Goal: Task Accomplishment & Management: Manage account settings

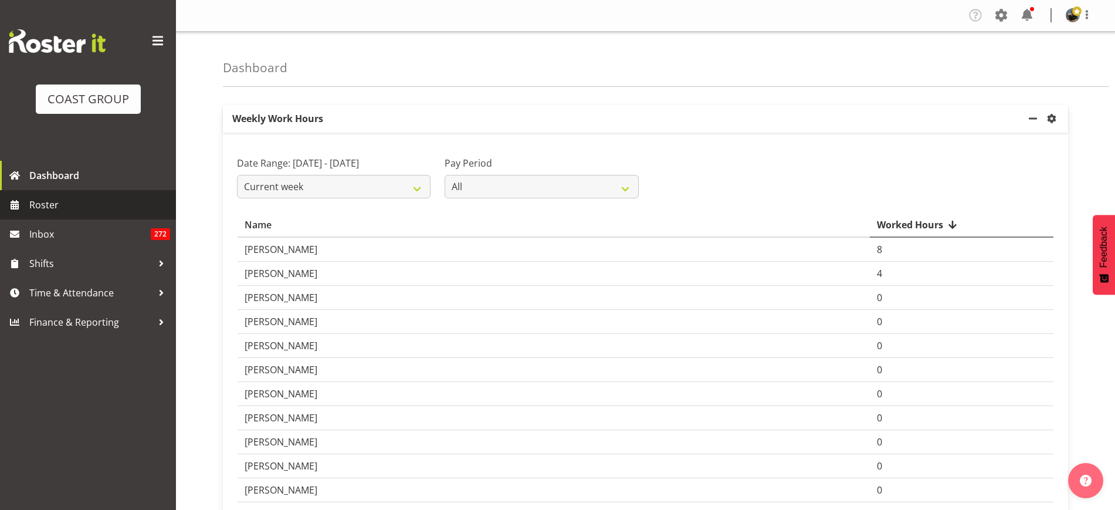
click at [50, 196] on span "Roster" at bounding box center [99, 205] width 141 height 18
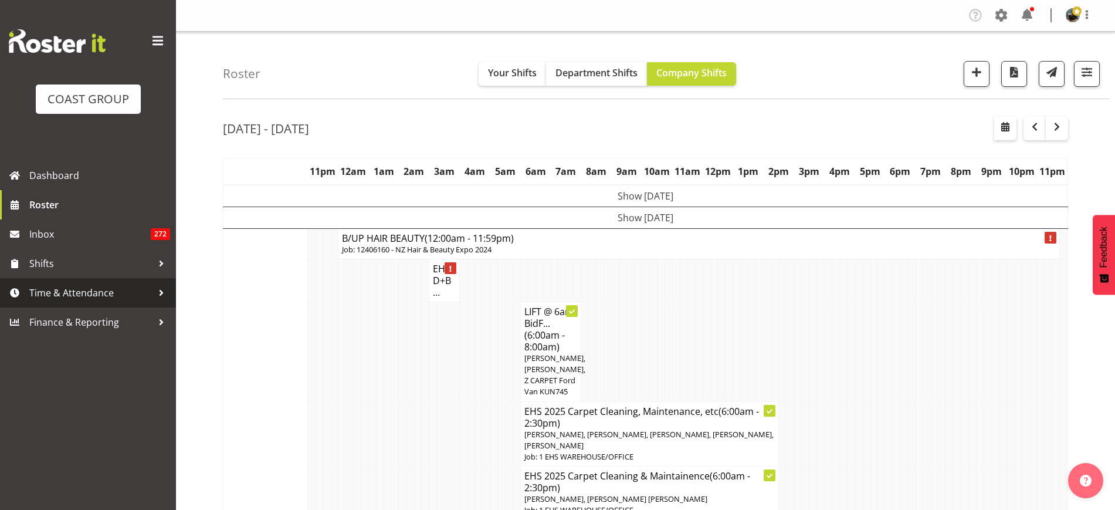
click at [63, 285] on span "Time & Attendance" at bounding box center [90, 293] width 123 height 18
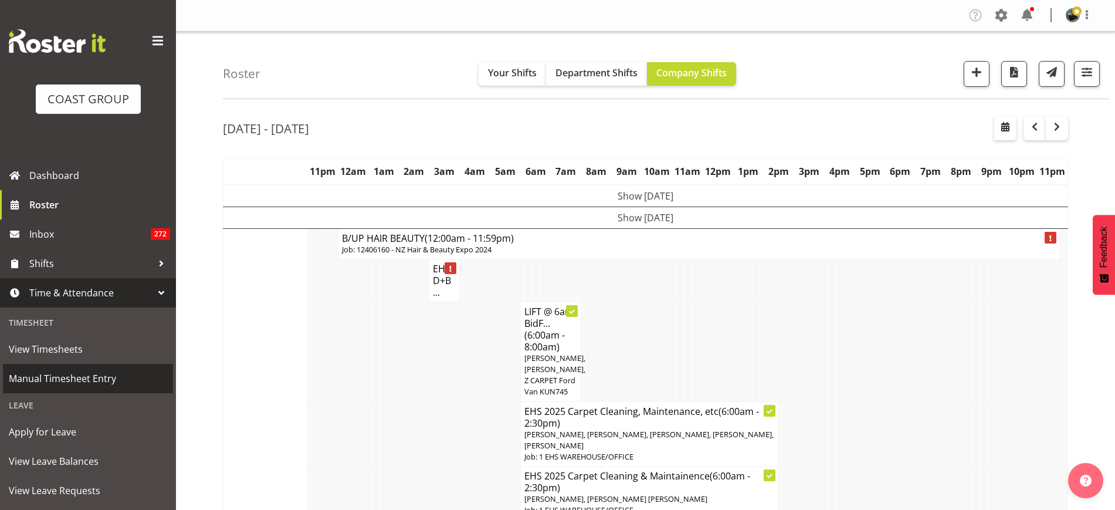
click at [79, 381] on span "Manual Timesheet Entry" at bounding box center [88, 379] width 158 height 18
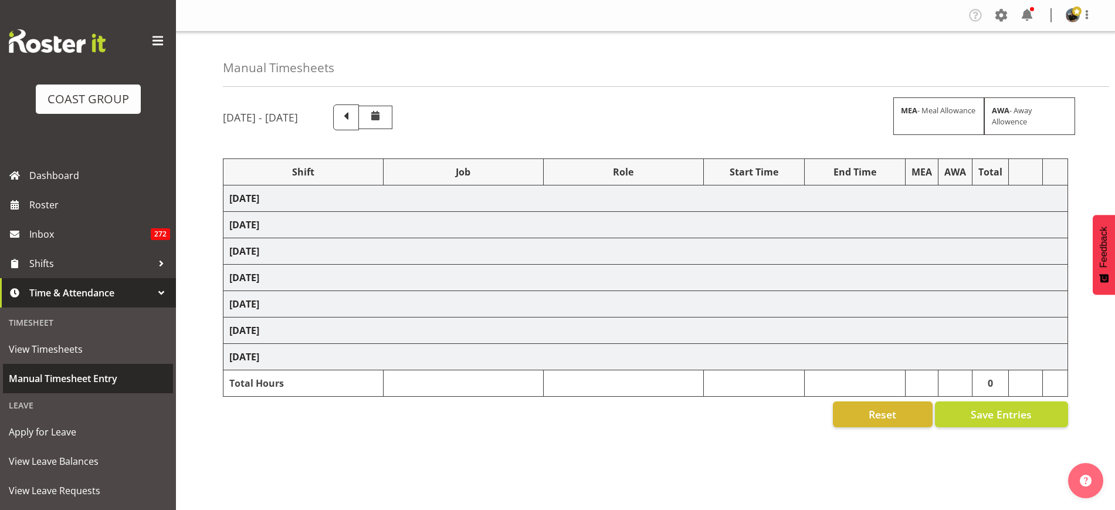
select select "68035"
select select "69"
select select "68035"
select select "69"
select select "68534"
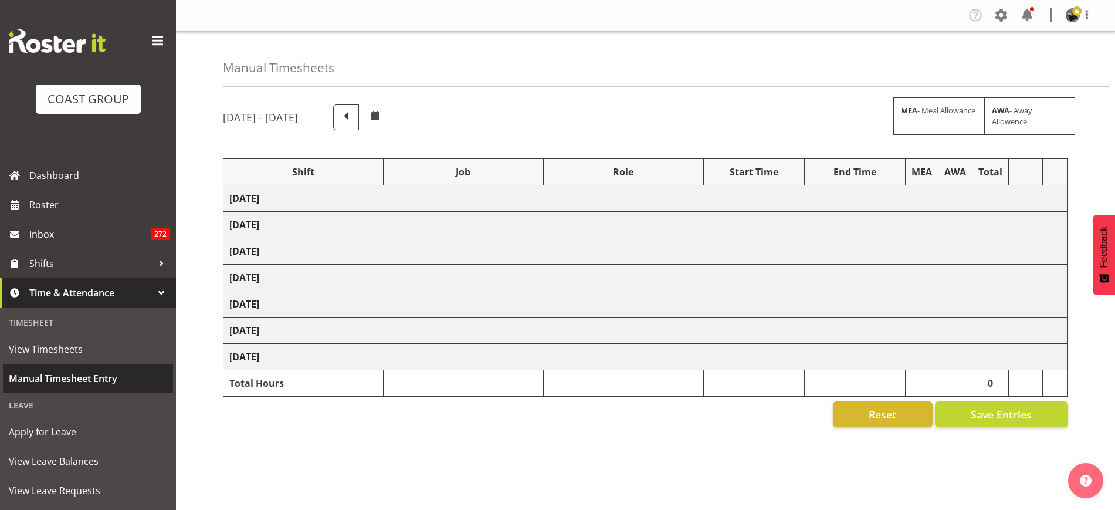
select select "9296"
select select "188"
select select "68035"
select select "69"
select select "68035"
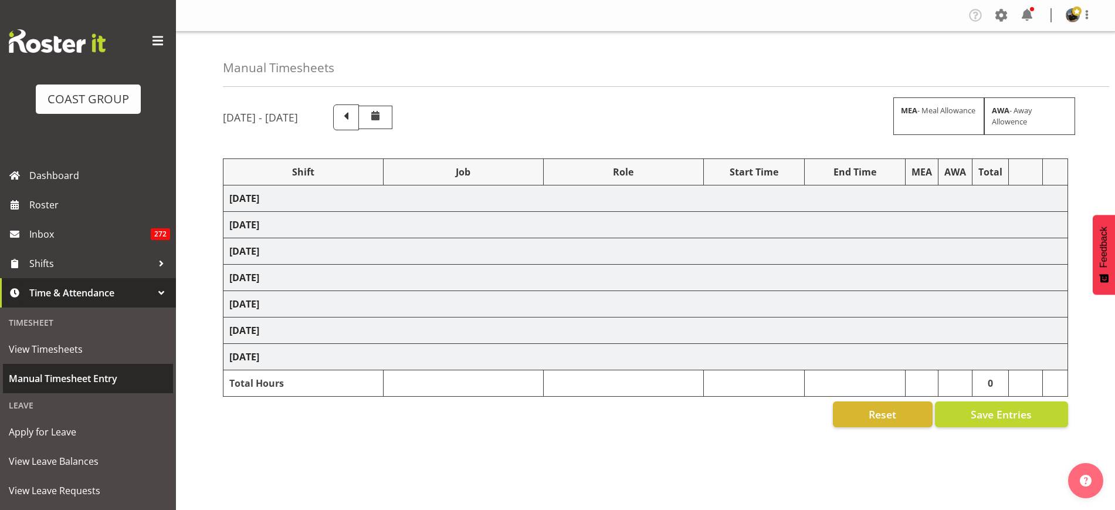
select select "69"
select select "68035"
select select "69"
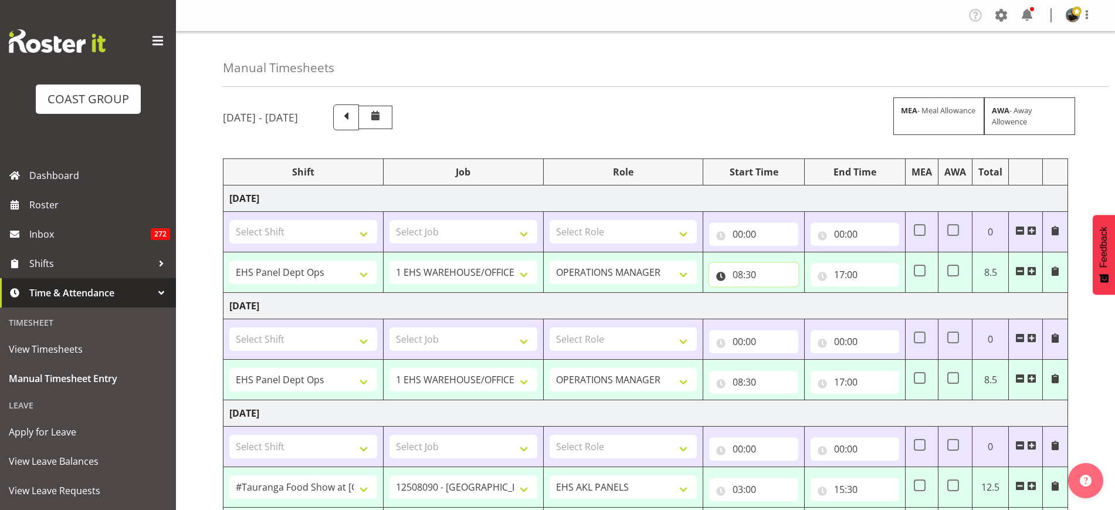
click at [752, 279] on input "08:30" at bounding box center [753, 274] width 89 height 23
click at [785, 304] on select "00 01 02 03 04 05 06 07 08 09 10 11 12 13 14 15 16 17 18 19 20 21 22 23" at bounding box center [789, 304] width 26 height 23
select select "9"
click at [776, 293] on select "00 01 02 03 04 05 06 07 08 09 10 11 12 13 14 15 16 17 18 19 20 21 22 23" at bounding box center [789, 304] width 26 height 23
type input "09:30"
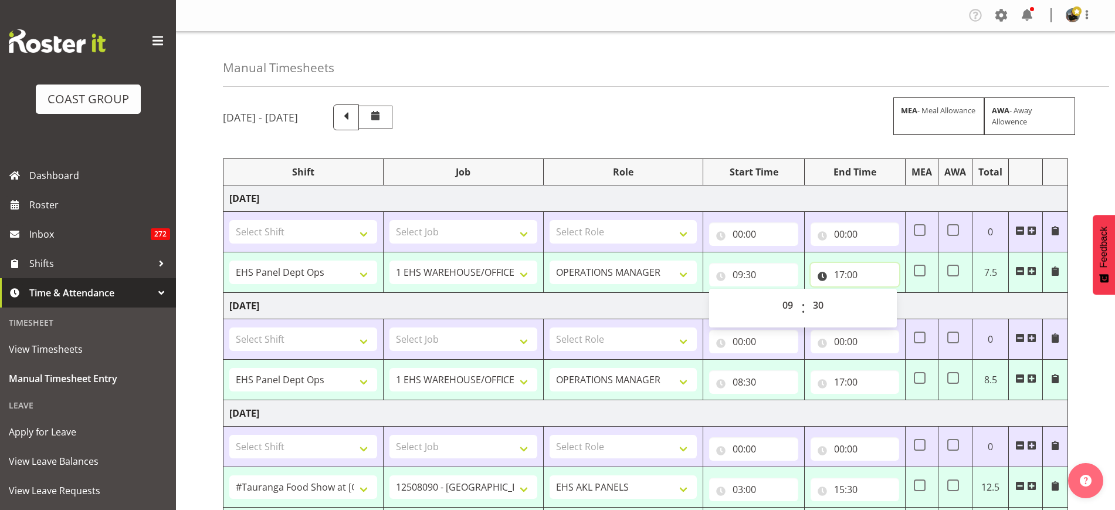
click at [848, 276] on input "17:00" at bounding box center [855, 274] width 89 height 23
click at [887, 305] on select "00 01 02 03 04 05 06 07 08 09 10 11 12 13 14 15 16 17 18 19 20 21 22 23" at bounding box center [891, 304] width 26 height 23
select select "18"
click at [878, 293] on select "00 01 02 03 04 05 06 07 08 09 10 11 12 13 14 15 16 17 18 19 20 21 22 23" at bounding box center [891, 304] width 26 height 23
type input "18:00"
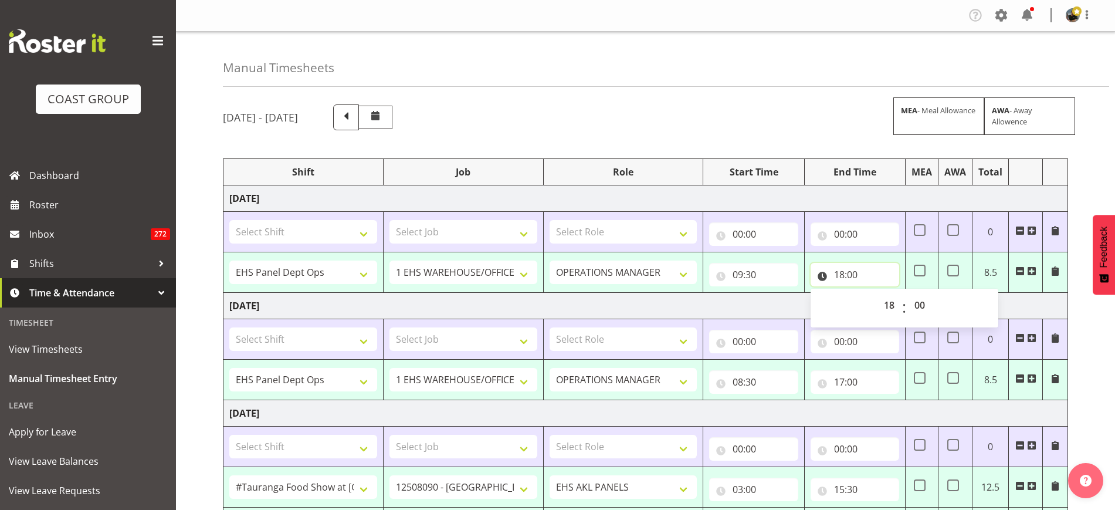
drag, startPoint x: 889, startPoint y: 263, endPoint x: 771, endPoint y: 377, distance: 163.9
click at [354, 114] on span at bounding box center [345, 116] width 15 height 15
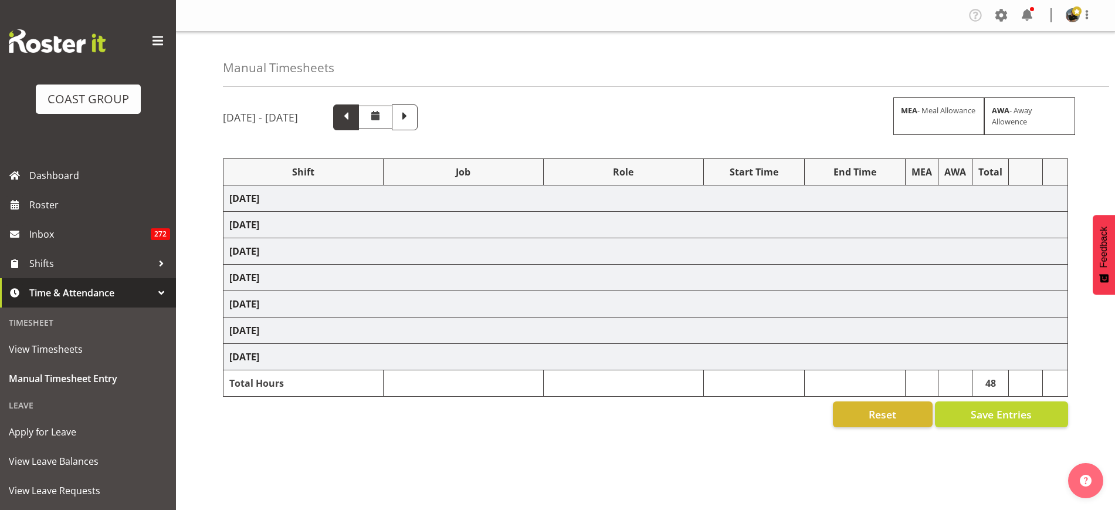
select select "68035"
select select "69"
select select "68035"
select select "69"
select select "72416"
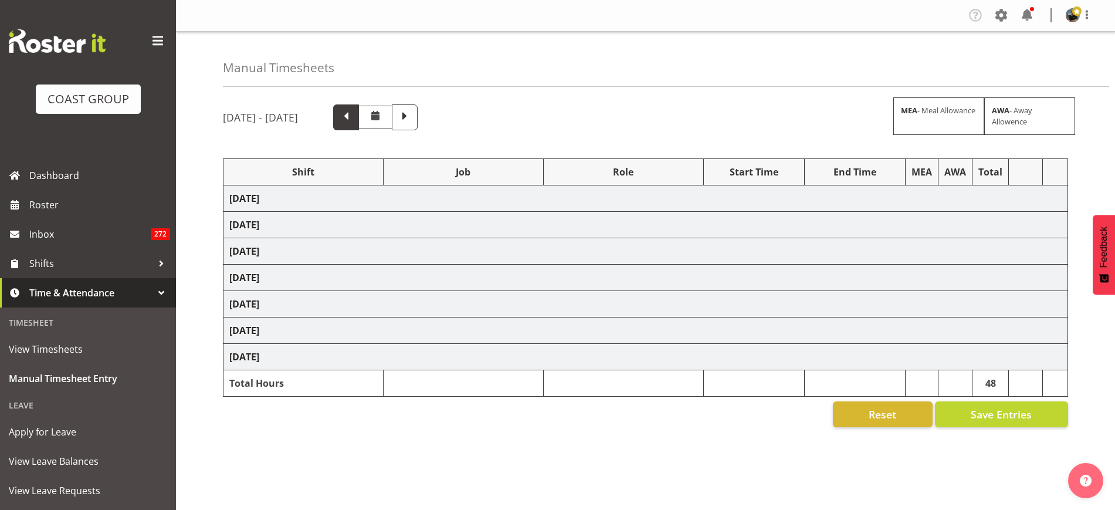
select select "9752"
select select "188"
select select "68035"
select select "69"
select select "17"
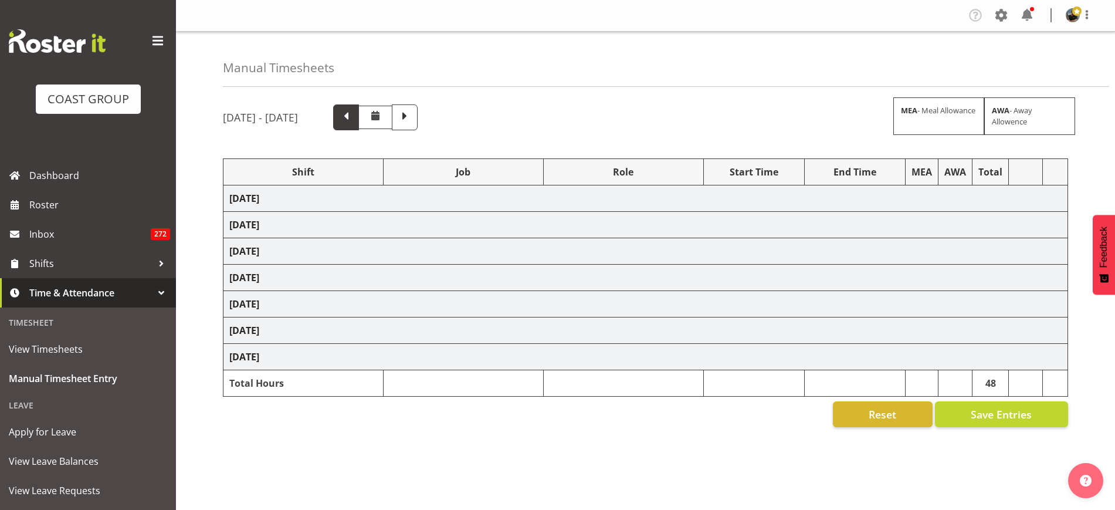
select select "78854"
select select "10145"
select select "188"
select select "68035"
select select "69"
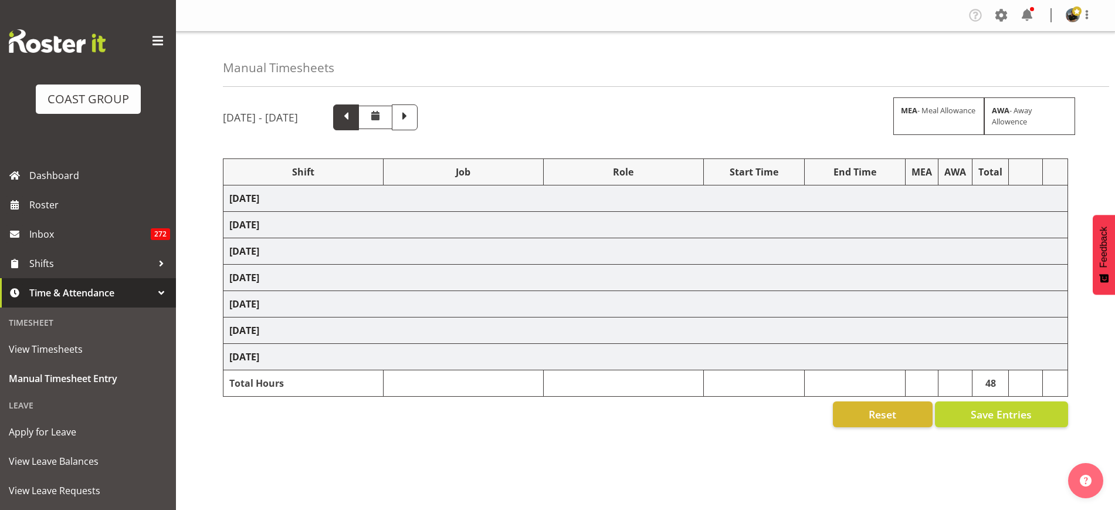
select select "68035"
select select "69"
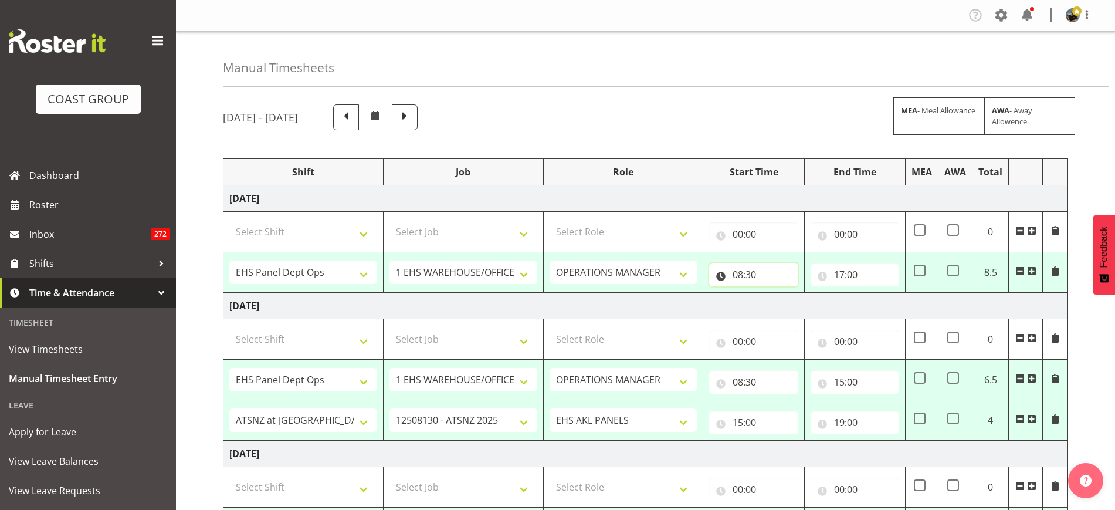
click at [756, 276] on input "08:30" at bounding box center [753, 274] width 89 height 23
click at [788, 303] on select "00 01 02 03 04 05 06 07 08 09 10 11 12 13 14 15 16 17 18 19 20 21 22 23" at bounding box center [789, 304] width 26 height 23
select select "9"
click at [776, 293] on select "00 01 02 03 04 05 06 07 08 09 10 11 12 13 14 15 16 17 18 19 20 21 22 23" at bounding box center [789, 304] width 26 height 23
type input "09:30"
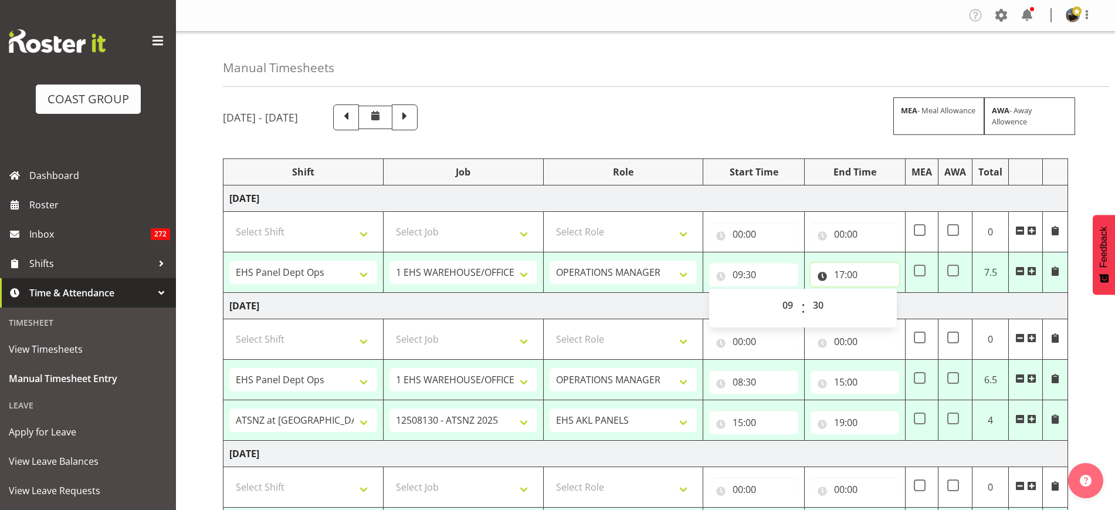
click at [863, 273] on input "17:00" at bounding box center [855, 274] width 89 height 23
click at [888, 304] on select "00 01 02 03 04 05 06 07 08 09 10 11 12 13 14 15 16 17 18 19 20 21 22 23" at bounding box center [891, 304] width 26 height 23
select select "18"
click at [878, 293] on select "00 01 02 03 04 05 06 07 08 09 10 11 12 13 14 15 16 17 18 19 20 21 22 23" at bounding box center [891, 304] width 26 height 23
type input "18:00"
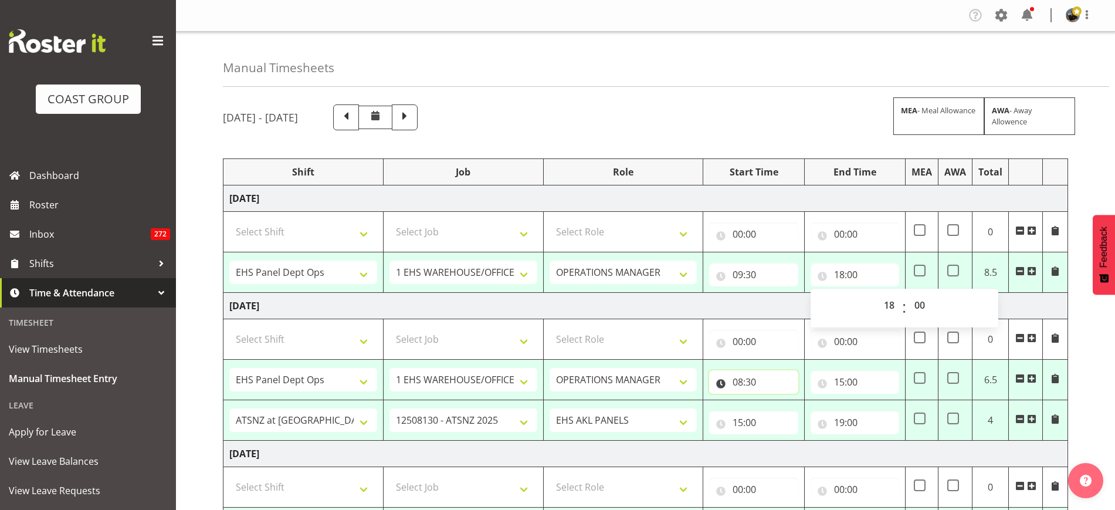
click at [780, 378] on input "08:30" at bounding box center [753, 381] width 89 height 23
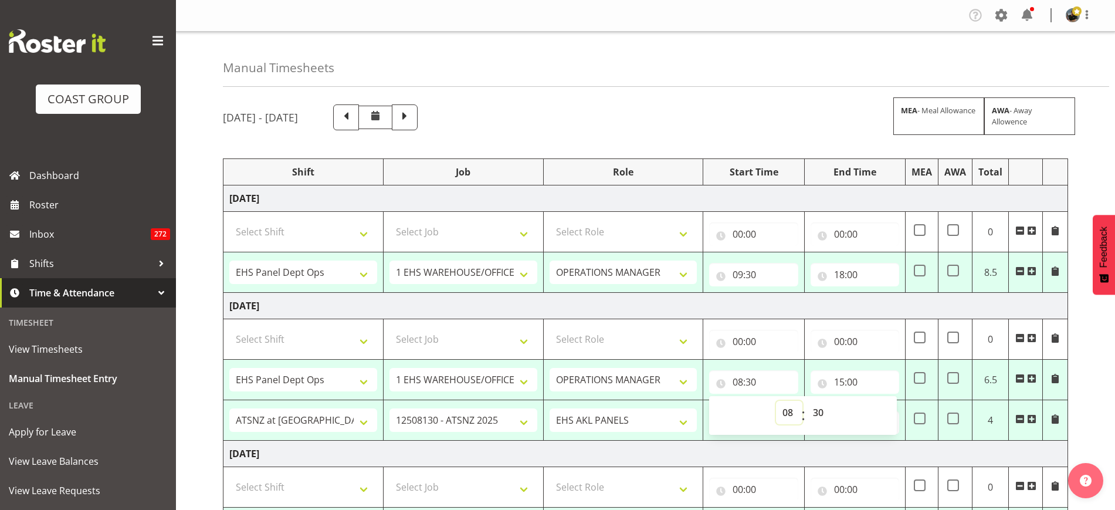
click at [784, 412] on select "00 01 02 03 04 05 06 07 08 09 10 11 12 13 14 15 16 17 18 19 20 21 22 23" at bounding box center [789, 412] width 26 height 23
select select "9"
click at [776, 401] on select "00 01 02 03 04 05 06 07 08 09 10 11 12 13 14 15 16 17 18 19 20 21 22 23" at bounding box center [789, 412] width 26 height 23
type input "09:30"
click at [763, 304] on td "Thursday 7th August 2025" at bounding box center [646, 306] width 845 height 26
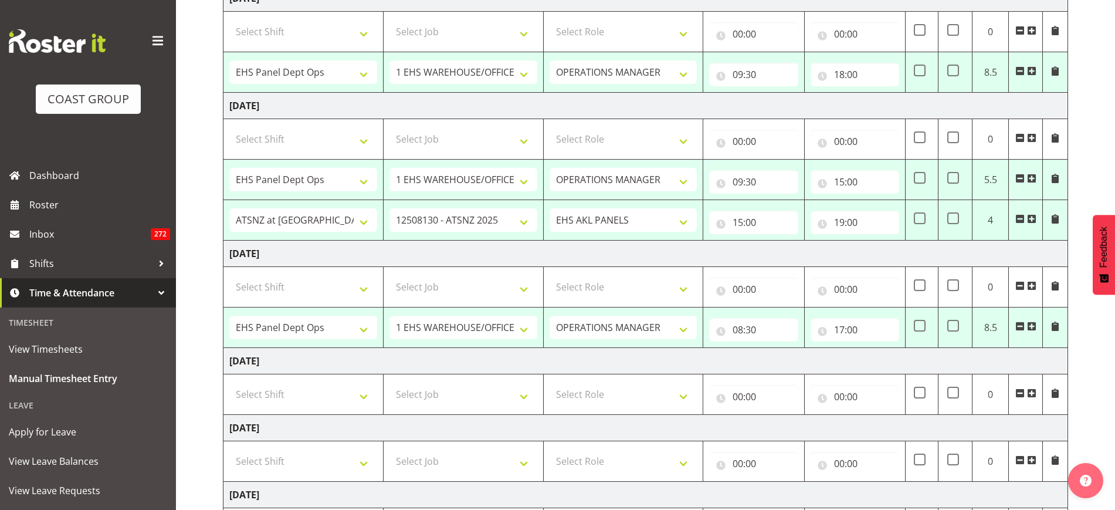
scroll to position [225, 0]
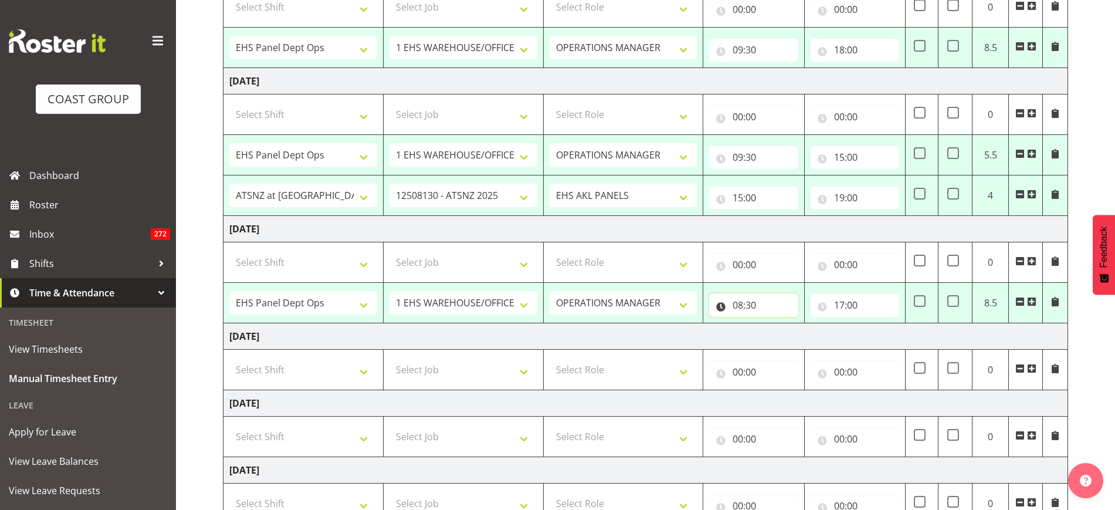
click at [749, 301] on input "08:30" at bounding box center [753, 304] width 89 height 23
click at [788, 335] on select "00 01 02 03 04 05 06 07 08 09 10 11 12 13 14 15 16 17 18 19 20 21 22 23" at bounding box center [789, 335] width 26 height 23
select select "10"
click at [776, 324] on select "00 01 02 03 04 05 06 07 08 09 10 11 12 13 14 15 16 17 18 19 20 21 22 23" at bounding box center [789, 335] width 26 height 23
type input "10:30"
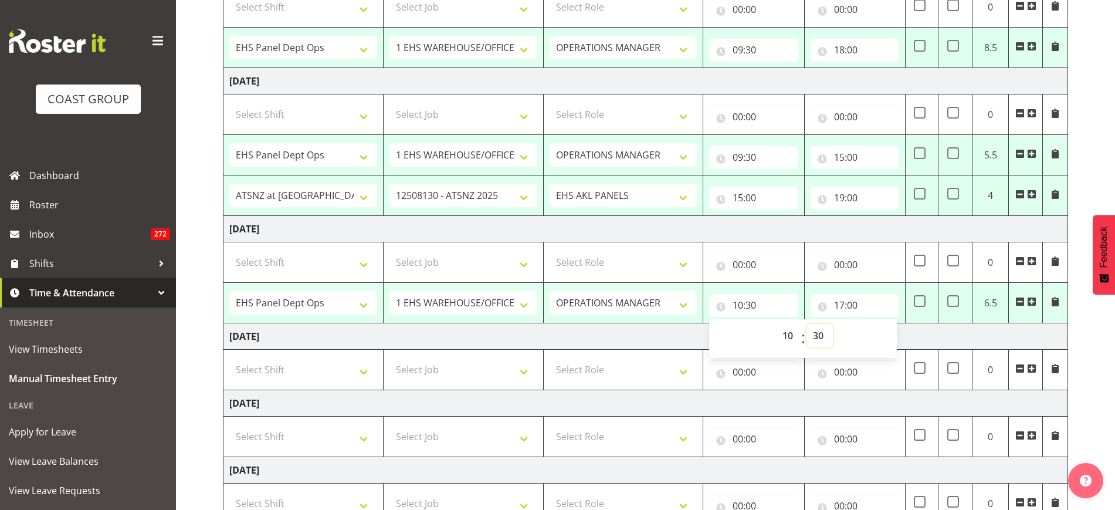
click at [817, 334] on select "00 01 02 03 04 05 06 07 08 09 10 11 12 13 14 15 16 17 18 19 20 21 22 23 24 25 2…" at bounding box center [820, 335] width 26 height 23
select select "0"
click at [807, 324] on select "00 01 02 03 04 05 06 07 08 09 10 11 12 13 14 15 16 17 18 19 20 21 22 23 24 25 2…" at bounding box center [820, 335] width 26 height 23
type input "10:00"
click at [842, 302] on input "17:00" at bounding box center [855, 304] width 89 height 23
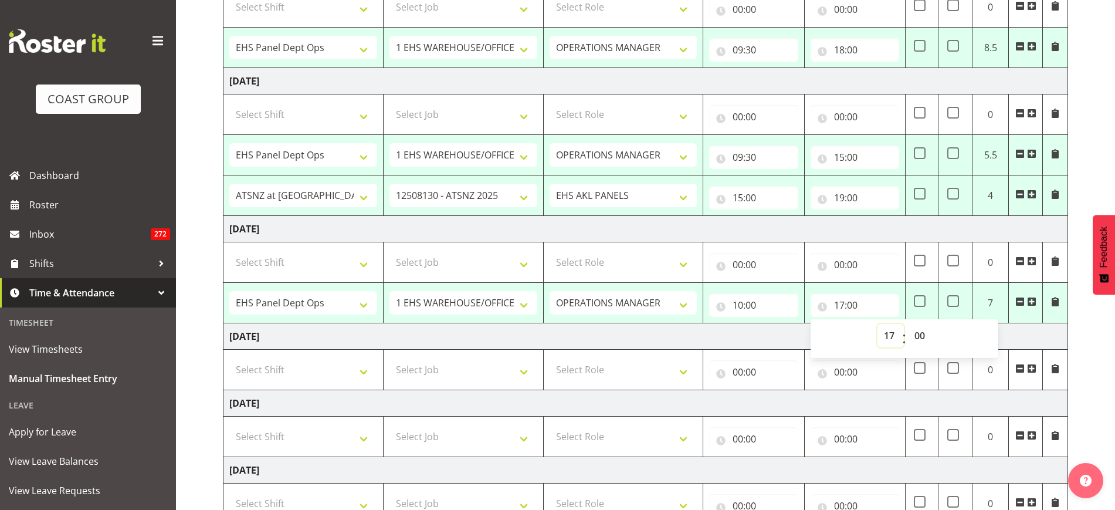
click at [888, 335] on select "00 01 02 03 04 05 06 07 08 09 10 11 12 13 14 15 16 17 18 19 20 21 22 23" at bounding box center [891, 335] width 26 height 23
select select "18"
click at [878, 324] on select "00 01 02 03 04 05 06 07 08 09 10 11 12 13 14 15 16 17 18 19 20 21 22 23" at bounding box center [891, 335] width 26 height 23
type input "18:00"
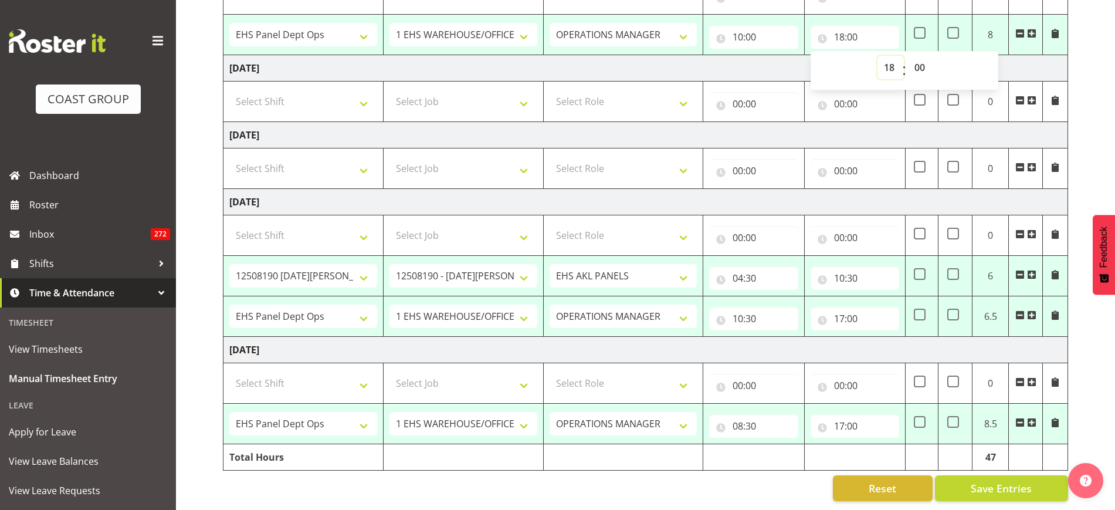
scroll to position [504, 0]
click at [1019, 310] on span at bounding box center [1019, 314] width 9 height 9
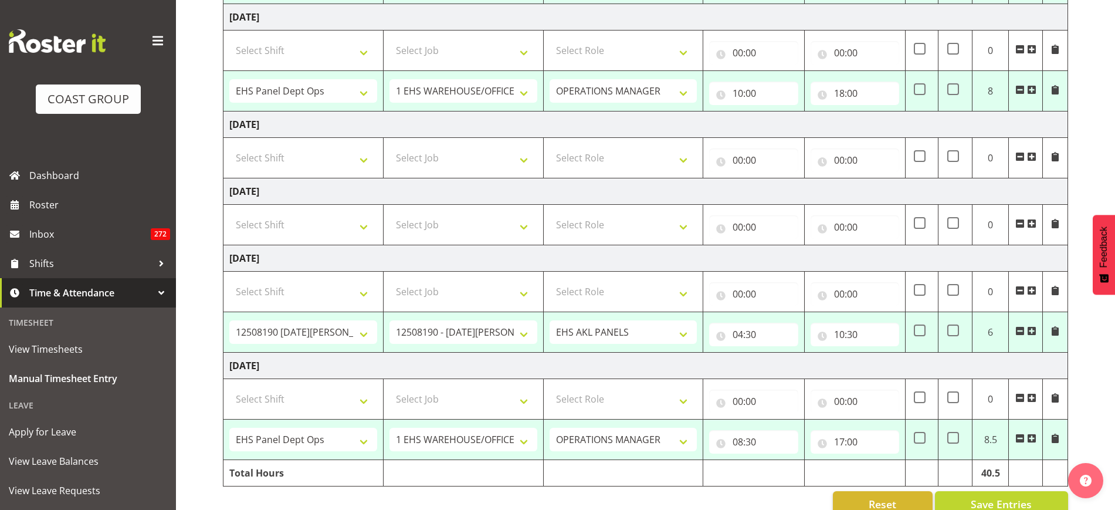
scroll to position [463, 0]
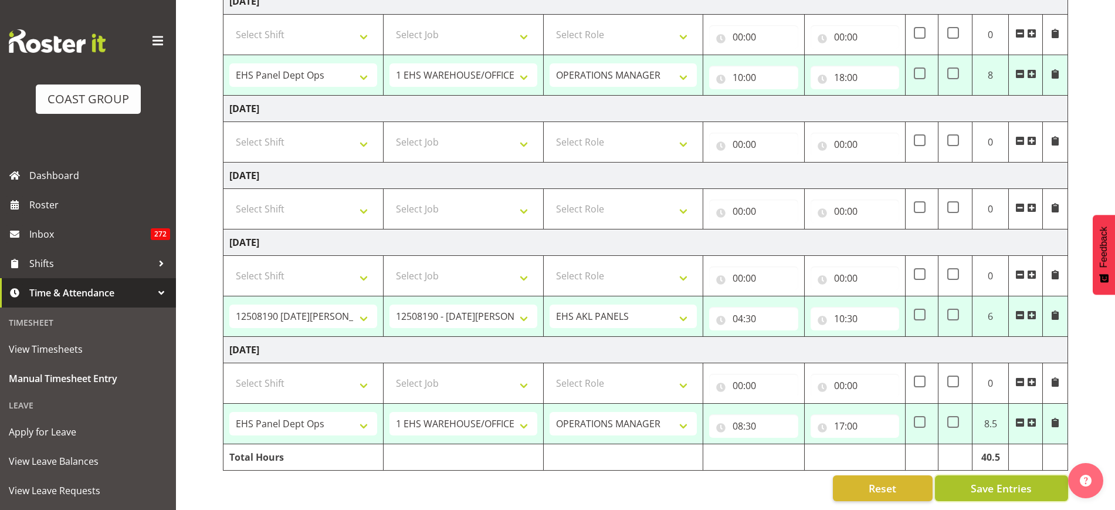
click at [973, 480] on span "Save Entries" at bounding box center [1001, 487] width 61 height 15
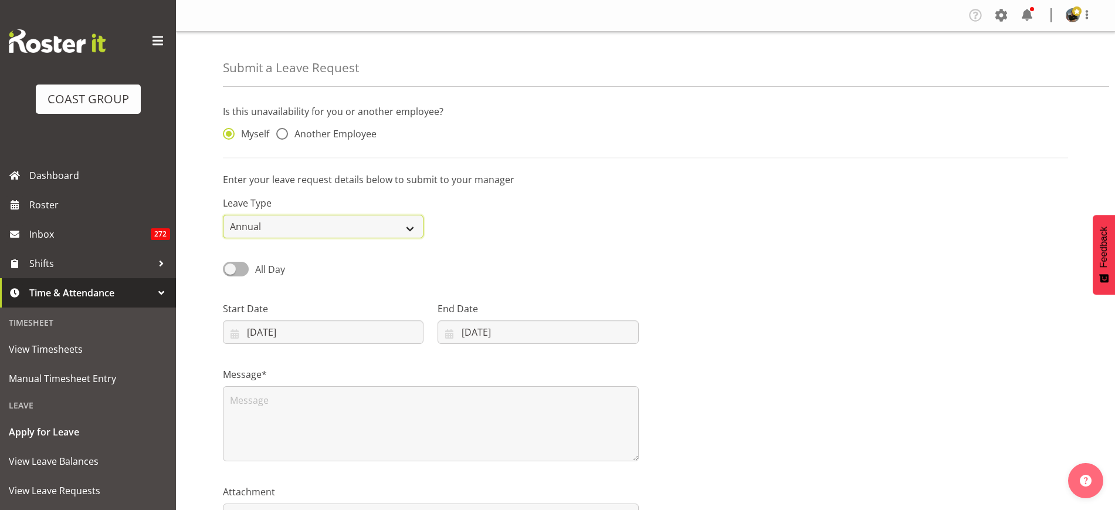
click at [411, 229] on select "Annual Sick Leave Without Pay Bereavement Domestic Violence Parental Jury Servi…" at bounding box center [323, 226] width 201 height 23
select select "Sick"
click at [223, 215] on select "Annual Sick Leave Without Pay Bereavement Domestic Violence Parental Jury Servi…" at bounding box center [323, 226] width 201 height 23
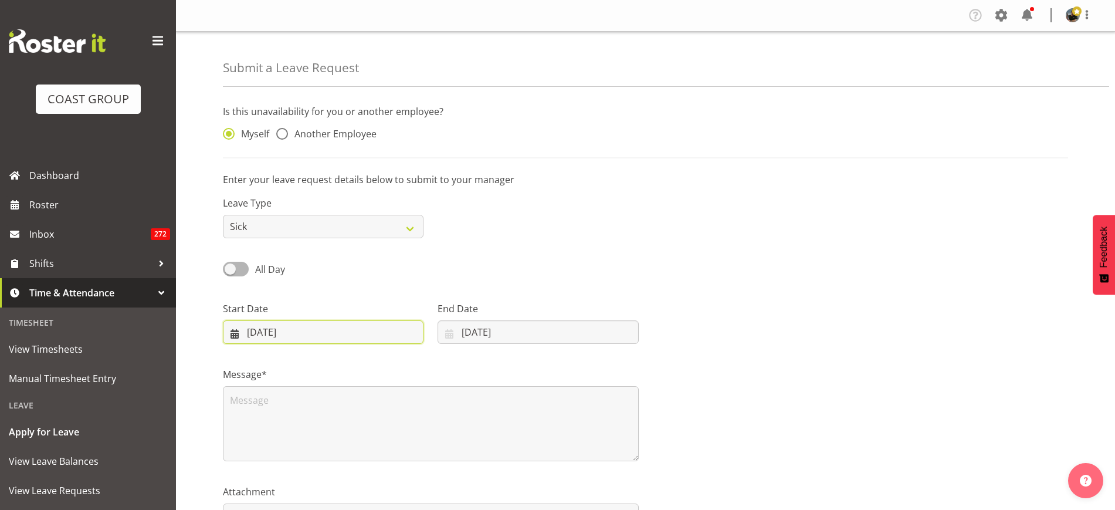
click at [343, 333] on input "13/08/2025" at bounding box center [323, 331] width 201 height 23
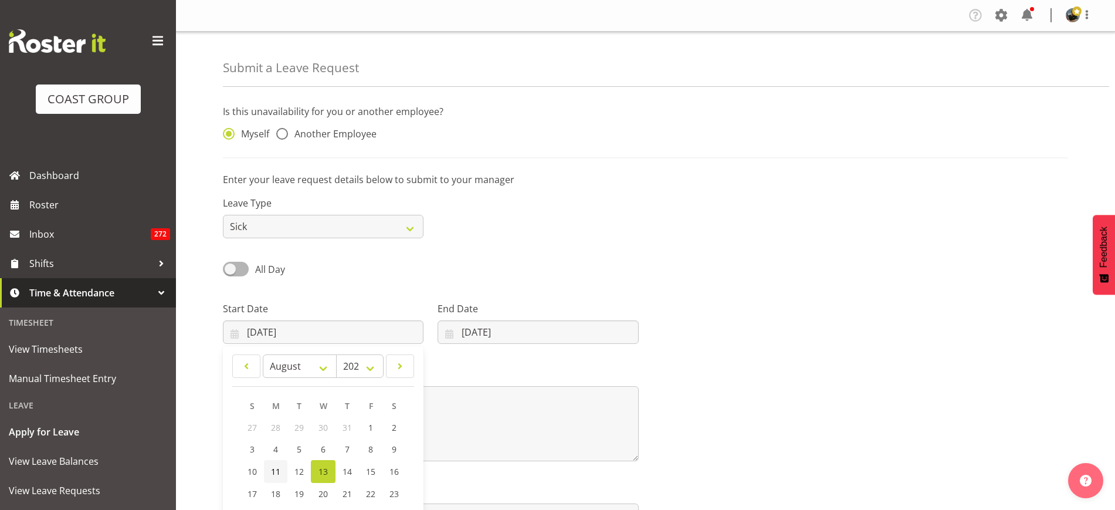
click at [274, 468] on span "11" at bounding box center [275, 471] width 9 height 11
type input "11/08/2025"
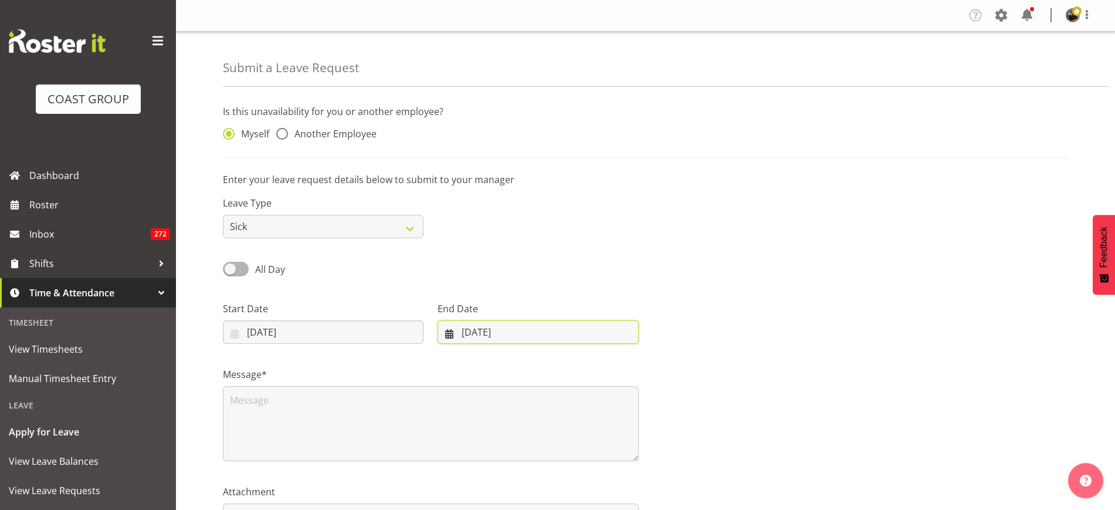
click at [570, 334] on input "13/08/2025" at bounding box center [538, 331] width 201 height 23
click at [487, 469] on span "11" at bounding box center [483, 471] width 9 height 11
type input "11/08/2025"
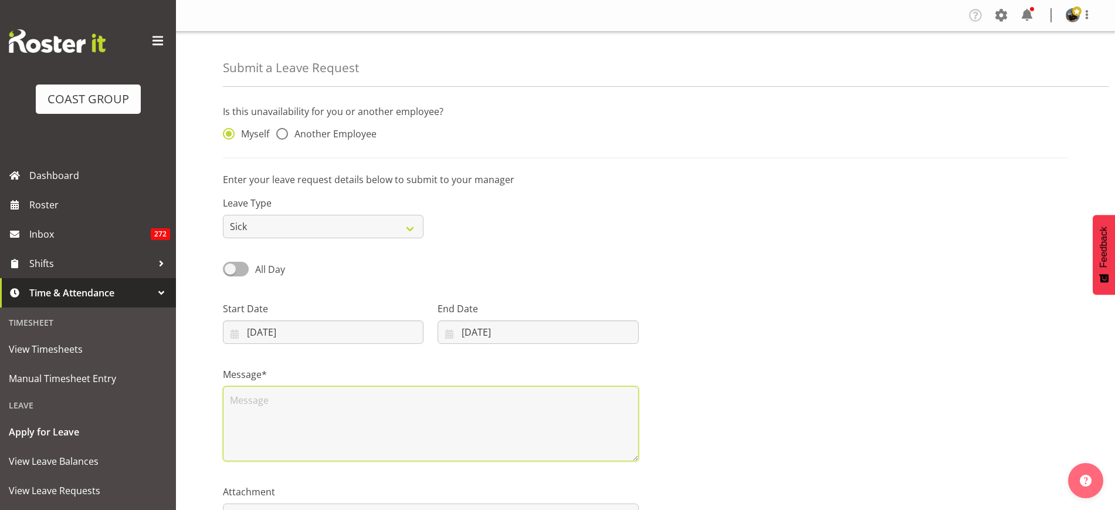
click at [245, 404] on textarea at bounding box center [431, 423] width 416 height 75
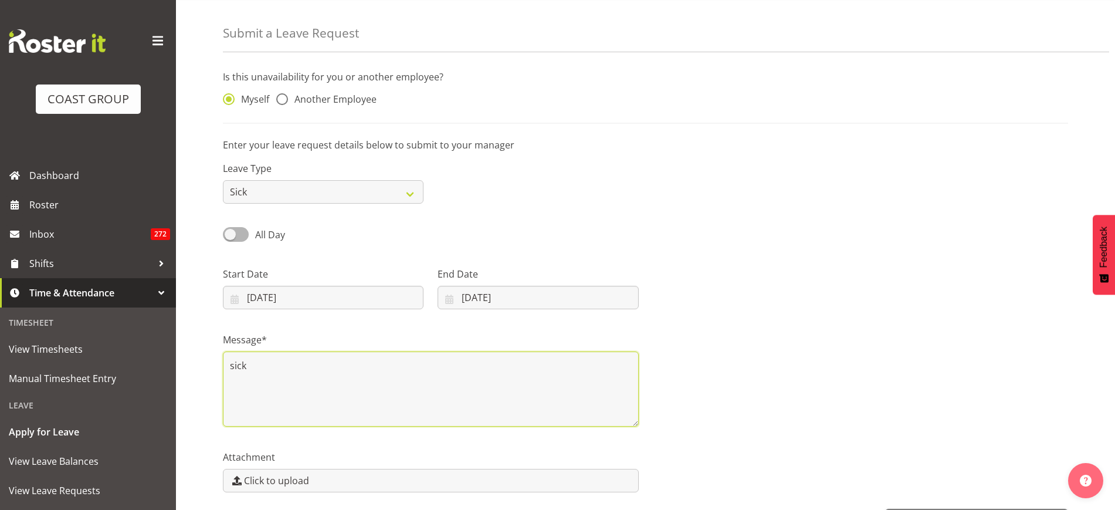
scroll to position [79, 0]
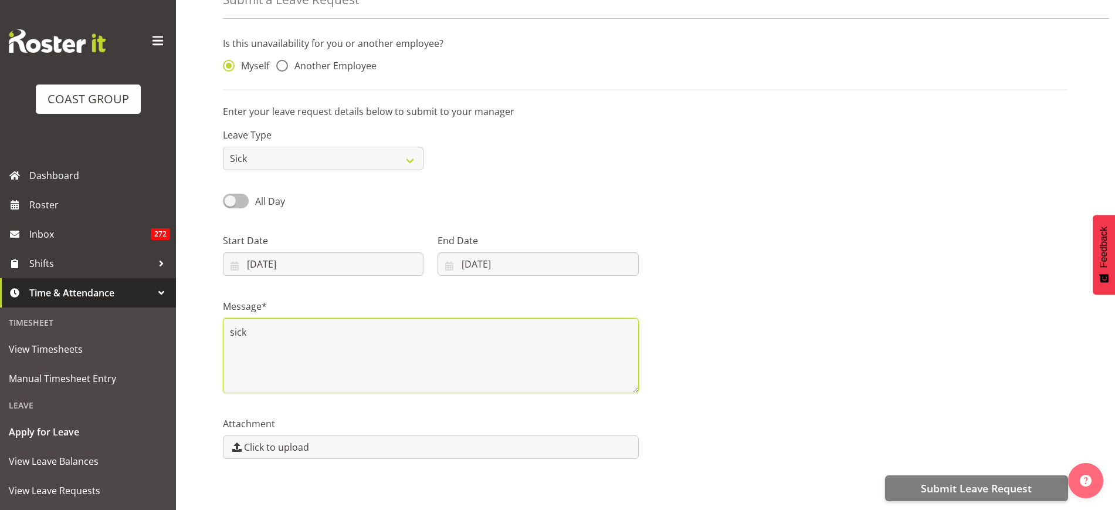
type textarea "sick"
click at [239, 194] on span at bounding box center [236, 201] width 26 height 15
click at [231, 197] on input "All Day" at bounding box center [227, 201] width 8 height 8
checkbox input "true"
type input "13/08/2025"
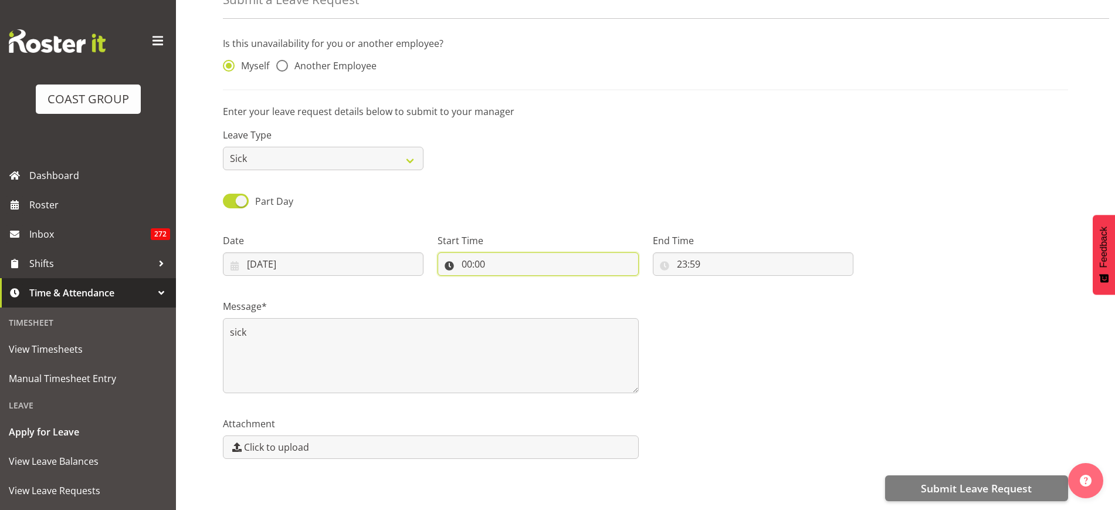
click at [544, 253] on input "00:00" at bounding box center [538, 263] width 201 height 23
click at [512, 283] on select "00 01 02 03 04 05 06 07 08 09 10 11 12 13 14 15 16 17 18 19 20 21 22 23" at bounding box center [517, 294] width 26 height 23
select select "10"
click at [504, 283] on select "00 01 02 03 04 05 06 07 08 09 10 11 12 13 14 15 16 17 18 19 20 21 22 23" at bounding box center [517, 294] width 26 height 23
type input "10:00"
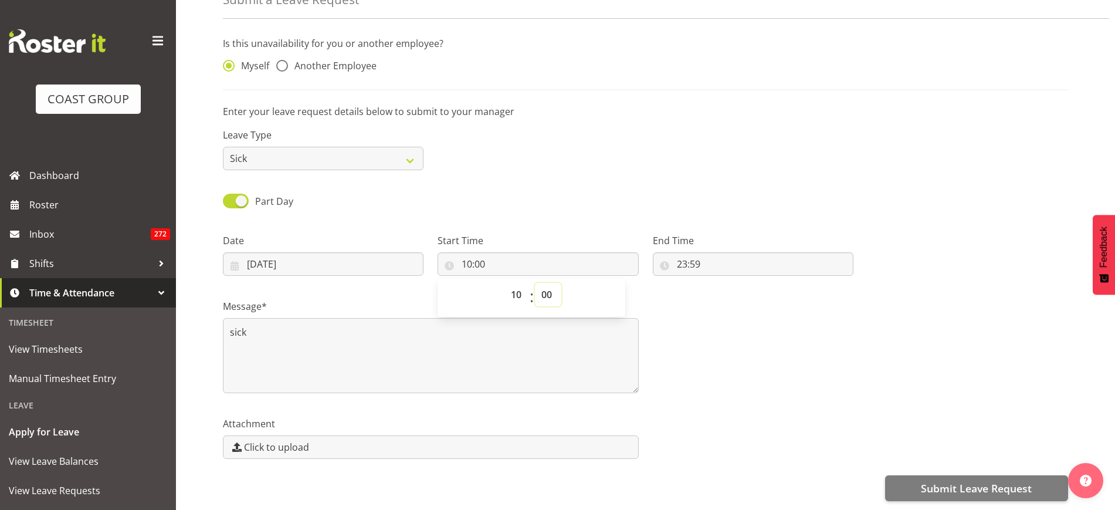
click at [549, 283] on select "00 01 02 03 04 05 06 07 08 09 10 11 12 13 14 15 16 17 18 19 20 21 22 23 24 25 2…" at bounding box center [548, 294] width 26 height 23
select select "30"
click at [535, 283] on select "00 01 02 03 04 05 06 07 08 09 10 11 12 13 14 15 16 17 18 19 20 21 22 23 24 25 2…" at bounding box center [548, 294] width 26 height 23
type input "10:30"
click at [746, 253] on input "23:59" at bounding box center [753, 263] width 201 height 23
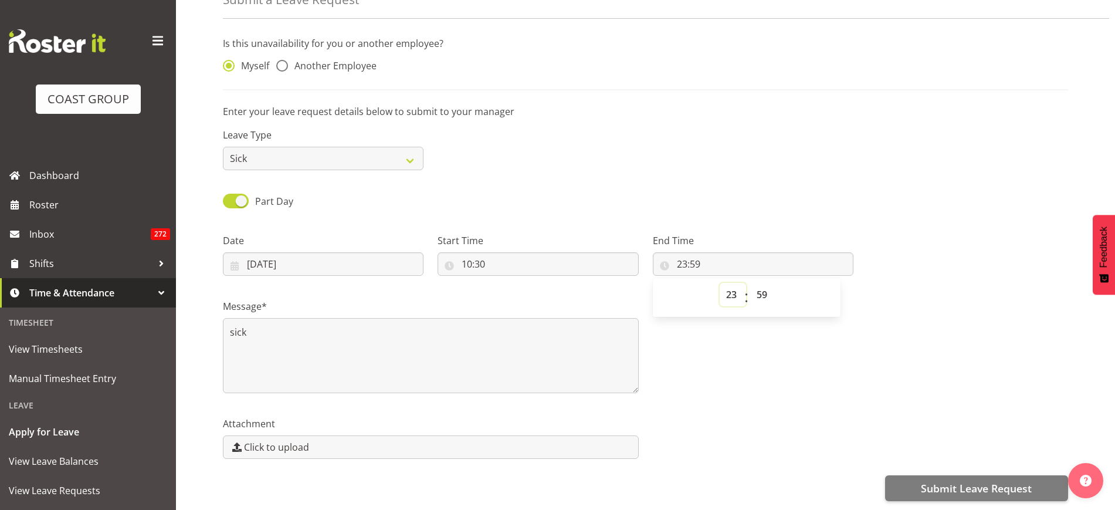
click at [729, 283] on select "00 01 02 03 04 05 06 07 08 09 10 11 12 13 14 15 16 17 18 19 20 21 22 23" at bounding box center [733, 294] width 26 height 23
select select "14"
click at [720, 283] on select "00 01 02 03 04 05 06 07 08 09 10 11 12 13 14 15 16 17 18 19 20 21 22 23" at bounding box center [733, 294] width 26 height 23
type input "14:59"
click at [763, 283] on select "00 01 02 03 04 05 06 07 08 09 10 11 12 13 14 15 16 17 18 19 20 21 22 23 24 25 2…" at bounding box center [763, 294] width 26 height 23
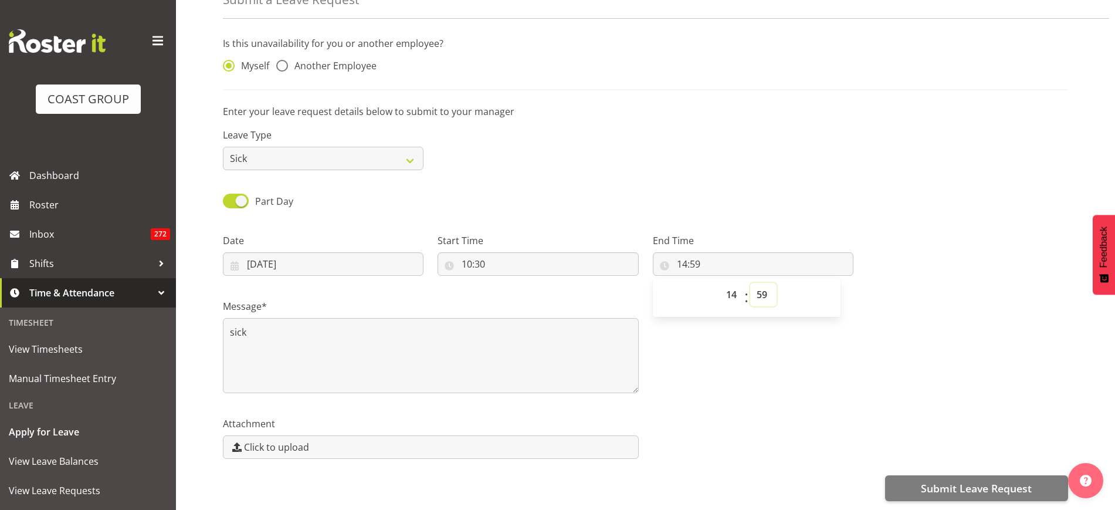
select select "30"
click at [750, 283] on select "00 01 02 03 04 05 06 07 08 09 10 11 12 13 14 15 16 17 18 19 20 21 22 23 24 25 2…" at bounding box center [763, 294] width 26 height 23
type input "14:30"
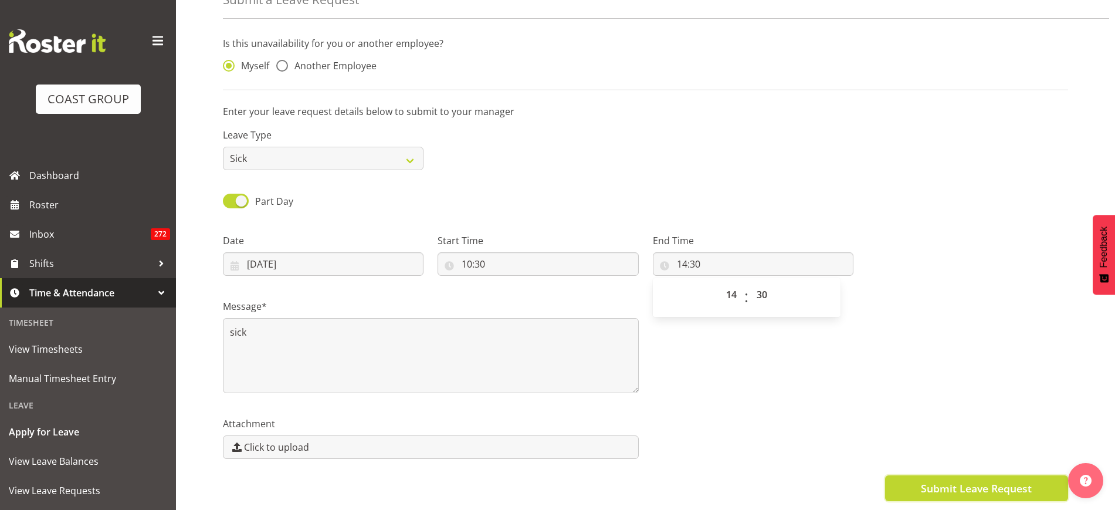
click at [929, 480] on span "Submit Leave Request" at bounding box center [976, 487] width 111 height 15
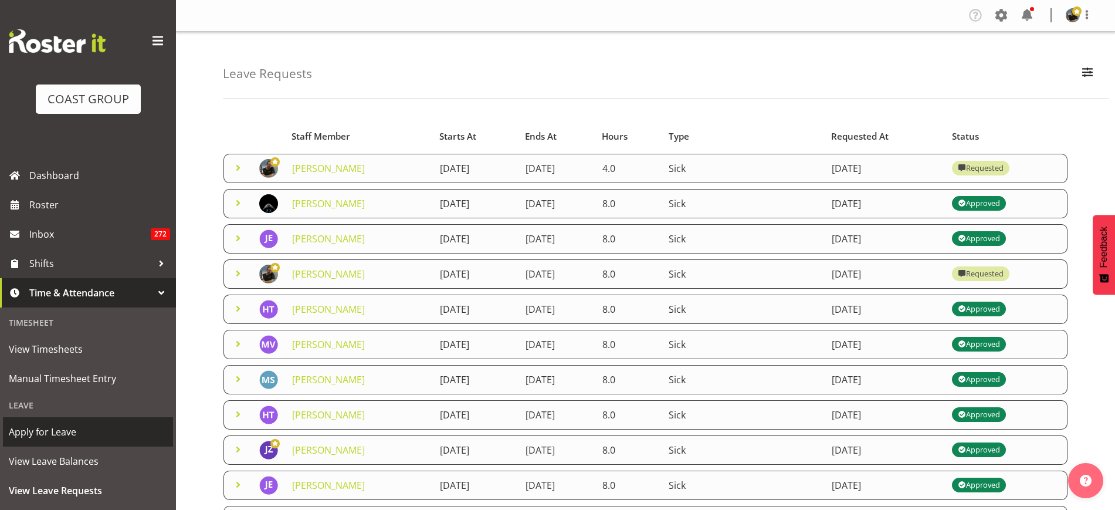
click at [38, 429] on span "Apply for Leave" at bounding box center [88, 432] width 158 height 18
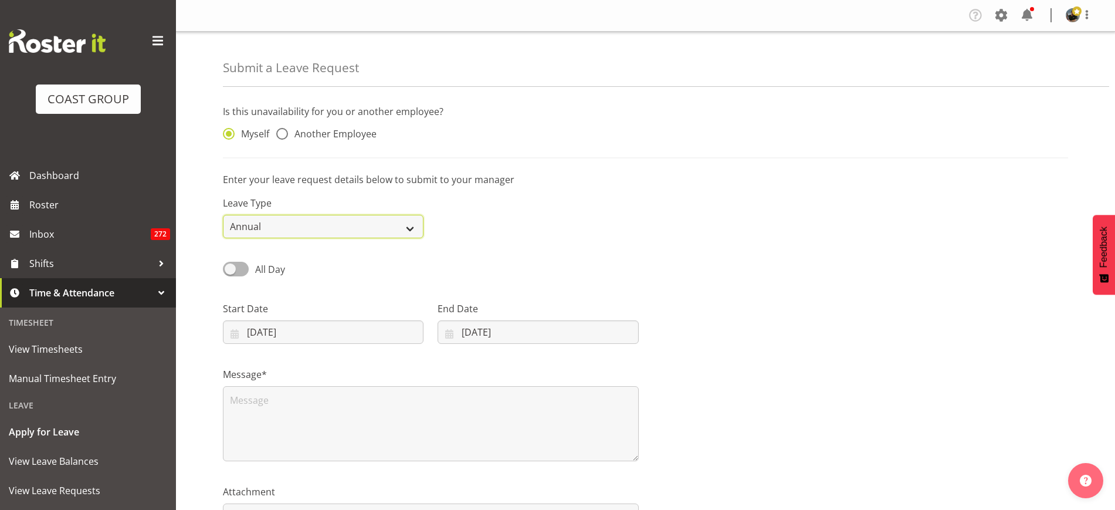
click at [412, 224] on select "Annual Sick Leave Without Pay Bereavement Domestic Violence Parental Jury Servi…" at bounding box center [323, 226] width 201 height 23
select select "Sick"
click at [223, 215] on select "Annual Sick Leave Without Pay Bereavement Domestic Violence Parental Jury Servi…" at bounding box center [323, 226] width 201 height 23
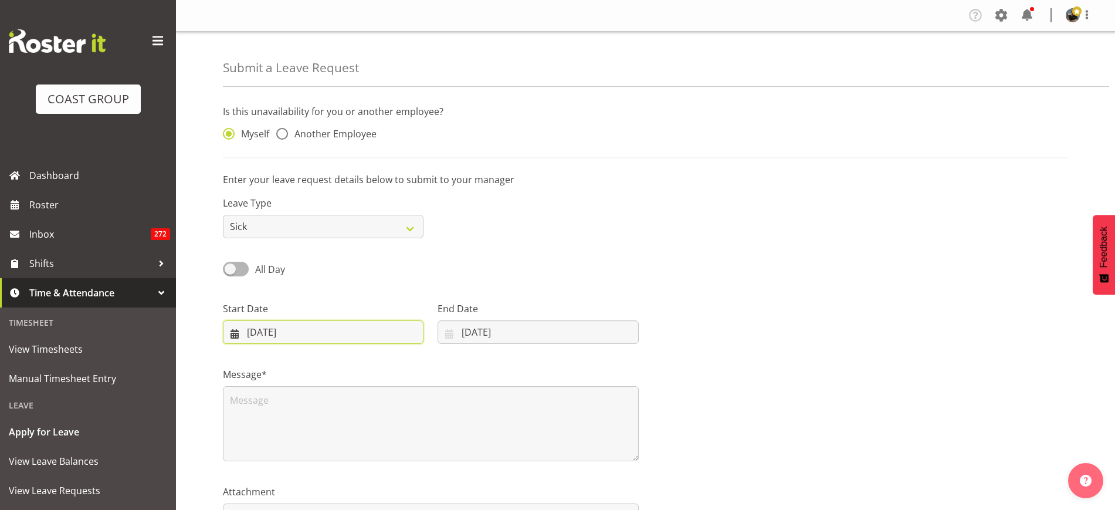
click at [323, 330] on input "13/08/2025" at bounding box center [323, 331] width 201 height 23
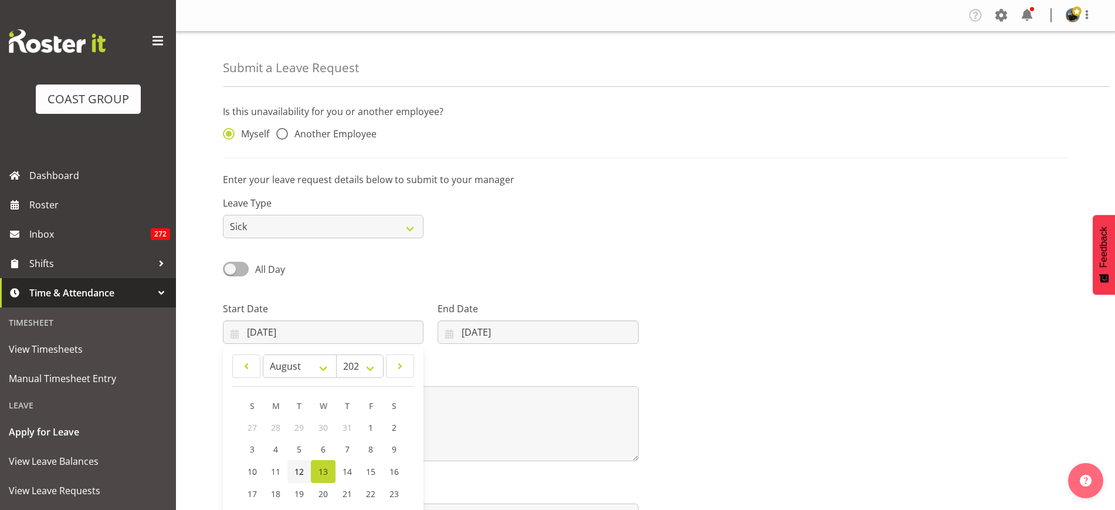
click at [302, 469] on span "12" at bounding box center [298, 471] width 9 height 11
type input "12/08/2025"
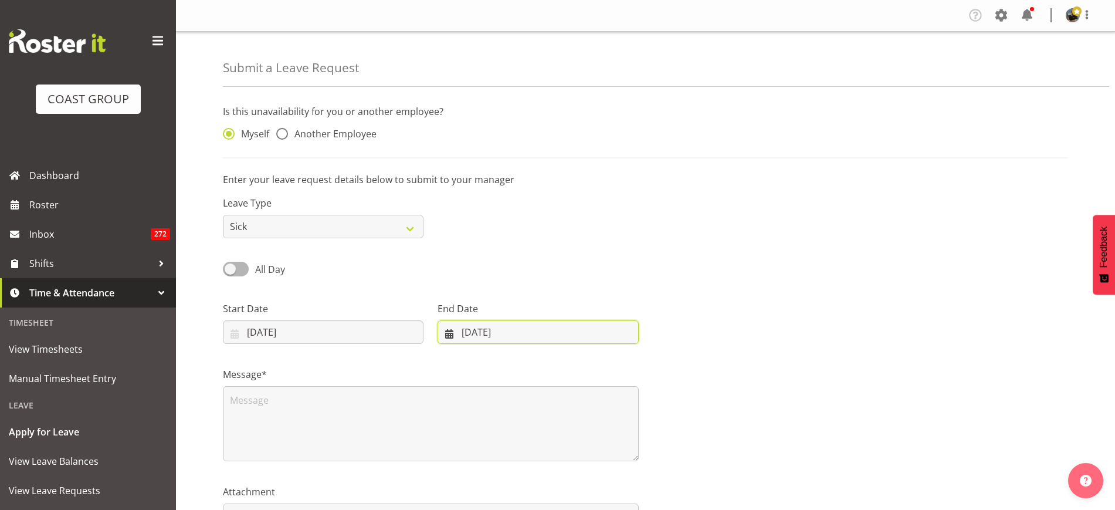
click at [547, 331] on input "13/08/2025" at bounding box center [538, 331] width 201 height 23
click at [504, 473] on span "12" at bounding box center [507, 471] width 9 height 11
type input "12/08/2025"
click at [236, 272] on span at bounding box center [236, 269] width 26 height 15
click at [231, 272] on input "All Day" at bounding box center [227, 269] width 8 height 8
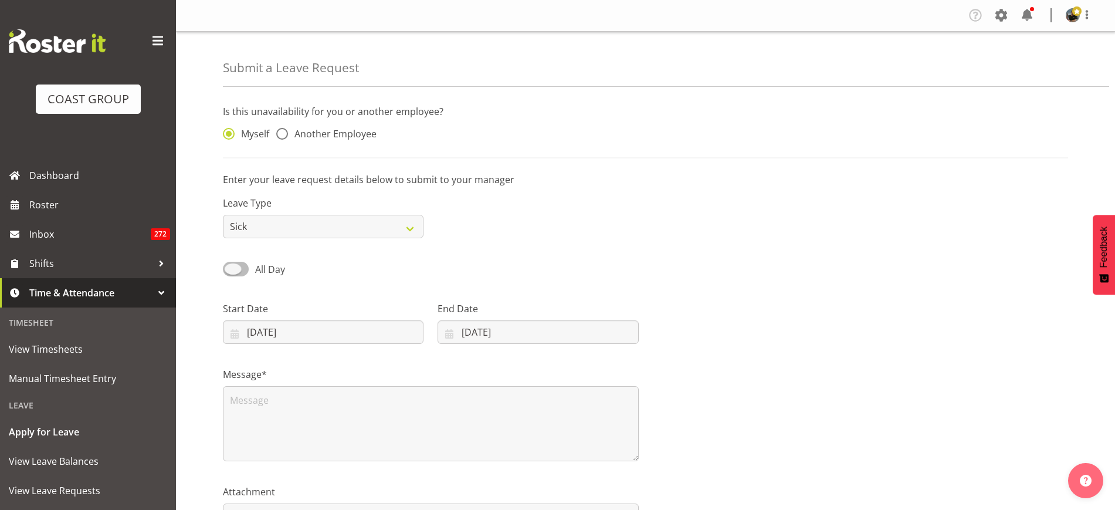
checkbox input "true"
type input "13/08/2025"
click at [510, 330] on input "00:00" at bounding box center [538, 331] width 201 height 23
click at [517, 363] on select "00 01 02 03 04 05 06 07 08 09 10 11 12 13 14 15 16 17 18 19 20 21 22 23" at bounding box center [517, 362] width 26 height 23
select select "13"
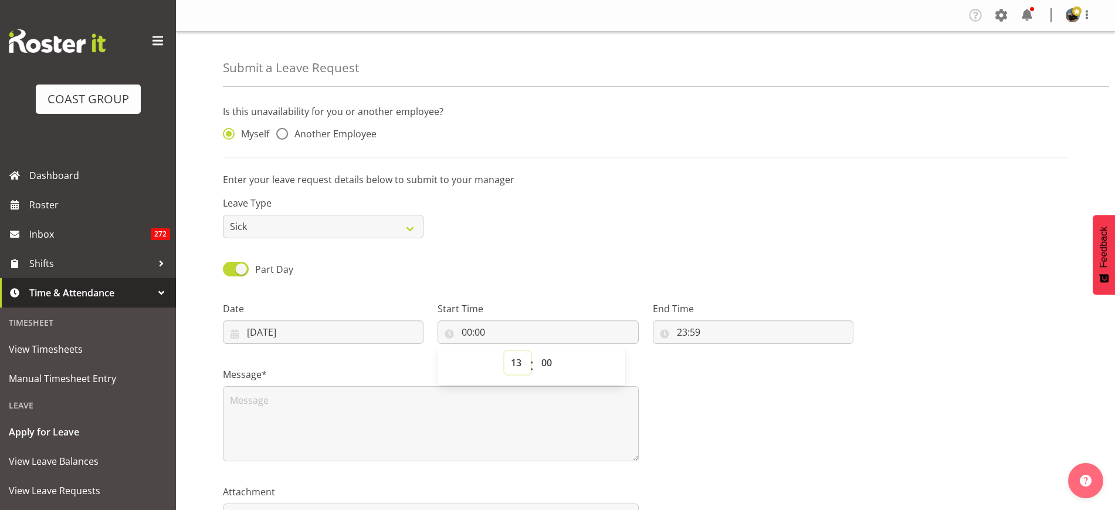
click at [504, 351] on select "00 01 02 03 04 05 06 07 08 09 10 11 12 13 14 15 16 17 18 19 20 21 22 23" at bounding box center [517, 362] width 26 height 23
type input "13:00"
click at [742, 338] on input "23:59" at bounding box center [753, 331] width 201 height 23
click at [732, 360] on select "00 01 02 03 04 05 06 07 08 09 10 11 12 13 14 15 16 17 18 19 20 21 22 23" at bounding box center [733, 362] width 26 height 23
select select "17"
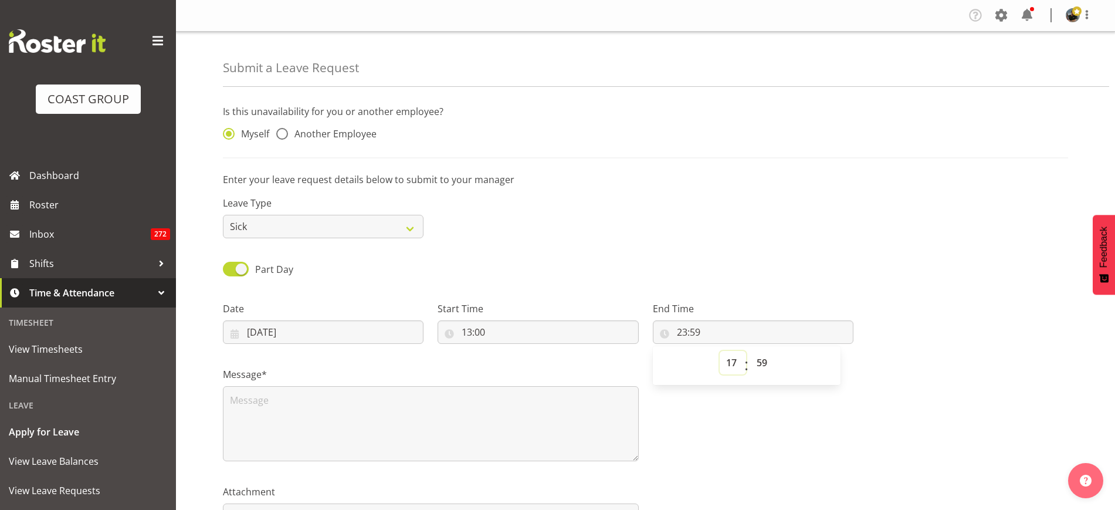
click at [720, 351] on select "00 01 02 03 04 05 06 07 08 09 10 11 12 13 14 15 16 17 18 19 20 21 22 23" at bounding box center [733, 362] width 26 height 23
type input "17:59"
click at [760, 360] on select "00 01 02 03 04 05 06 07 08 09 10 11 12 13 14 15 16 17 18 19 20 21 22 23 24 25 2…" at bounding box center [763, 362] width 26 height 23
select select "52"
click at [750, 351] on select "00 01 02 03 04 05 06 07 08 09 10 11 12 13 14 15 16 17 18 19 20 21 22 23 24 25 2…" at bounding box center [763, 362] width 26 height 23
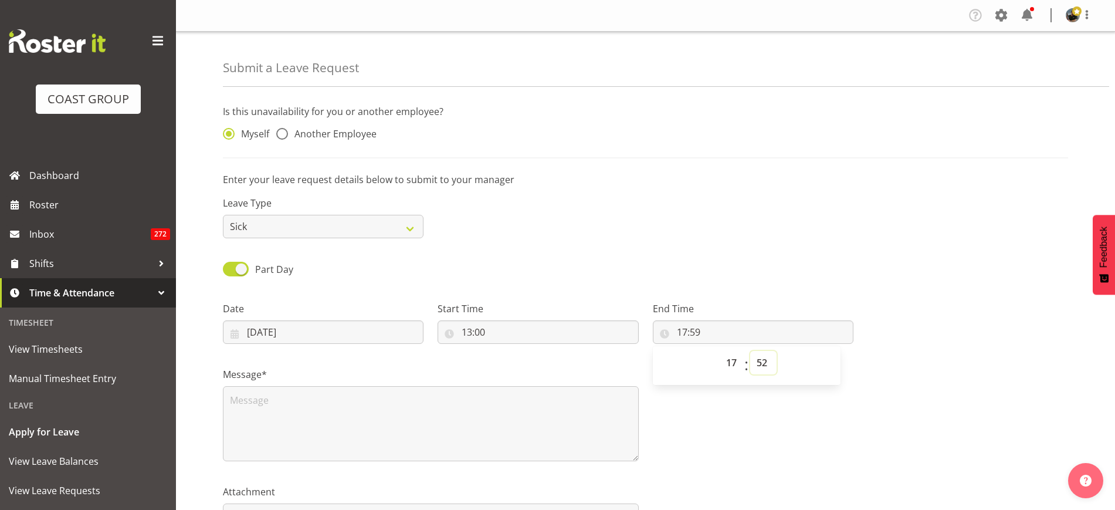
type input "17:52"
click at [758, 364] on select "00 01 02 03 04 05 06 07 08 09 10 11 12 13 14 15 16 17 18 19 20 21 22 23 24 25 2…" at bounding box center [763, 362] width 26 height 23
select select "0"
click at [750, 351] on select "00 01 02 03 04 05 06 07 08 09 10 11 12 13 14 15 16 17 18 19 20 21 22 23 24 25 2…" at bounding box center [763, 362] width 26 height 23
type input "17:00"
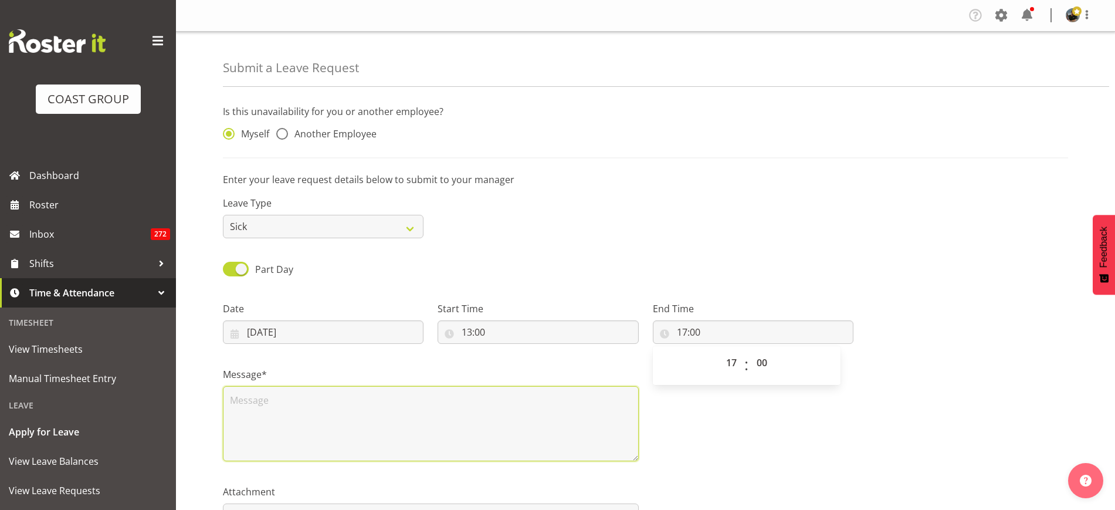
click at [248, 397] on textarea at bounding box center [431, 423] width 416 height 75
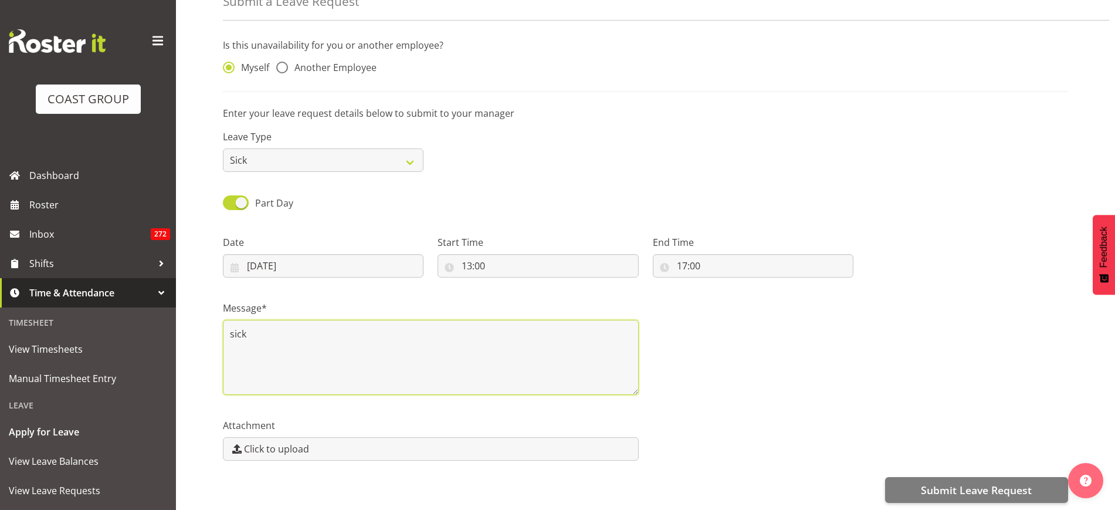
scroll to position [79, 0]
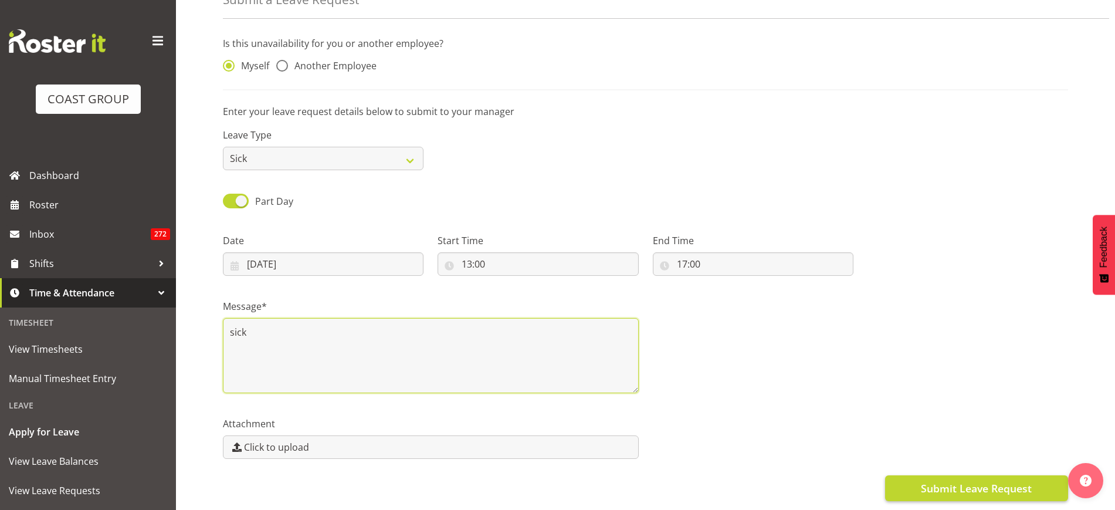
type textarea "sick"
click at [943, 480] on span "Submit Leave Request" at bounding box center [976, 487] width 111 height 15
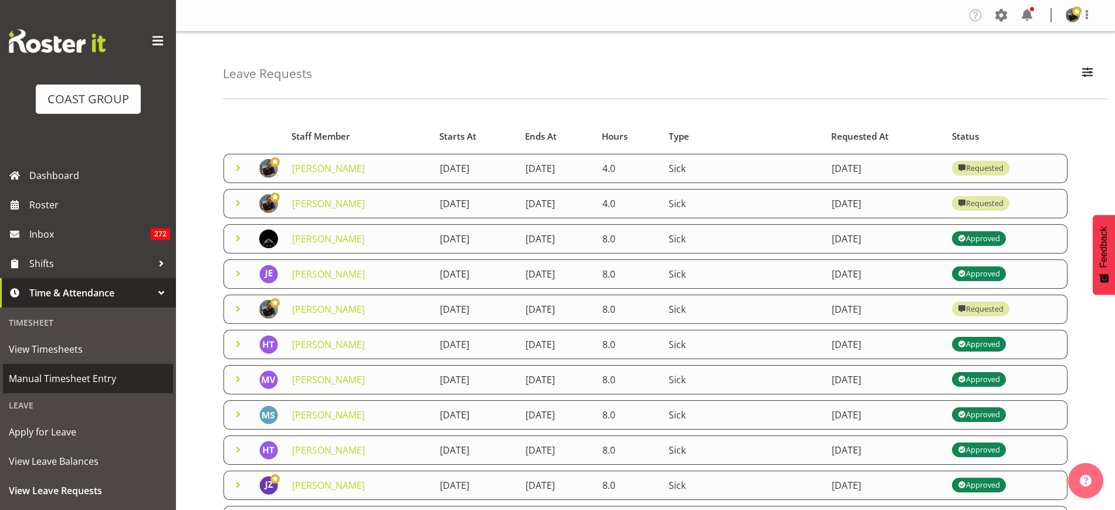
click at [50, 384] on span "Manual Timesheet Entry" at bounding box center [88, 379] width 158 height 18
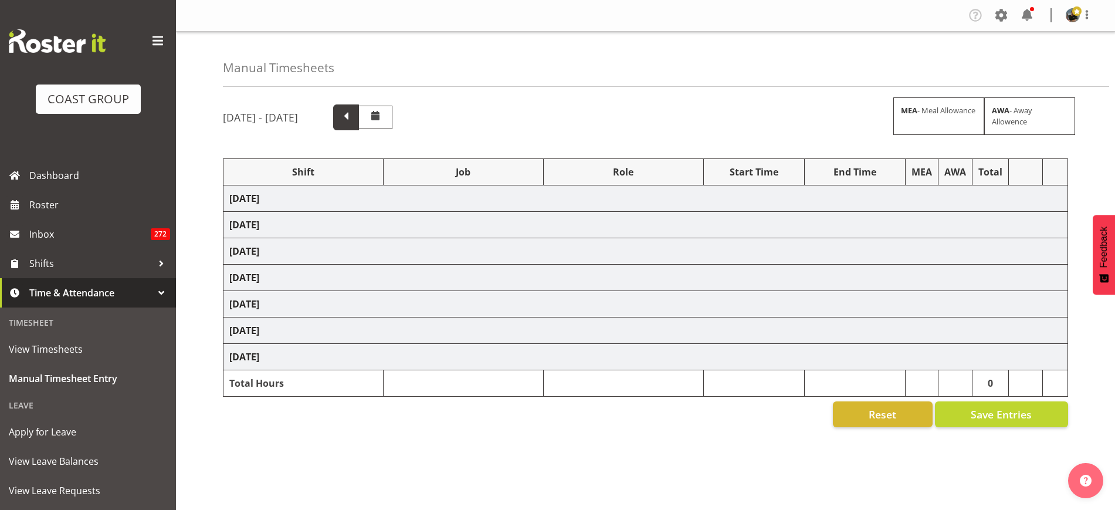
click at [359, 124] on span at bounding box center [346, 117] width 26 height 26
select select "69"
select select "9752"
select select "188"
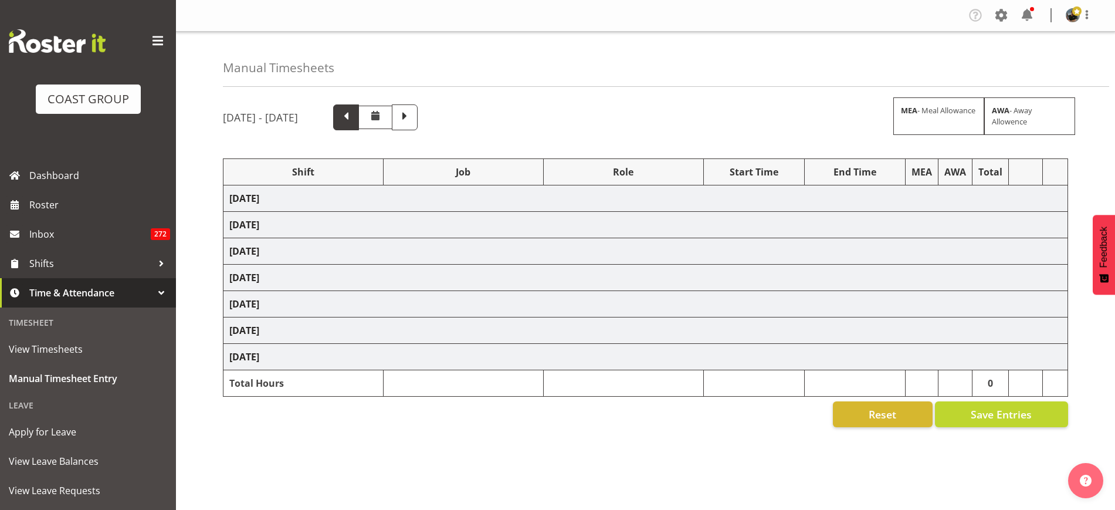
select select "69"
select select "10145"
select select "188"
select select "69"
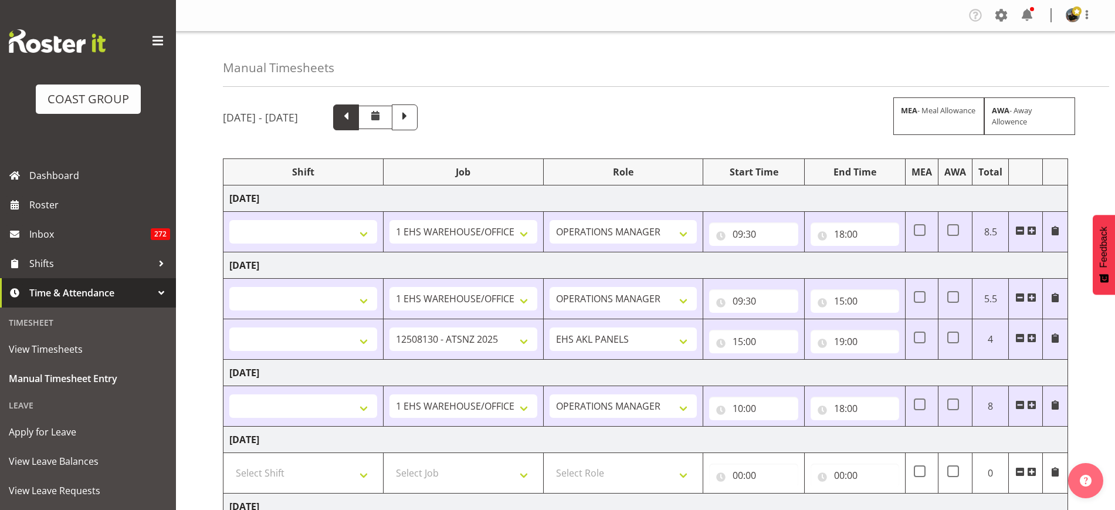
select select "68035"
select select "72416"
select select "68035"
select select "78854"
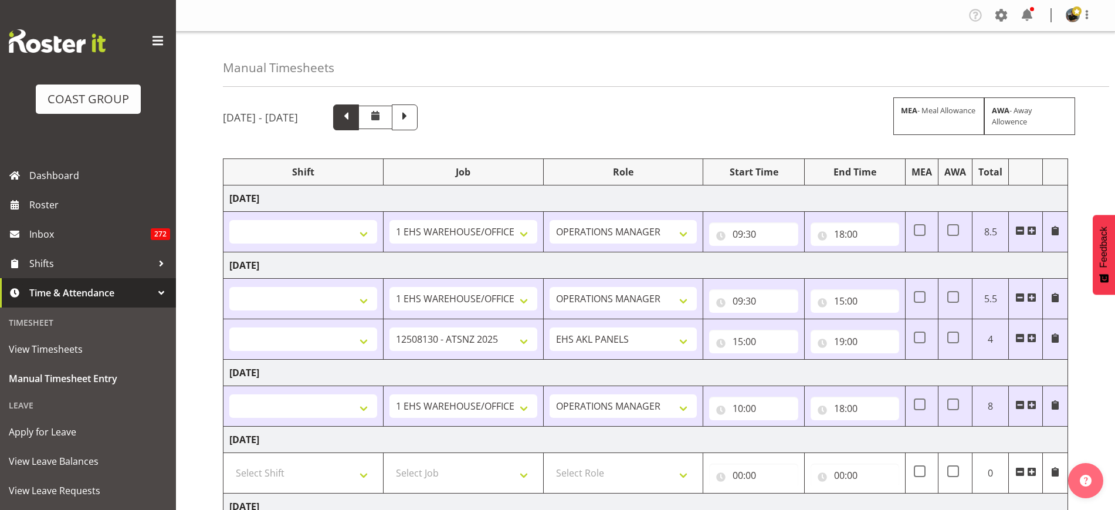
select select "68035"
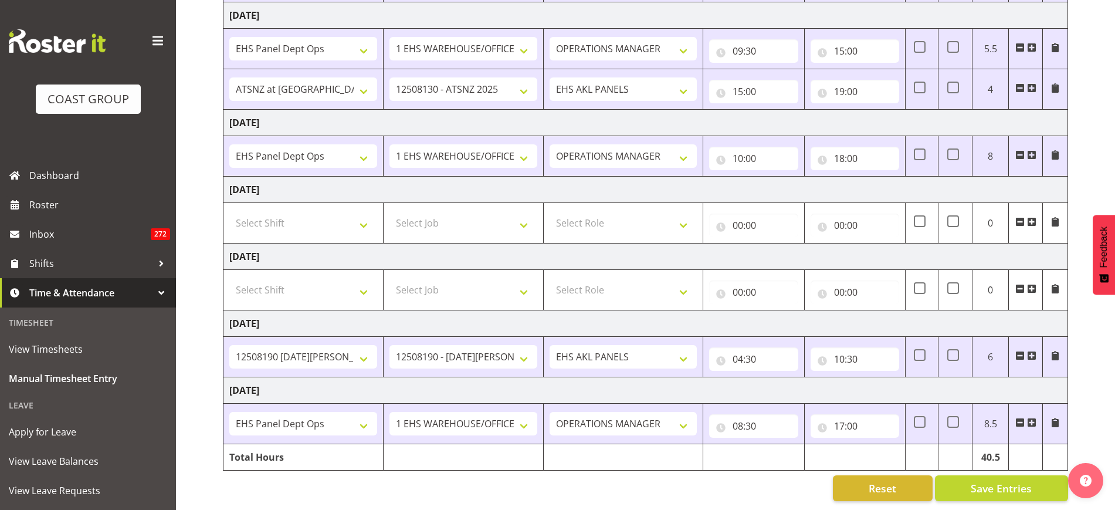
scroll to position [261, 0]
click at [759, 414] on input "08:30" at bounding box center [753, 425] width 89 height 23
click at [865, 414] on input "17:00" at bounding box center [855, 425] width 89 height 23
click at [888, 445] on select "00 01 02 03 04 05 06 07 08 09 10 11 12 13 14 15 16 17 18 19 20 21 22 23" at bounding box center [891, 456] width 26 height 23
select select "13"
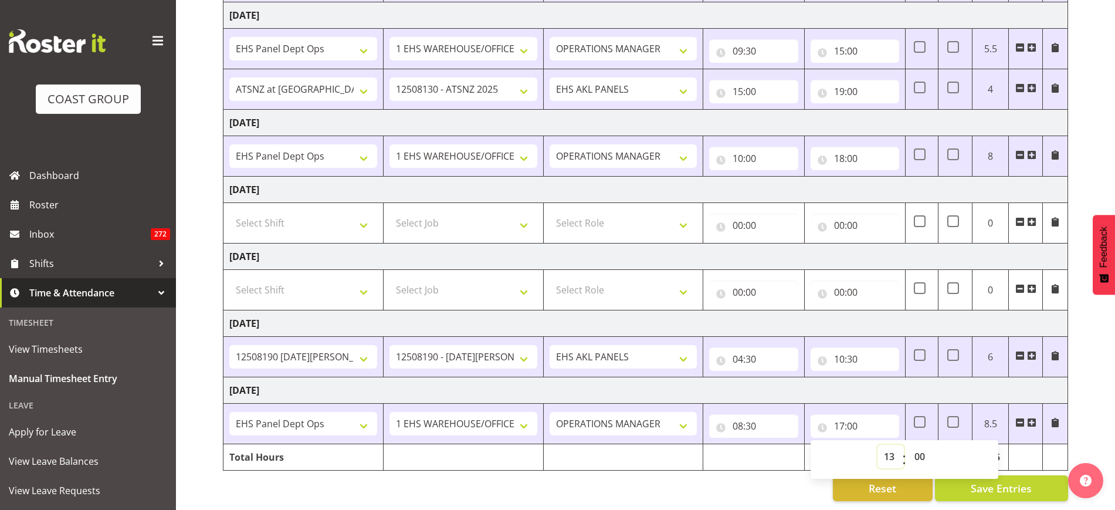
click at [878, 445] on select "00 01 02 03 04 05 06 07 08 09 10 11 12 13 14 15 16 17 18 19 20 21 22 23" at bounding box center [891, 456] width 26 height 23
type input "13:00"
click at [744, 414] on input "08:30" at bounding box center [753, 425] width 89 height 23
click at [784, 446] on select "00 01 02 03 04 05 06 07 08 09 10 11 12 13 14 15 16 17 18 19 20 21 22 23" at bounding box center [789, 456] width 26 height 23
select select "9"
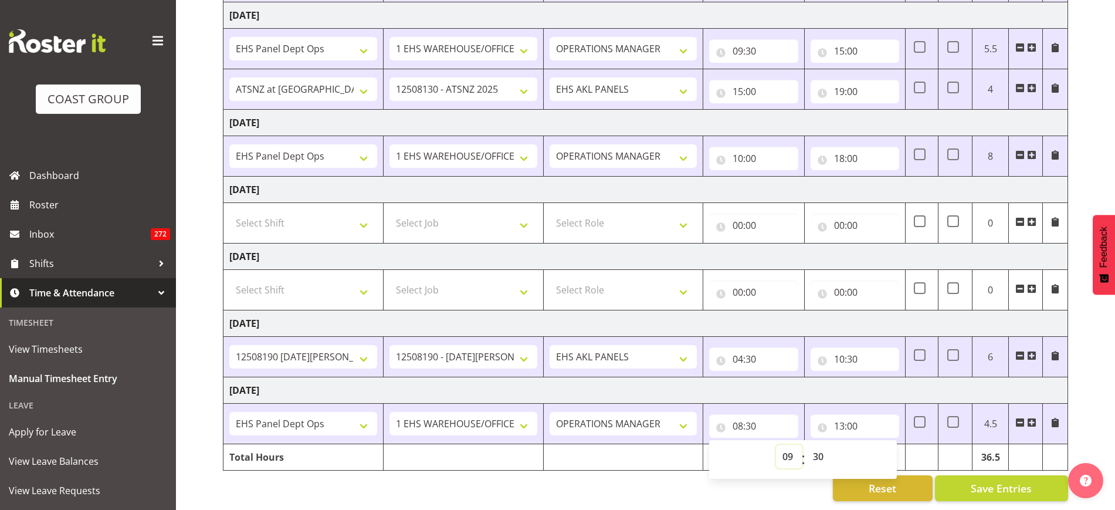
click at [776, 445] on select "00 01 02 03 04 05 06 07 08 09 10 11 12 13 14 15 16 17 18 19 20 21 22 23" at bounding box center [789, 456] width 26 height 23
type input "09:30"
click at [821, 445] on select "00 01 02 03 04 05 06 07 08 09 10 11 12 13 14 15 16 17 18 19 20 21 22 23 24 25 2…" at bounding box center [820, 456] width 26 height 23
select select "0"
click at [807, 445] on select "00 01 02 03 04 05 06 07 08 09 10 11 12 13 14 15 16 17 18 19 20 21 22 23 24 25 2…" at bounding box center [820, 456] width 26 height 23
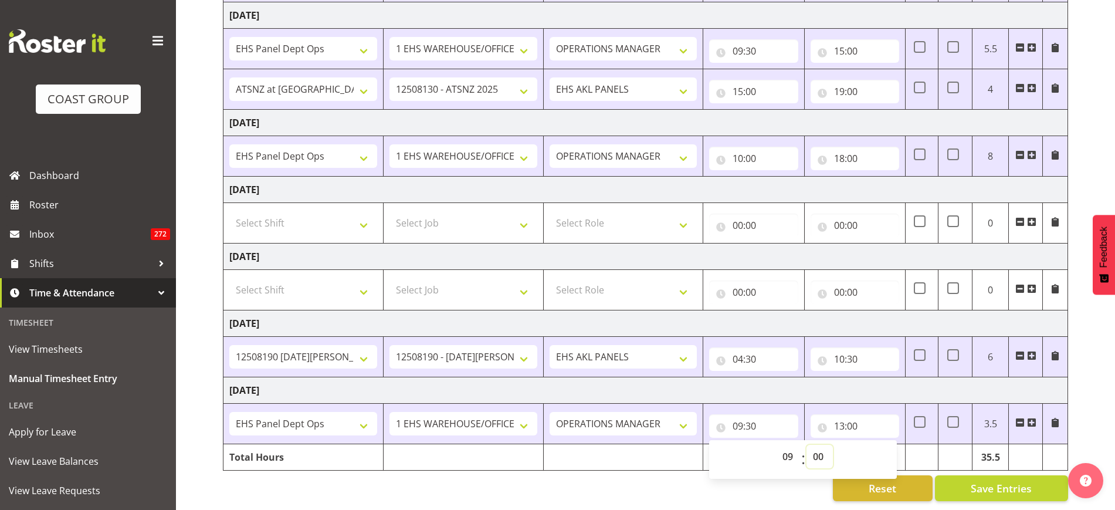
type input "09:00"
click at [974, 480] on span "Save Entries" at bounding box center [1001, 487] width 61 height 15
click at [1108, 377] on div "August 6th - August 12th 2025 MEA - Meal Allowance AWA - Away Allowence Shift J…" at bounding box center [669, 178] width 892 height 664
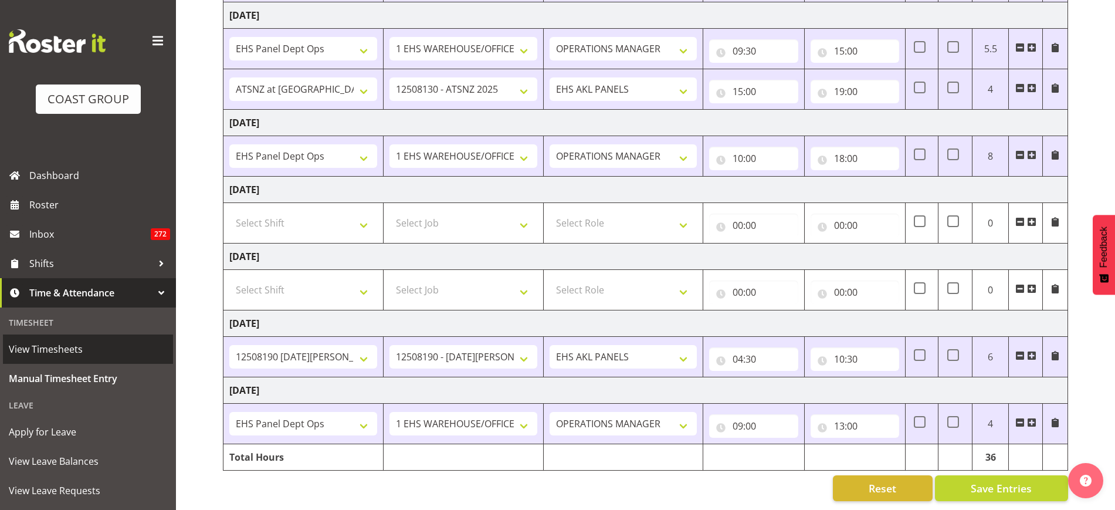
click at [56, 352] on span "View Timesheets" at bounding box center [88, 349] width 158 height 18
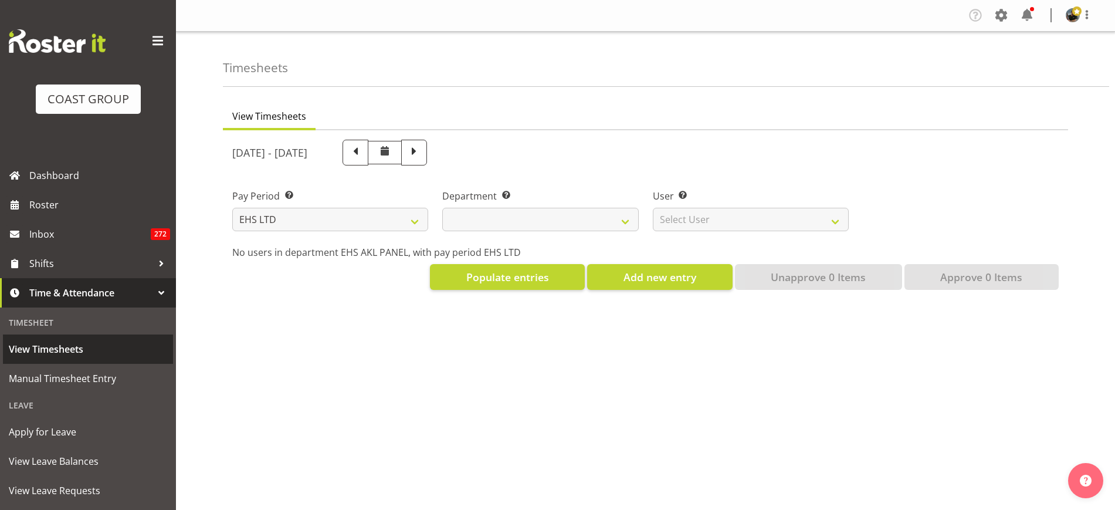
select select "7"
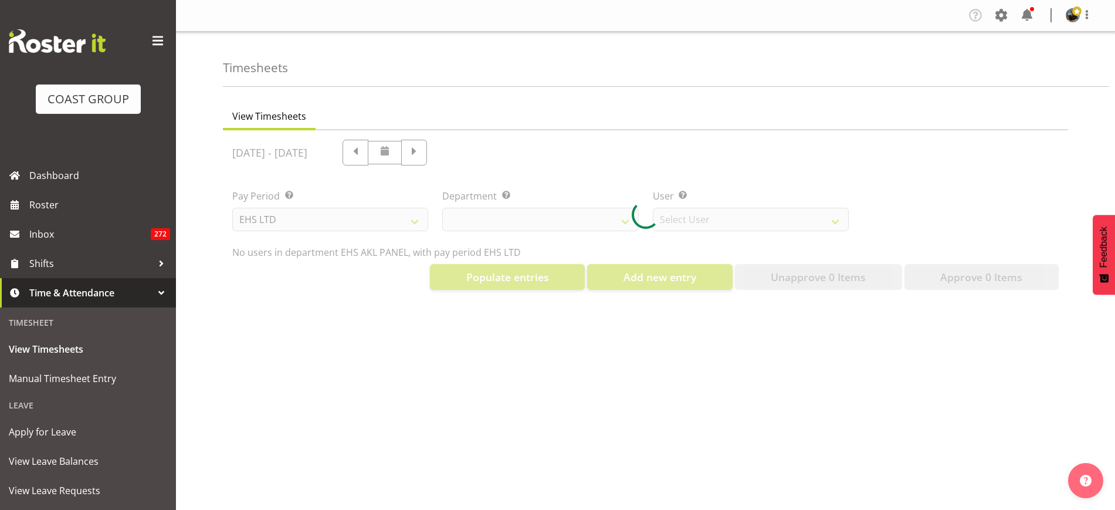
select select "39"
select select "890"
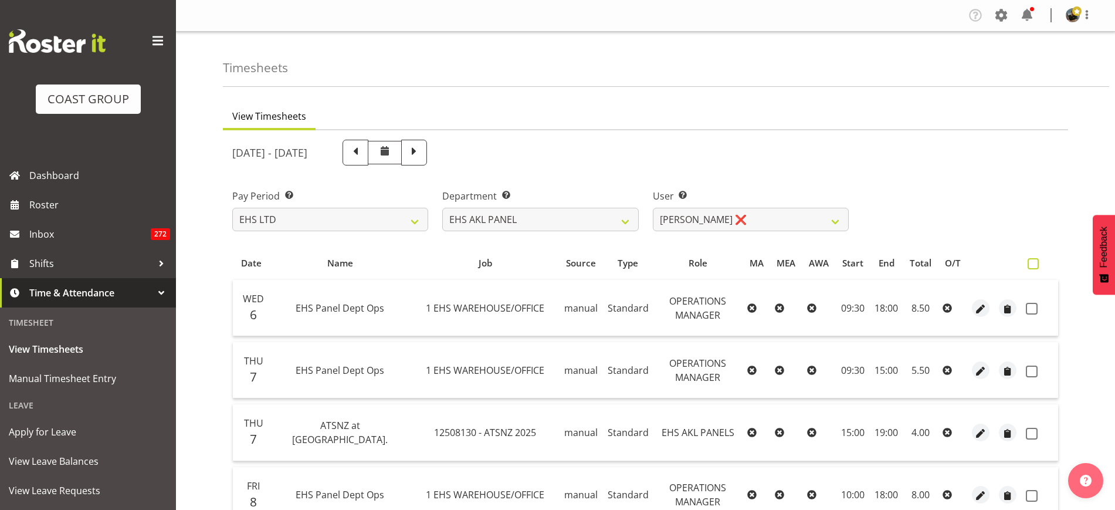
click at [1033, 264] on span at bounding box center [1033, 263] width 11 height 11
click at [1033, 264] on input "checkbox" at bounding box center [1032, 264] width 8 height 8
checkbox input "true"
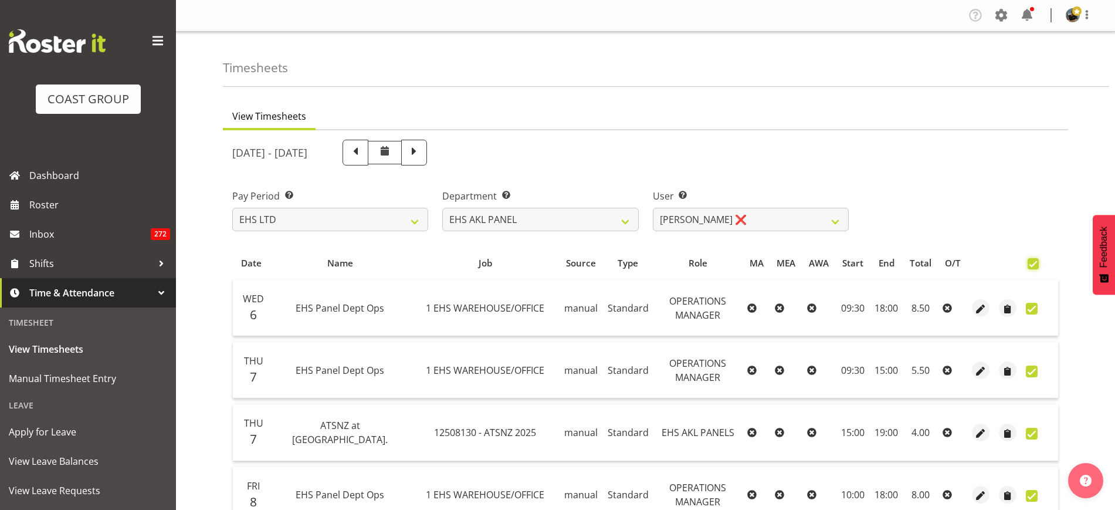
checkbox input "true"
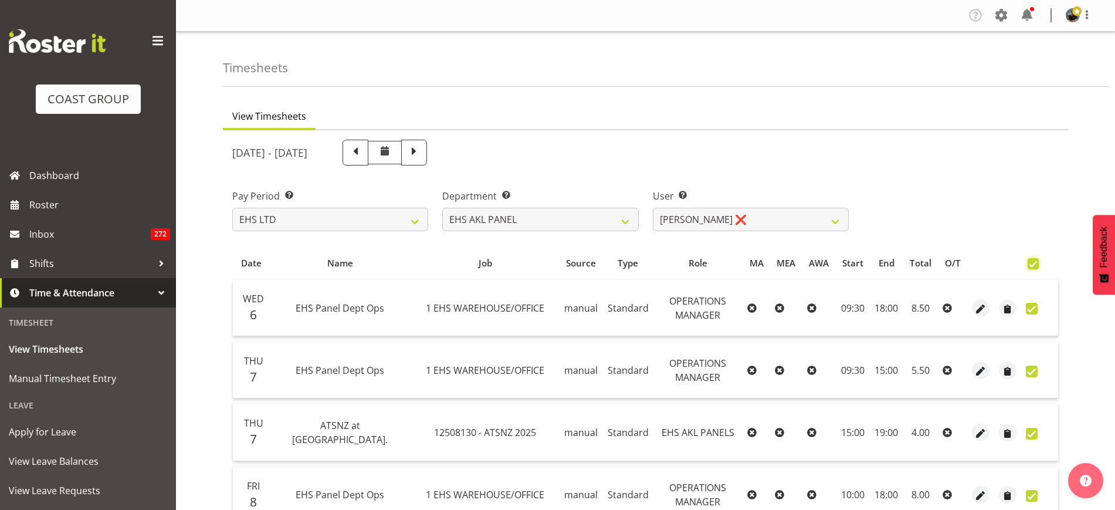
checkbox input "true"
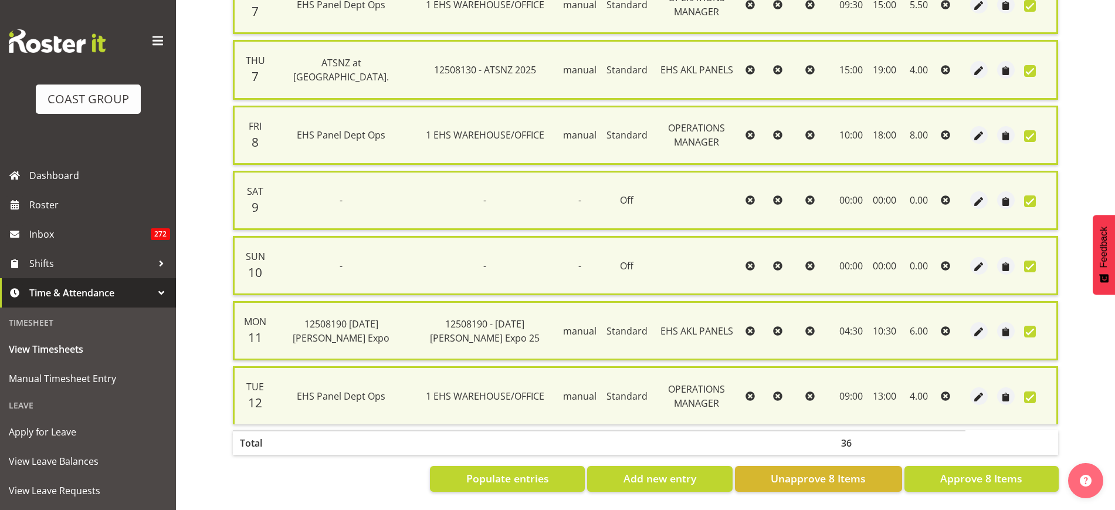
scroll to position [381, 0]
click at [956, 470] on span "Approve 8 Items" at bounding box center [981, 477] width 82 height 15
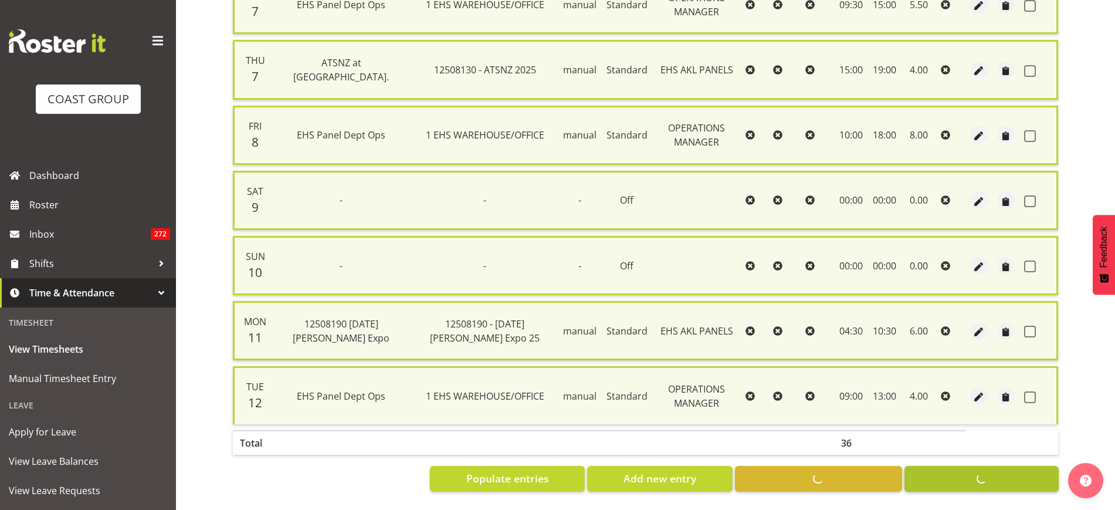
checkbox input "false"
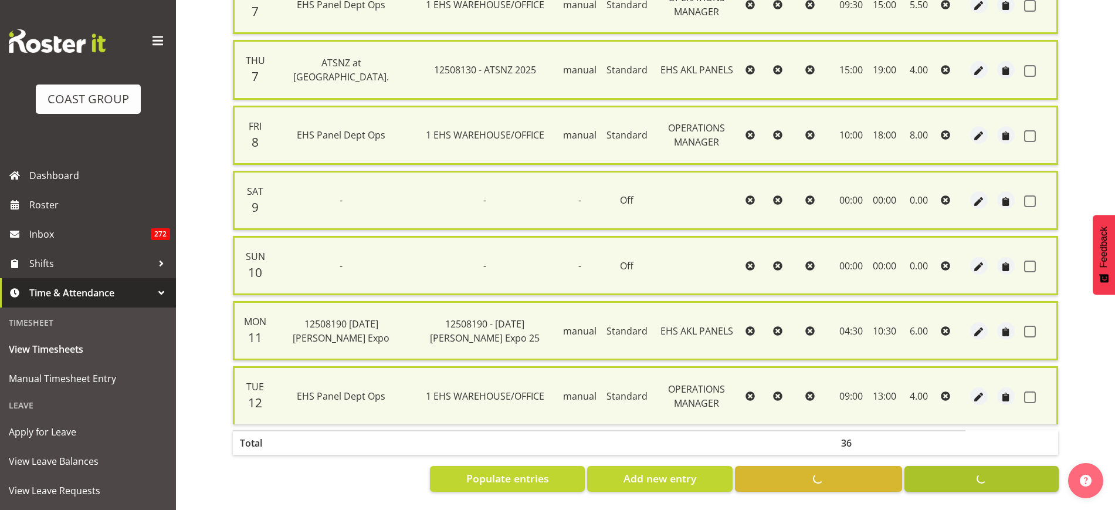
checkbox input "false"
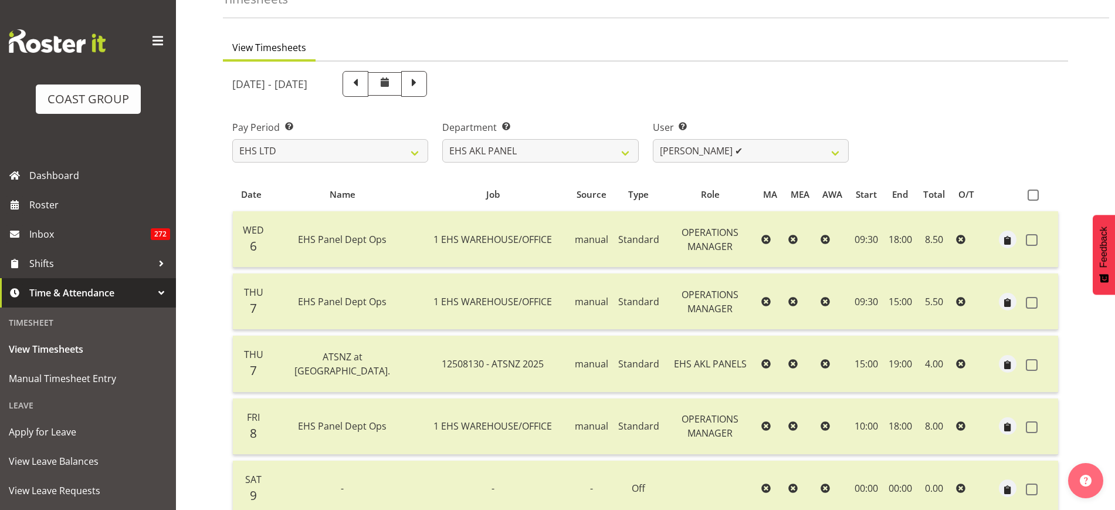
scroll to position [45, 0]
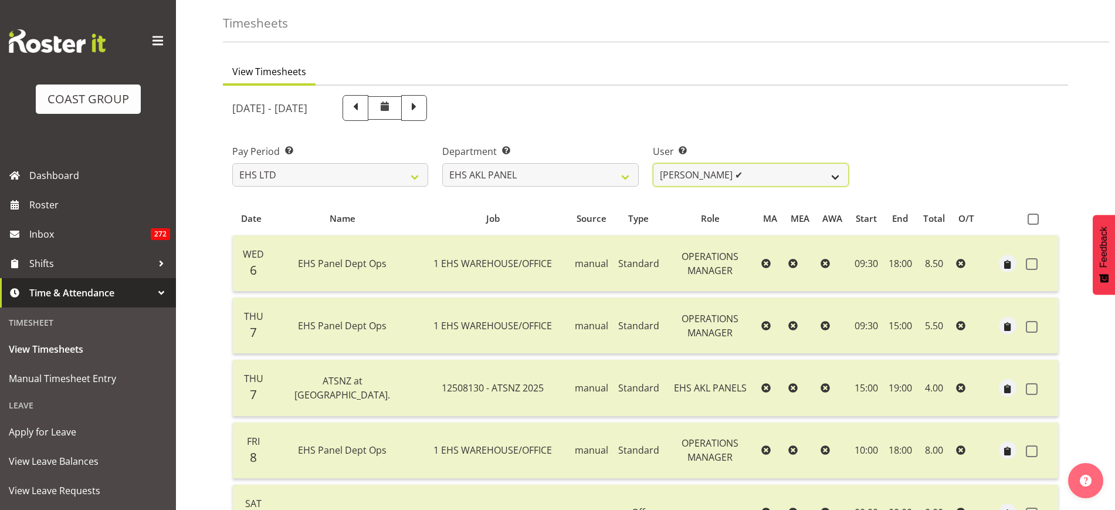
click at [830, 171] on select "[PERSON_NAME] ✔ [PERSON_NAME] ❌ [PERSON_NAME] ❌ [PERSON_NAME] ❌ [PERSON_NAME] ❌…" at bounding box center [751, 174] width 196 height 23
select select "11285"
click at [653, 163] on select "[PERSON_NAME] ✔ [PERSON_NAME] ❌ [PERSON_NAME] ❌ [PERSON_NAME] ❌ [PERSON_NAME] ❌…" at bounding box center [751, 174] width 196 height 23
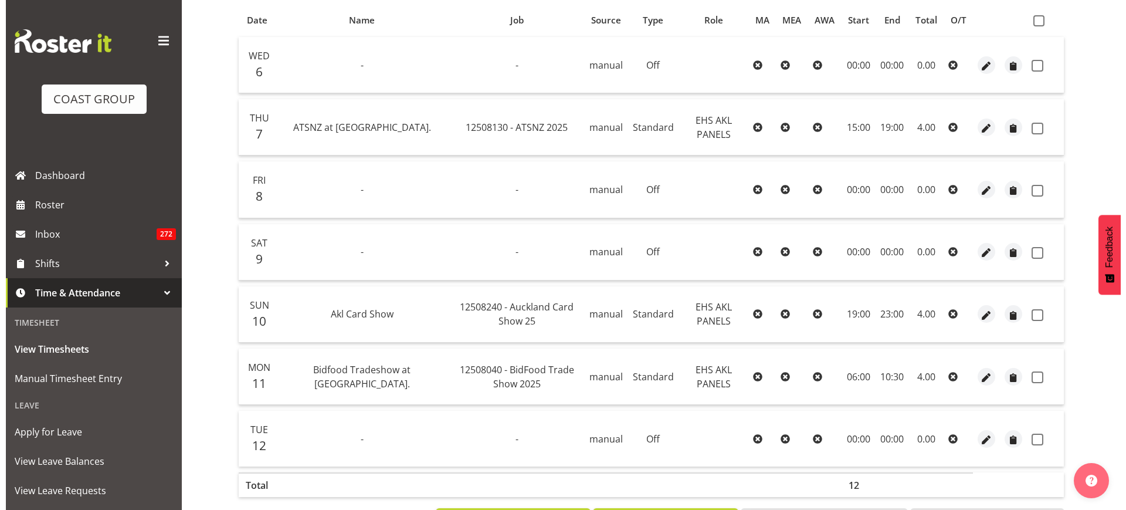
scroll to position [244, 0]
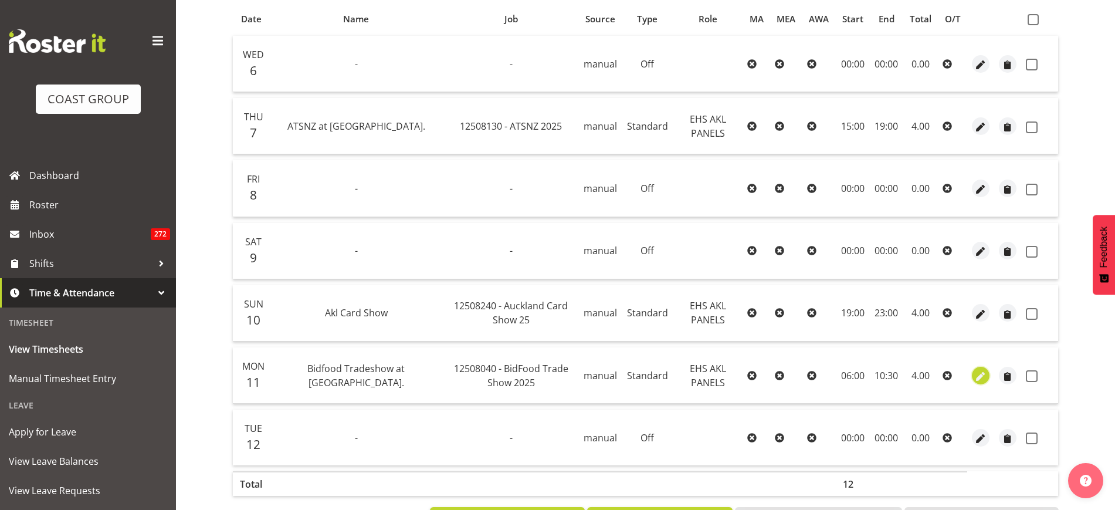
click at [978, 377] on span "button" at bounding box center [980, 376] width 13 height 13
select select "Standard"
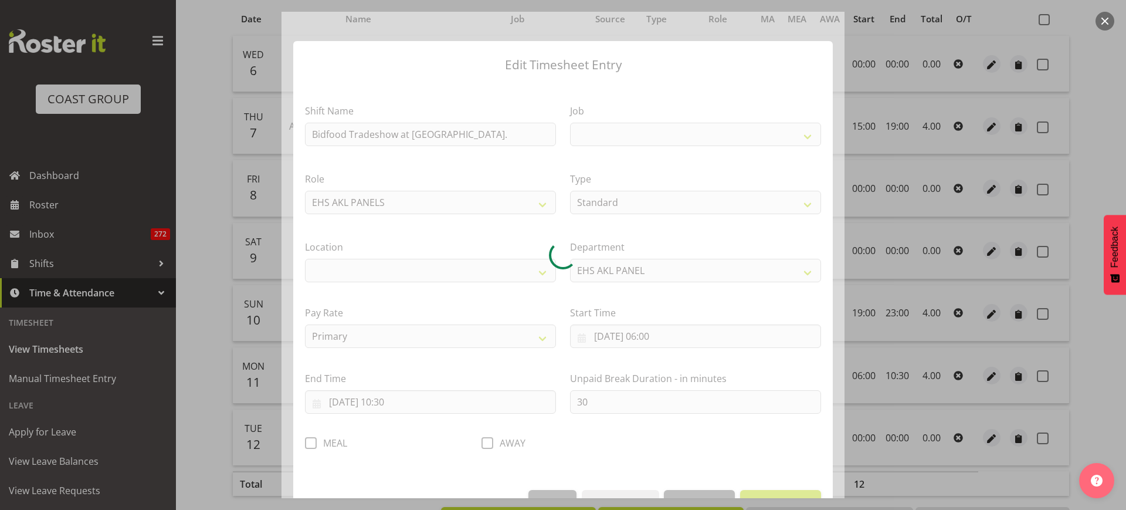
select select
select select "9033"
select select "35"
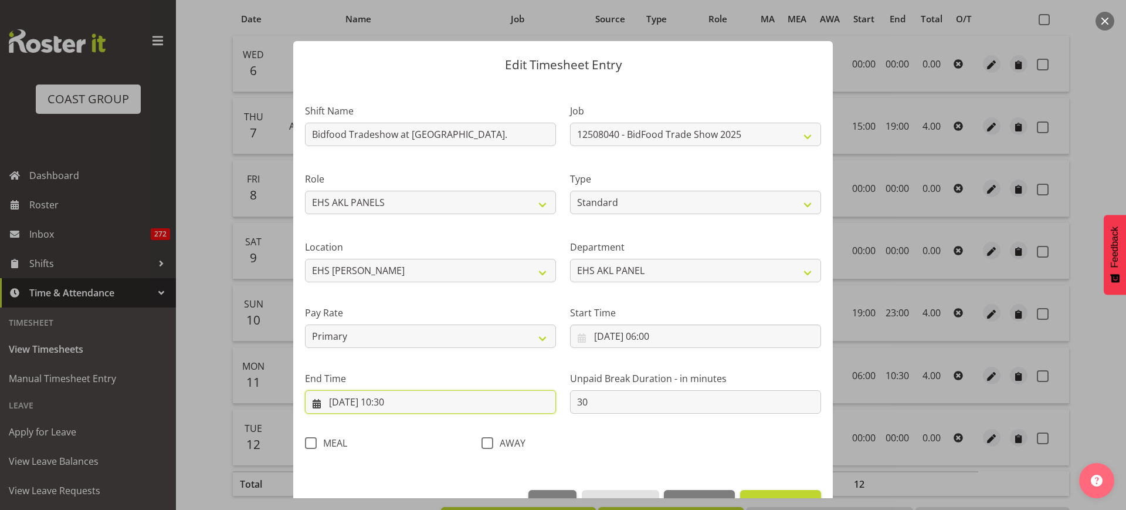
click at [421, 398] on input "[DATE] 10:30" at bounding box center [430, 401] width 251 height 23
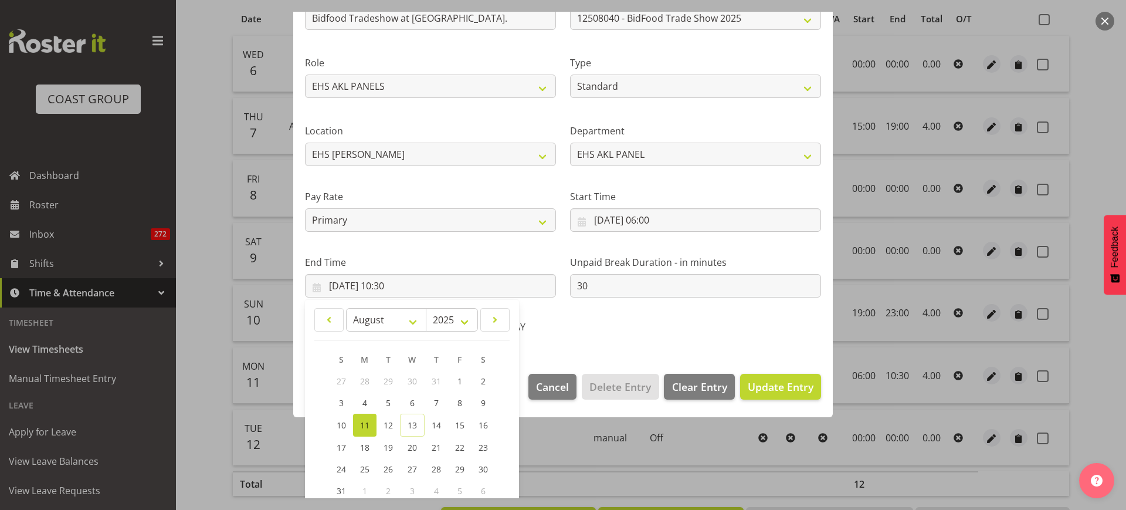
scroll to position [117, 0]
drag, startPoint x: 846, startPoint y: 353, endPoint x: 845, endPoint y: 359, distance: 6.0
click at [845, 359] on div at bounding box center [563, 255] width 1126 height 510
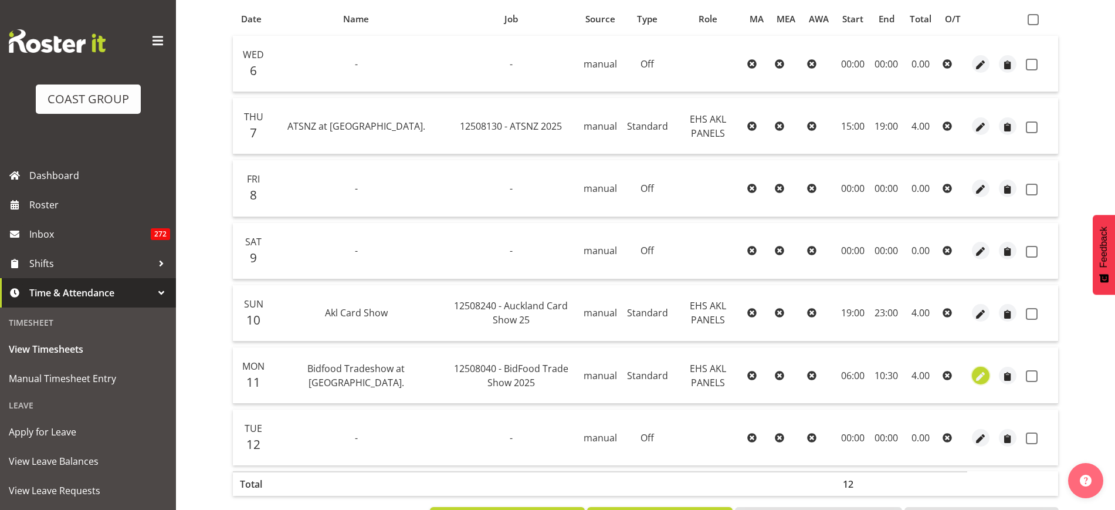
click at [981, 380] on span "button" at bounding box center [980, 376] width 13 height 13
select select "Standard"
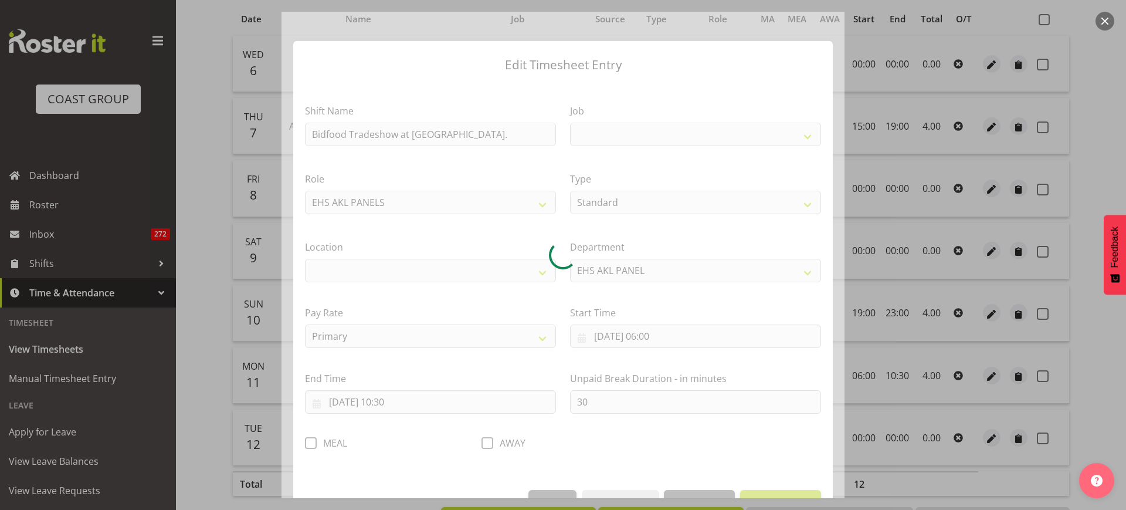
select select
select select "9033"
select select "35"
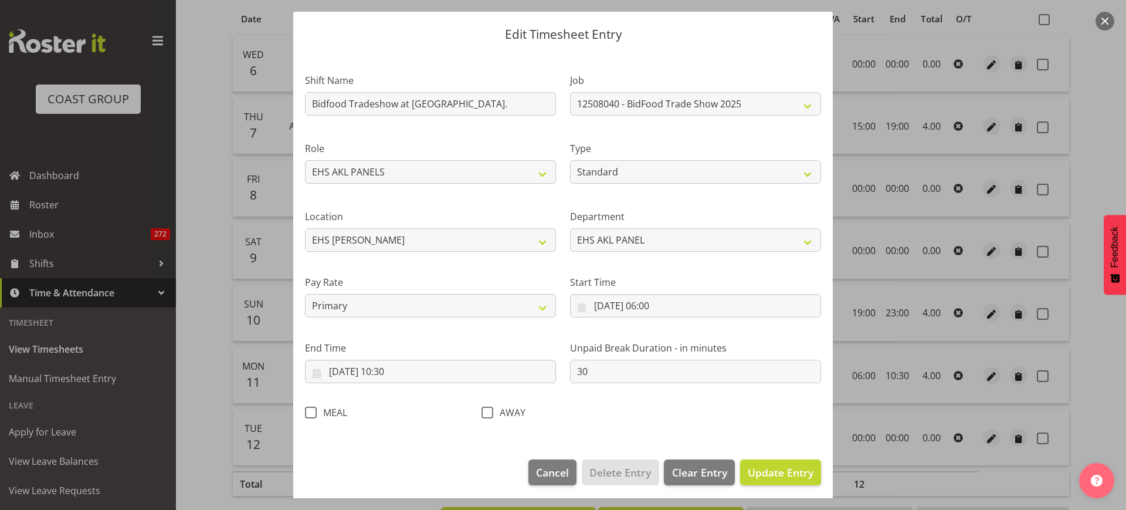
scroll to position [35, 0]
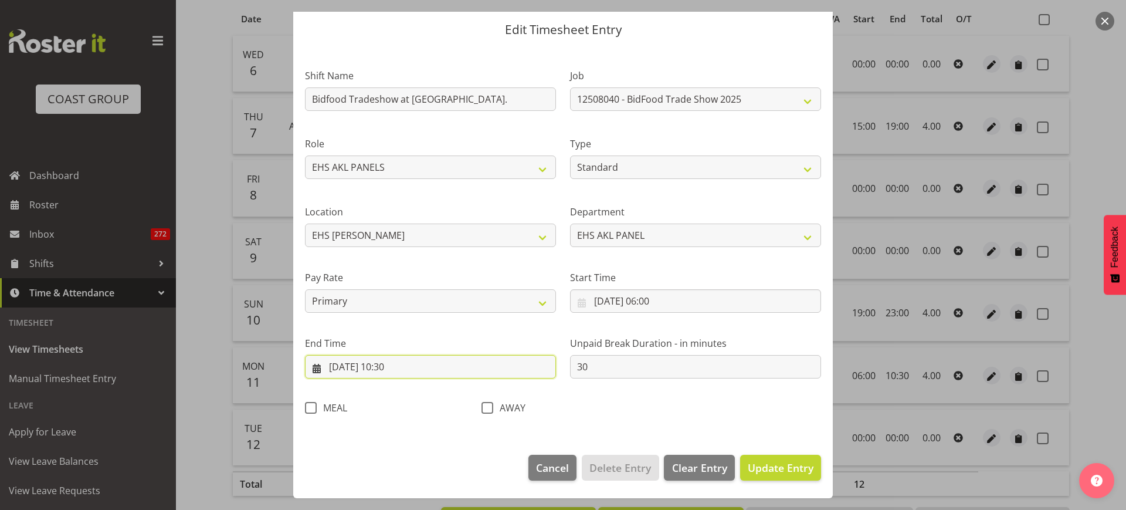
click at [455, 362] on input "[DATE] 10:30" at bounding box center [430, 366] width 251 height 23
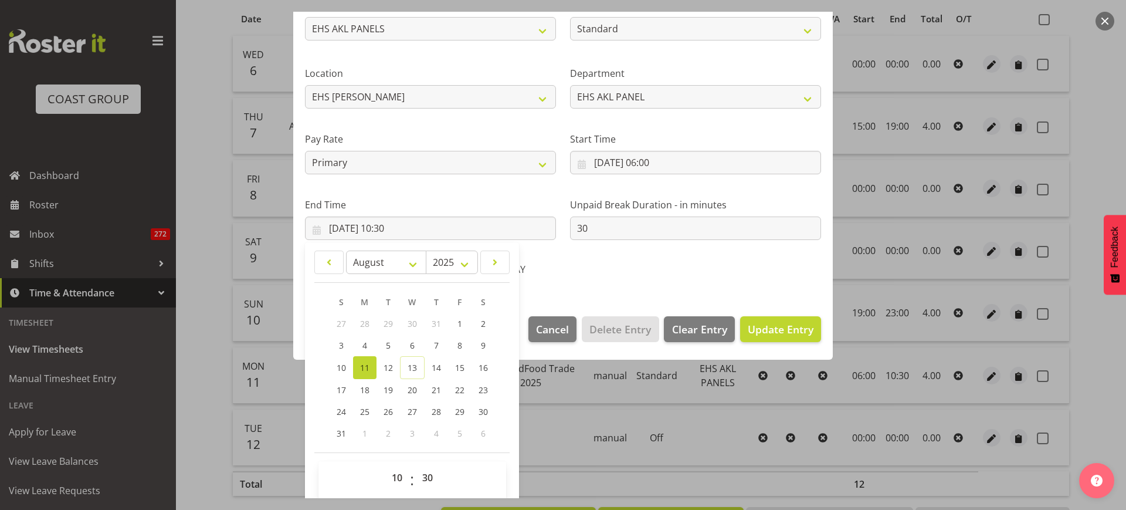
scroll to position [184, 0]
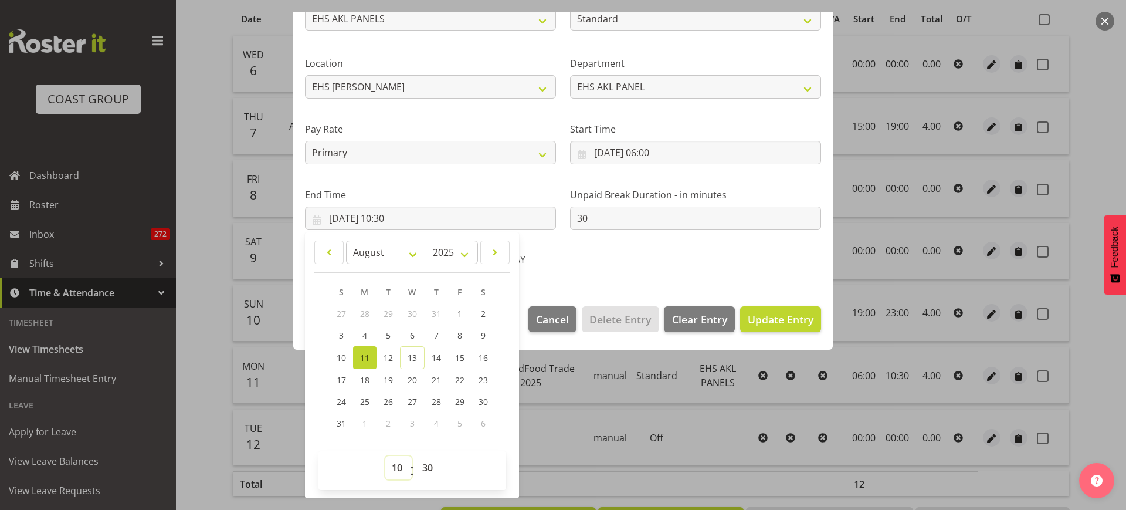
click at [399, 466] on select "00 01 02 03 04 05 06 07 08 09 10 11 12 13 14 15 16 17 18 19 20 21 22 23" at bounding box center [398, 467] width 26 height 23
select select "11"
click at [385, 456] on select "00 01 02 03 04 05 06 07 08 09 10 11 12 13 14 15 16 17 18 19 20 21 22 23" at bounding box center [398, 467] width 26 height 23
type input "[DATE] 11:30"
click at [425, 465] on select "00 01 02 03 04 05 06 07 08 09 10 11 12 13 14 15 16 17 18 19 20 21 22 23 24 25 2…" at bounding box center [429, 467] width 26 height 23
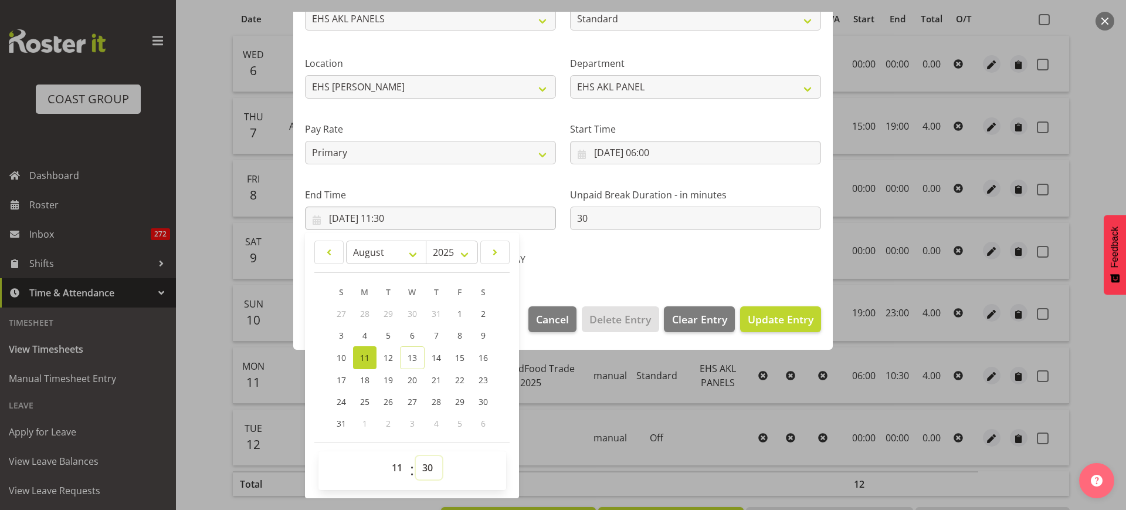
select select "0"
click at [416, 456] on select "00 01 02 03 04 05 06 07 08 09 10 11 12 13 14 15 16 17 18 19 20 21 22 23 24 25 2…" at bounding box center [429, 467] width 26 height 23
type input "[DATE] 11:00"
click at [757, 320] on span "Update Entry" at bounding box center [781, 319] width 66 height 14
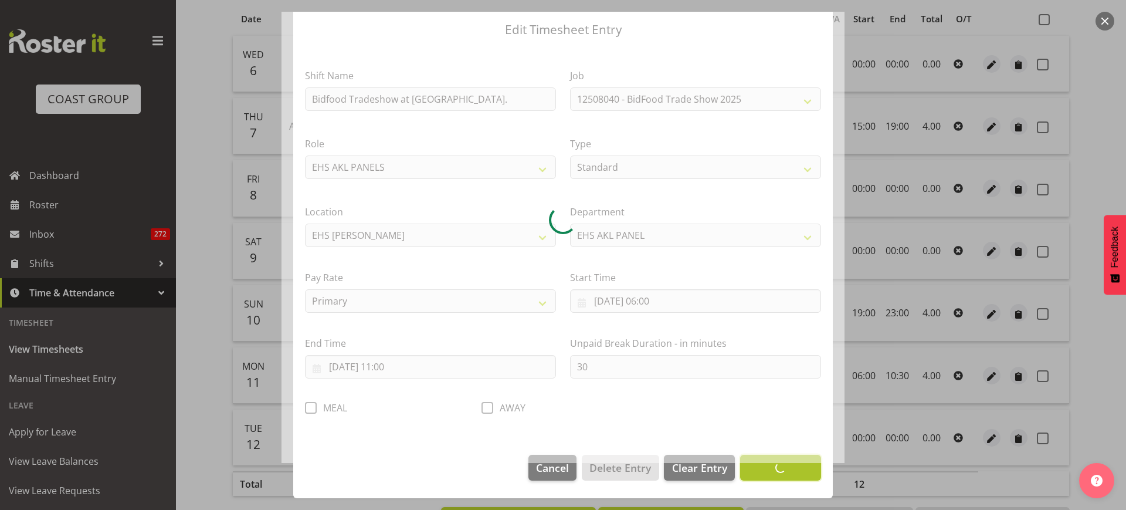
scroll to position [35, 0]
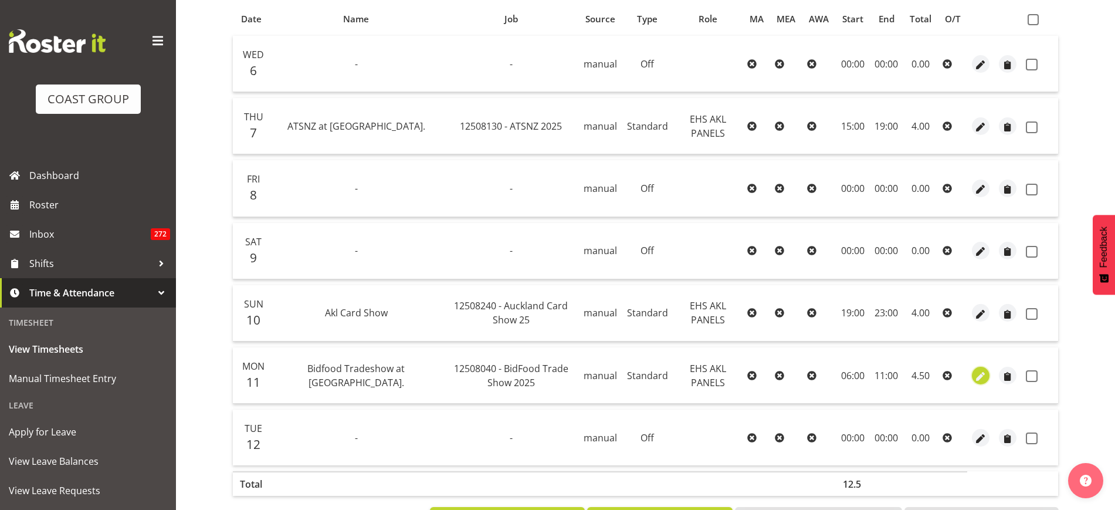
click at [978, 375] on span "button" at bounding box center [980, 376] width 13 height 13
select select "Standard"
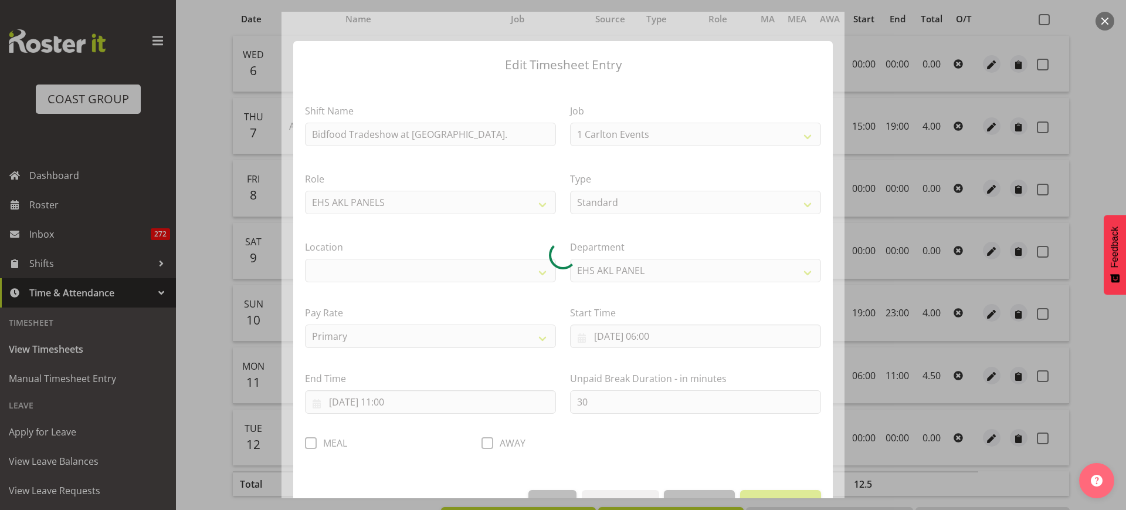
select select "9033"
select select "35"
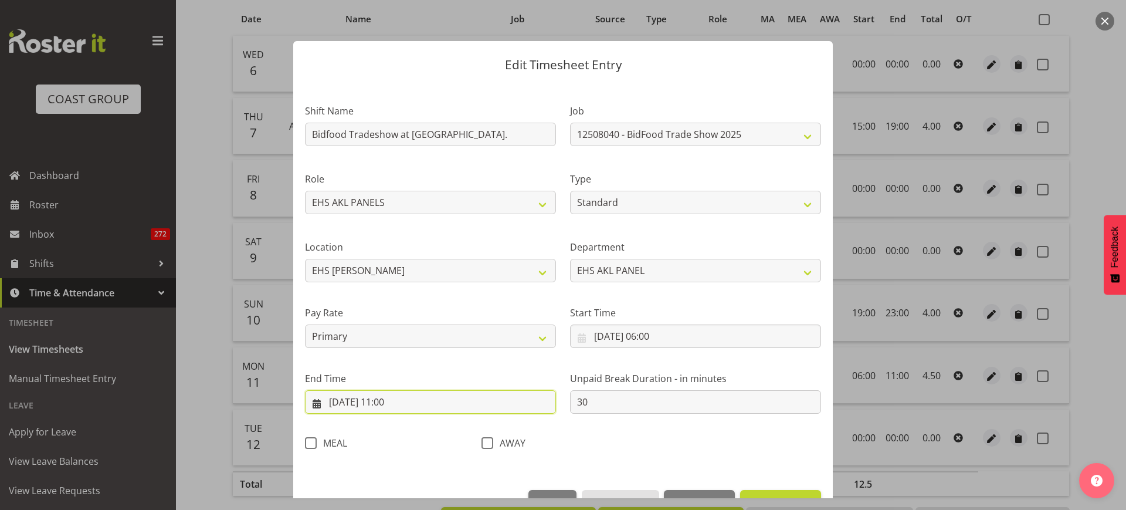
click at [433, 405] on input "[DATE] 11:00" at bounding box center [430, 401] width 251 height 23
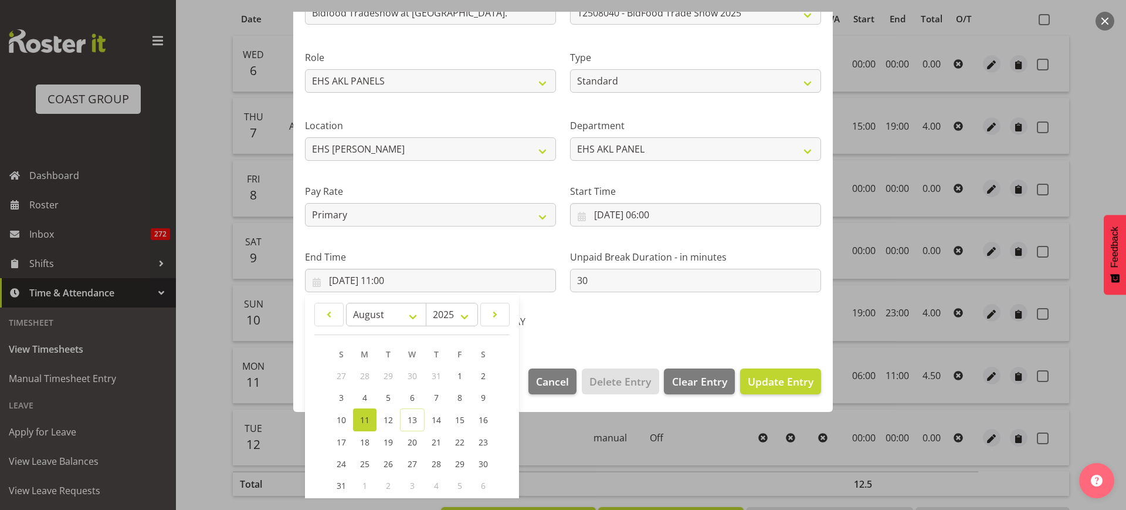
scroll to position [184, 0]
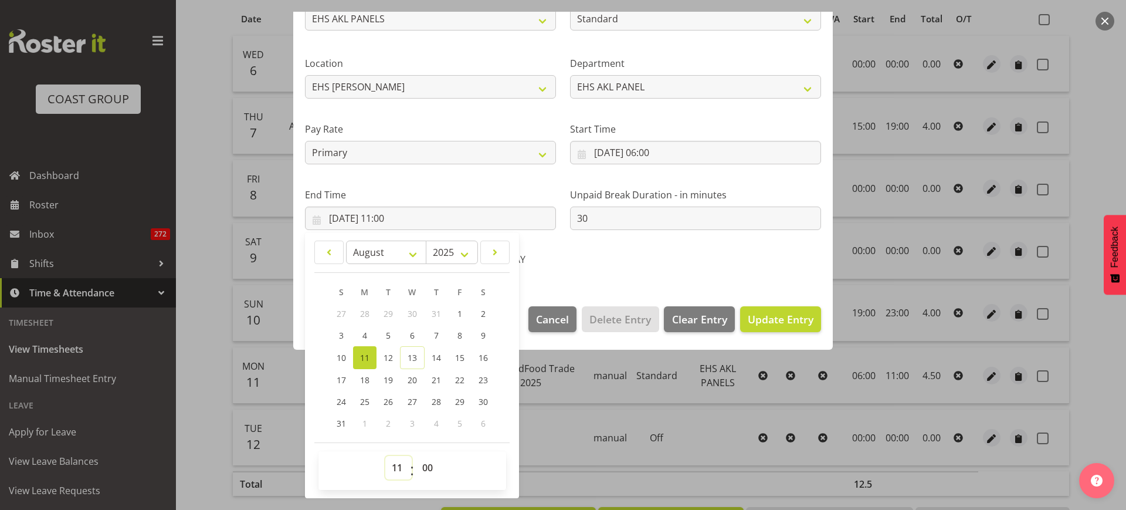
click at [397, 467] on select "00 01 02 03 04 05 06 07 08 09 10 11 12 13 14 15 16 17 18 19 20 21 22 23" at bounding box center [398, 467] width 26 height 23
select select "12"
click at [385, 456] on select "00 01 02 03 04 05 06 07 08 09 10 11 12 13 14 15 16 17 18 19 20 21 22 23" at bounding box center [398, 467] width 26 height 23
type input "11/08/2025, 12:00"
click at [777, 319] on span "Update Entry" at bounding box center [781, 319] width 66 height 14
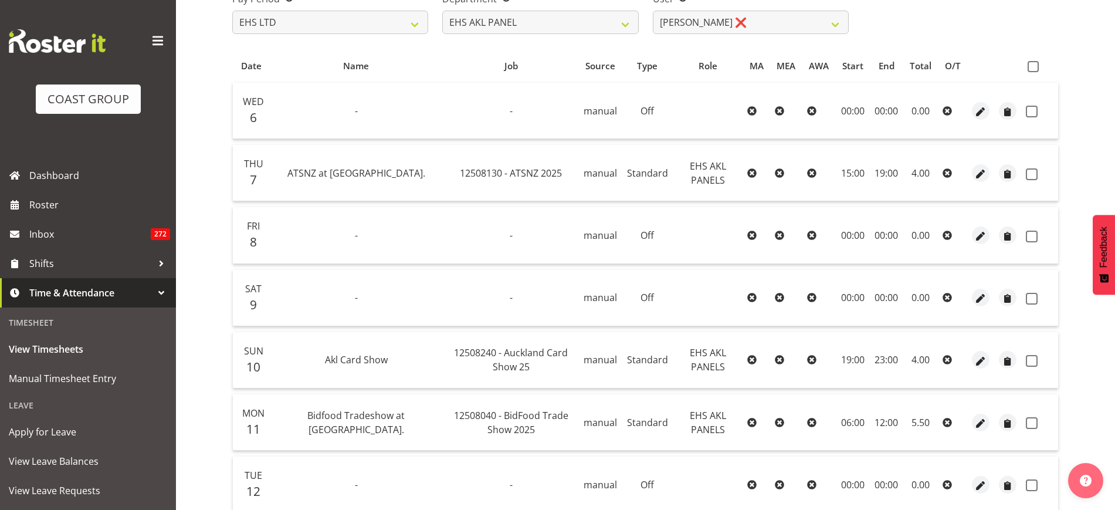
scroll to position [195, 0]
click at [1029, 68] on span at bounding box center [1033, 68] width 11 height 11
click at [1029, 68] on input "checkbox" at bounding box center [1032, 69] width 8 height 8
checkbox input "true"
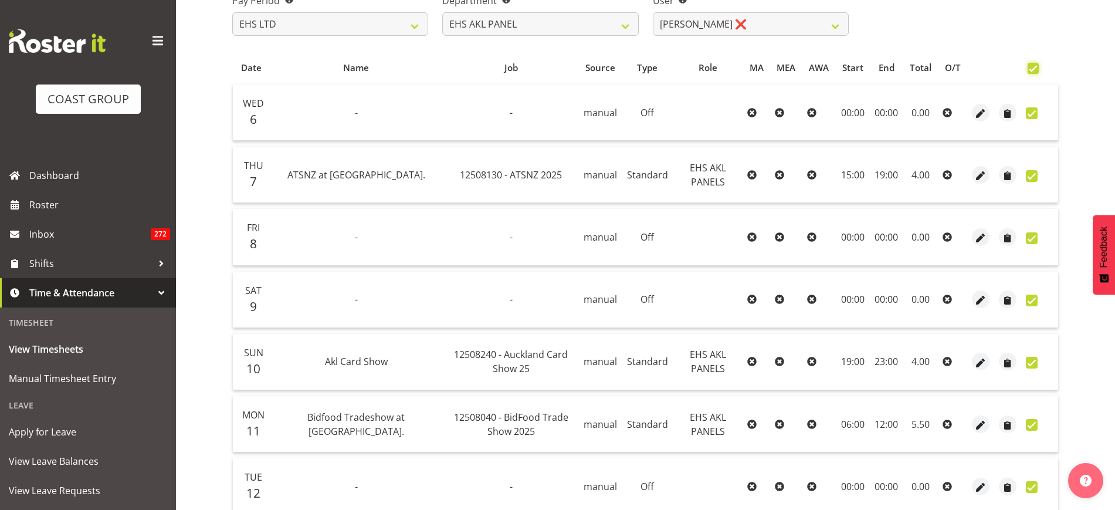
checkbox input "true"
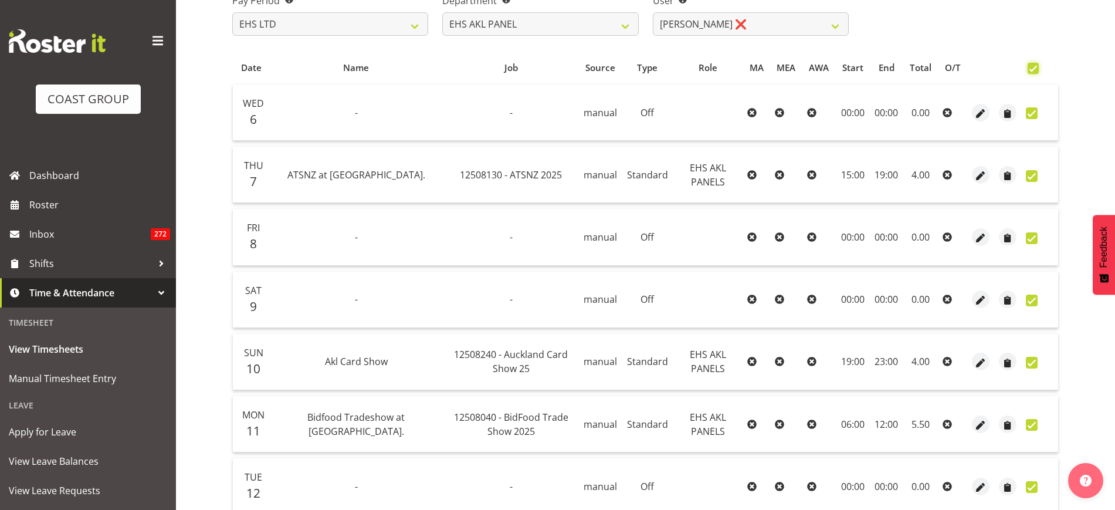
checkbox input "true"
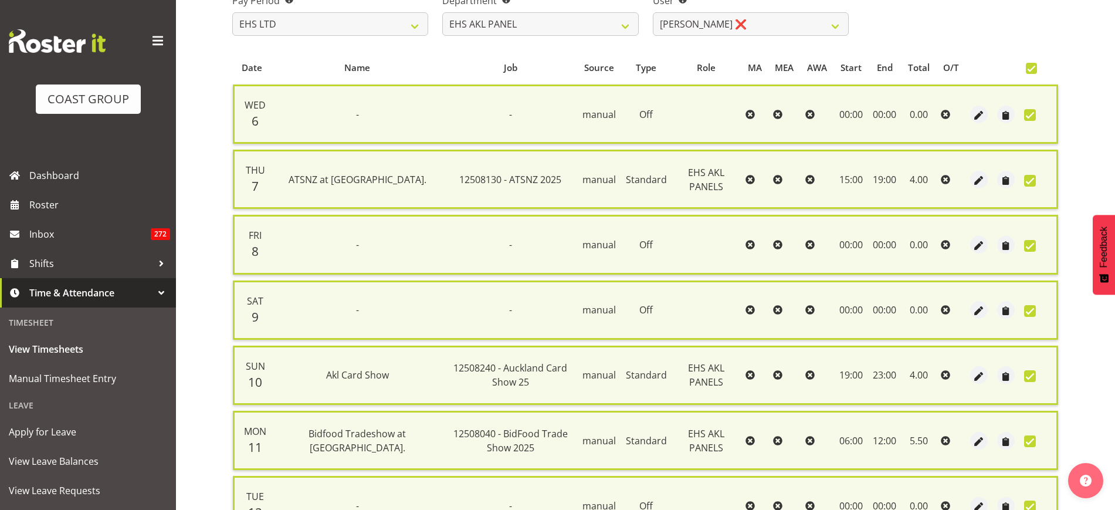
click at [1114, 141] on div "View Timesheets August 6th - August 12th 2025 Pay Period Select which pay perio…" at bounding box center [669, 259] width 892 height 719
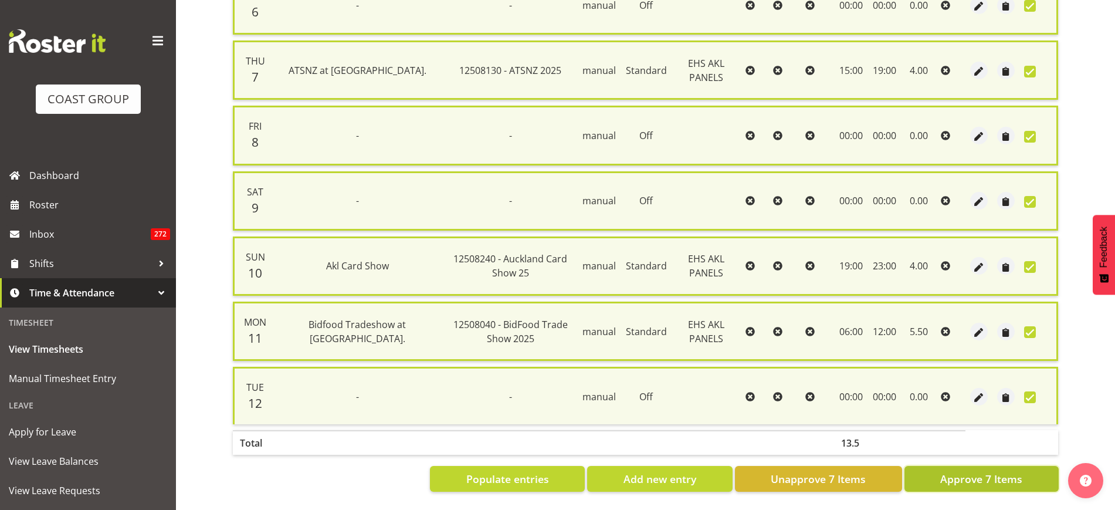
click at [964, 471] on span "Approve 7 Items" at bounding box center [981, 478] width 82 height 15
checkbox input "false"
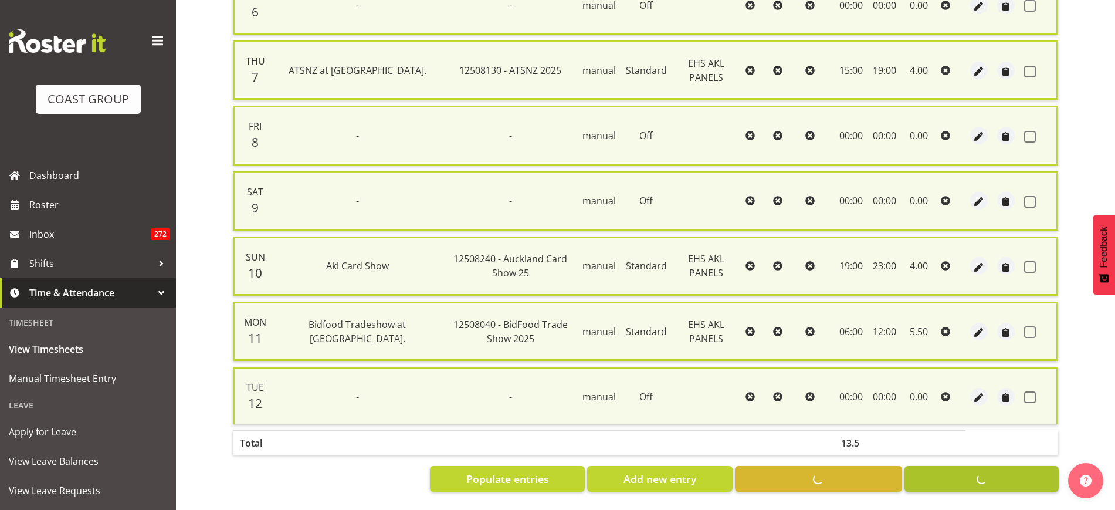
checkbox input "false"
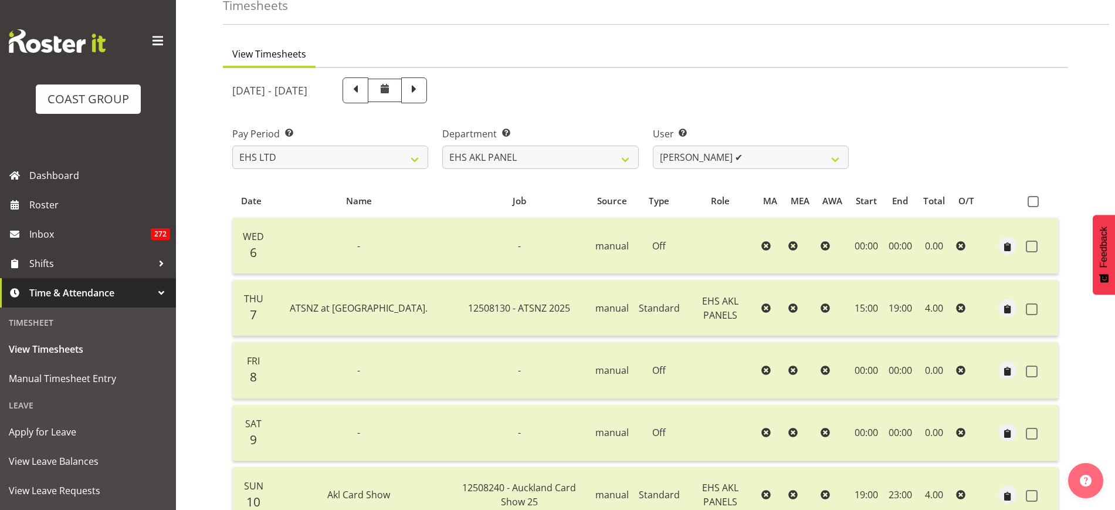
scroll to position [0, 0]
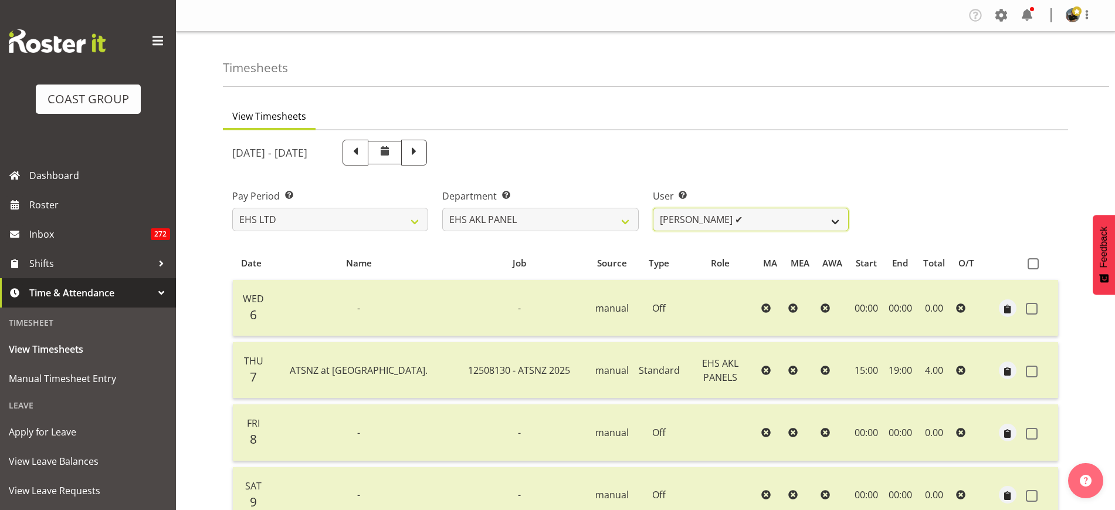
click at [834, 219] on select "Abe Denton ✔ Cameron Phillips ✔ Chad Phillips ❌ Emmett Denton ❌ Fiona Berghoffe…" at bounding box center [751, 219] width 196 height 23
select select "11082"
click at [653, 208] on select "Abe Denton ✔ Cameron Phillips ✔ Chad Phillips ❌ Emmett Denton ❌ Fiona Berghoffe…" at bounding box center [751, 219] width 196 height 23
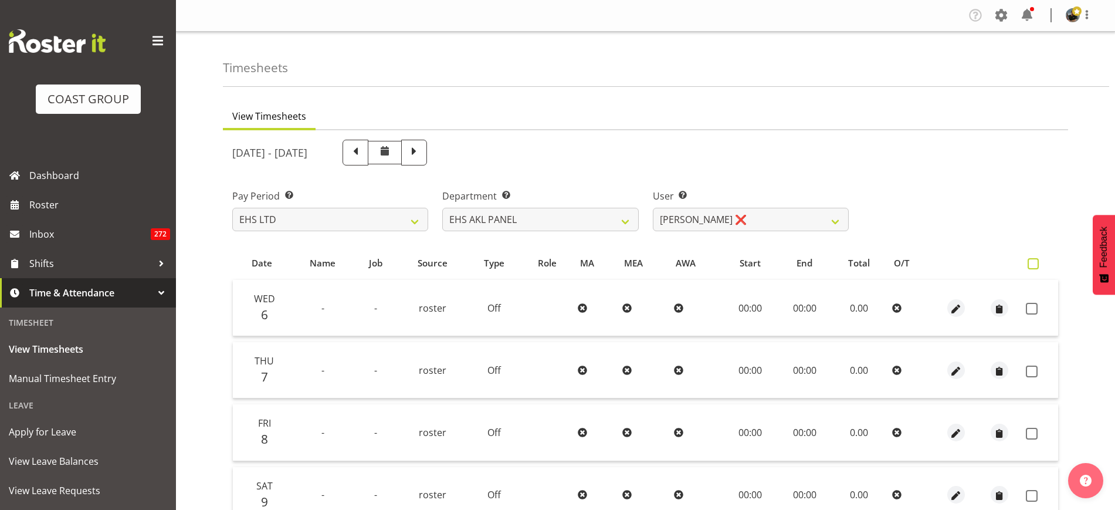
click at [1034, 265] on span at bounding box center [1033, 263] width 11 height 11
click at [1034, 265] on input "checkbox" at bounding box center [1032, 264] width 8 height 8
checkbox input "true"
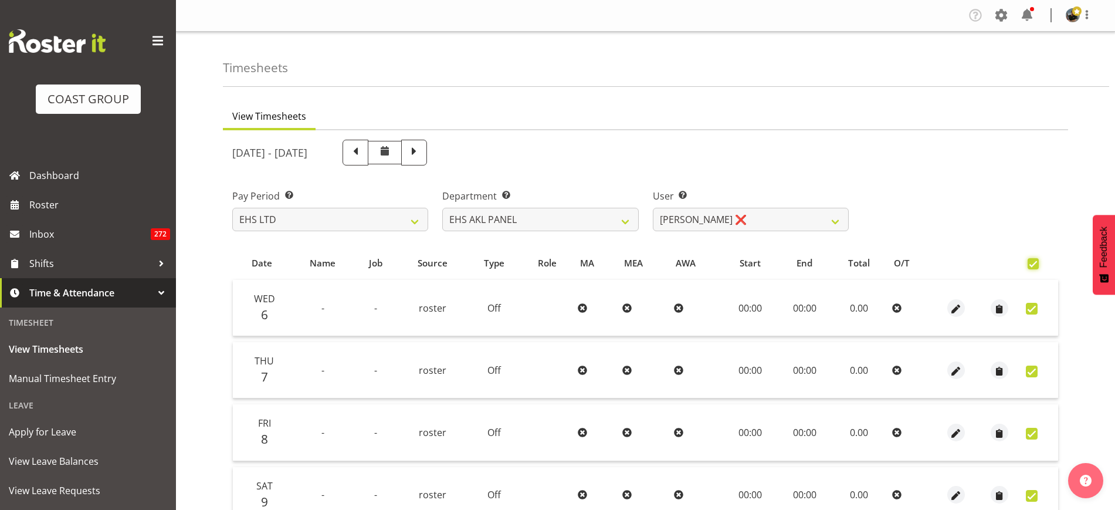
checkbox input "true"
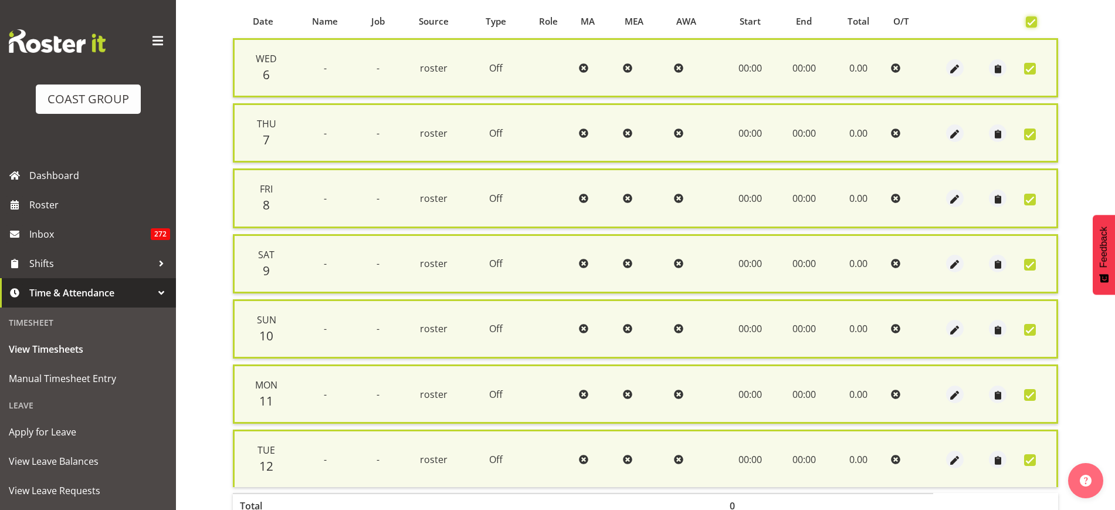
scroll to position [316, 0]
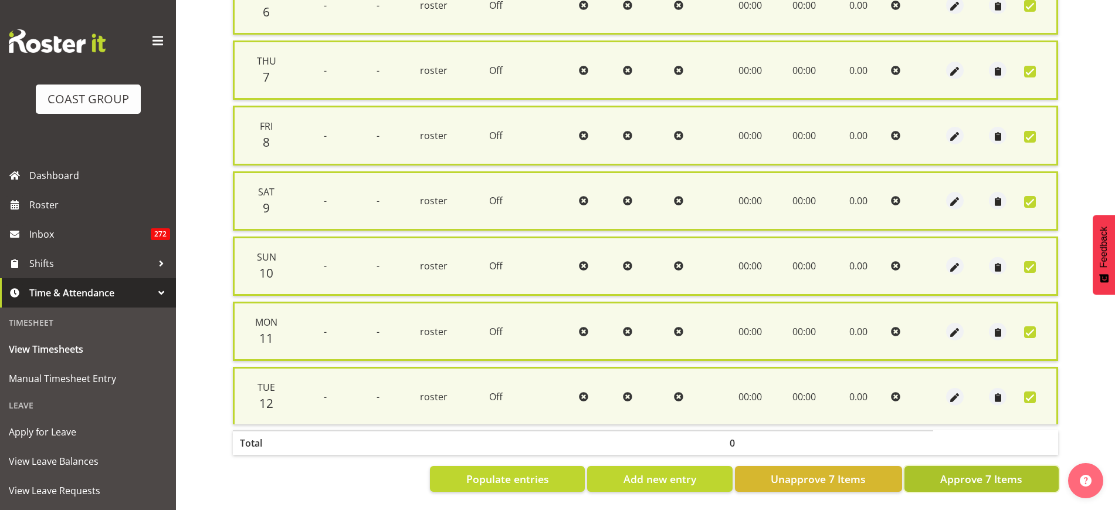
click at [960, 471] on span "Approve 7 Items" at bounding box center [981, 478] width 82 height 15
checkbox input "false"
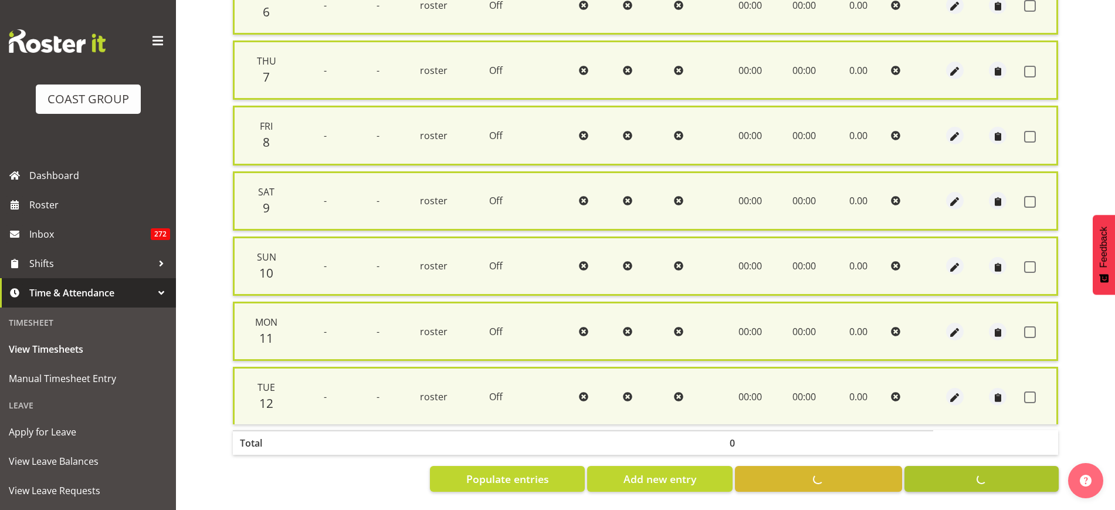
checkbox input "false"
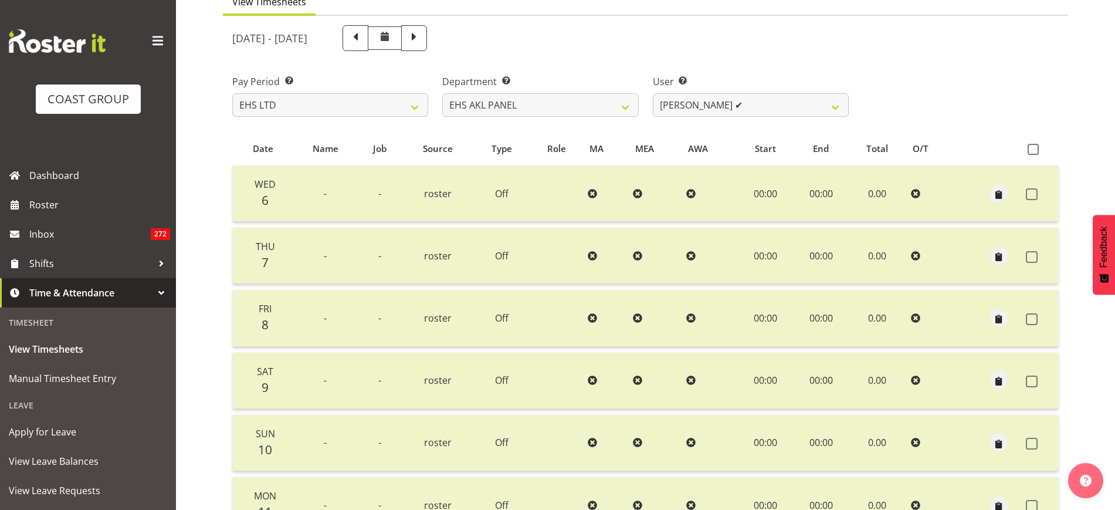
scroll to position [150, 0]
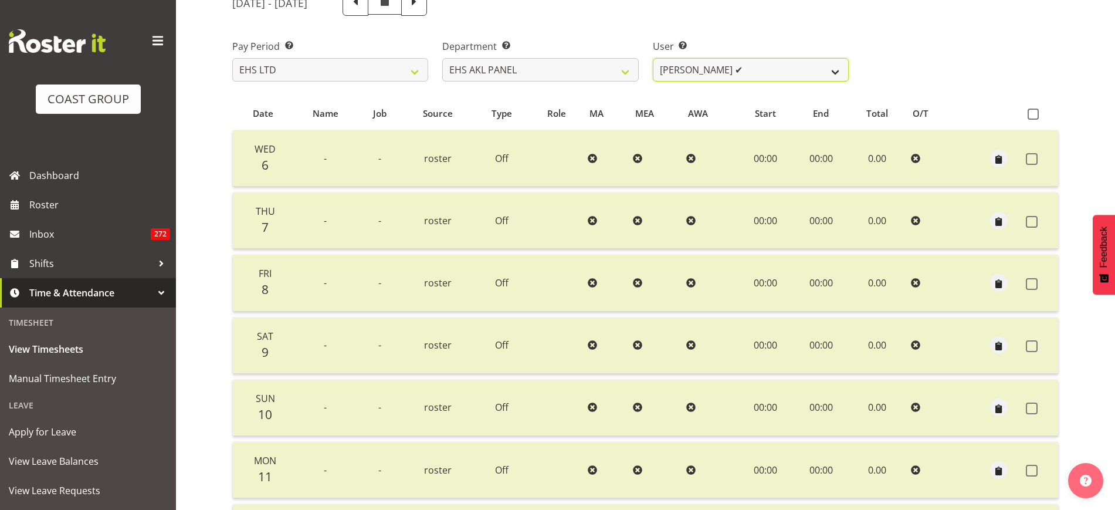
click at [839, 75] on select "Abe Denton ✔ Cameron Phillips ✔ Chad Phillips ✔ Emmett Denton ❌ Fiona Berghoffe…" at bounding box center [751, 69] width 196 height 23
select select "11286"
click at [653, 58] on select "Abe Denton ✔ Cameron Phillips ✔ Chad Phillips ✔ Emmett Denton ❌ Fiona Berghoffe…" at bounding box center [751, 69] width 196 height 23
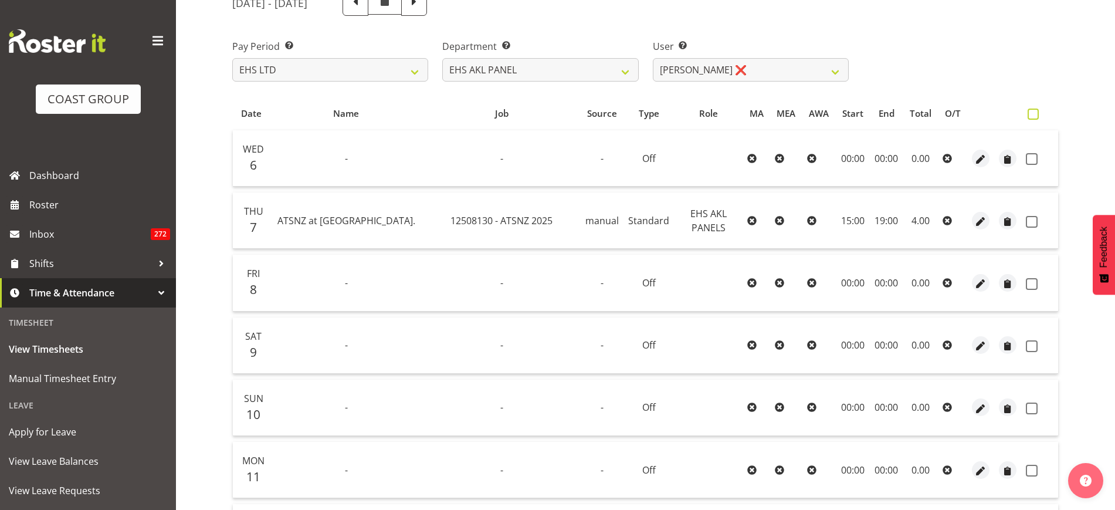
click at [1032, 113] on span at bounding box center [1033, 114] width 11 height 11
click at [1032, 113] on input "checkbox" at bounding box center [1032, 114] width 8 height 8
checkbox input "true"
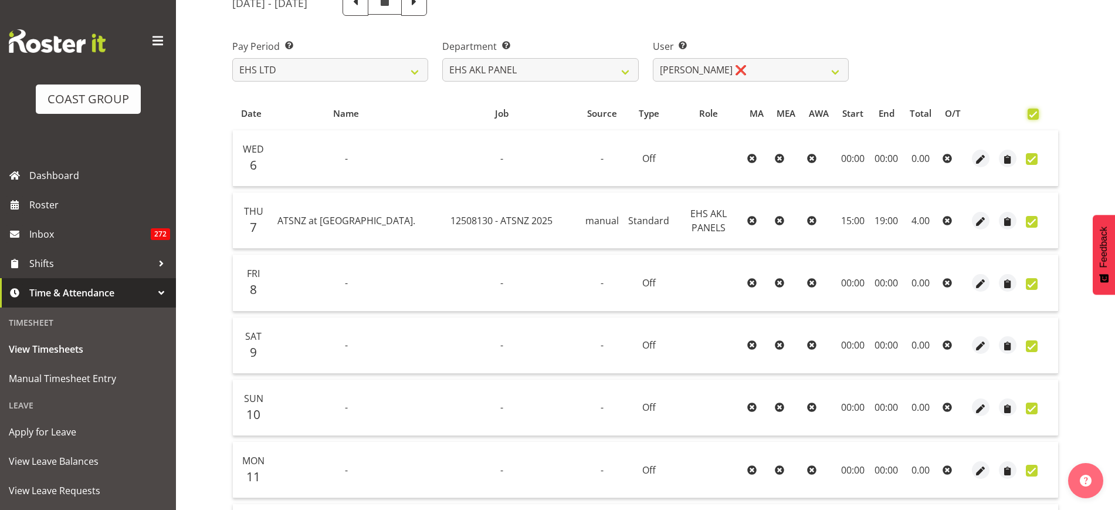
checkbox input "true"
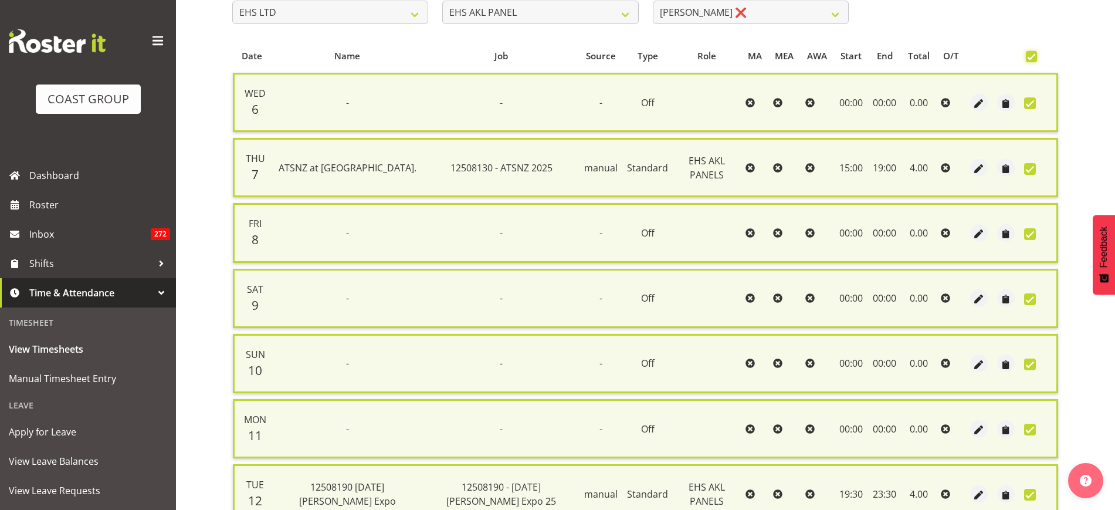
scroll to position [316, 0]
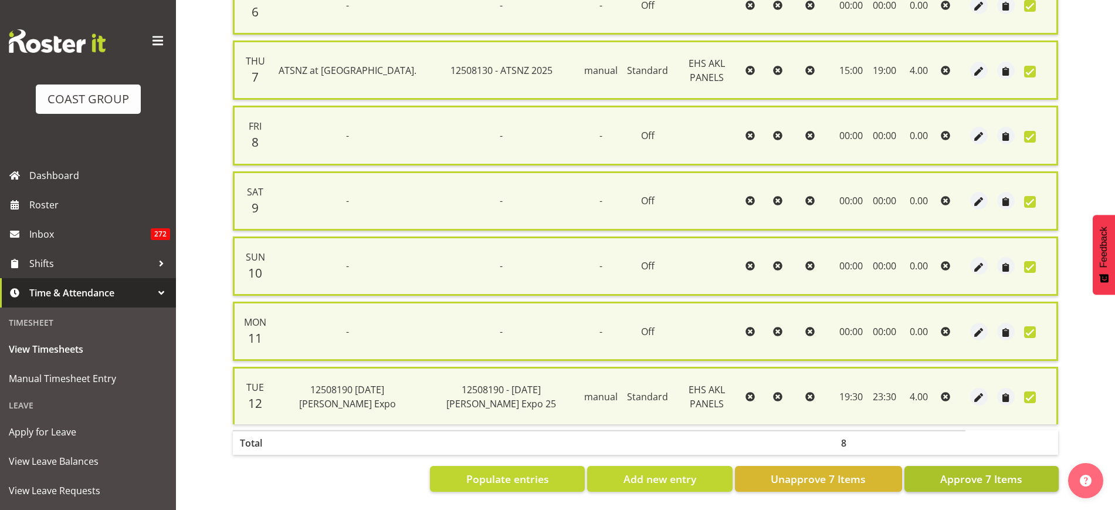
click at [963, 471] on span "Approve 7 Items" at bounding box center [981, 478] width 82 height 15
checkbox input "false"
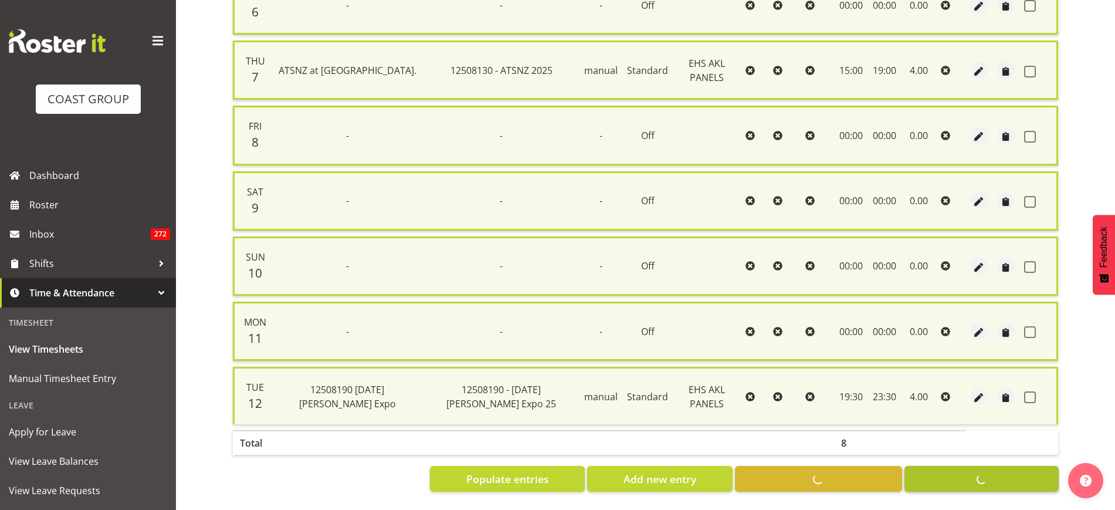
checkbox input "false"
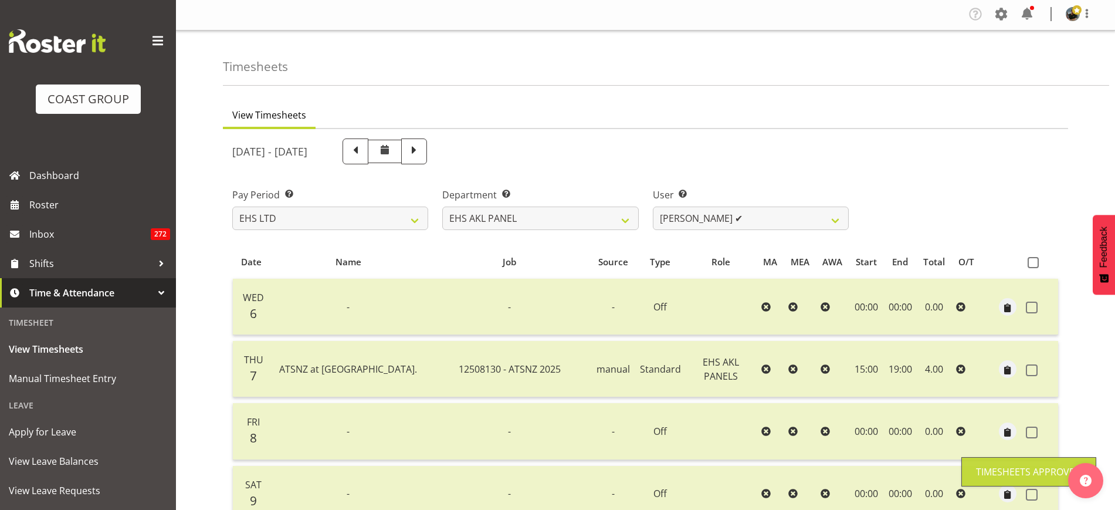
scroll to position [0, 0]
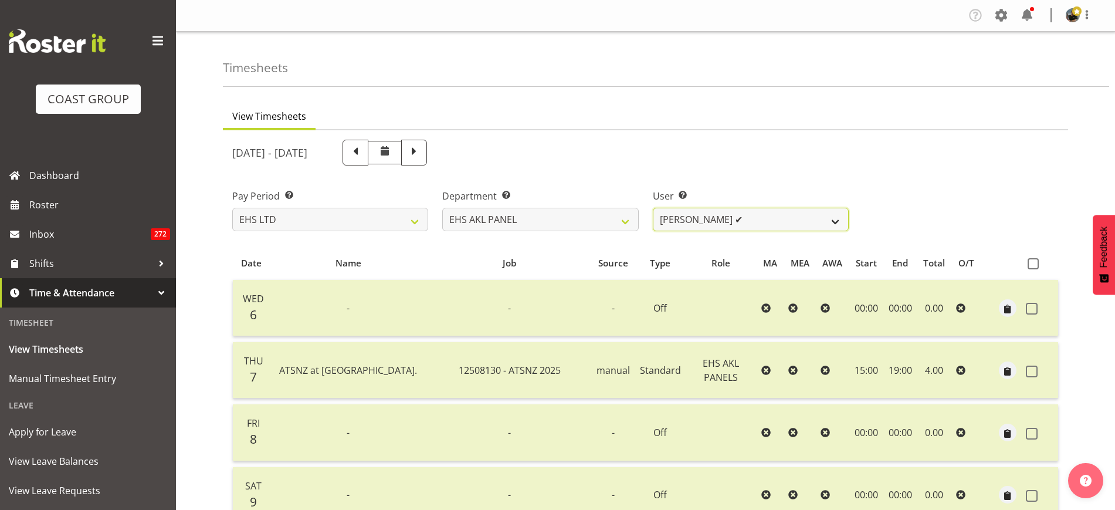
click at [837, 220] on select "Abe Denton ✔ Cameron Phillips ✔ Chad Phillips ✔ Emmett Denton ✔ Fiona Berghoffe…" at bounding box center [751, 219] width 196 height 23
select select "1088"
click at [653, 208] on select "Abe Denton ✔ Cameron Phillips ✔ Chad Phillips ✔ Emmett Denton ✔ Fiona Berghoffe…" at bounding box center [751, 219] width 196 height 23
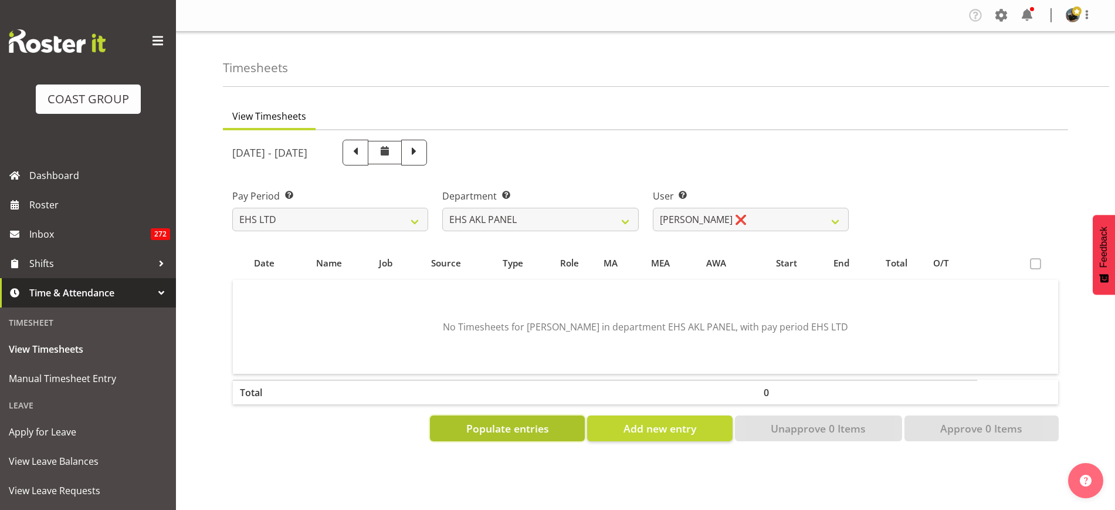
click at [527, 436] on button "Populate entries" at bounding box center [507, 428] width 155 height 26
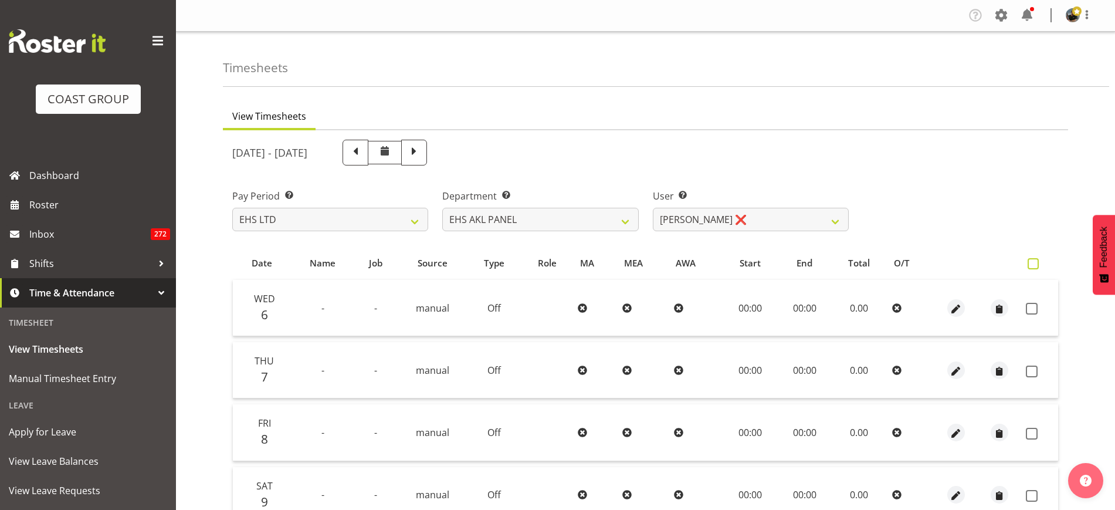
click at [1037, 263] on span at bounding box center [1033, 263] width 11 height 11
click at [1035, 263] on input "checkbox" at bounding box center [1032, 264] width 8 height 8
checkbox input "true"
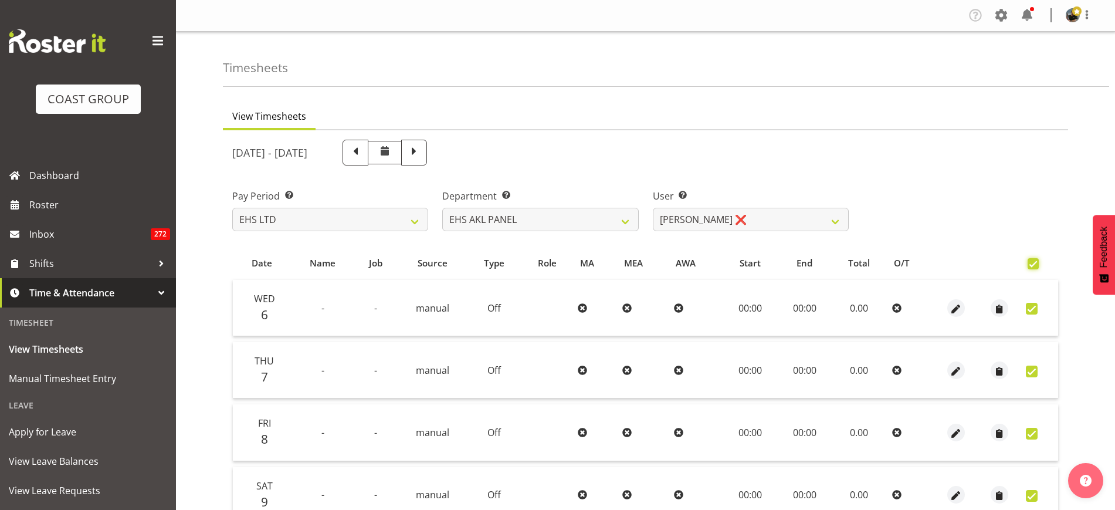
checkbox input "true"
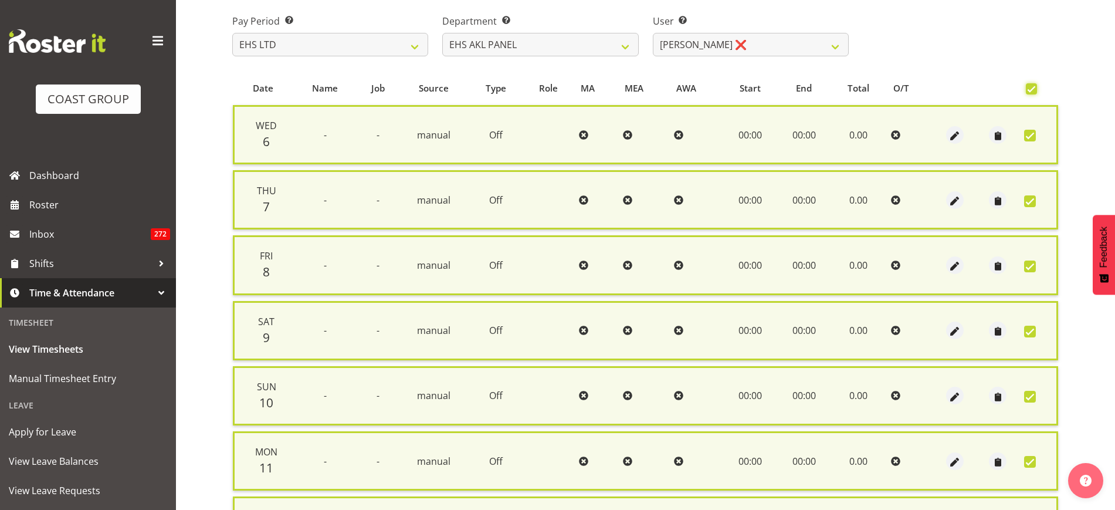
scroll to position [316, 0]
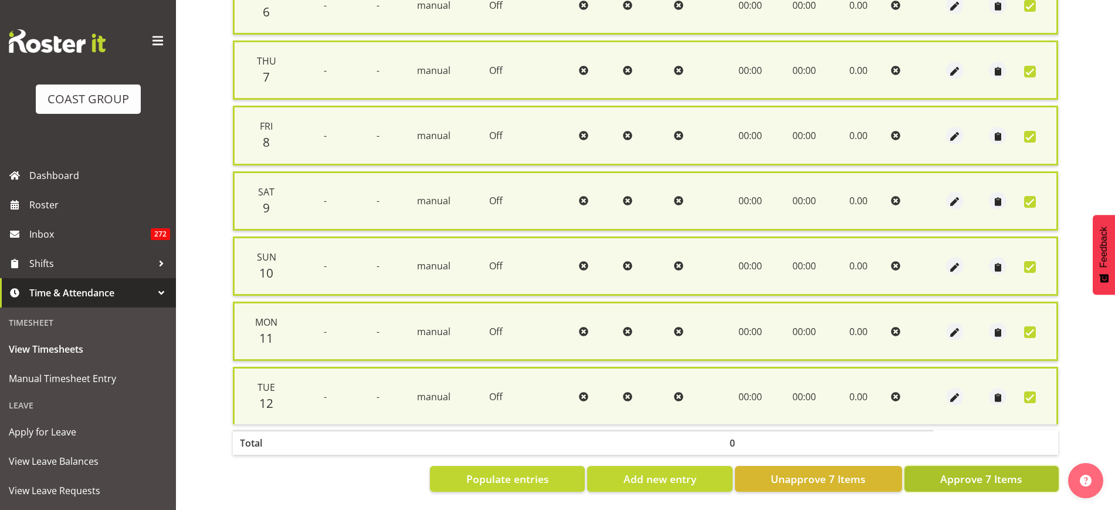
click at [970, 471] on span "Approve 7 Items" at bounding box center [981, 478] width 82 height 15
checkbox input "false"
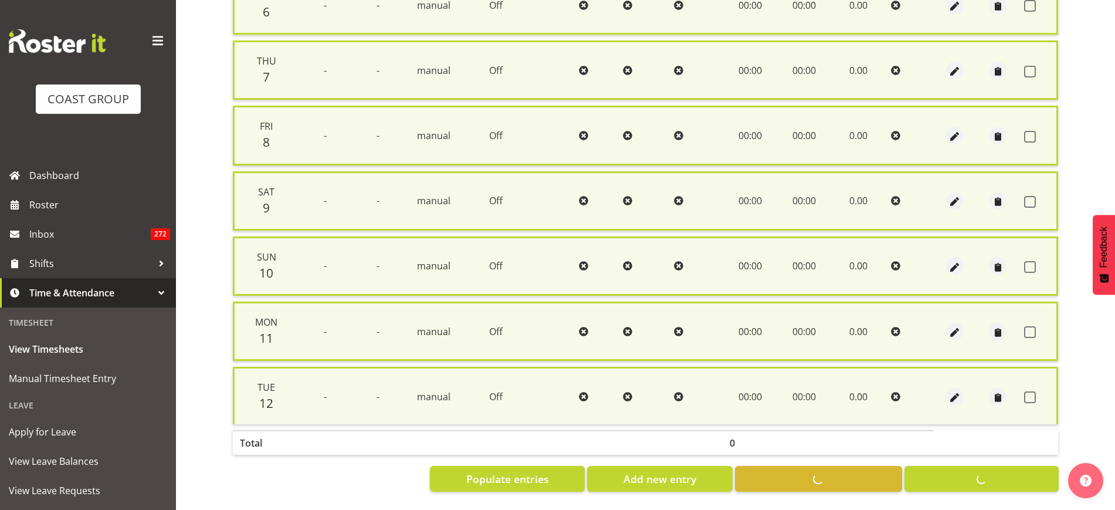
checkbox input "false"
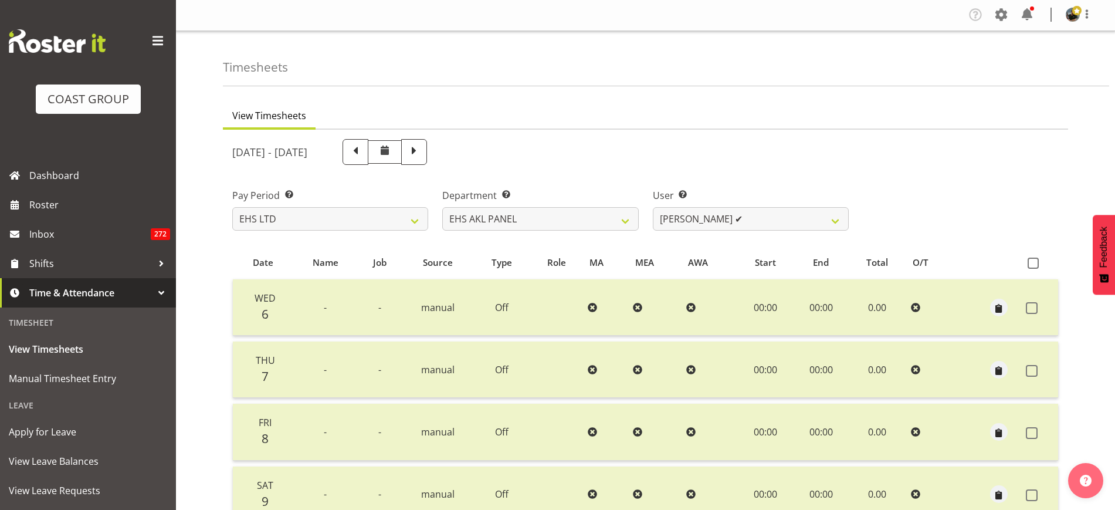
scroll to position [0, 0]
click at [837, 220] on select "Abe Denton ✔ Cameron Phillips ✔ Chad Phillips ✔ Emmett Denton ✔ Fiona Berghoffe…" at bounding box center [751, 219] width 196 height 23
click at [653, 208] on select "Abe Denton ✔ Cameron Phillips ✔ Chad Phillips ✔ Emmett Denton ✔ Fiona Berghoffe…" at bounding box center [751, 219] width 196 height 23
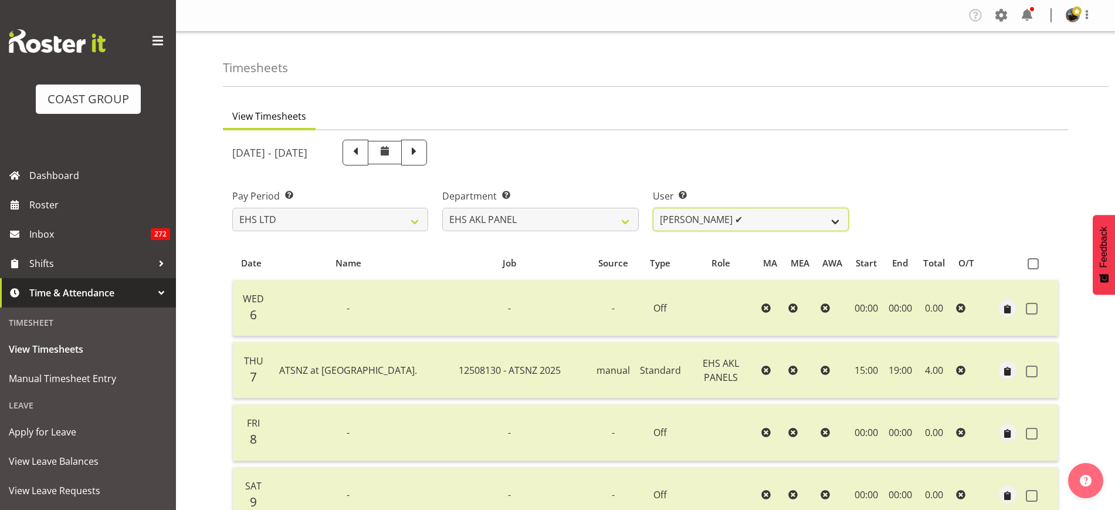
click at [838, 218] on select "Abe Denton ✔ Cameron Phillips ✔ Chad Phillips ✔ Emmett Denton ✔ Fiona Berghoffe…" at bounding box center [751, 219] width 196 height 23
select select "1089"
click at [653, 208] on select "Abe Denton ✔ Cameron Phillips ✔ Chad Phillips ✔ Emmett Denton ✔ Fiona Berghoffe…" at bounding box center [751, 219] width 196 height 23
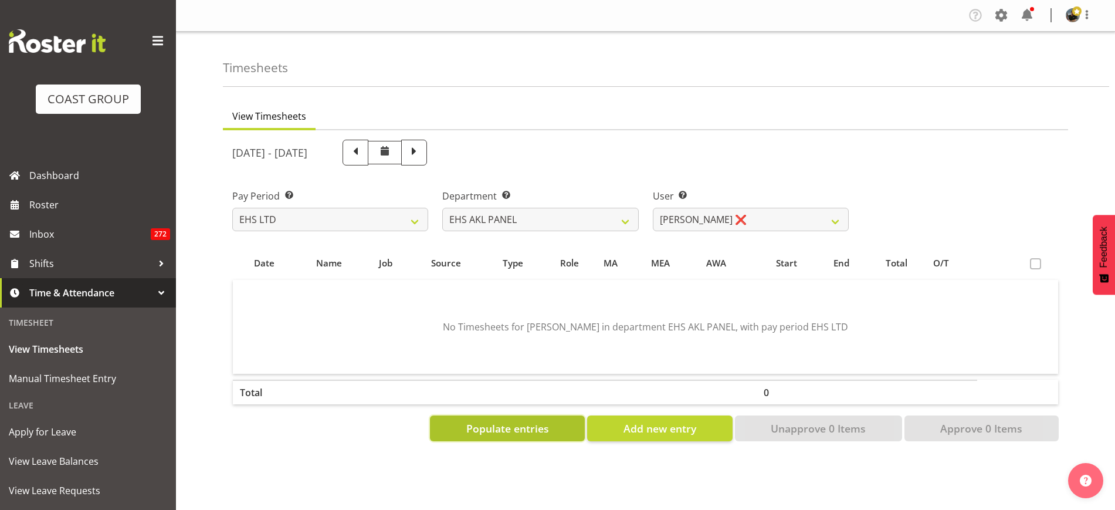
click at [509, 426] on span "Populate entries" at bounding box center [507, 428] width 83 height 15
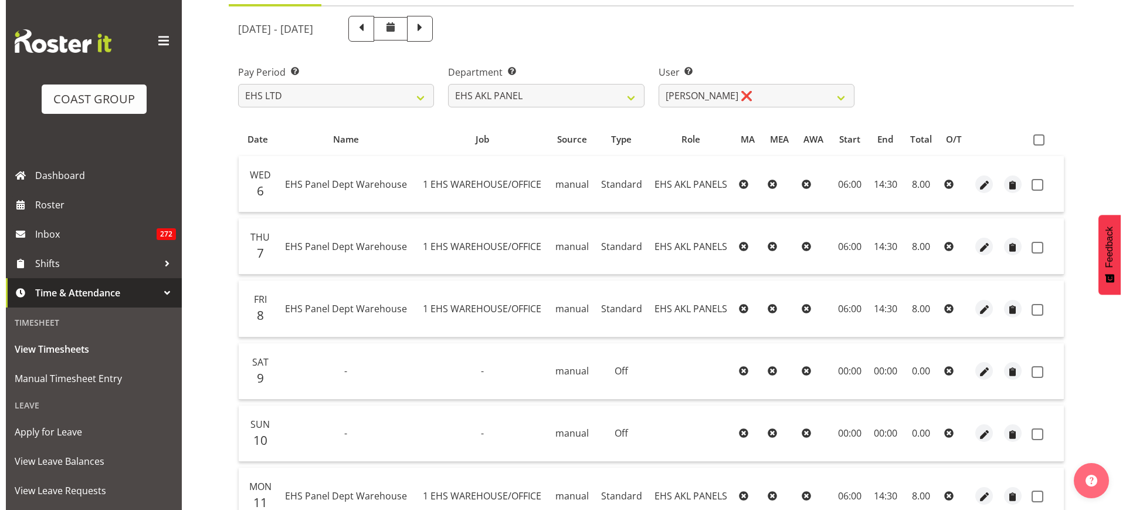
scroll to position [147, 0]
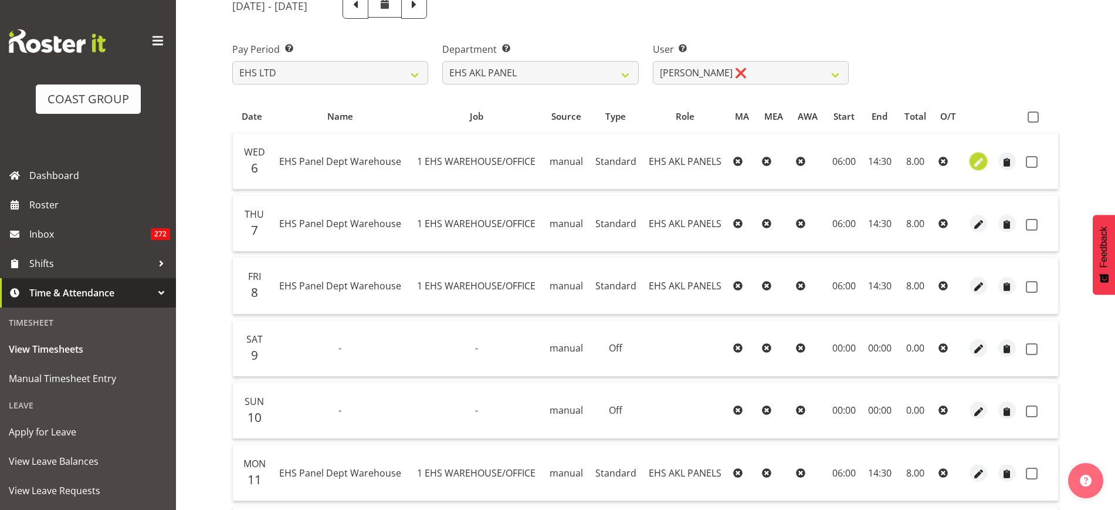
click at [977, 165] on span "button" at bounding box center [978, 161] width 13 height 13
select select "Standard"
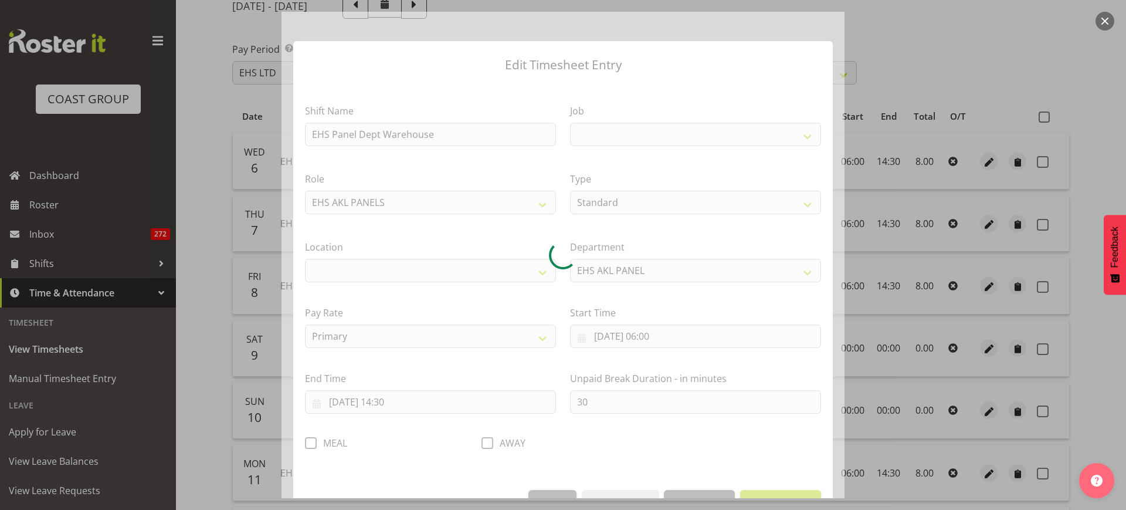
select select
select select "69"
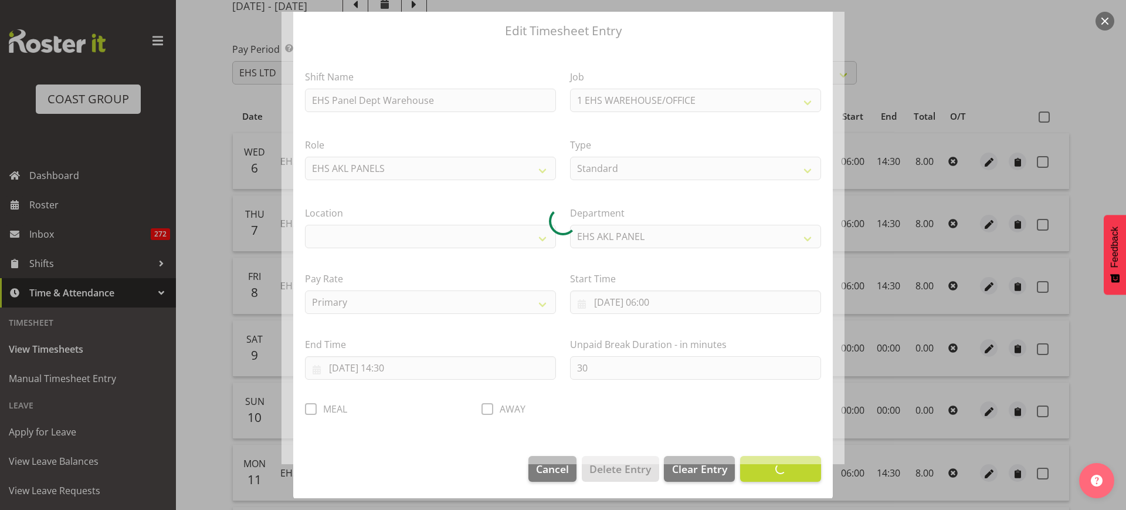
scroll to position [35, 0]
select select "35"
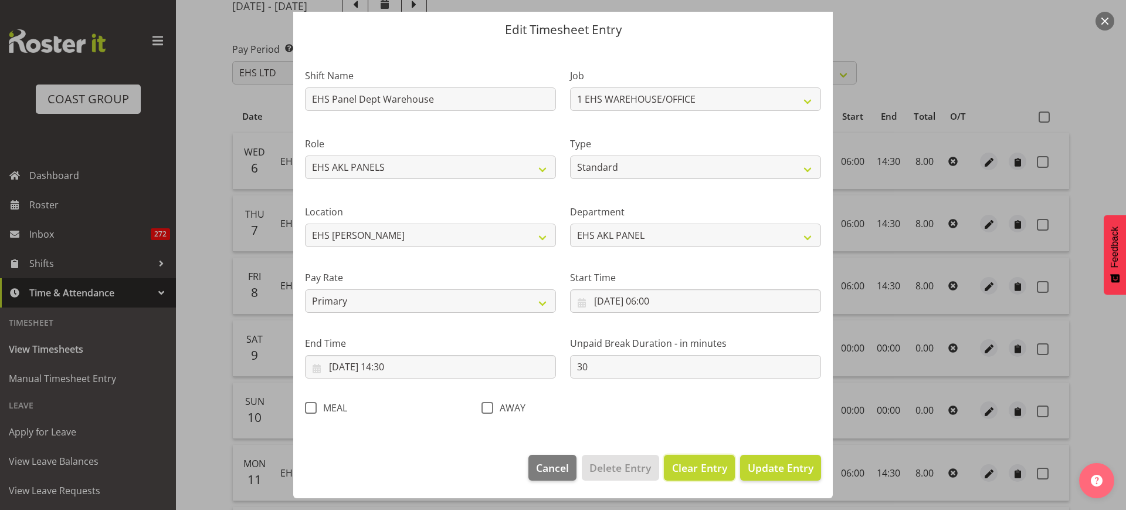
click at [683, 469] on span "Clear Entry" at bounding box center [699, 467] width 55 height 15
select select "Off"
type input "0"
select select
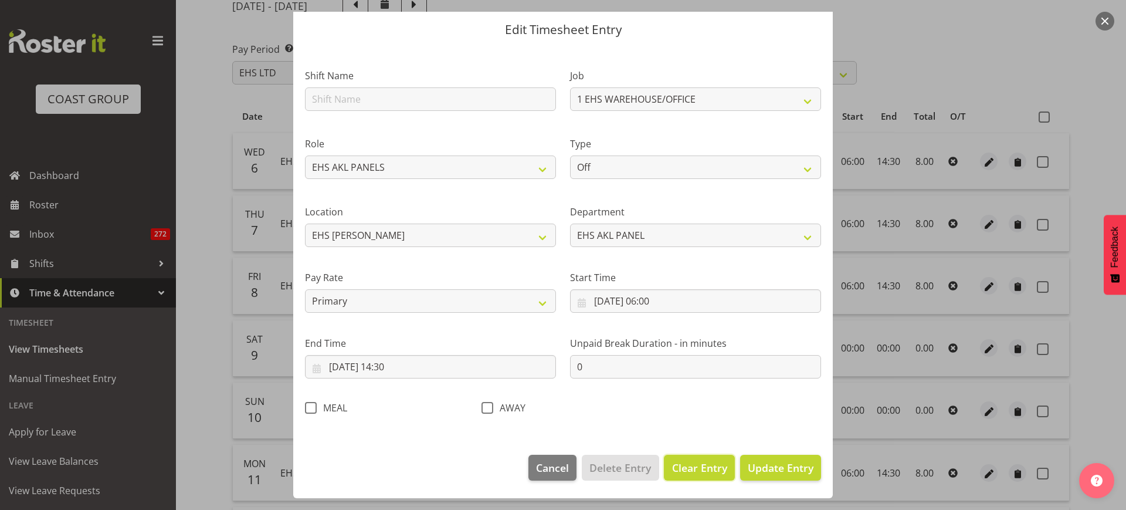
select select
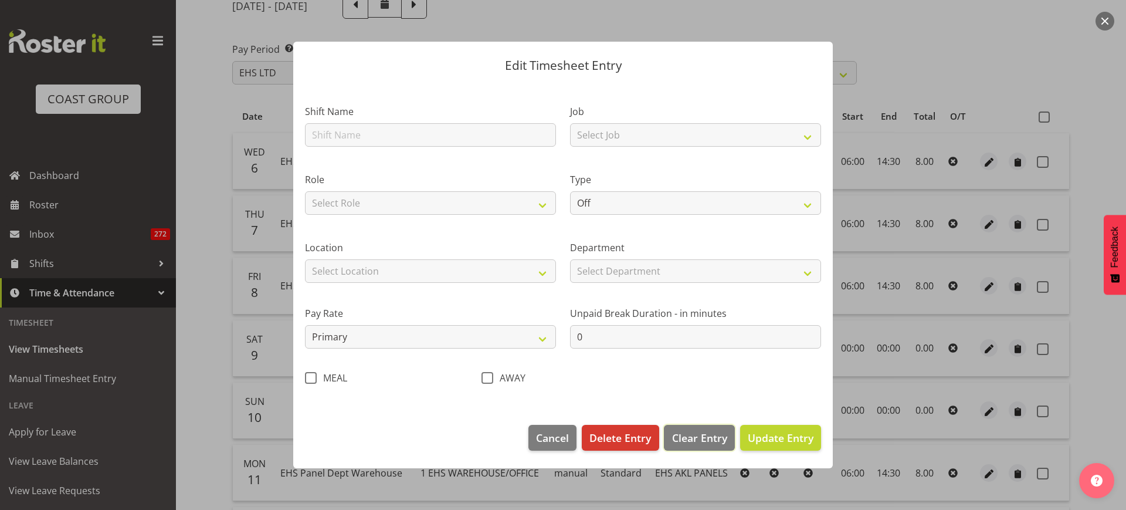
scroll to position [0, 0]
click at [630, 435] on span "Delete Entry" at bounding box center [621, 437] width 62 height 15
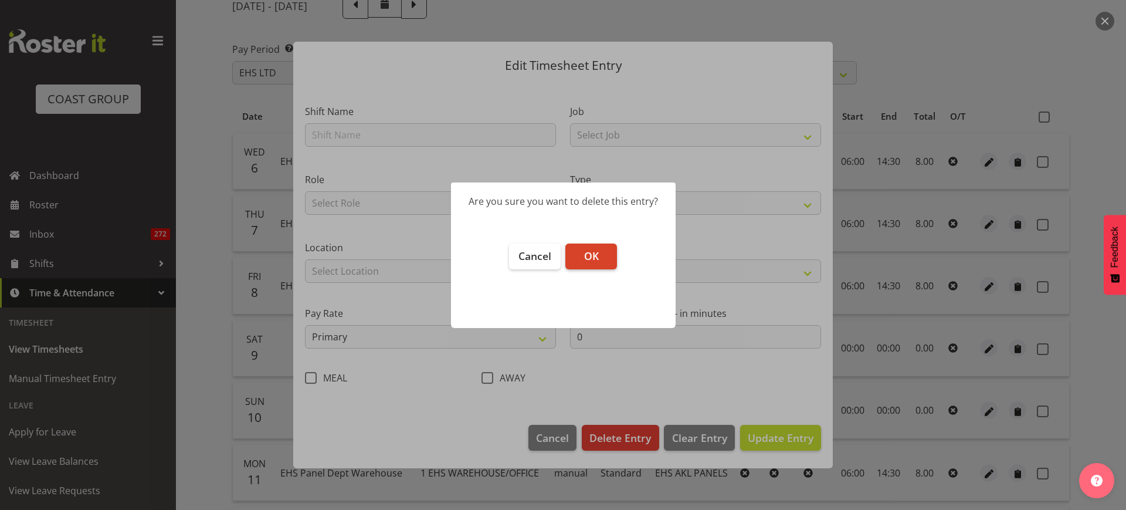
click at [581, 256] on button "OK" at bounding box center [592, 256] width 52 height 26
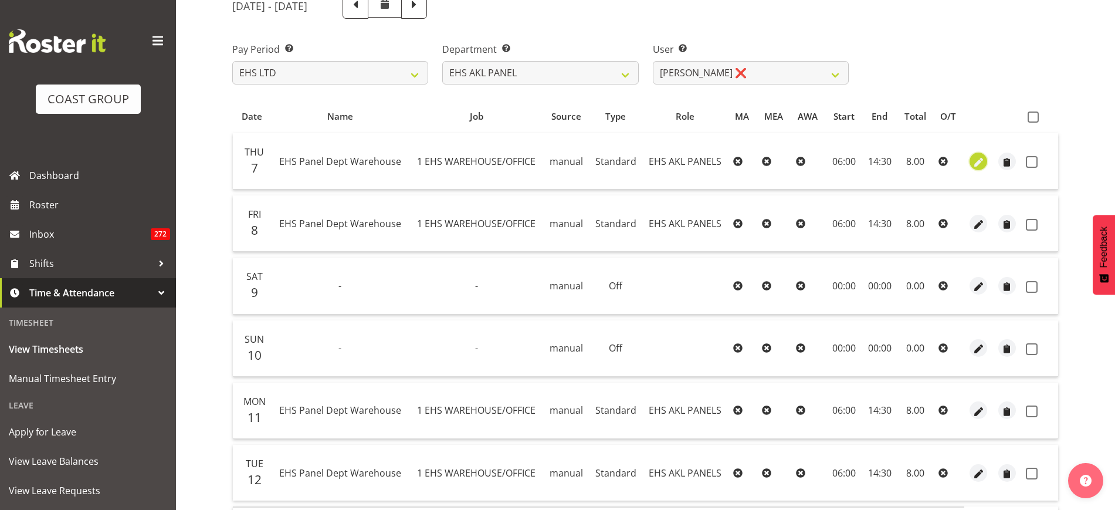
click at [972, 165] on span "button" at bounding box center [978, 161] width 13 height 13
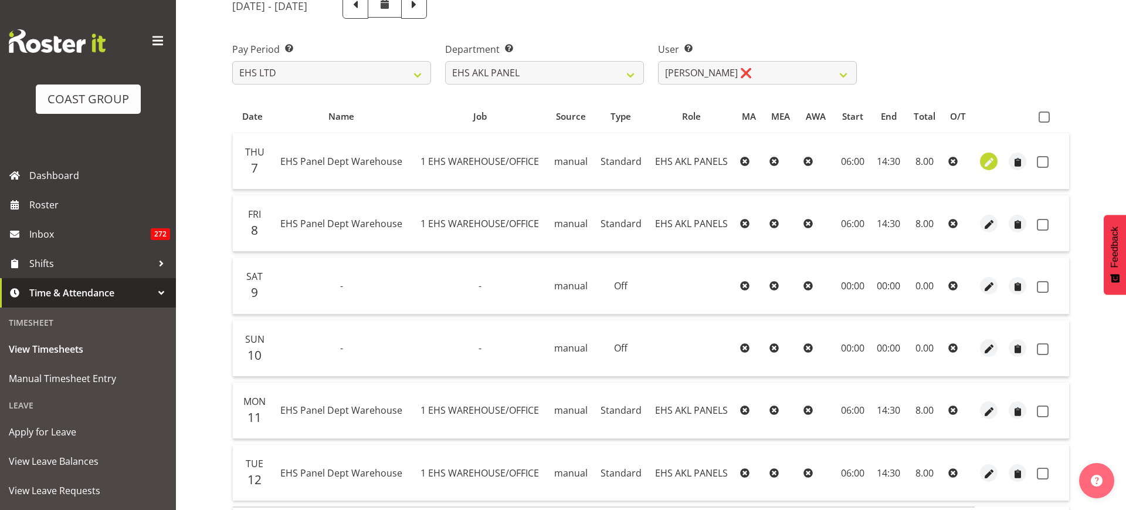
select select "Standard"
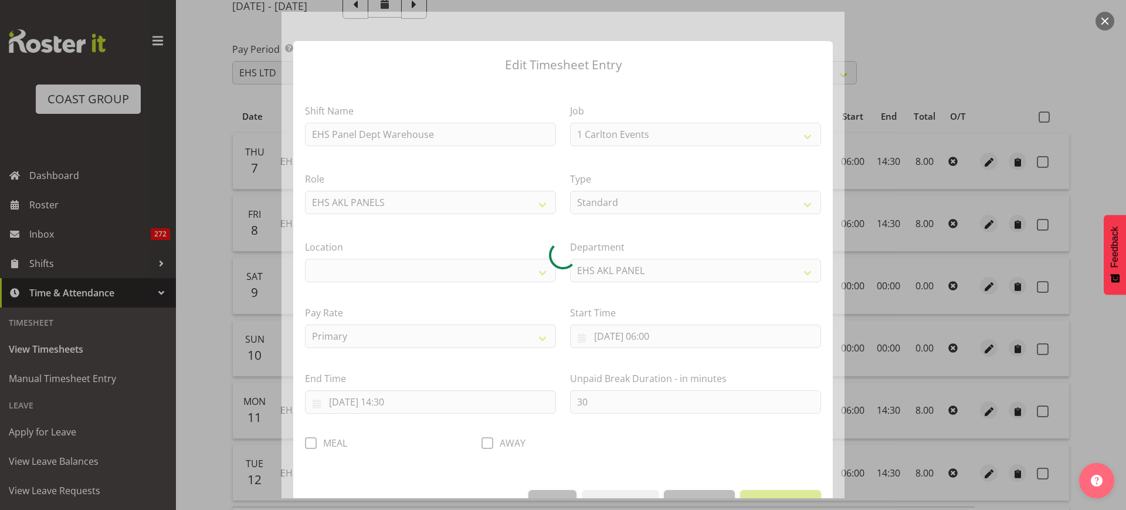
select select "69"
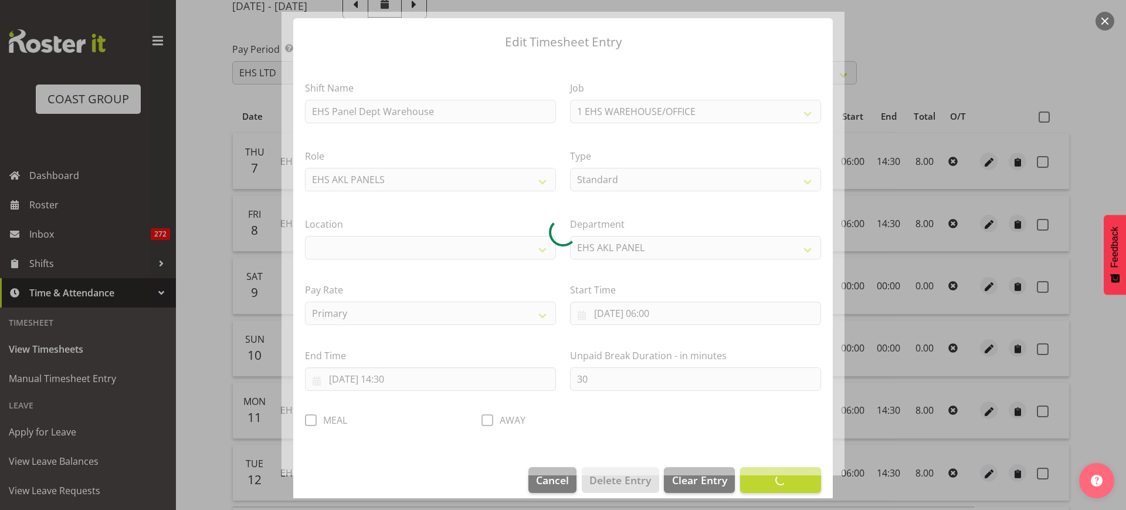
scroll to position [35, 0]
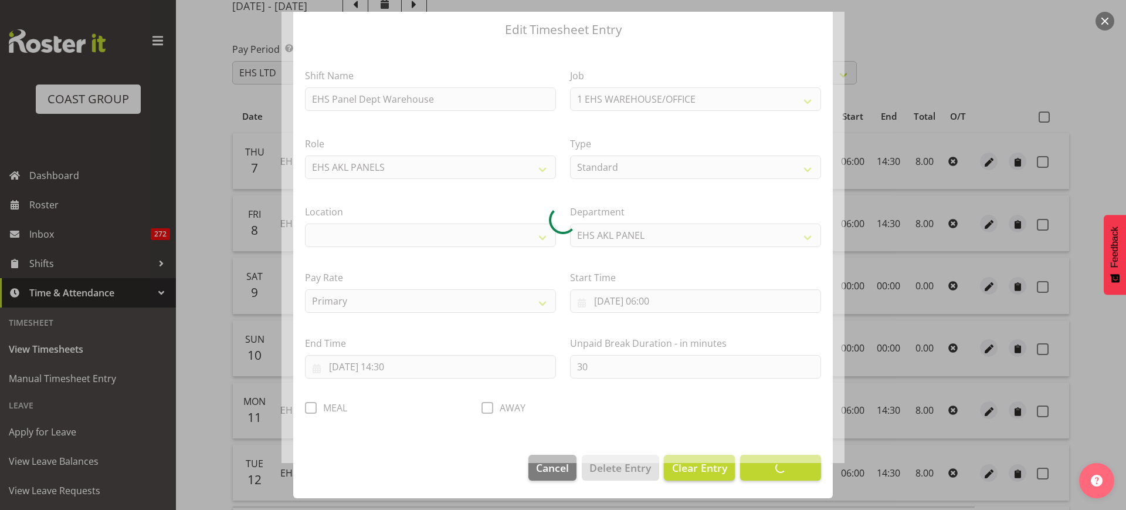
select select "35"
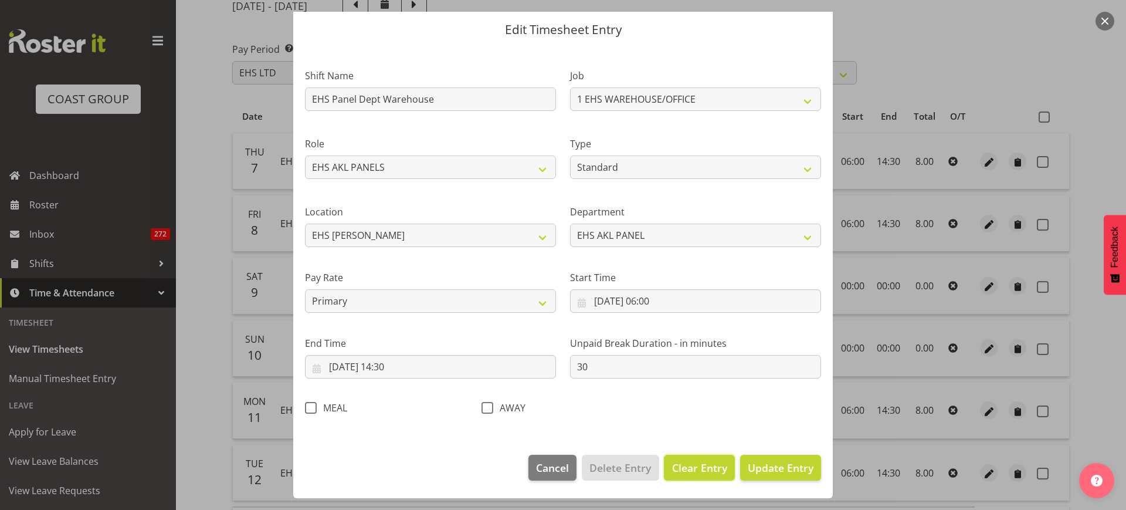
click at [691, 471] on span "Clear Entry" at bounding box center [699, 467] width 55 height 15
select select "Off"
type input "0"
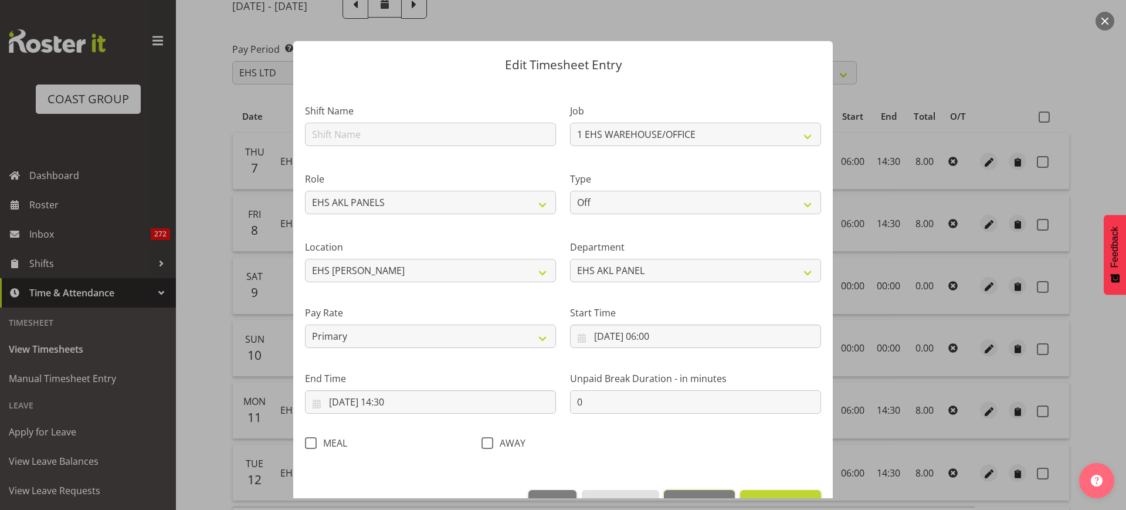
select select
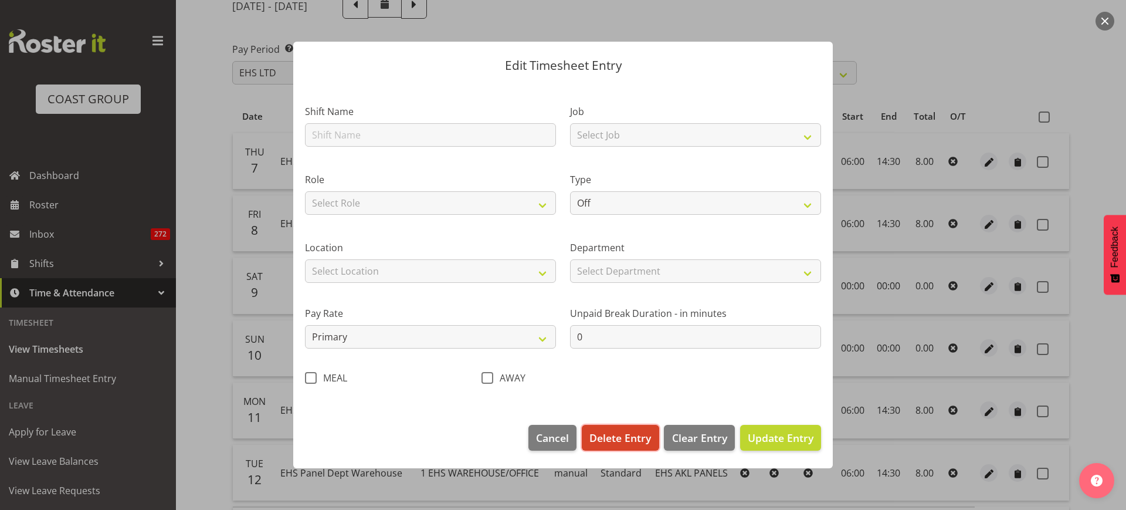
click at [629, 434] on span "Delete Entry" at bounding box center [621, 437] width 62 height 15
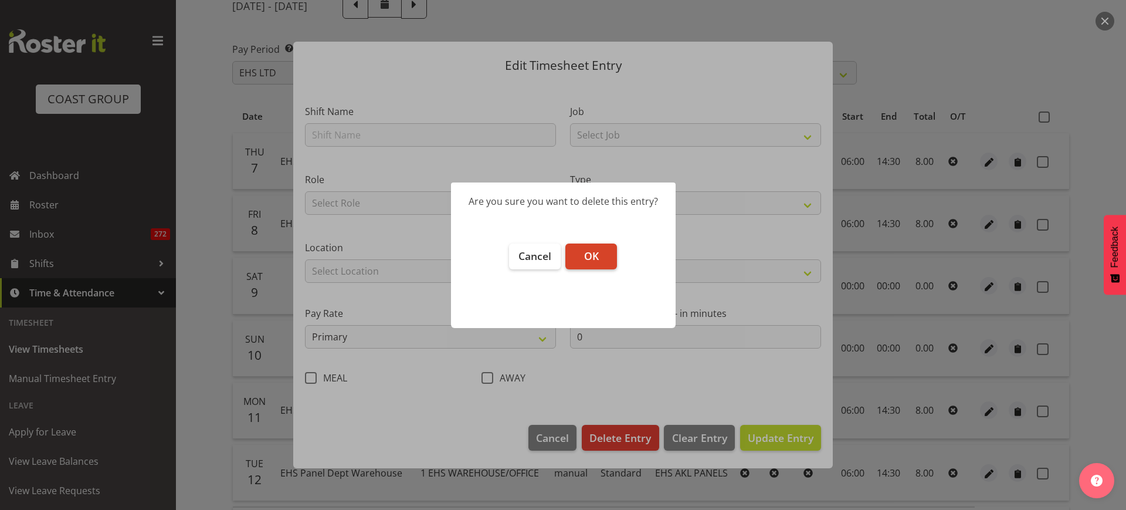
click at [590, 259] on span "OK" at bounding box center [591, 256] width 15 height 14
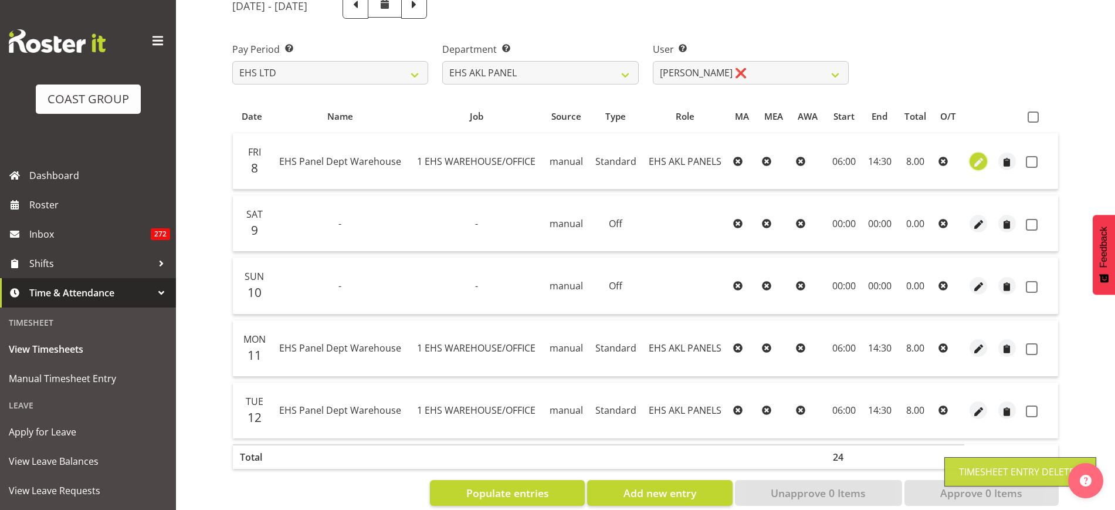
click at [977, 161] on span "button" at bounding box center [978, 161] width 13 height 13
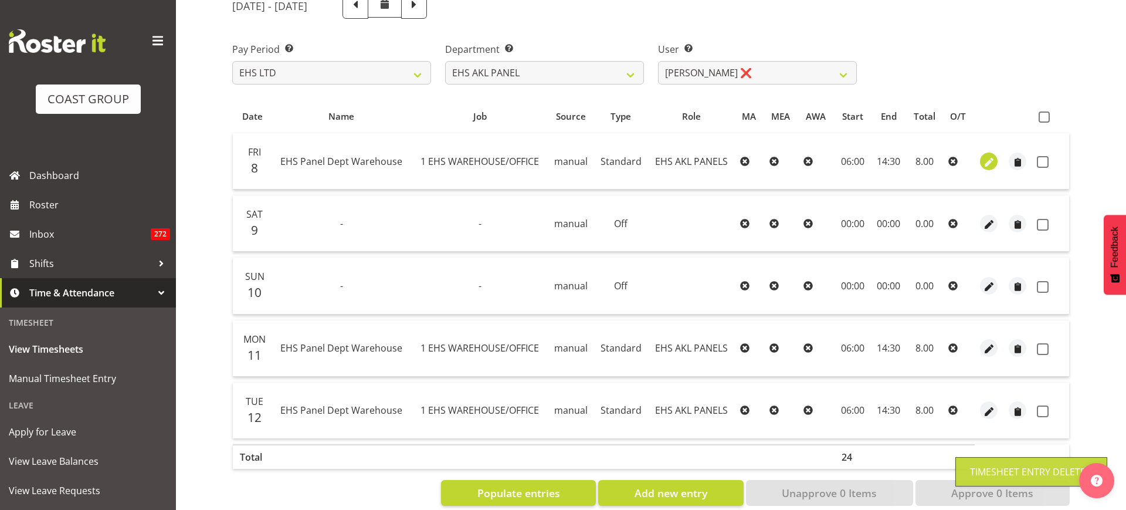
select select "Standard"
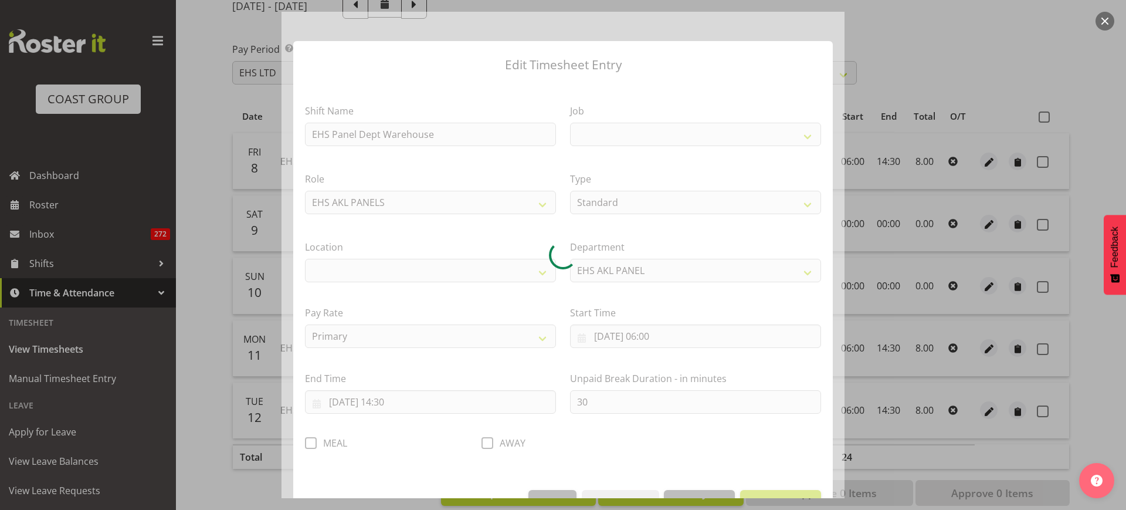
select select
select select "69"
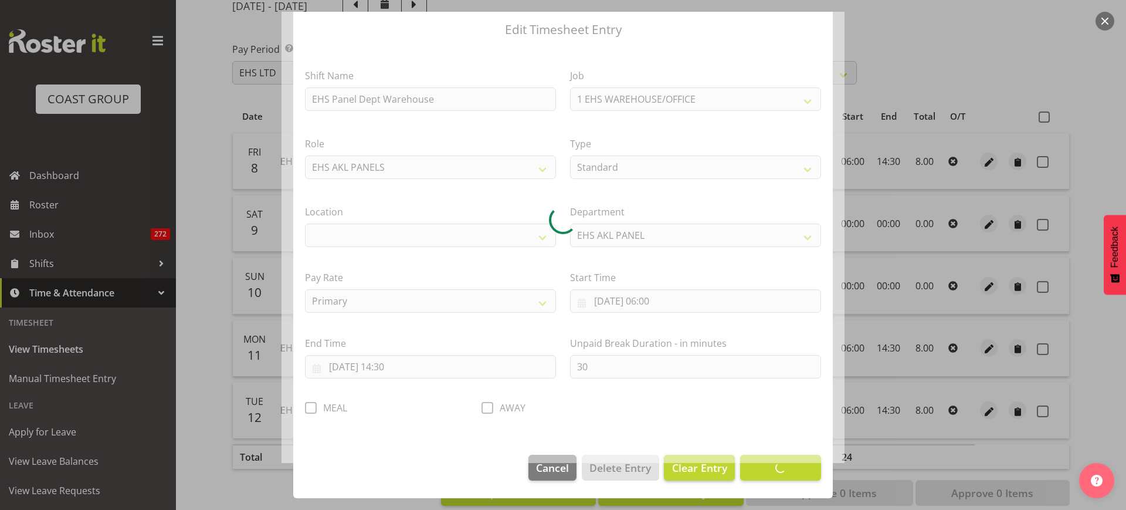
select select "35"
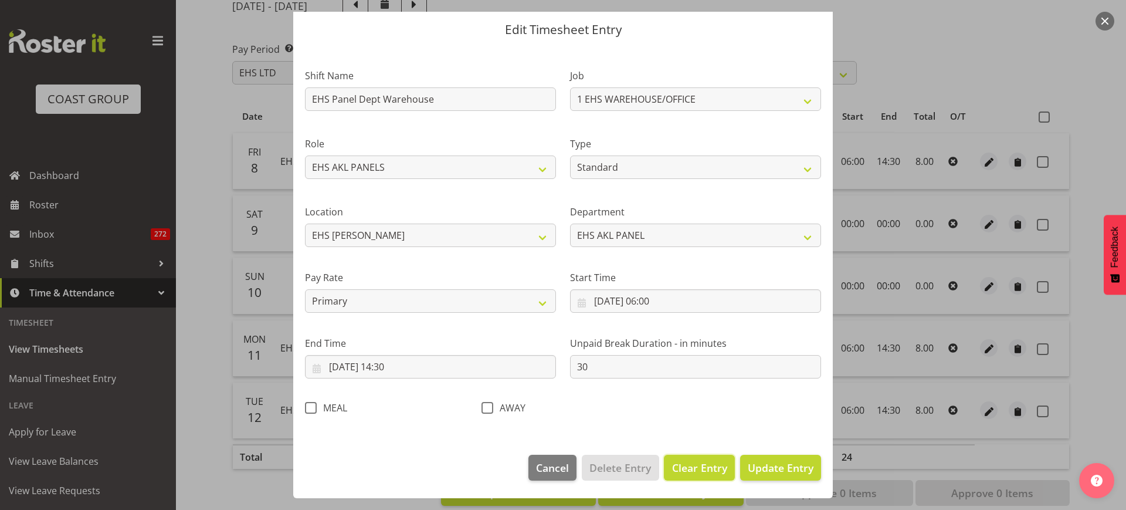
click at [682, 469] on span "Clear Entry" at bounding box center [699, 467] width 55 height 15
select select "Off"
type input "0"
select select
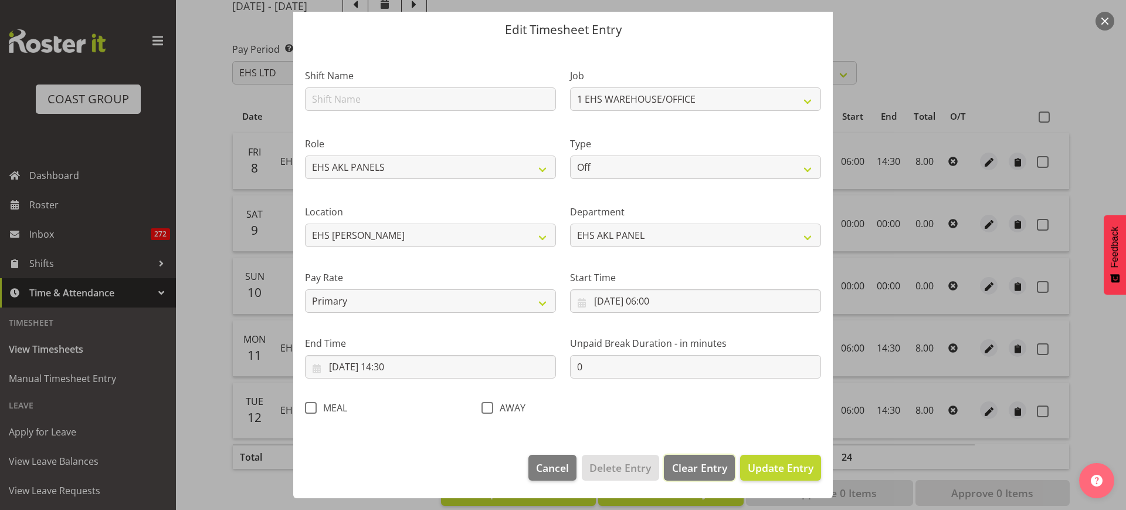
select select
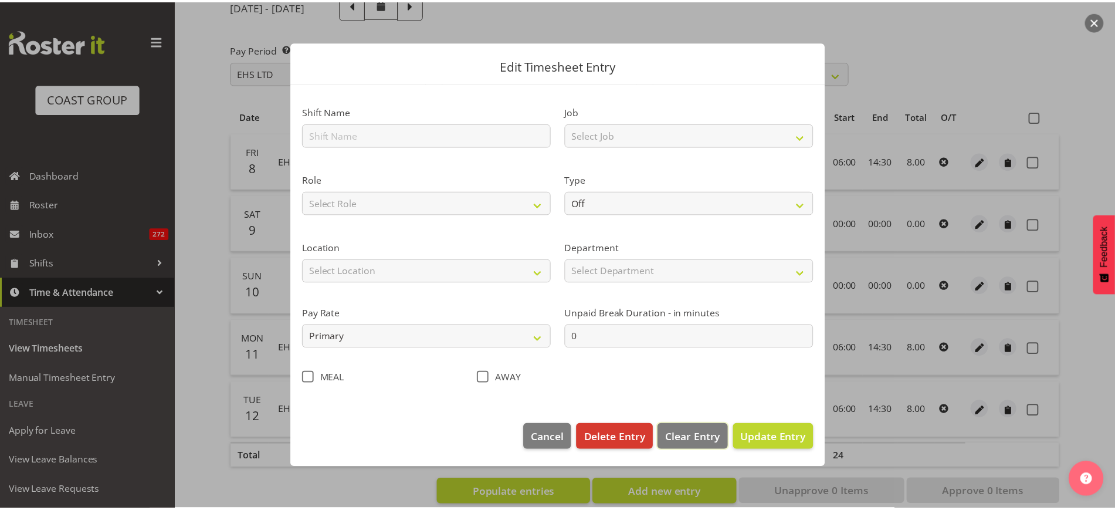
scroll to position [0, 0]
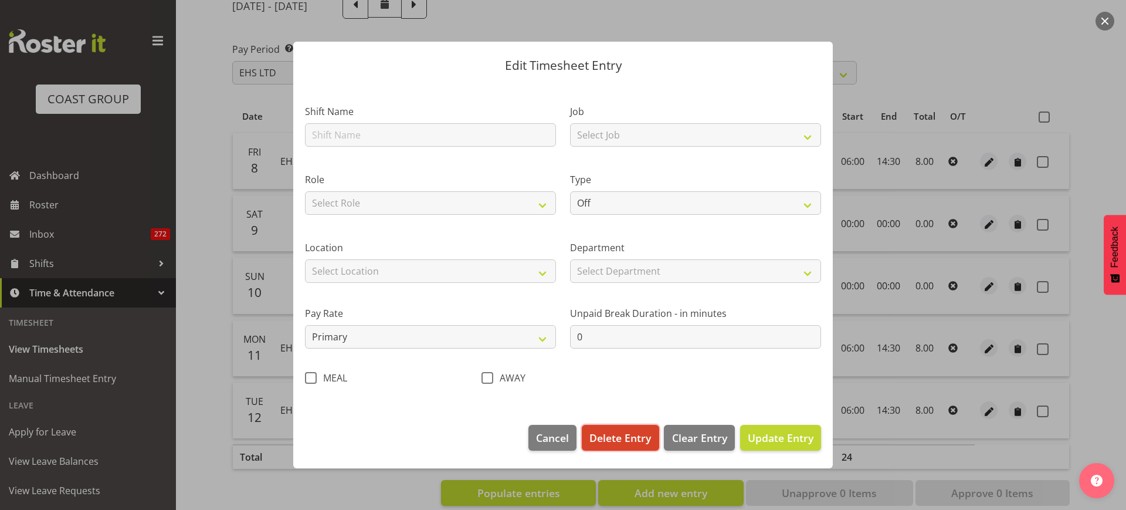
click at [622, 436] on span "Delete Entry" at bounding box center [621, 437] width 62 height 15
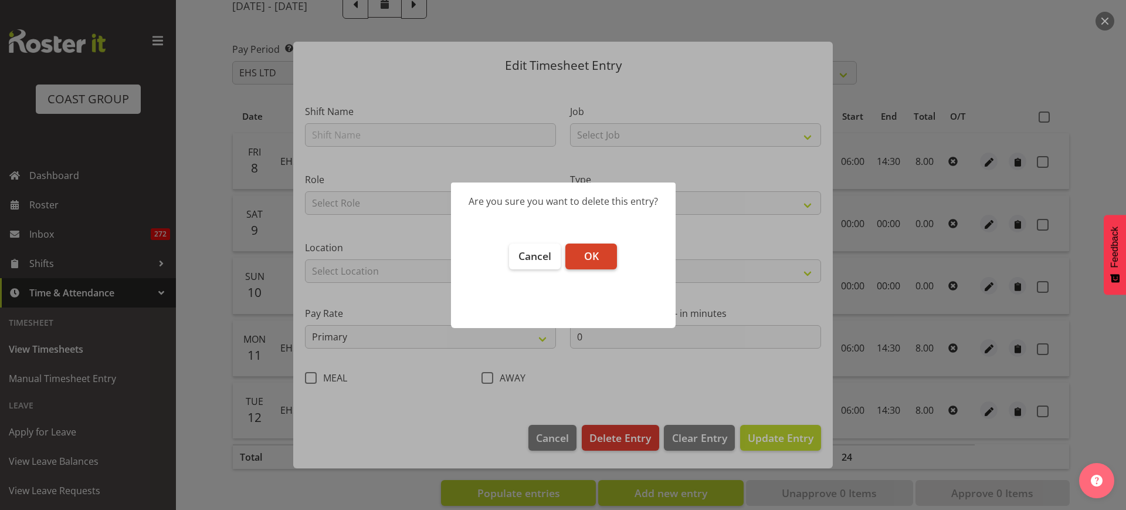
click at [591, 256] on span "OK" at bounding box center [591, 256] width 15 height 14
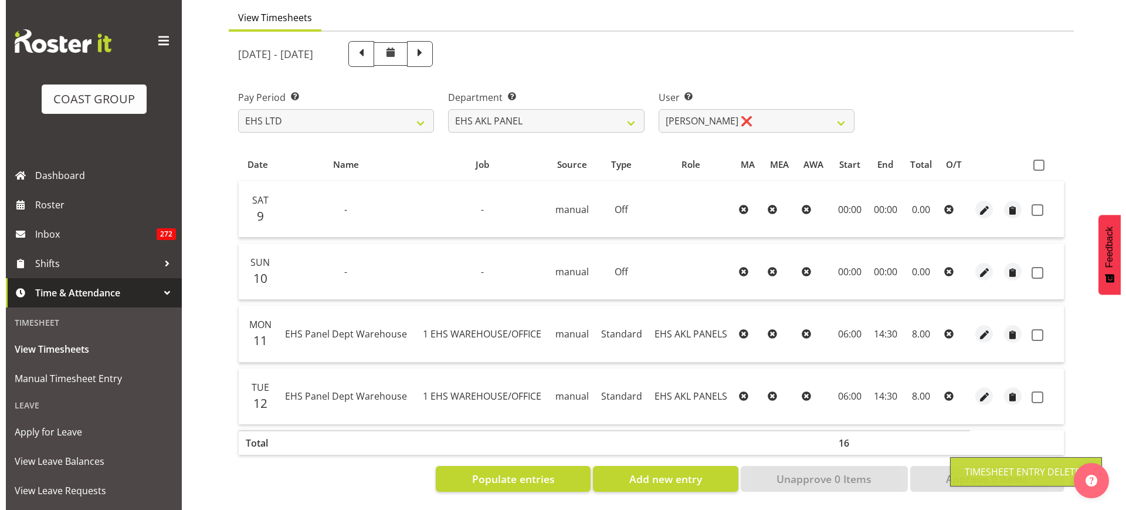
scroll to position [110, 0]
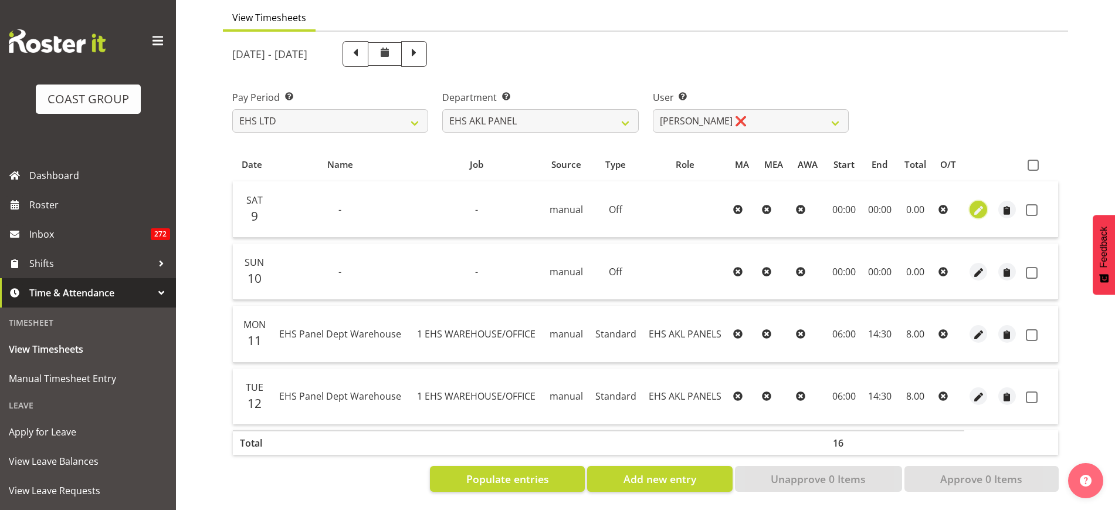
click at [978, 204] on span "button" at bounding box center [978, 210] width 13 height 13
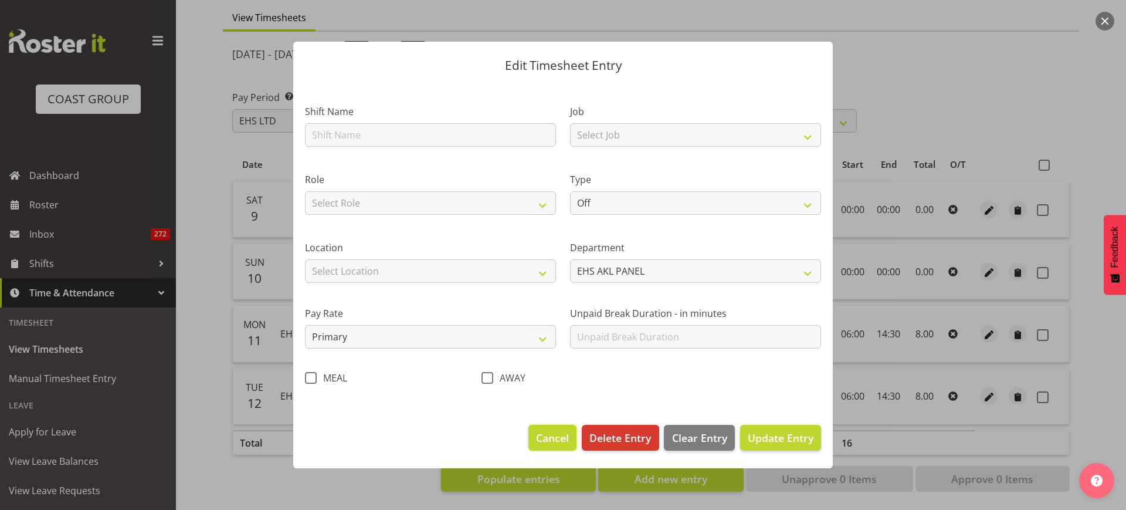
click at [562, 442] on span "Cancel" at bounding box center [552, 437] width 33 height 15
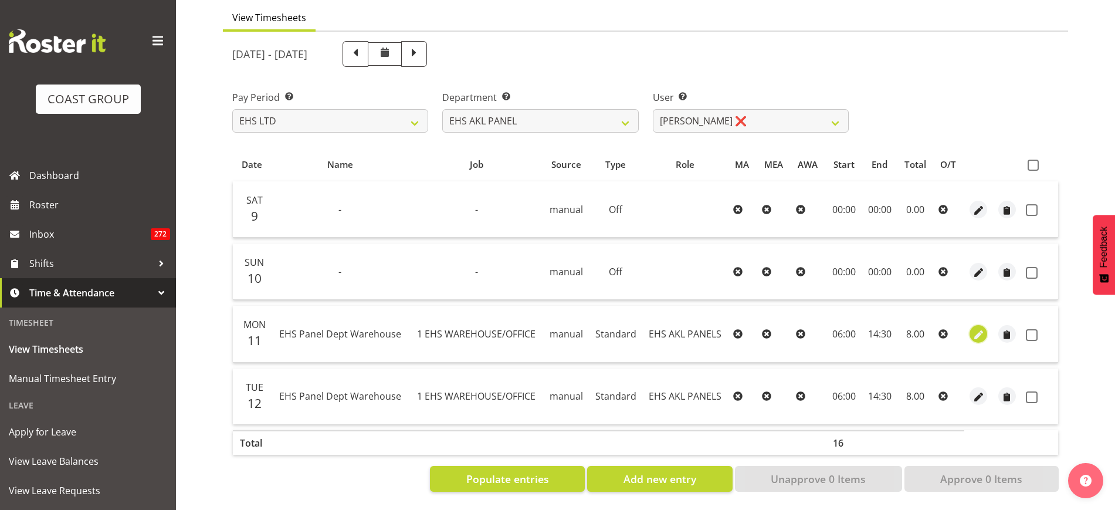
click at [975, 329] on span "button" at bounding box center [978, 334] width 13 height 13
select select "Standard"
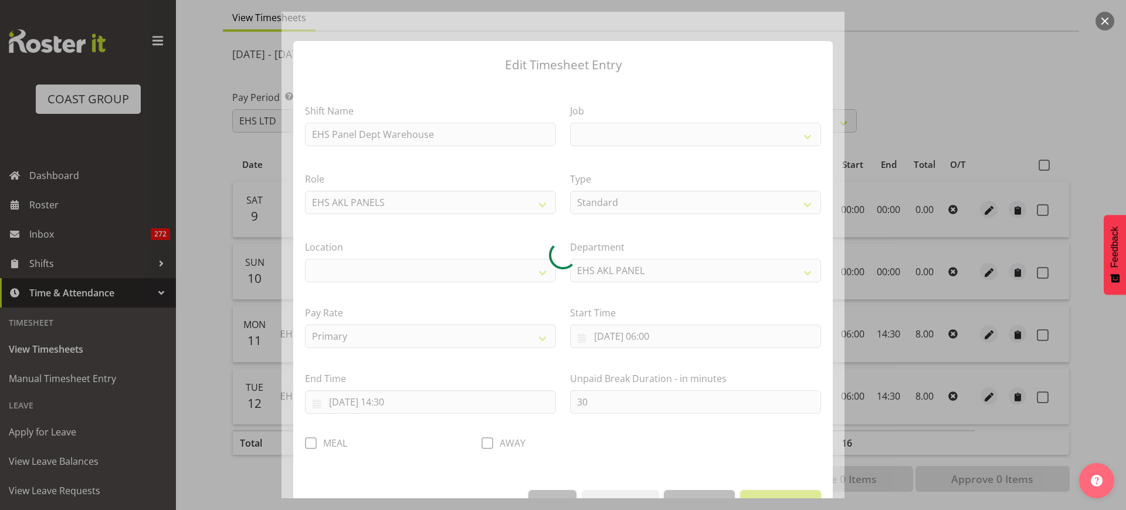
select select
select select "69"
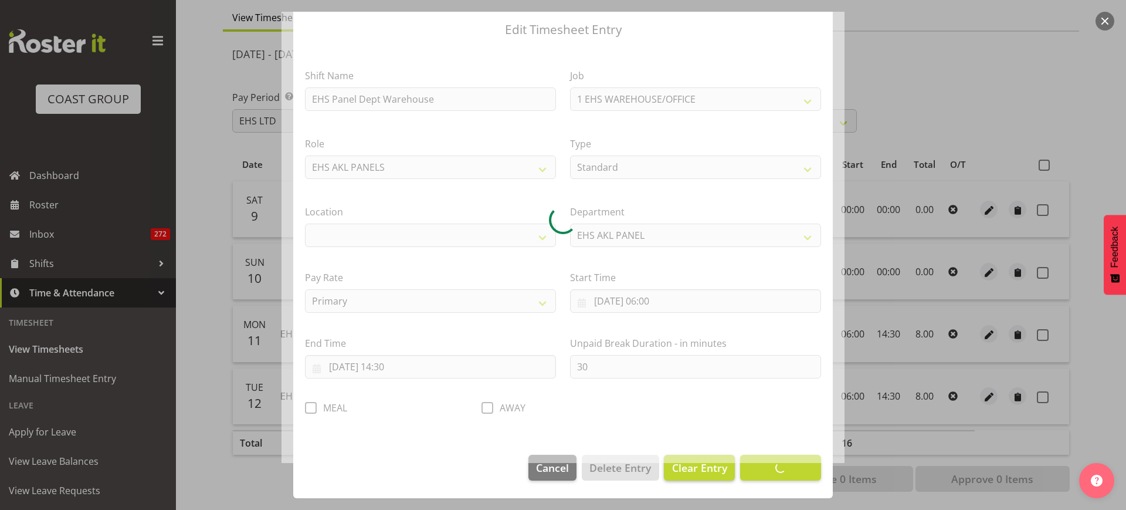
select select "35"
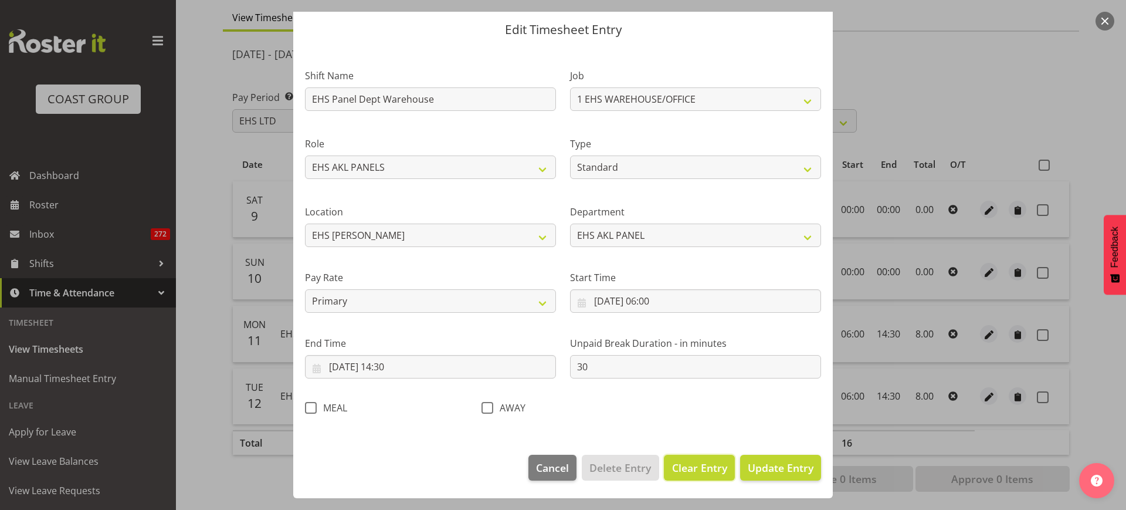
click at [689, 468] on span "Clear Entry" at bounding box center [699, 467] width 55 height 15
select select "Off"
type input "0"
select select
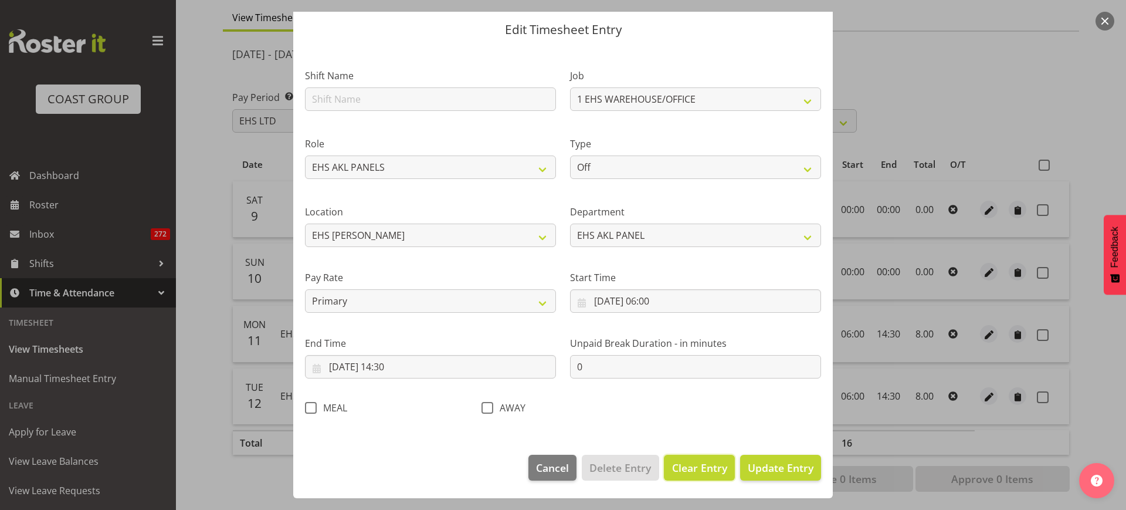
select select
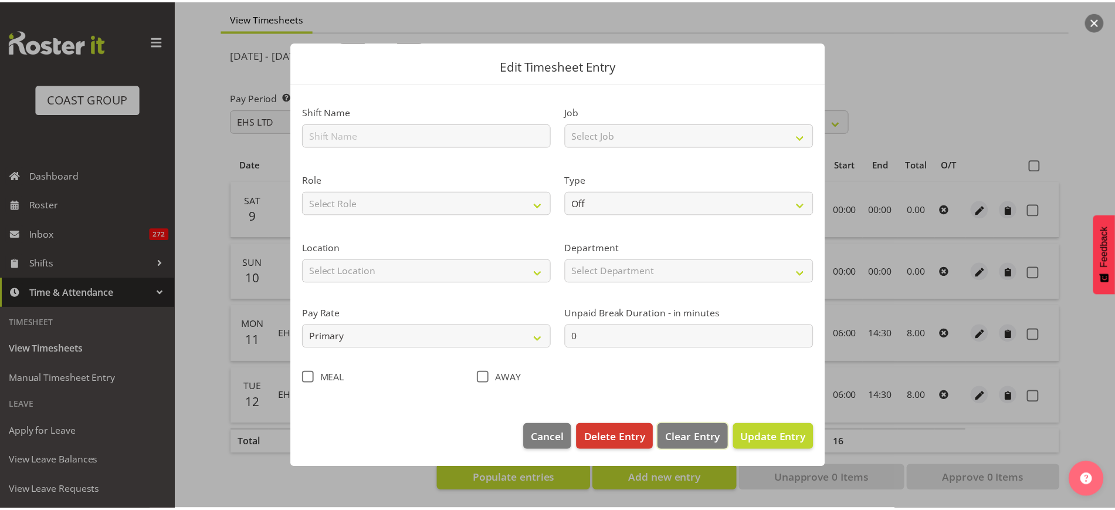
scroll to position [0, 0]
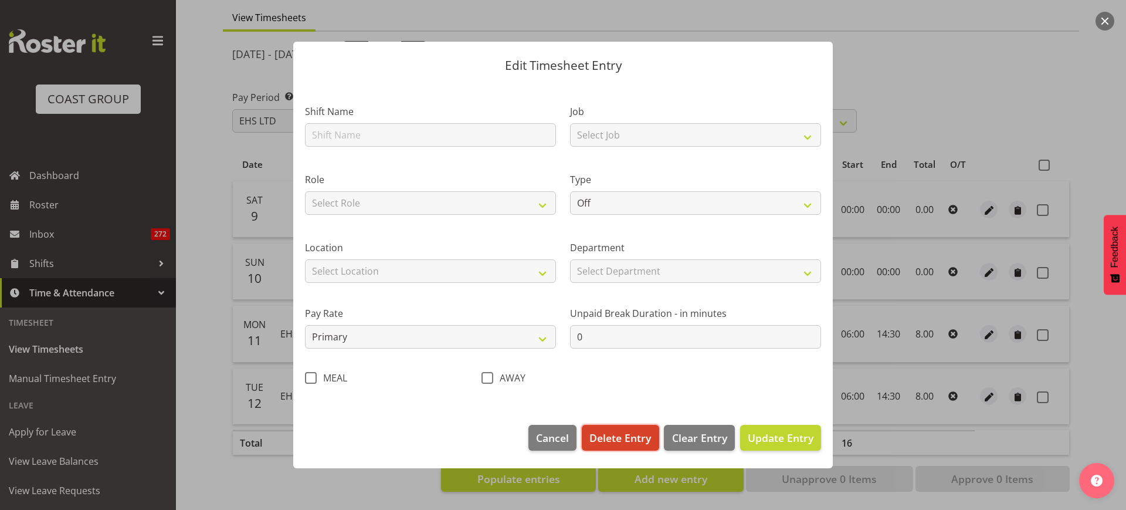
click at [621, 435] on span "Delete Entry" at bounding box center [621, 437] width 62 height 15
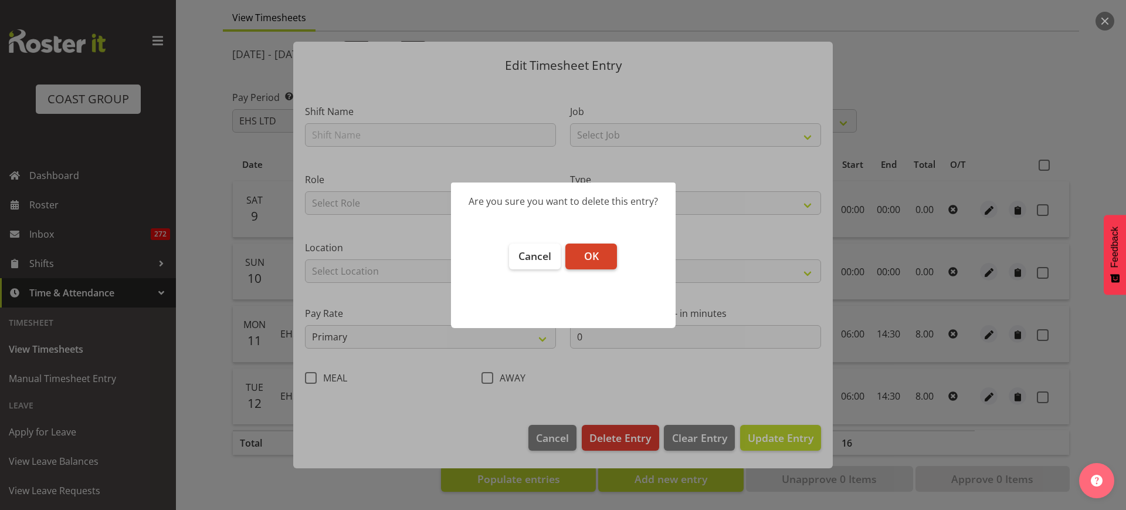
click at [593, 256] on span "OK" at bounding box center [591, 256] width 15 height 14
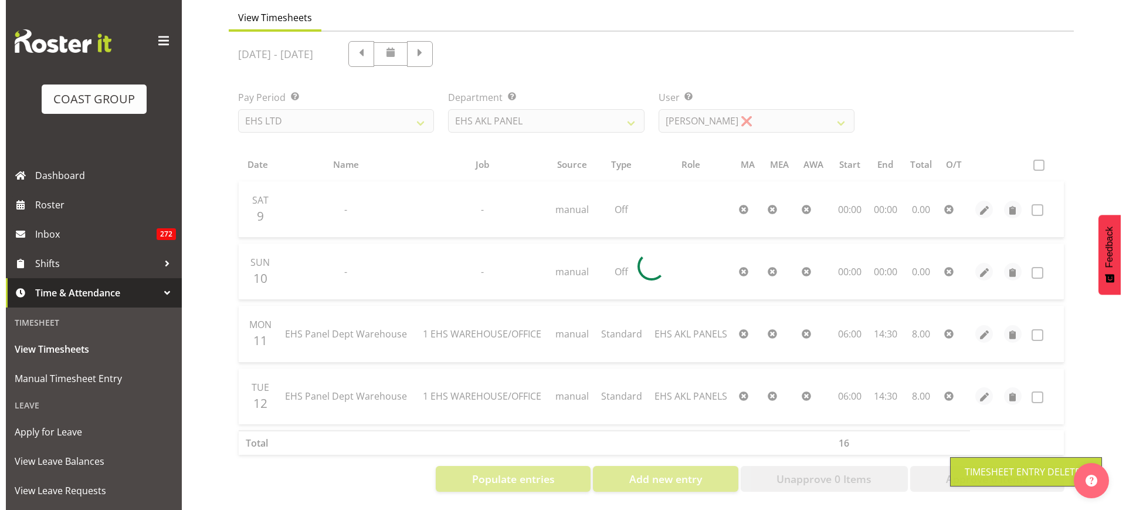
scroll to position [66, 0]
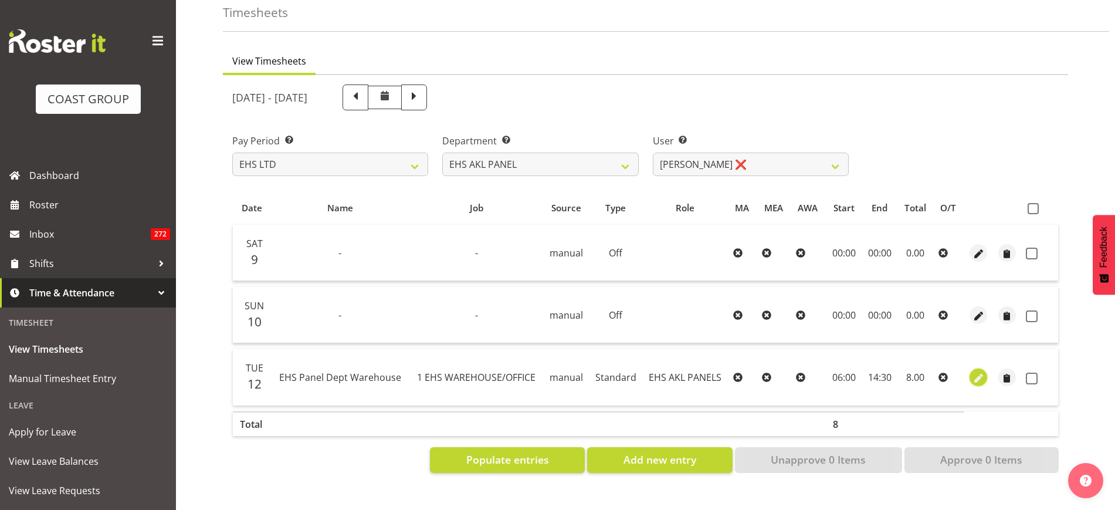
click at [980, 371] on span "button" at bounding box center [978, 377] width 13 height 13
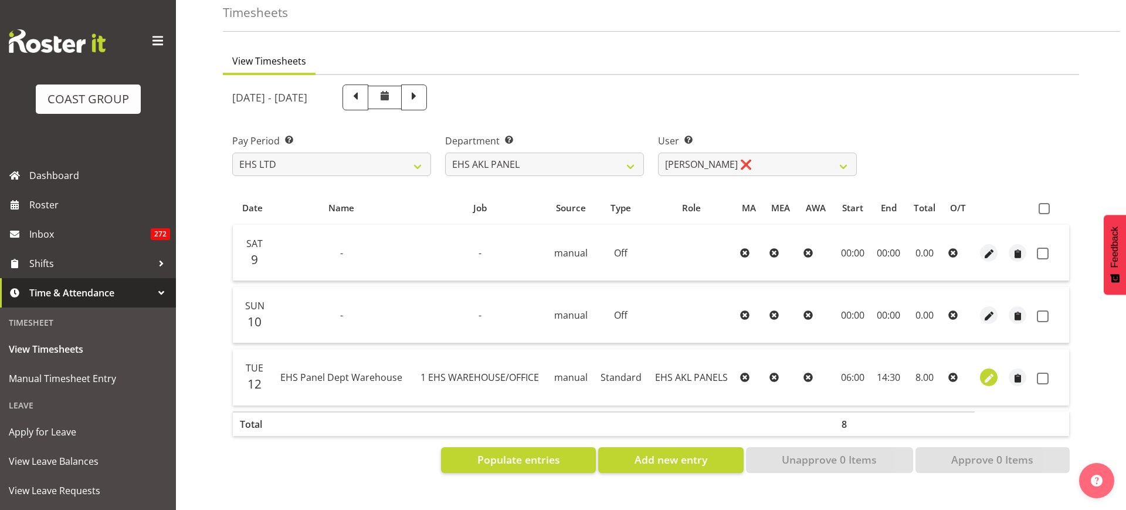
select select "Standard"
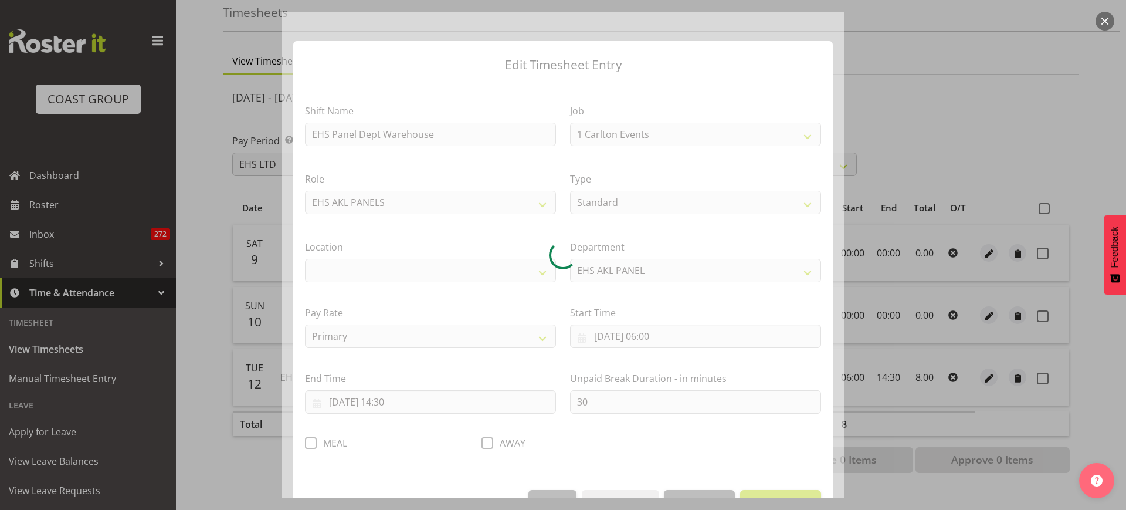
select select "69"
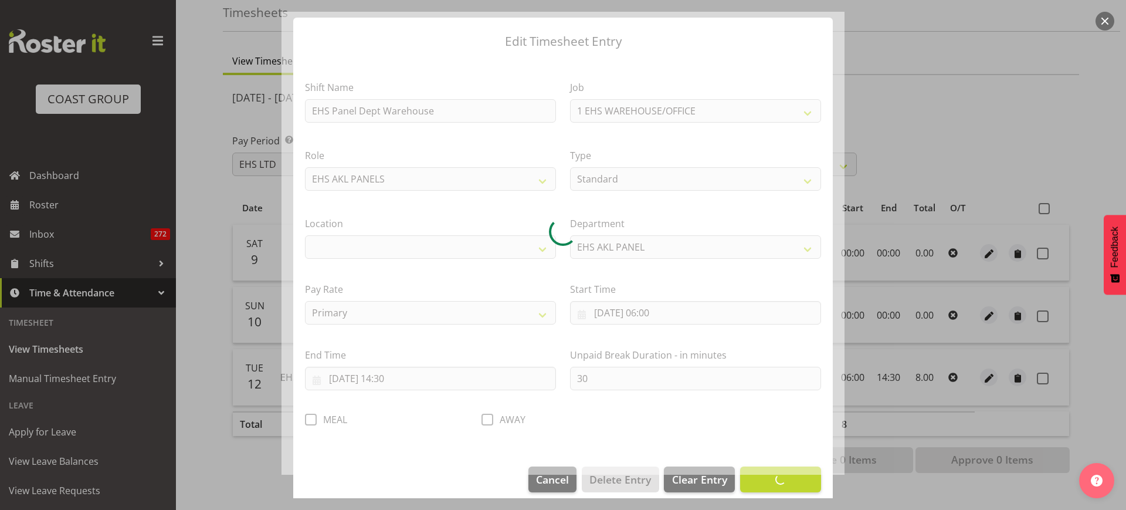
scroll to position [35, 0]
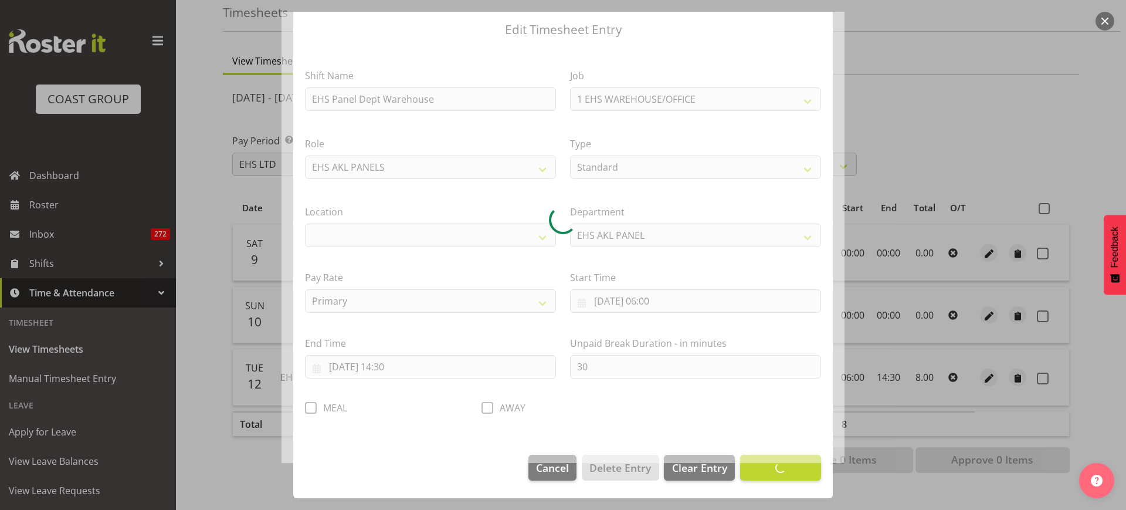
select select "35"
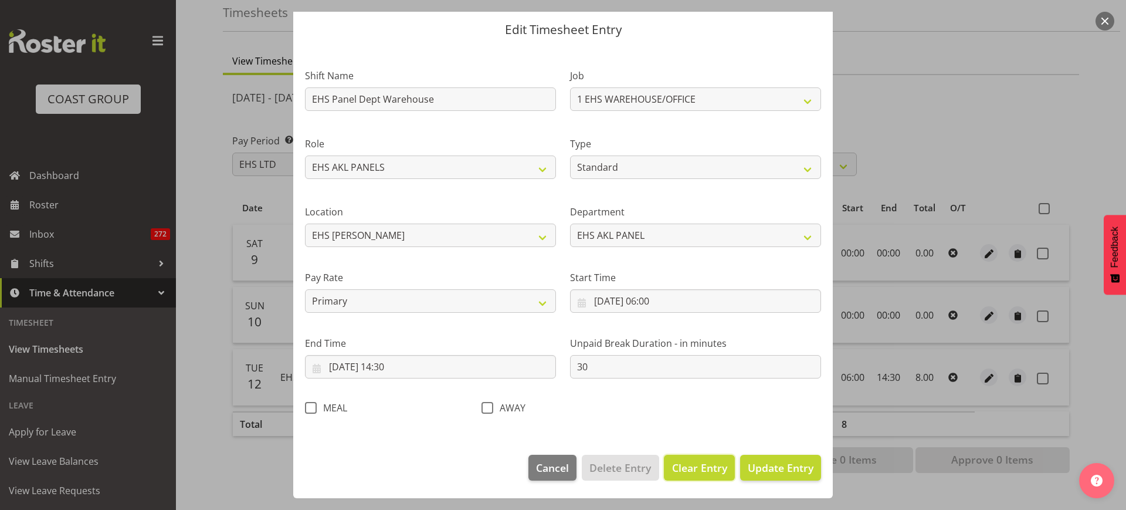
click at [698, 466] on span "Clear Entry" at bounding box center [699, 467] width 55 height 15
select select "Off"
type input "0"
select select
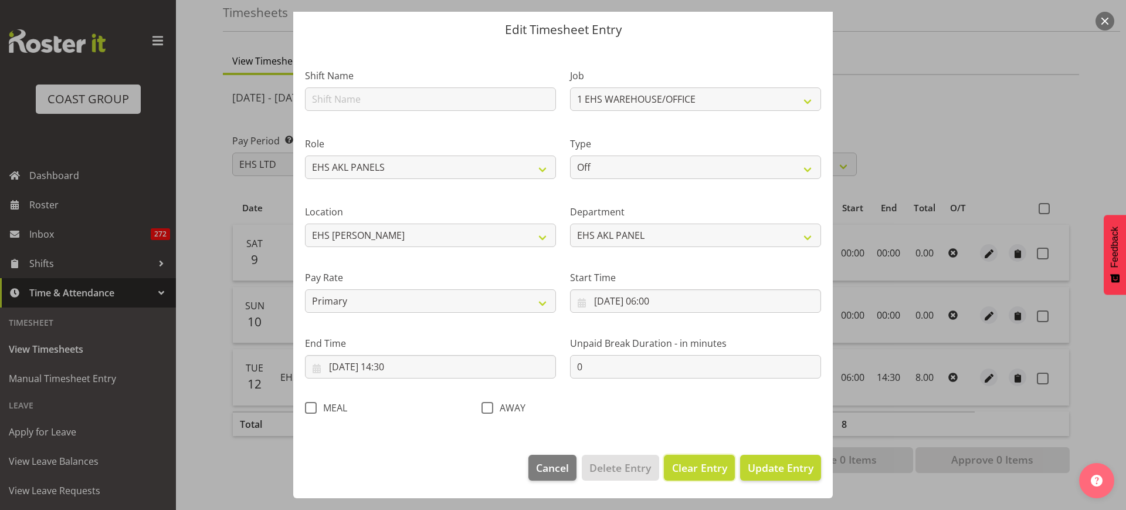
select select
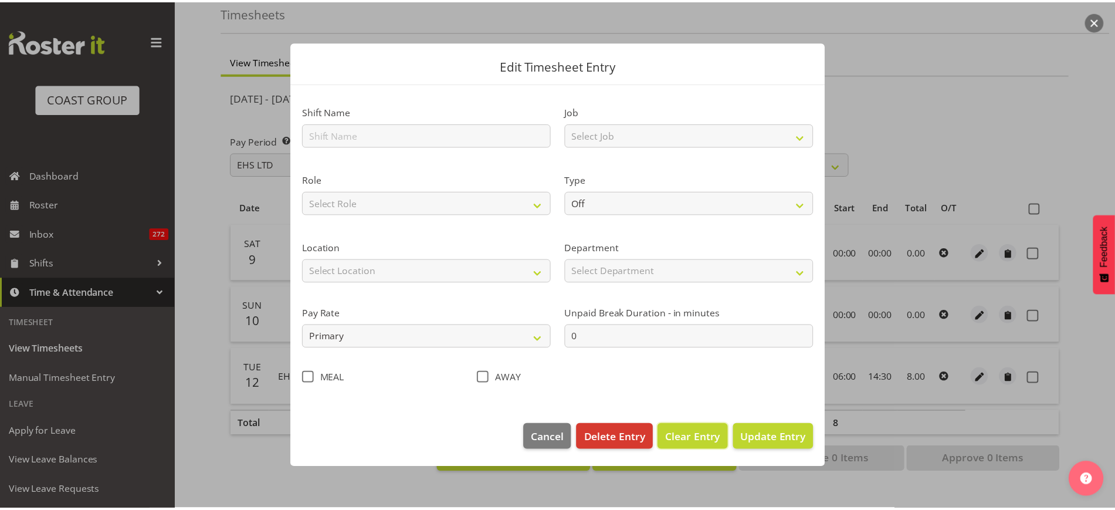
scroll to position [0, 0]
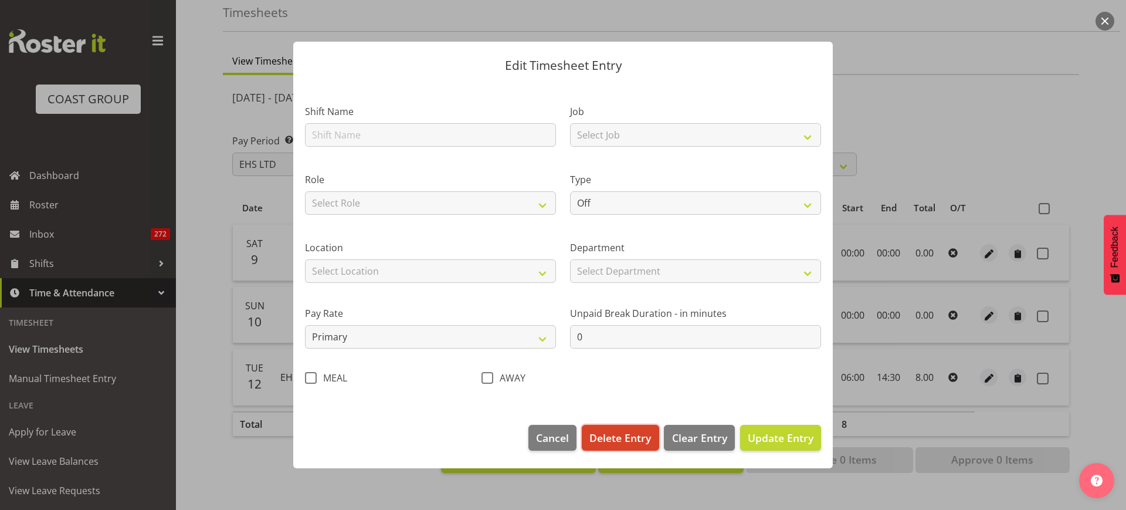
click at [630, 441] on span "Delete Entry" at bounding box center [621, 437] width 62 height 15
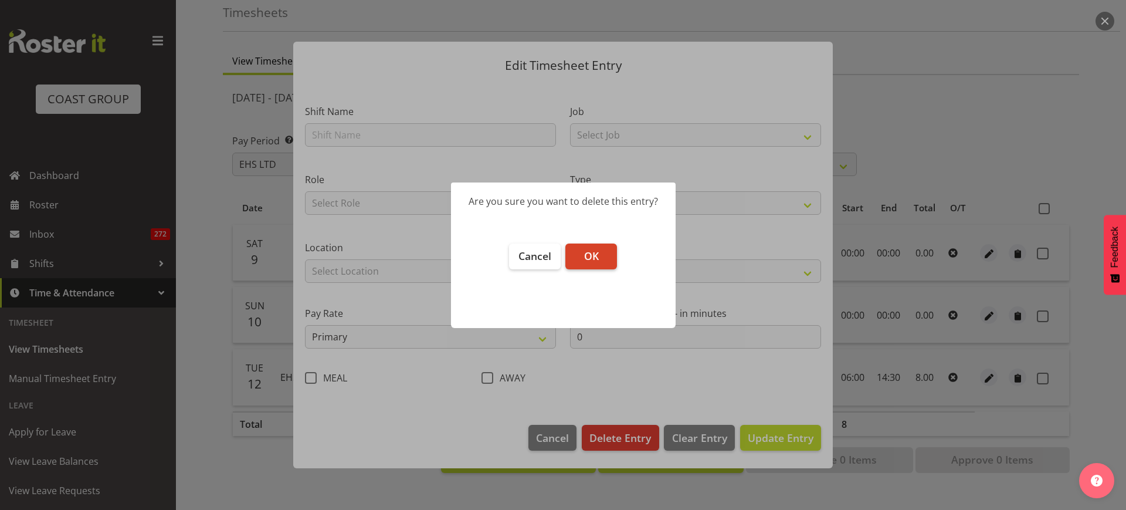
click at [598, 260] on span "OK" at bounding box center [591, 256] width 15 height 14
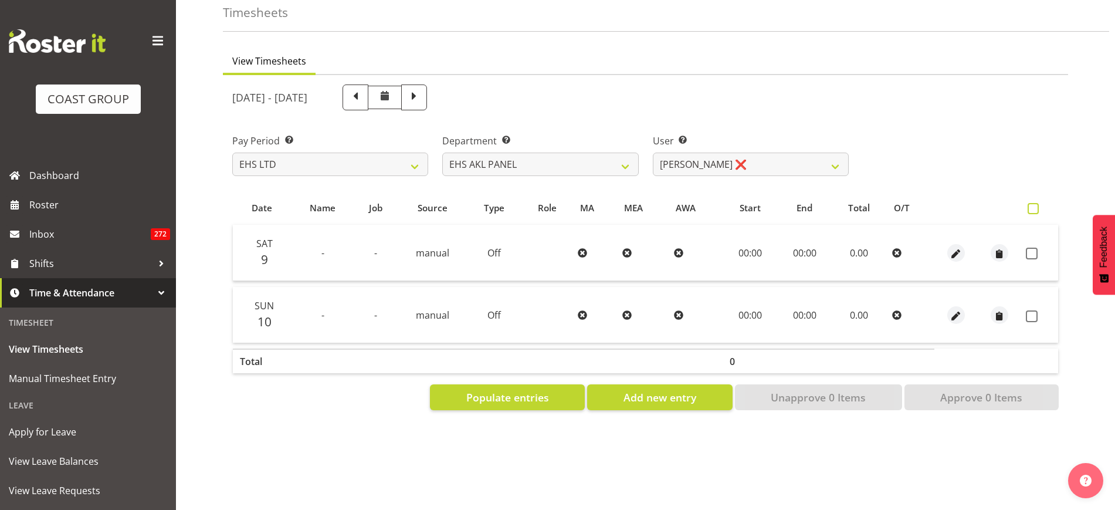
click at [1031, 203] on span at bounding box center [1033, 208] width 11 height 11
click at [1031, 205] on input "checkbox" at bounding box center [1032, 209] width 8 height 8
checkbox input "true"
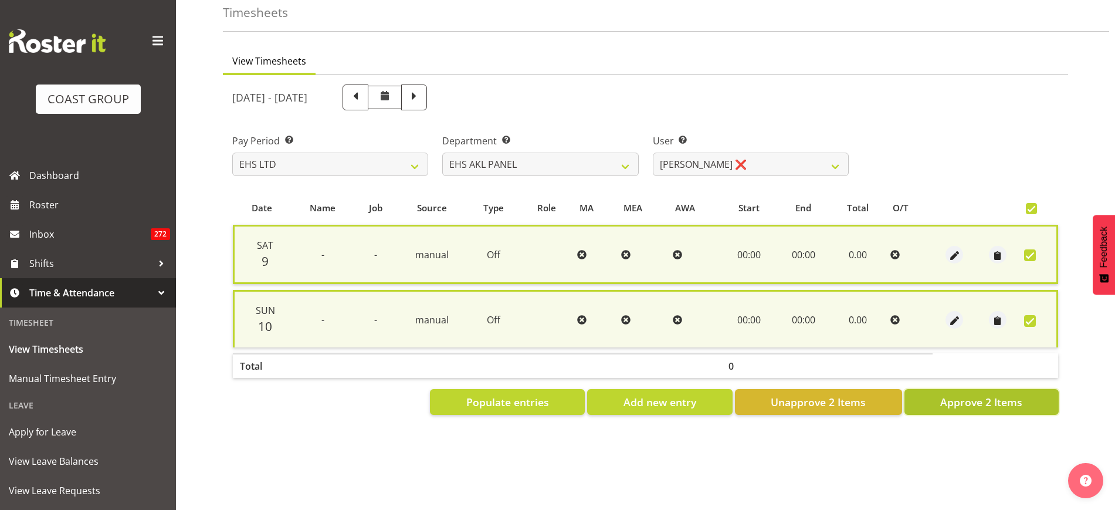
click at [964, 394] on span "Approve 2 Items" at bounding box center [981, 401] width 82 height 15
checkbox input "false"
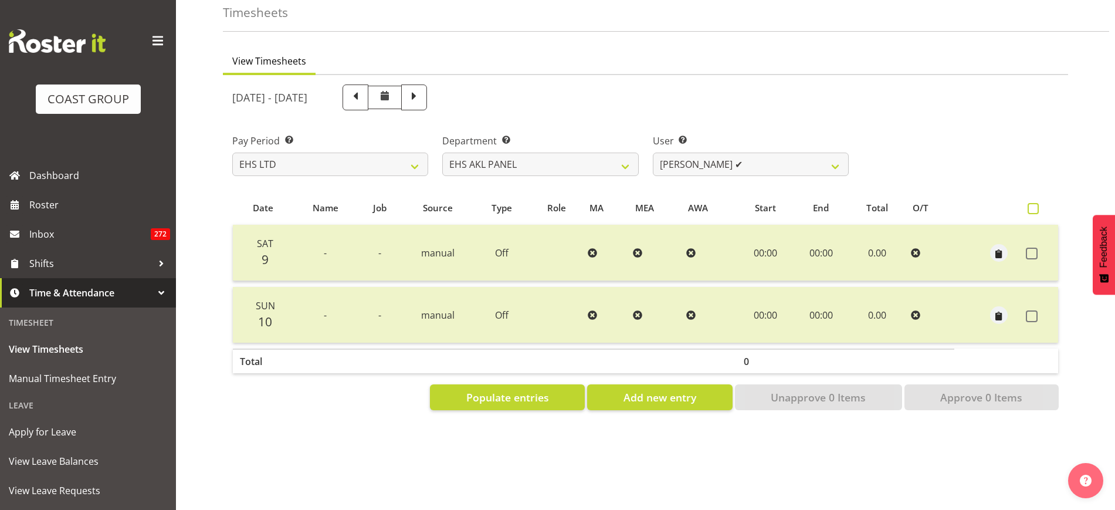
click at [1035, 203] on span at bounding box center [1033, 208] width 11 height 11
click at [1035, 205] on input "checkbox" at bounding box center [1032, 209] width 8 height 8
checkbox input "true"
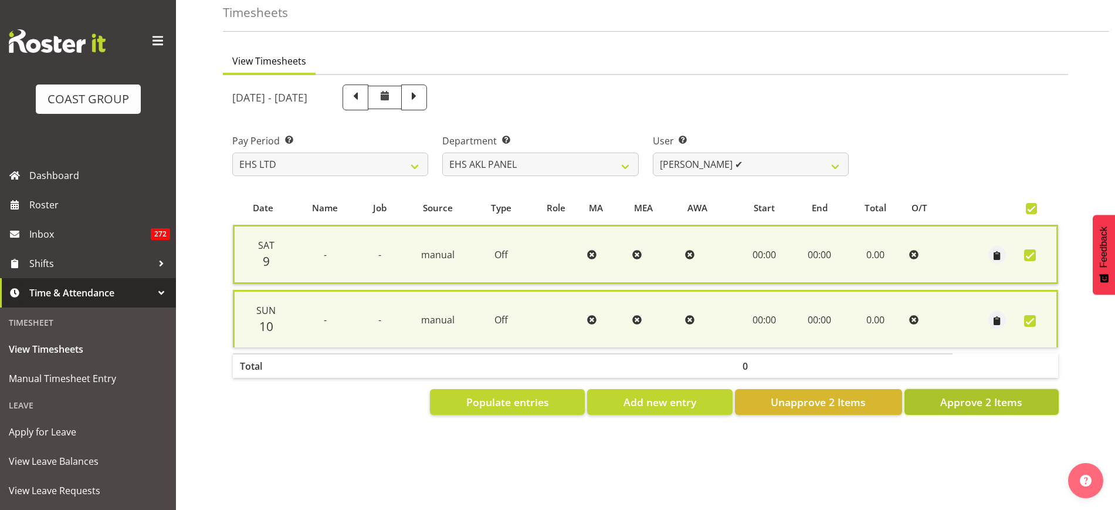
click at [984, 395] on span "Approve 2 Items" at bounding box center [981, 401] width 82 height 15
checkbox input "false"
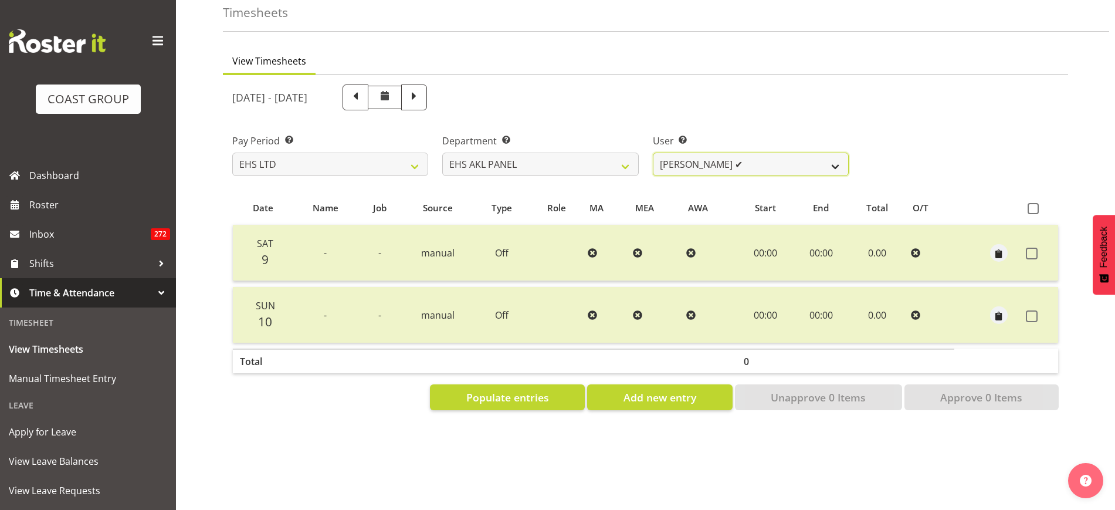
click at [838, 157] on select "Abe Denton ✔ Cameron Phillips ✔ Chad Phillips ✔ Emmett Denton ✔ Fiona Berghoffe…" at bounding box center [751, 164] width 196 height 23
select select "2627"
click at [653, 153] on select "Abe Denton ✔ Cameron Phillips ✔ Chad Phillips ✔ Emmett Denton ✔ Fiona Berghoffe…" at bounding box center [751, 164] width 196 height 23
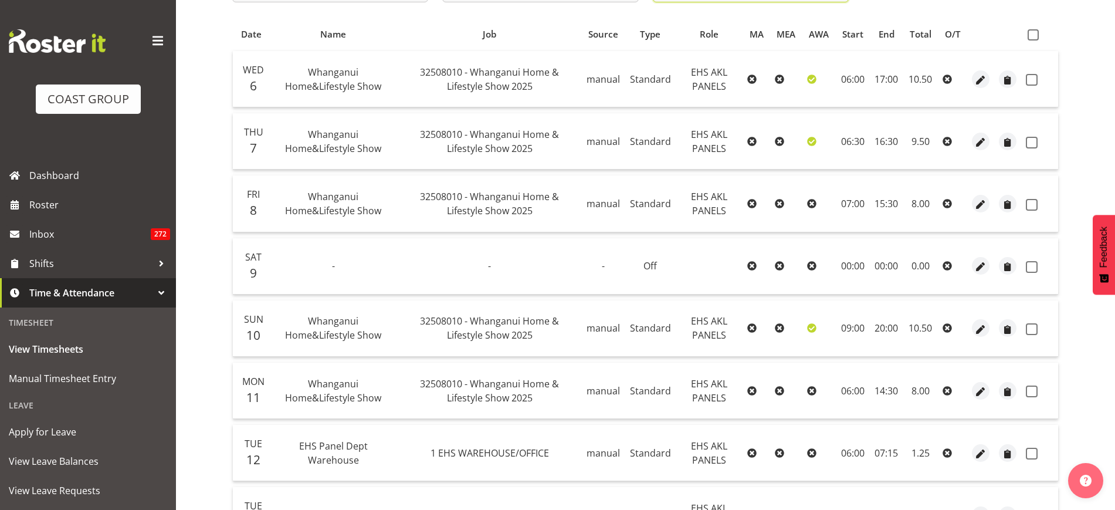
scroll to position [201, 0]
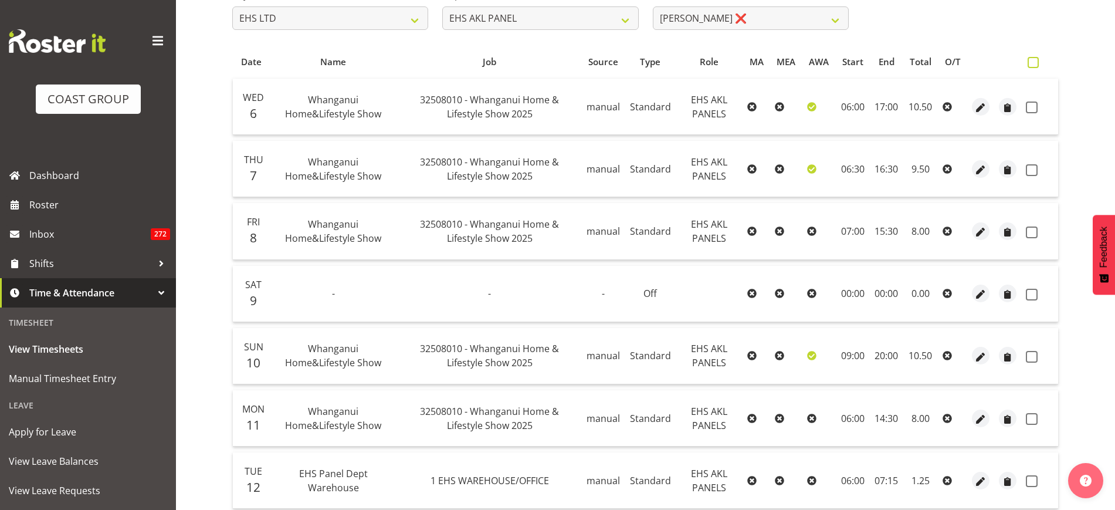
click at [1036, 60] on span at bounding box center [1033, 62] width 11 height 11
click at [1035, 60] on input "checkbox" at bounding box center [1032, 63] width 8 height 8
checkbox input "true"
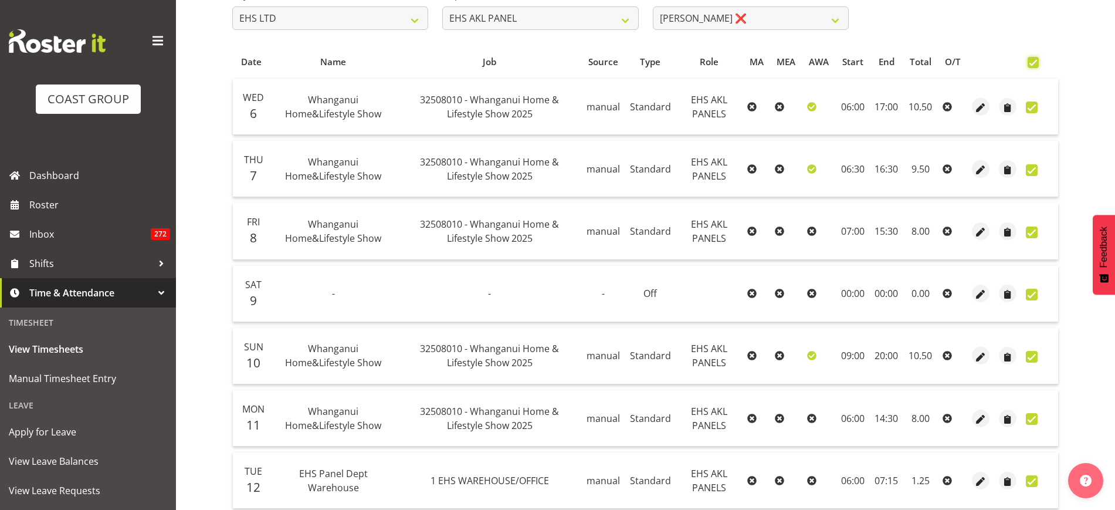
checkbox input "true"
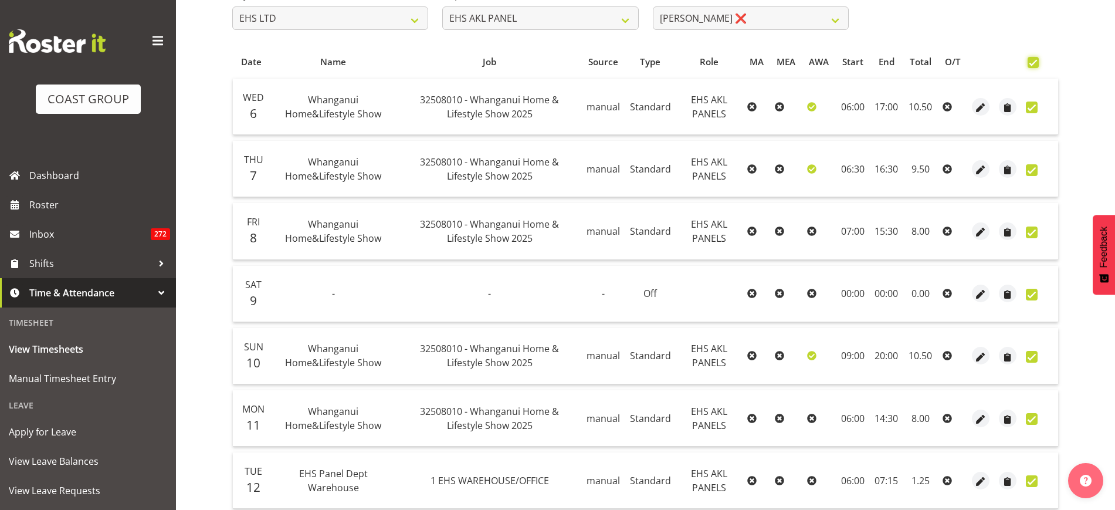
checkbox input "true"
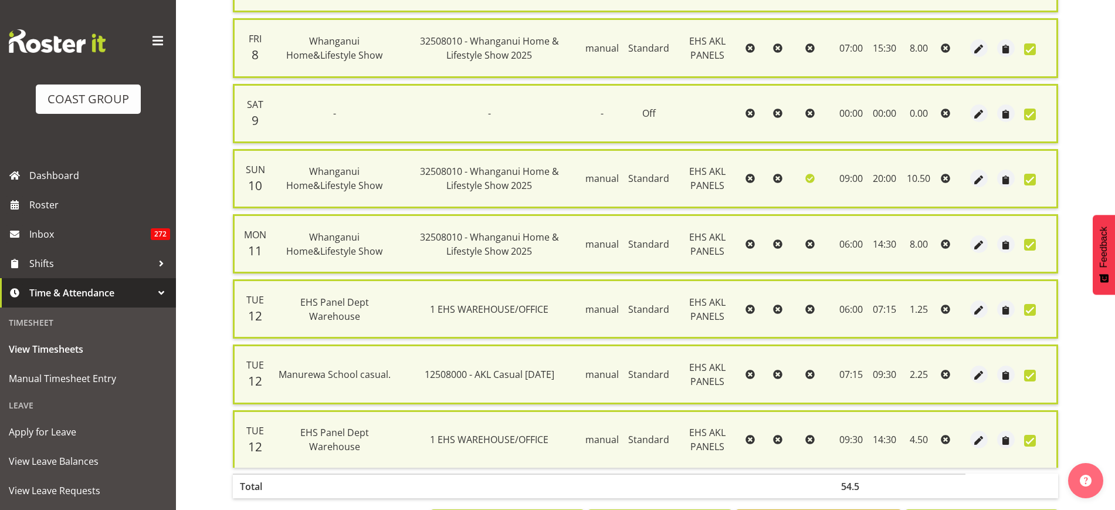
scroll to position [446, 0]
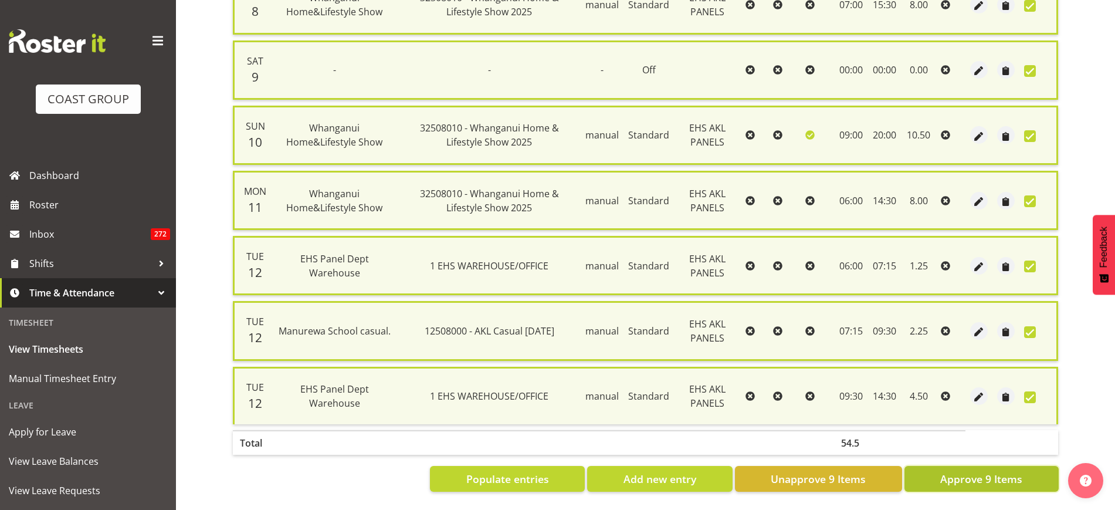
click at [969, 471] on span "Approve 9 Items" at bounding box center [981, 478] width 82 height 15
checkbox input "false"
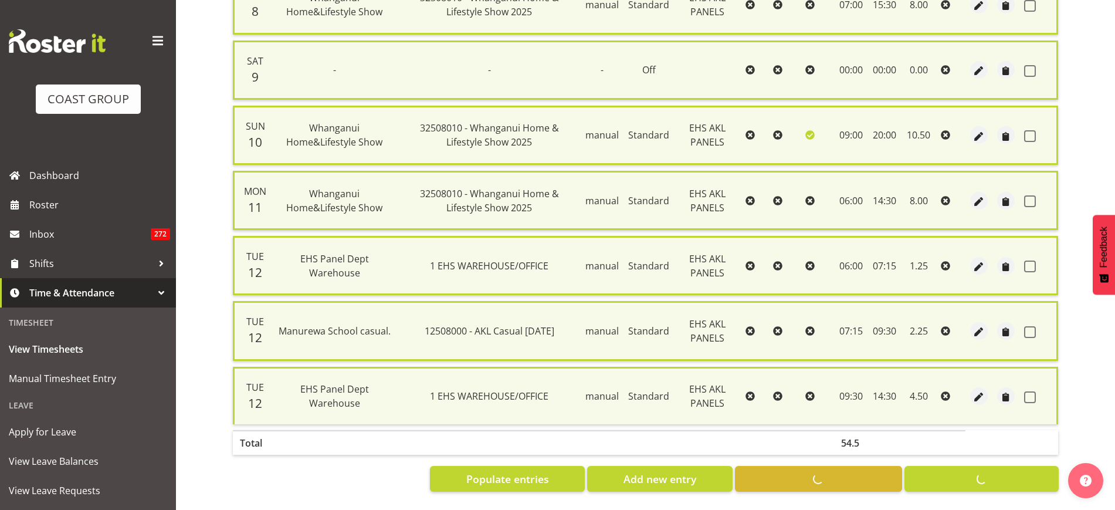
checkbox input "false"
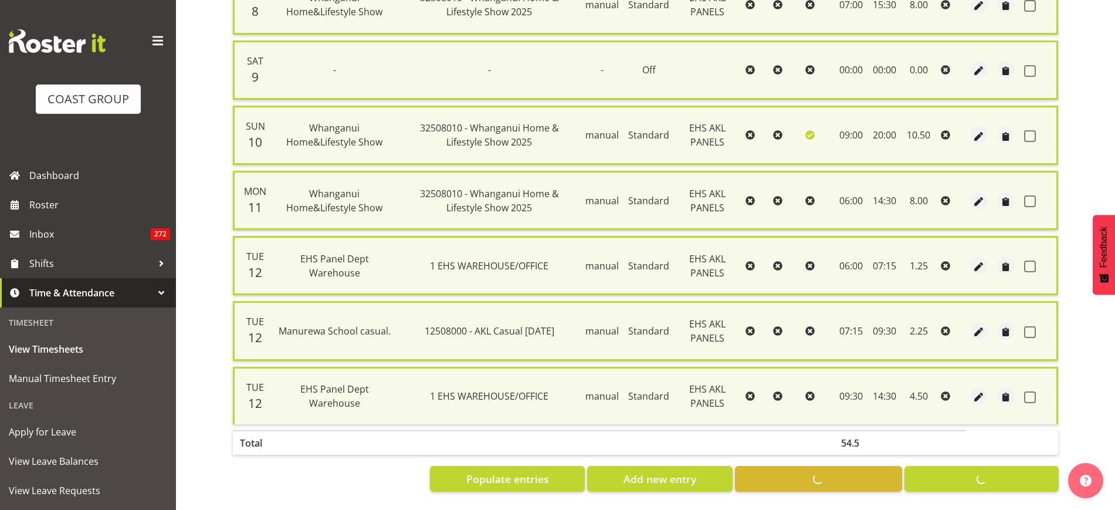
checkbox input "false"
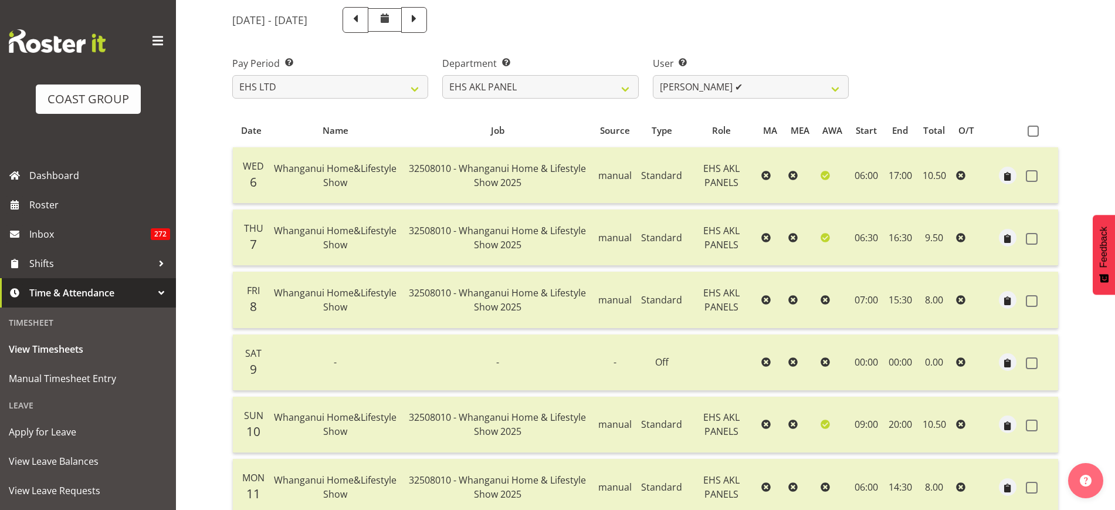
scroll to position [128, 0]
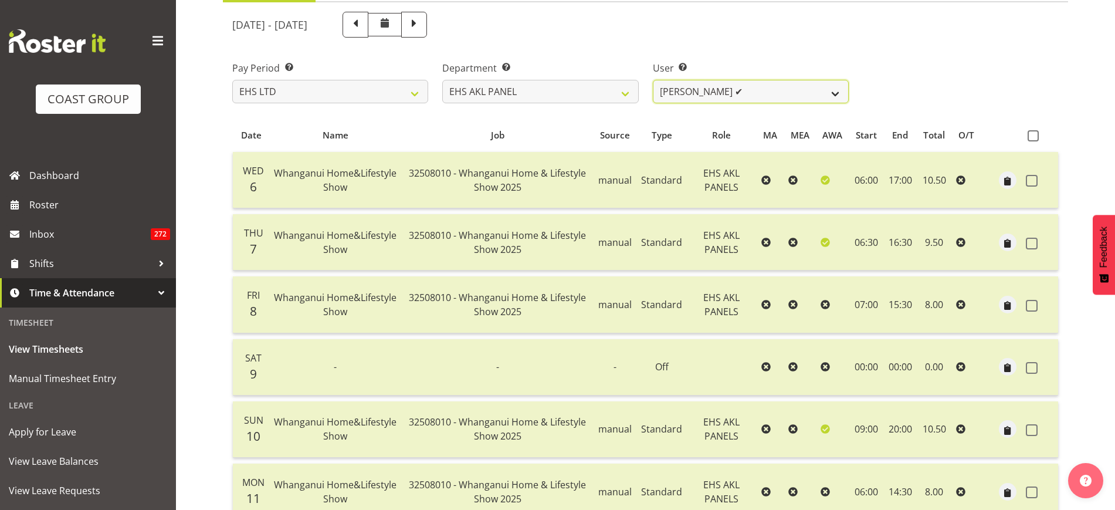
click at [839, 94] on select "Abe Denton ✔ Cameron Phillips ✔ Chad Phillips ✔ Emmett Denton ✔ Fiona Berghoffe…" at bounding box center [751, 91] width 196 height 23
select select "8010"
click at [653, 80] on select "Abe Denton ✔ Cameron Phillips ✔ Chad Phillips ✔ Emmett Denton ✔ Fiona Berghoffe…" at bounding box center [751, 91] width 196 height 23
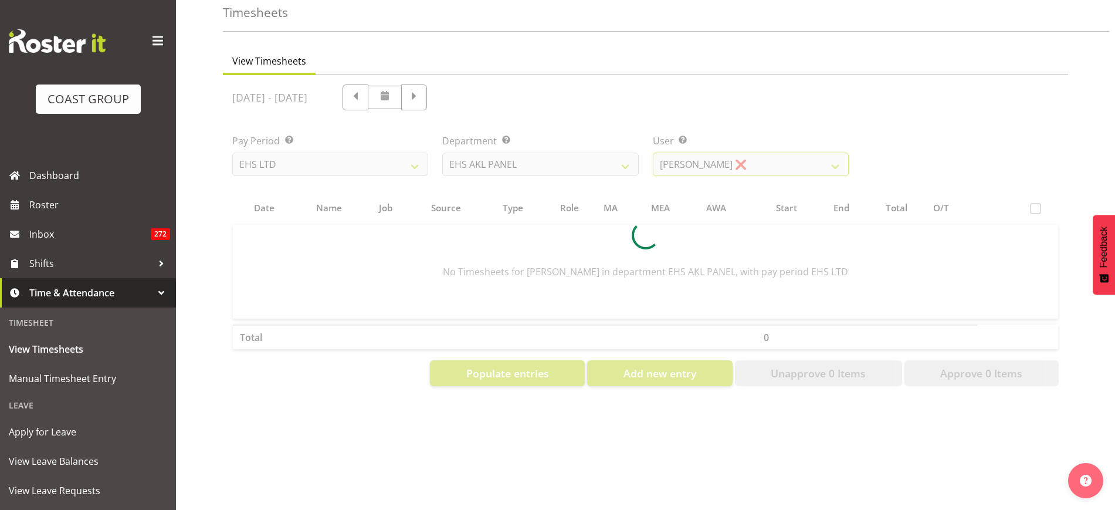
scroll to position [66, 0]
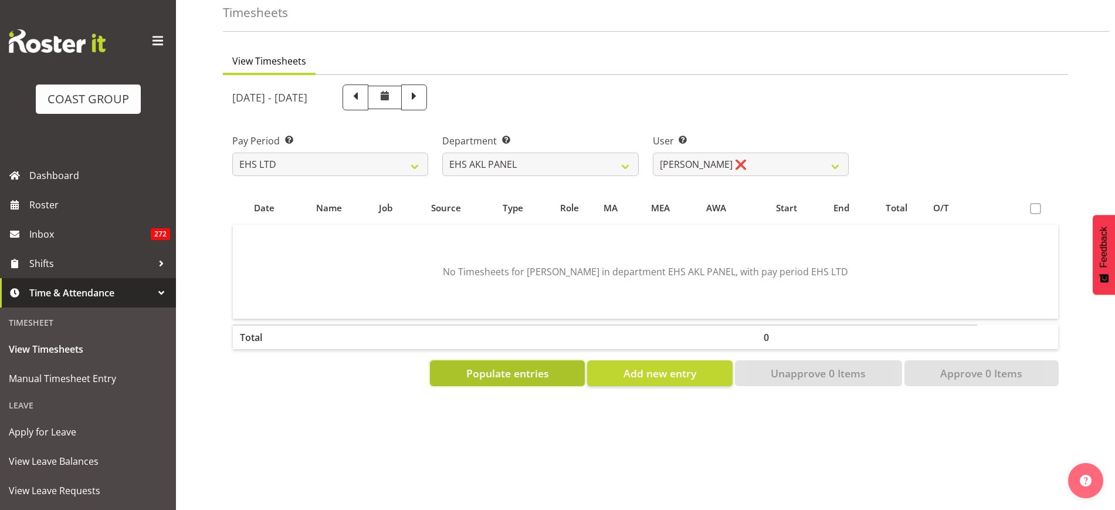
click at [508, 368] on span "Populate entries" at bounding box center [507, 372] width 83 height 15
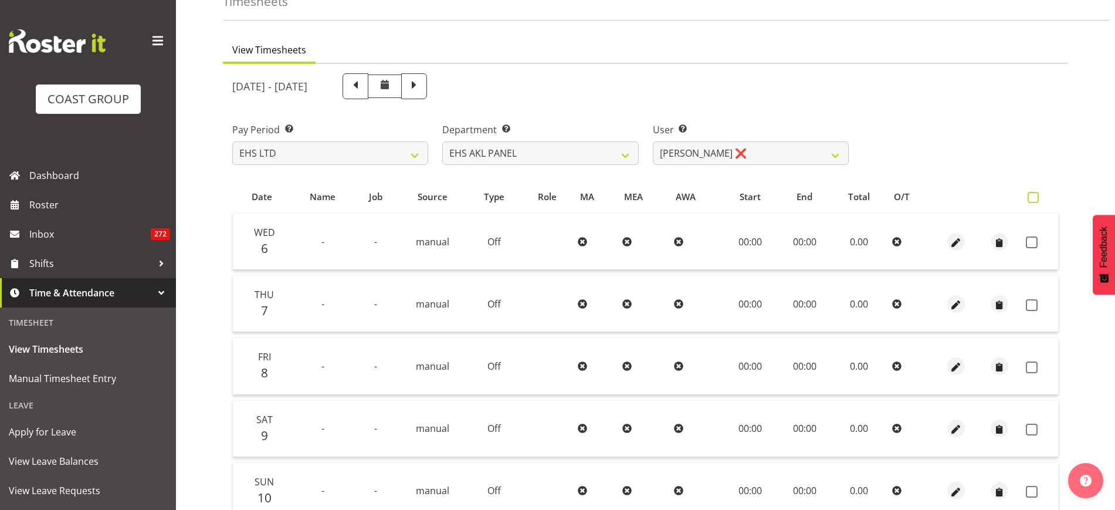
click at [1035, 201] on span at bounding box center [1033, 197] width 11 height 11
click at [1035, 201] on input "checkbox" at bounding box center [1032, 198] width 8 height 8
checkbox input "true"
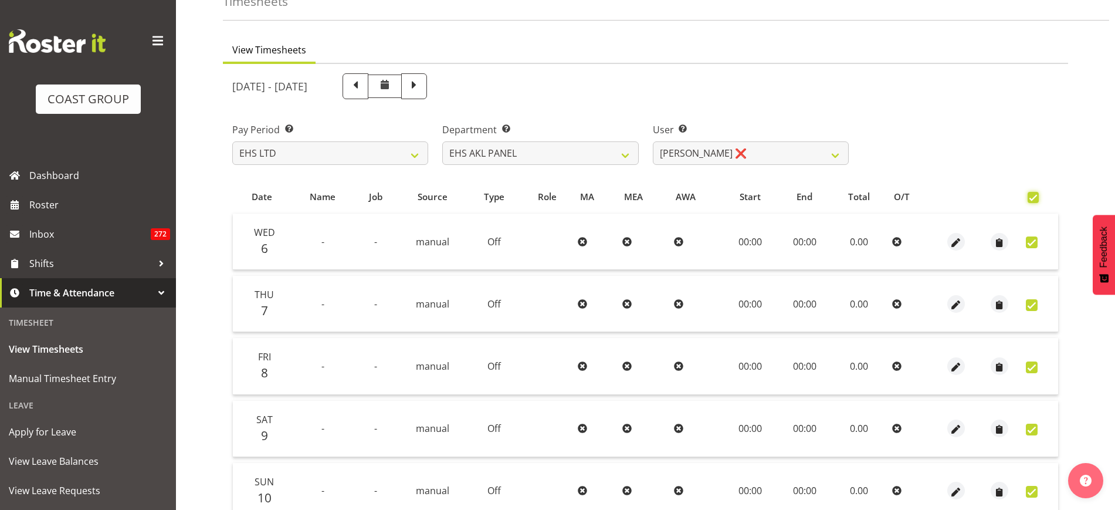
checkbox input "true"
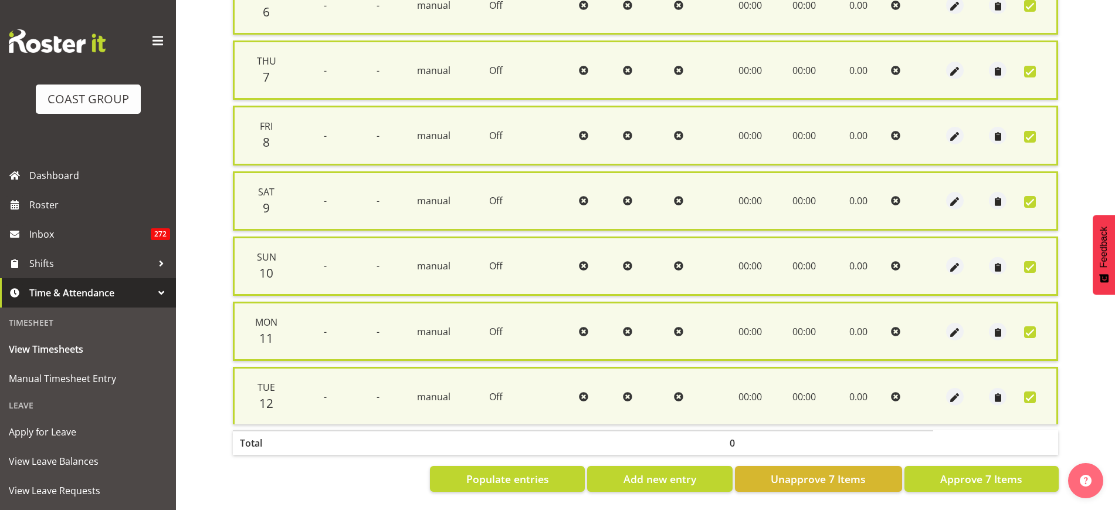
scroll to position [316, 0]
click at [948, 472] on span "Approve 7 Items" at bounding box center [981, 478] width 82 height 15
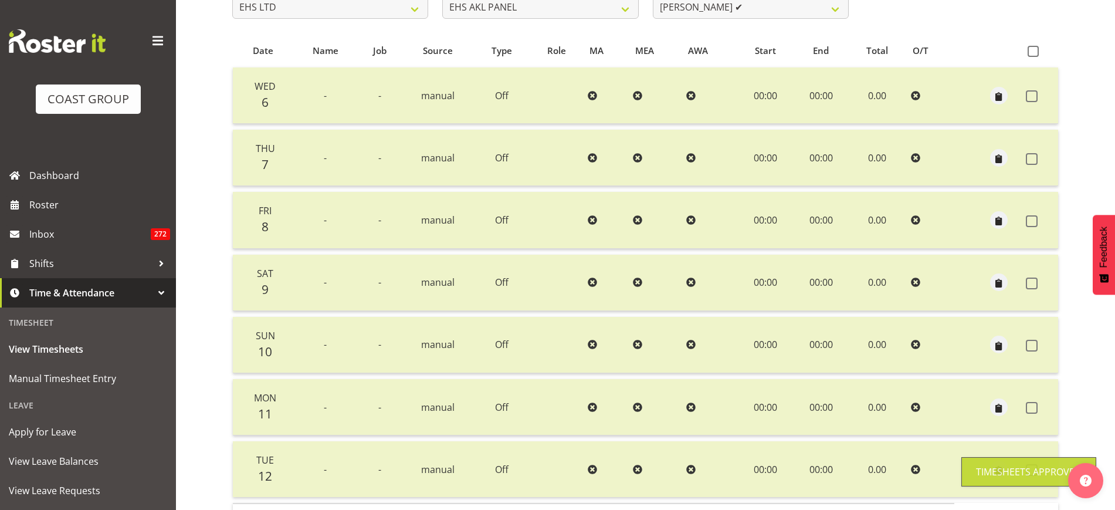
scroll to position [150, 0]
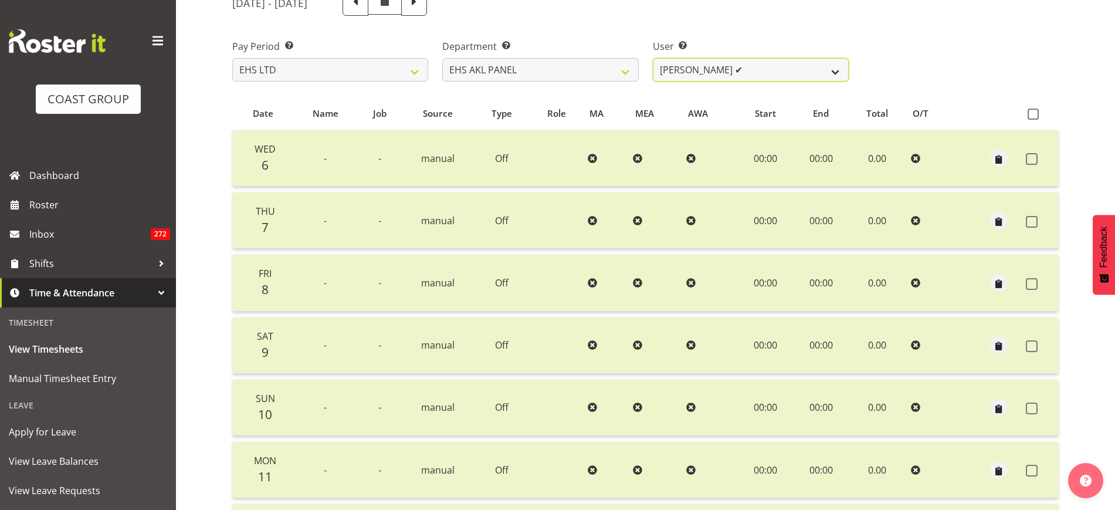
click at [834, 74] on select "Abe Denton ✔ Cameron Phillips ✔ Chad Phillips ✔ Emmett Denton ✔ Fiona Berghoffe…" at bounding box center [751, 69] width 196 height 23
click at [653, 58] on select "Abe Denton ✔ Cameron Phillips ✔ Chad Phillips ✔ Emmett Denton ✔ Fiona Berghoffe…" at bounding box center [751, 69] width 196 height 23
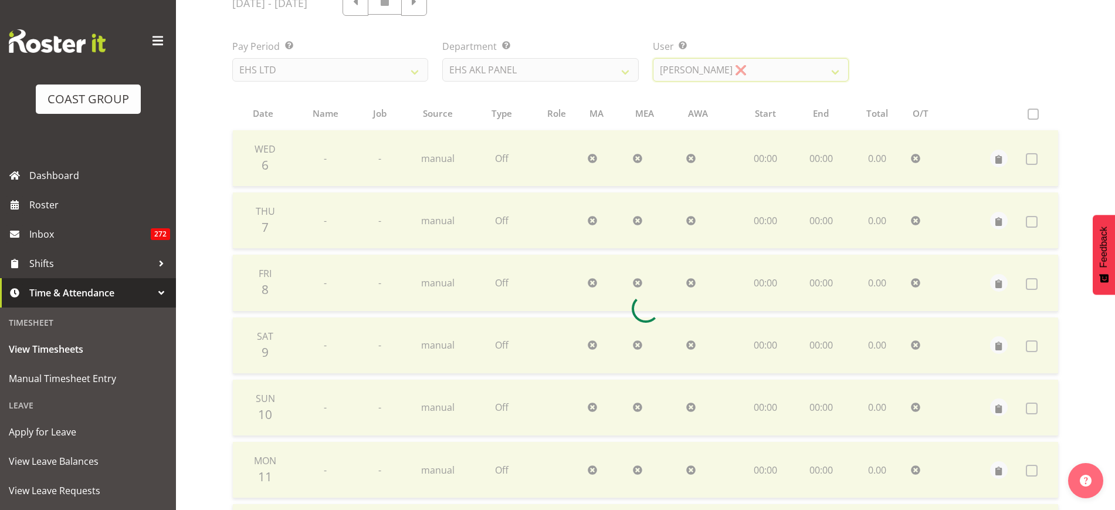
scroll to position [66, 0]
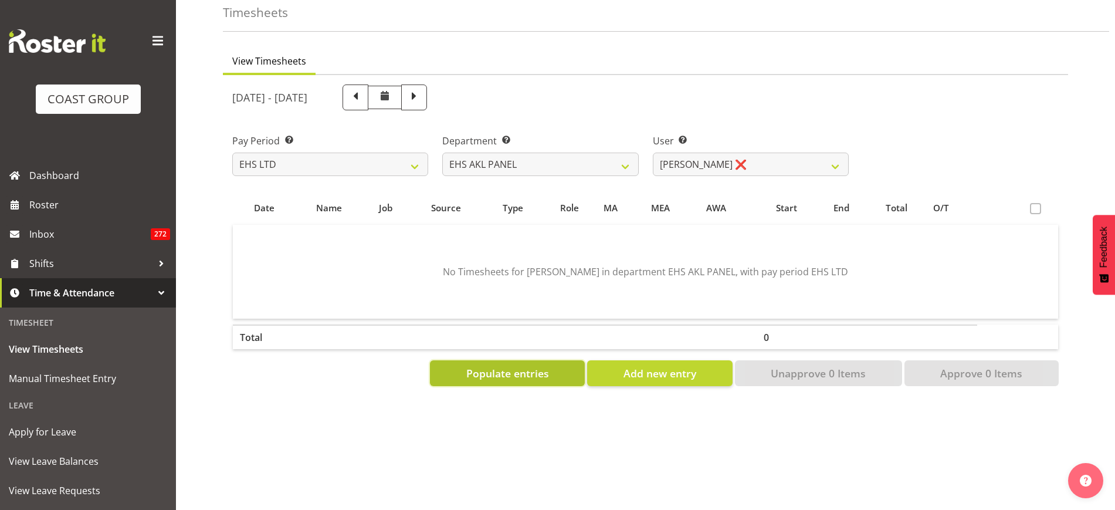
click at [509, 365] on span "Populate entries" at bounding box center [507, 372] width 83 height 15
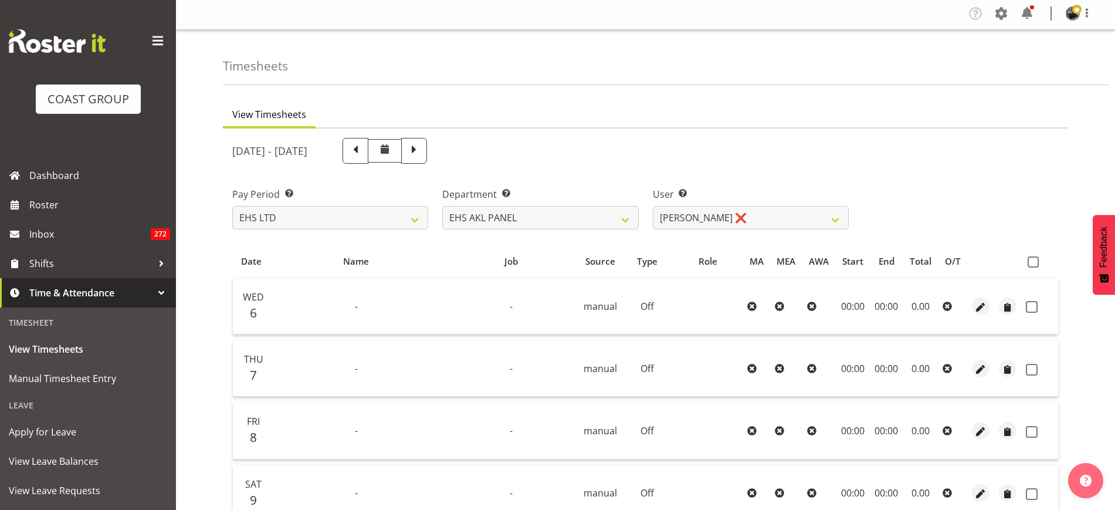
scroll to position [0, 0]
click at [837, 222] on select "Abe Denton ✔ Cameron Phillips ✔ Chad Phillips ✔ Emmett Denton ✔ Fiona Berghoffe…" at bounding box center [751, 219] width 196 height 23
click at [653, 208] on select "Abe Denton ✔ Cameron Phillips ✔ Chad Phillips ✔ Emmett Denton ✔ Fiona Berghoffe…" at bounding box center [751, 219] width 196 height 23
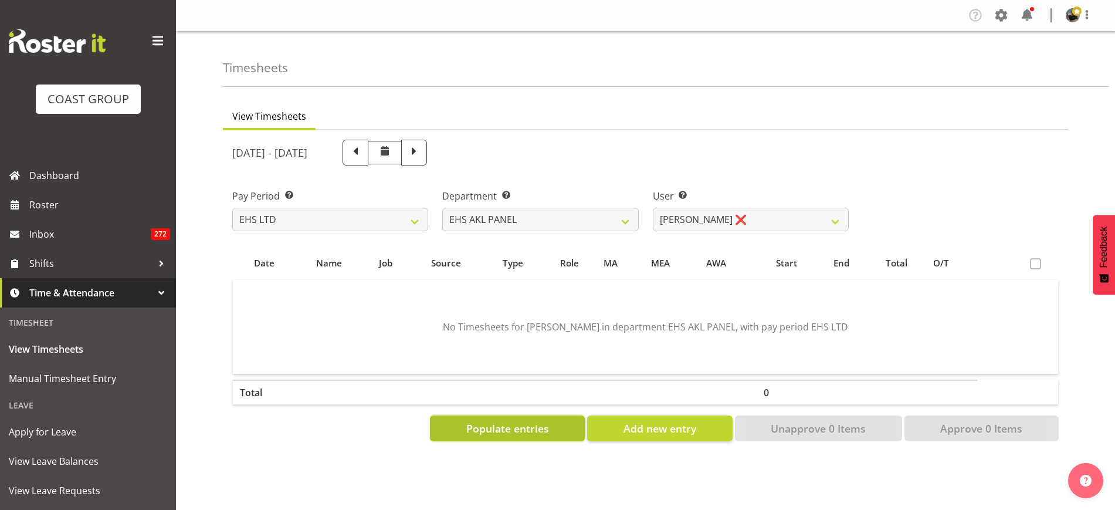
click at [504, 431] on span "Populate entries" at bounding box center [507, 428] width 83 height 15
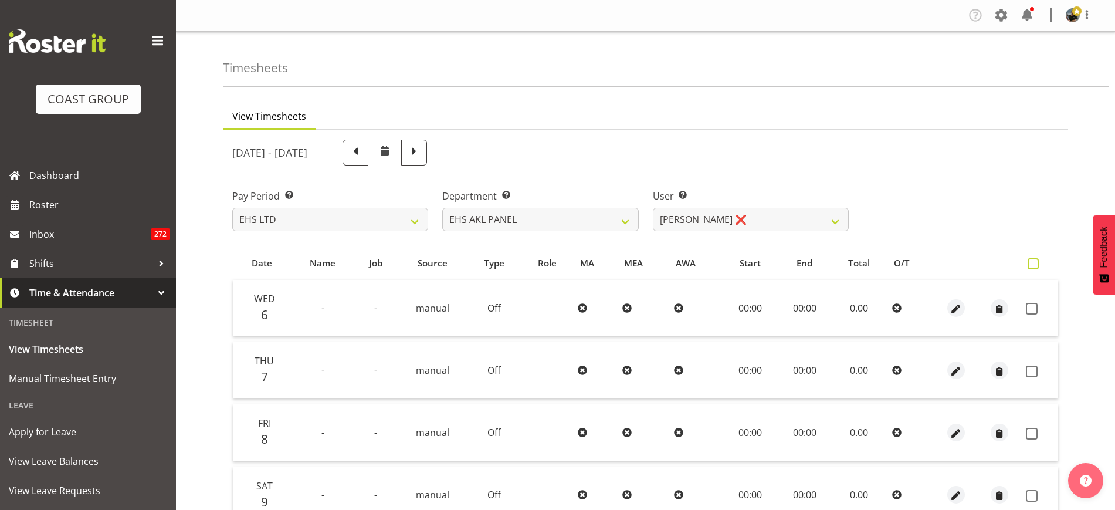
click at [1035, 260] on span at bounding box center [1033, 263] width 11 height 11
click at [1035, 260] on input "checkbox" at bounding box center [1032, 264] width 8 height 8
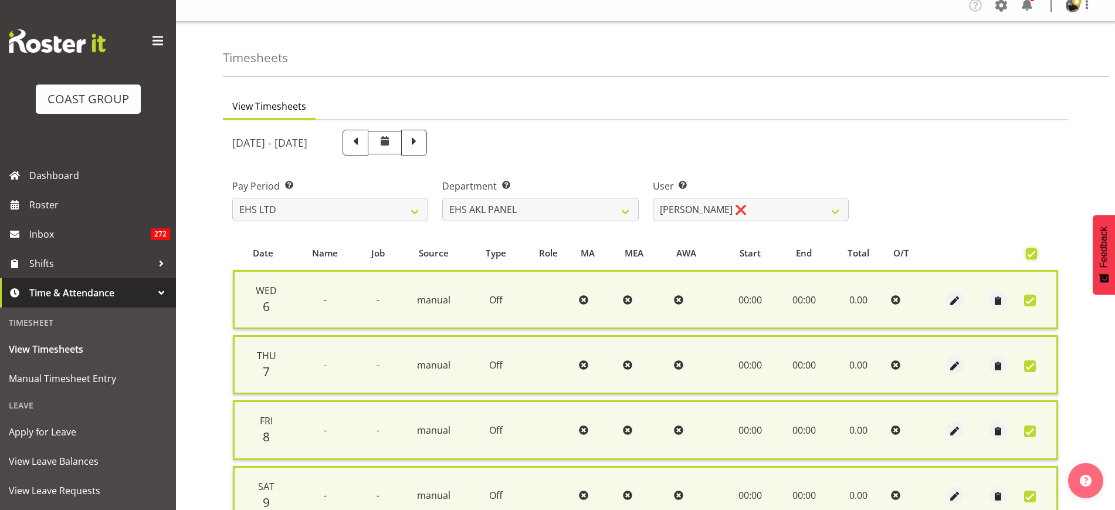
scroll to position [316, 0]
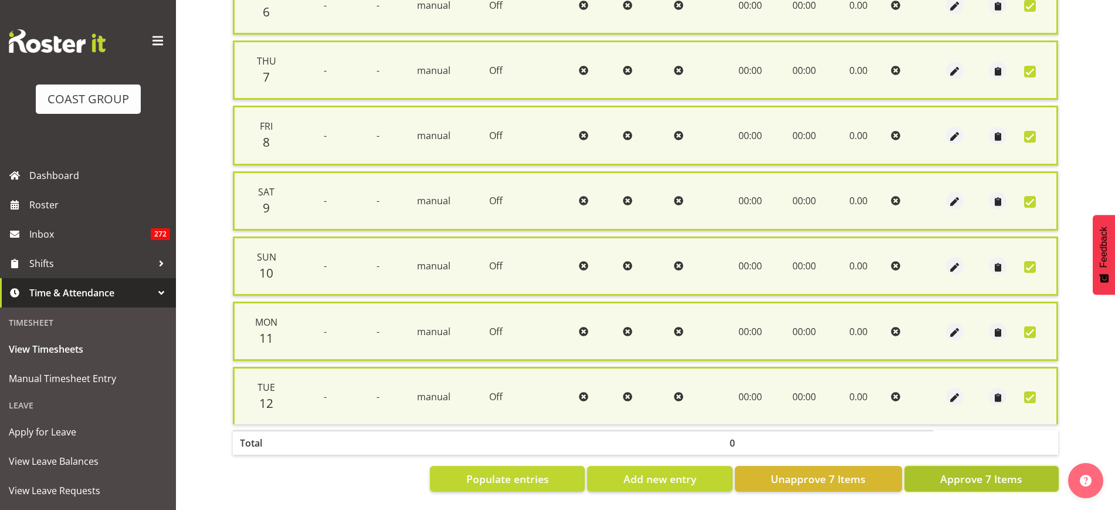
click at [969, 471] on span "Approve 7 Items" at bounding box center [981, 478] width 82 height 15
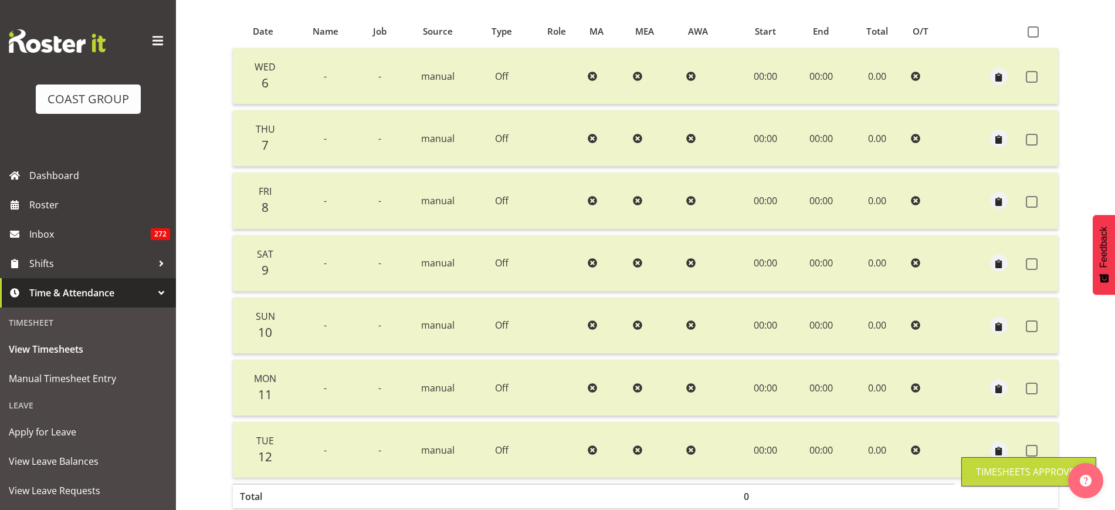
scroll to position [76, 0]
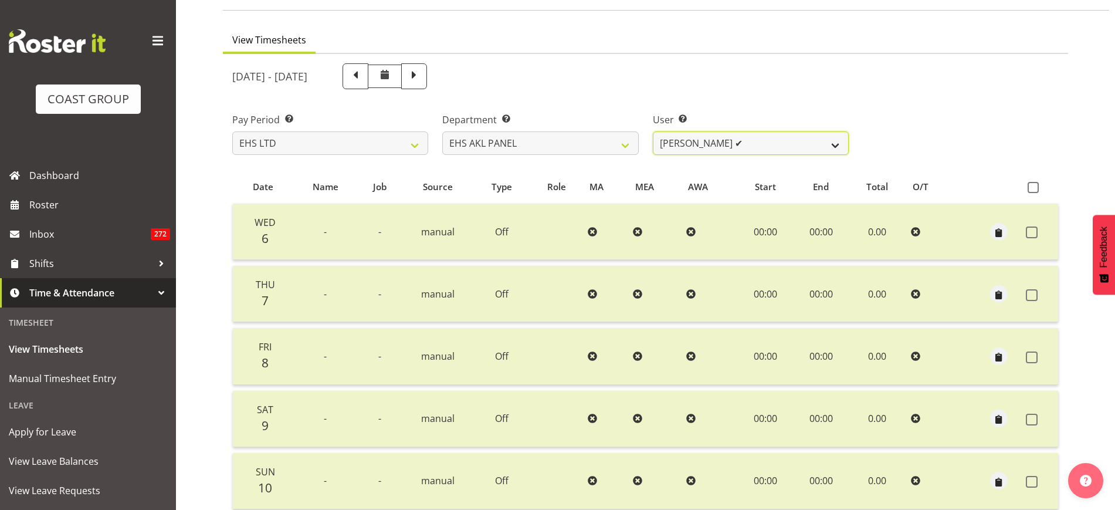
click at [833, 145] on select "Abe Denton ✔ Cameron Phillips ✔ Chad Phillips ✔ Emmett Denton ✔ Fiona Berghoffe…" at bounding box center [751, 142] width 196 height 23
click at [653, 131] on select "Abe Denton ✔ Cameron Phillips ✔ Chad Phillips ✔ Emmett Denton ✔ Fiona Berghoffe…" at bounding box center [751, 142] width 196 height 23
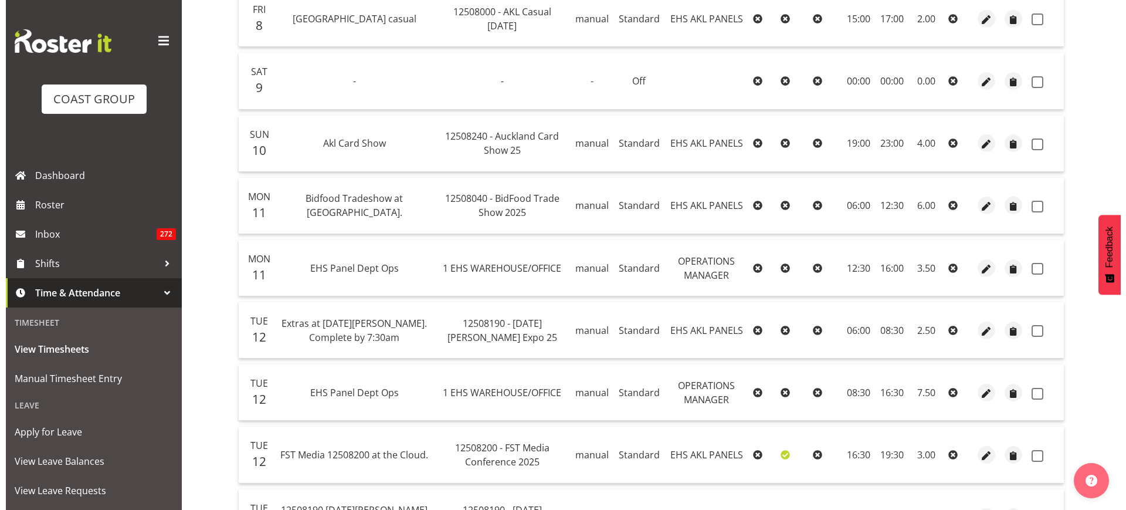
scroll to position [736, 0]
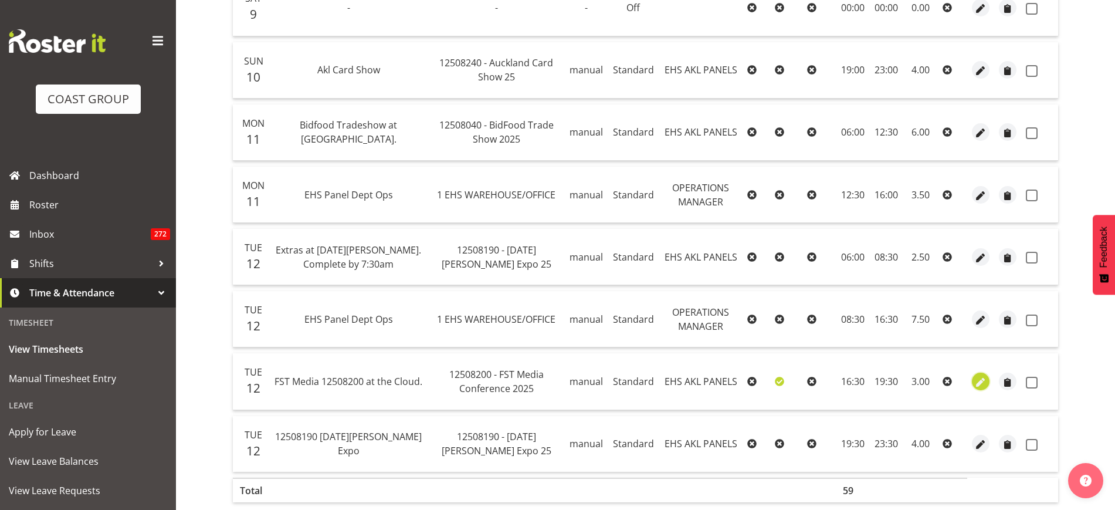
click at [981, 383] on span "button" at bounding box center [980, 381] width 13 height 13
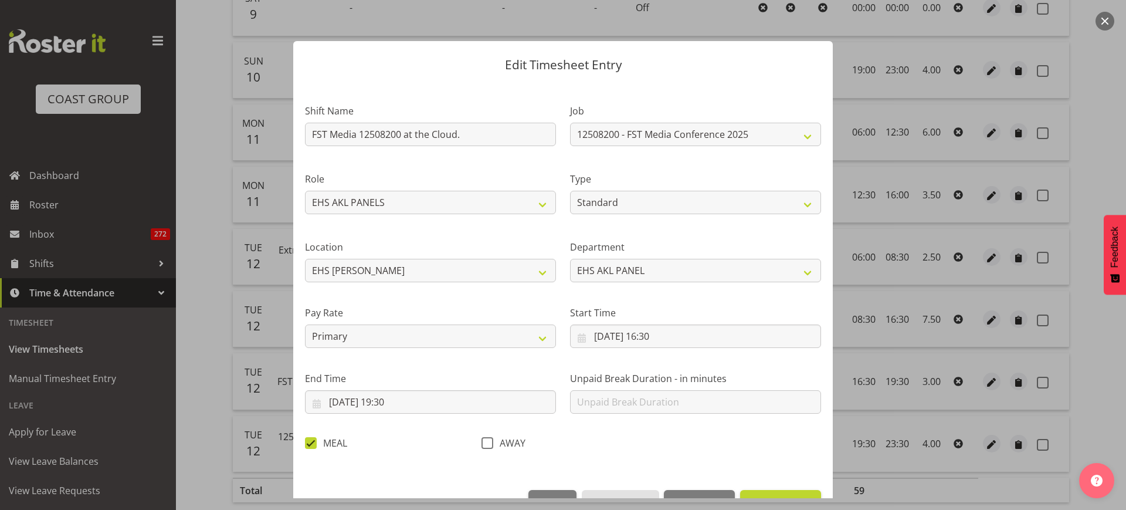
click at [312, 442] on span at bounding box center [311, 443] width 12 height 12
click at [312, 442] on input "MEAL" at bounding box center [309, 443] width 8 height 8
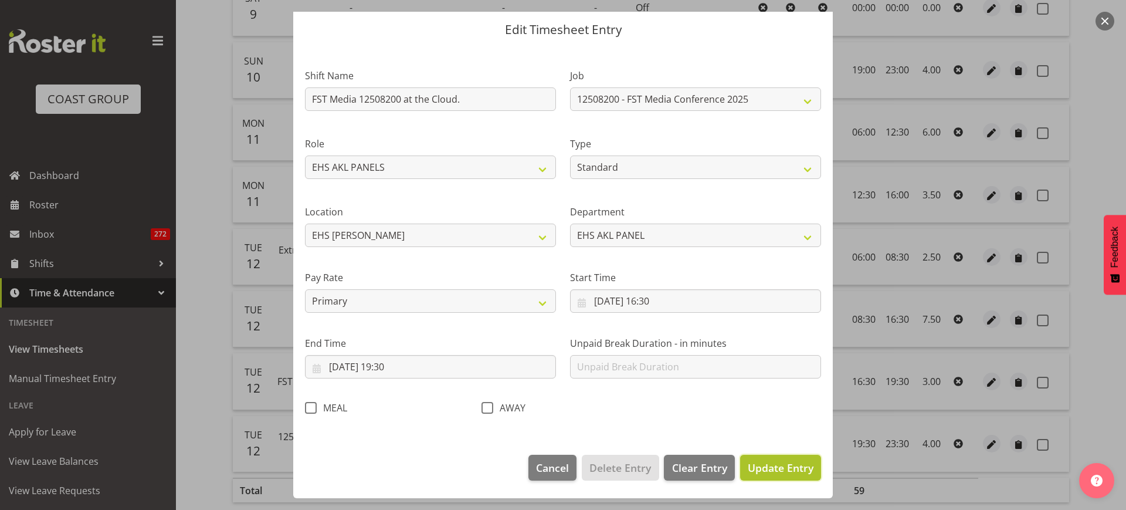
click at [761, 470] on span "Update Entry" at bounding box center [781, 468] width 66 height 14
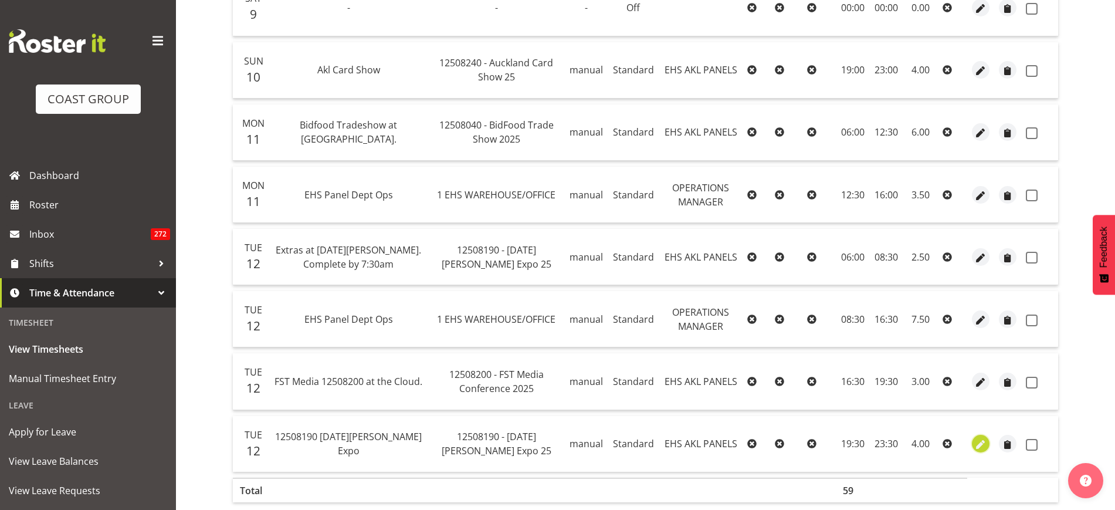
click at [982, 441] on span "button" at bounding box center [980, 444] width 13 height 13
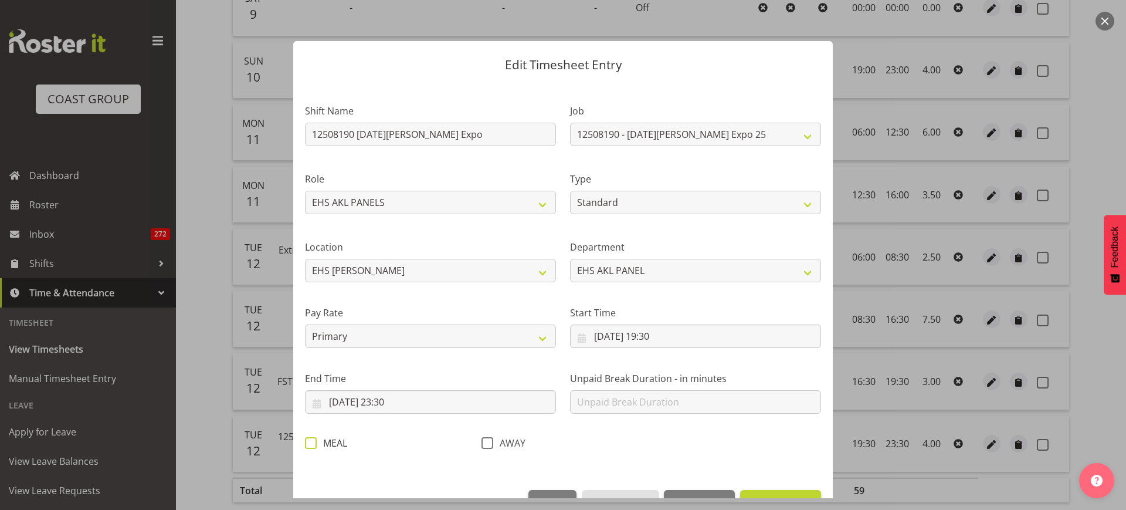
click at [313, 438] on span at bounding box center [311, 443] width 12 height 12
click at [313, 439] on input "MEAL" at bounding box center [309, 443] width 8 height 8
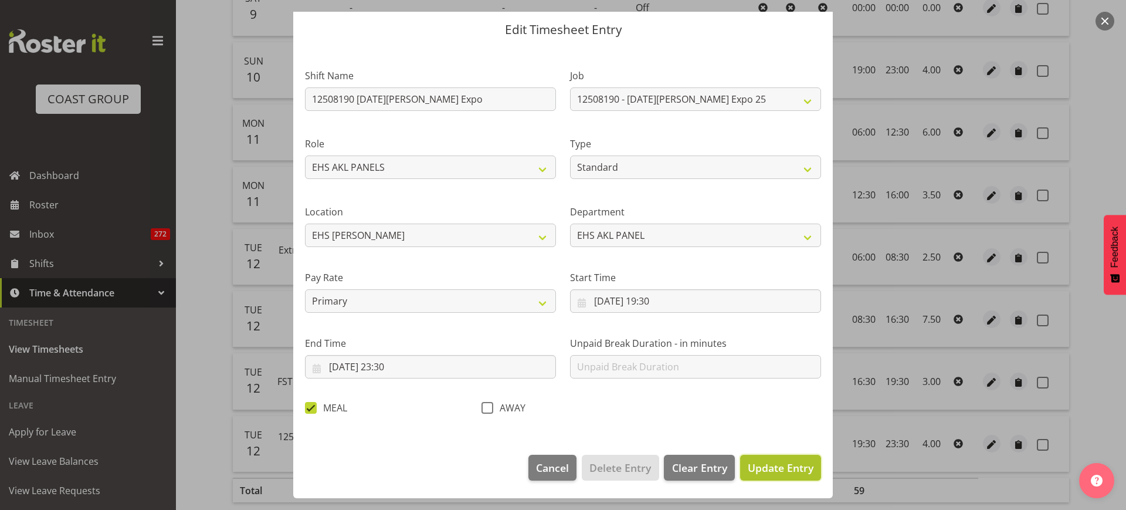
click at [770, 469] on span "Update Entry" at bounding box center [781, 468] width 66 height 14
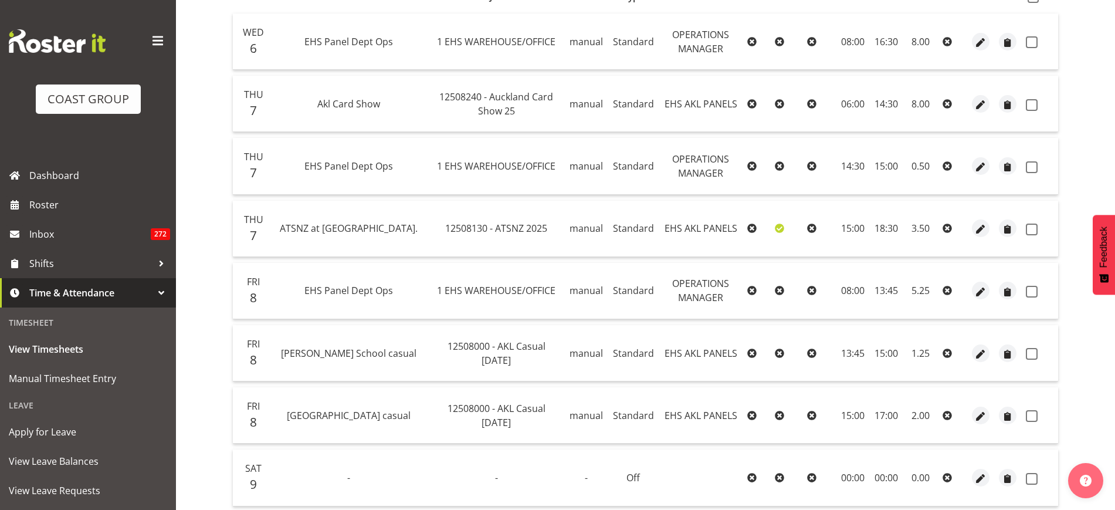
scroll to position [135, 0]
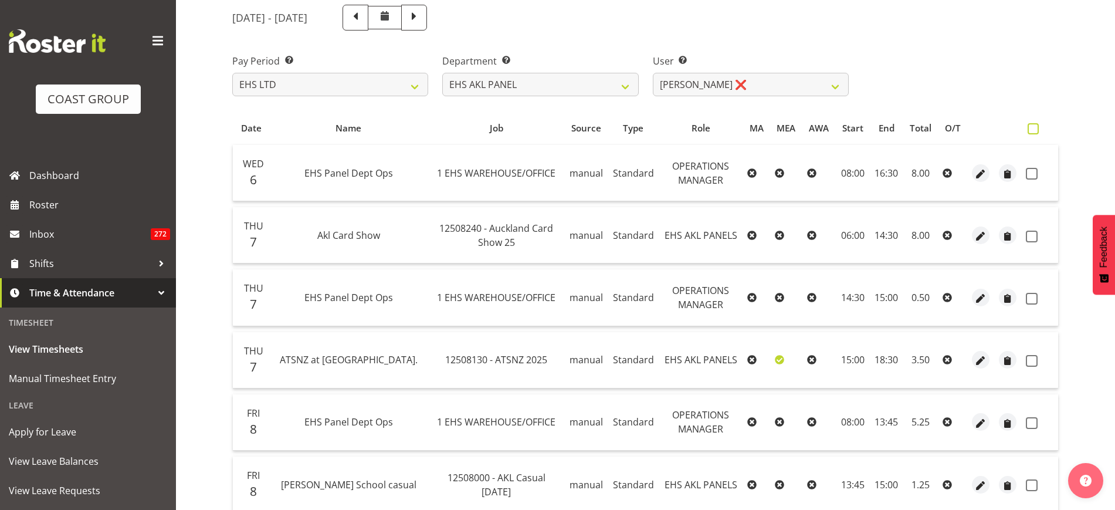
click at [1033, 130] on span at bounding box center [1033, 128] width 11 height 11
click at [1033, 130] on input "checkbox" at bounding box center [1032, 129] width 8 height 8
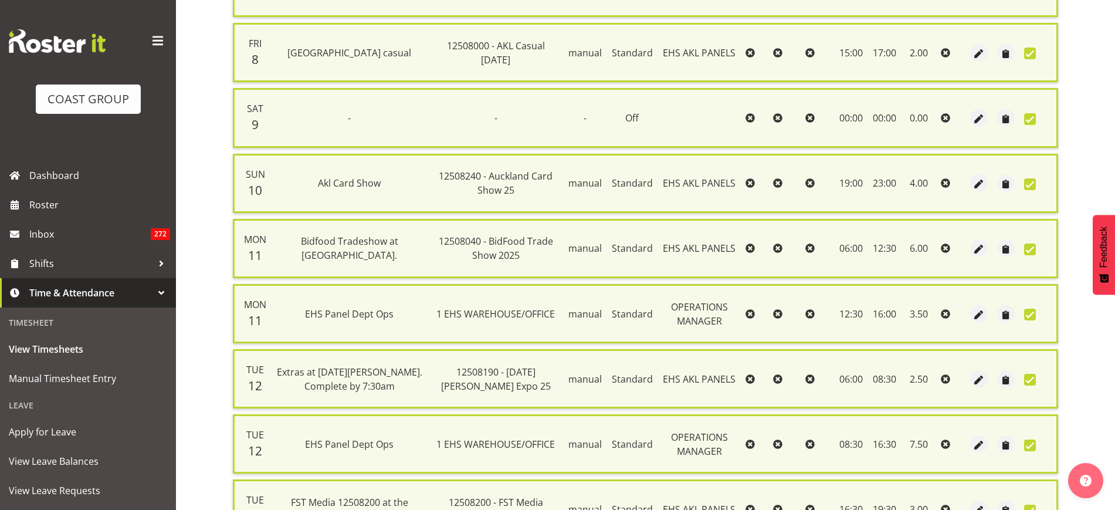
scroll to position [838, 0]
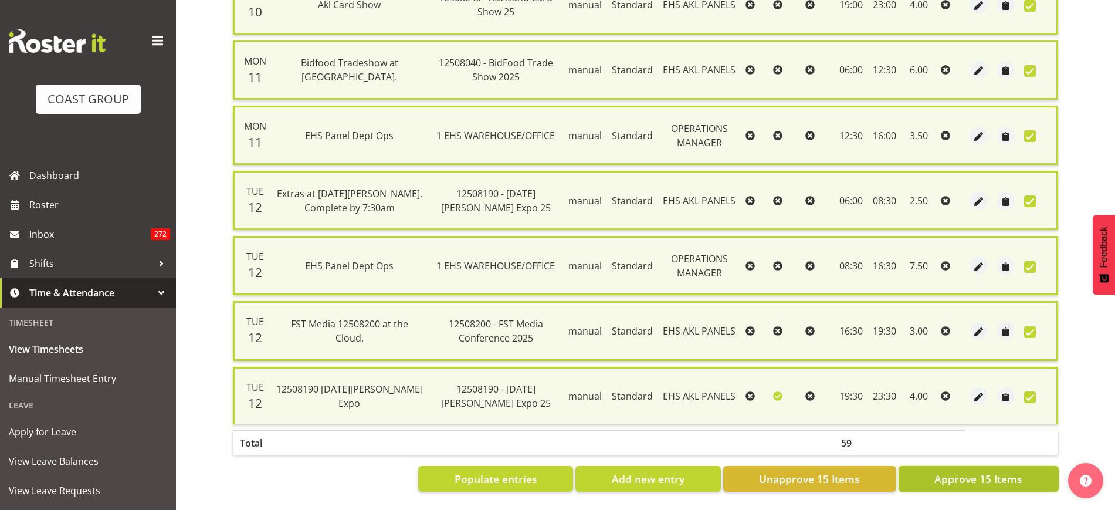
click at [972, 471] on span "Approve 15 Items" at bounding box center [978, 478] width 88 height 15
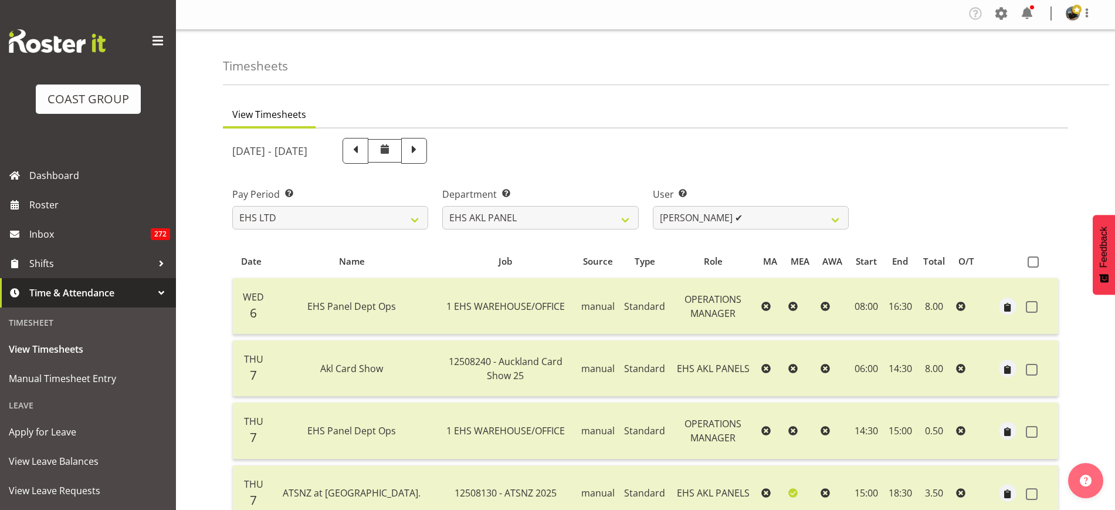
scroll to position [0, 0]
click at [835, 219] on select "Abe Denton ✔ Cameron Phillips ✔ Chad Phillips ✔ Emmett Denton ✔ Fiona Berghoffe…" at bounding box center [751, 219] width 196 height 23
click at [653, 208] on select "Abe Denton ✔ Cameron Phillips ✔ Chad Phillips ✔ Emmett Denton ✔ Fiona Berghoffe…" at bounding box center [751, 219] width 196 height 23
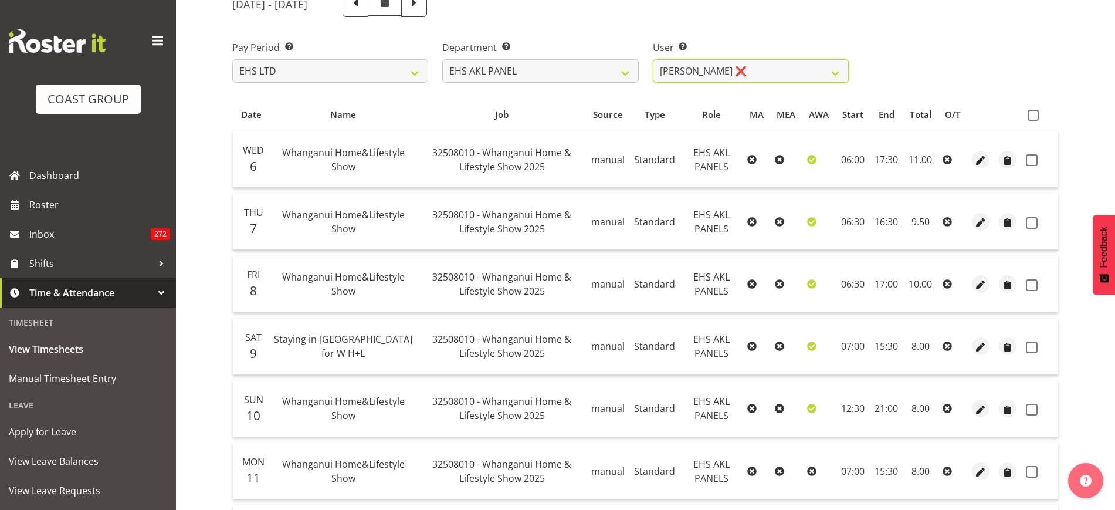
scroll to position [147, 0]
click at [1032, 118] on span at bounding box center [1033, 116] width 11 height 11
click at [1032, 118] on input "checkbox" at bounding box center [1032, 117] width 8 height 8
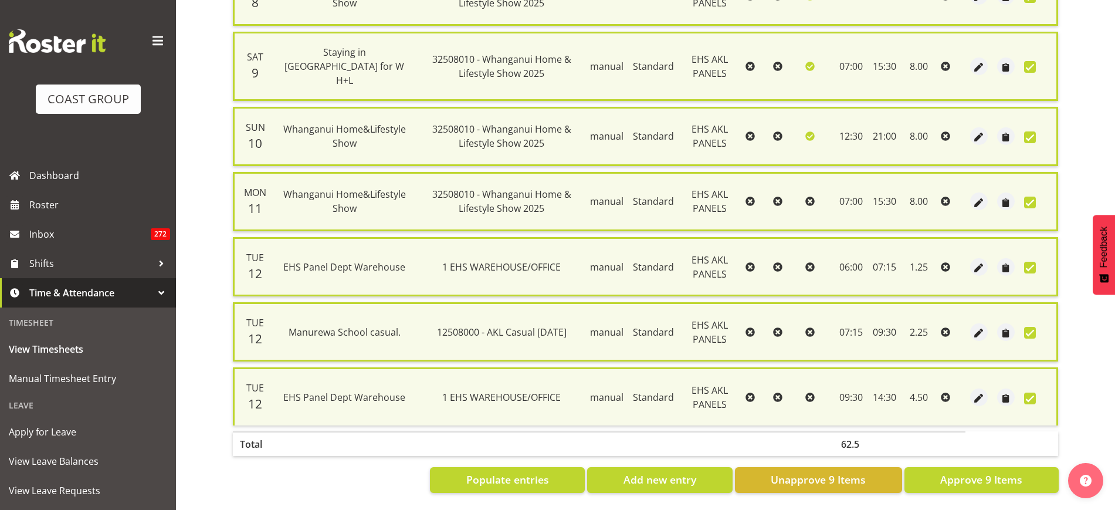
scroll to position [446, 0]
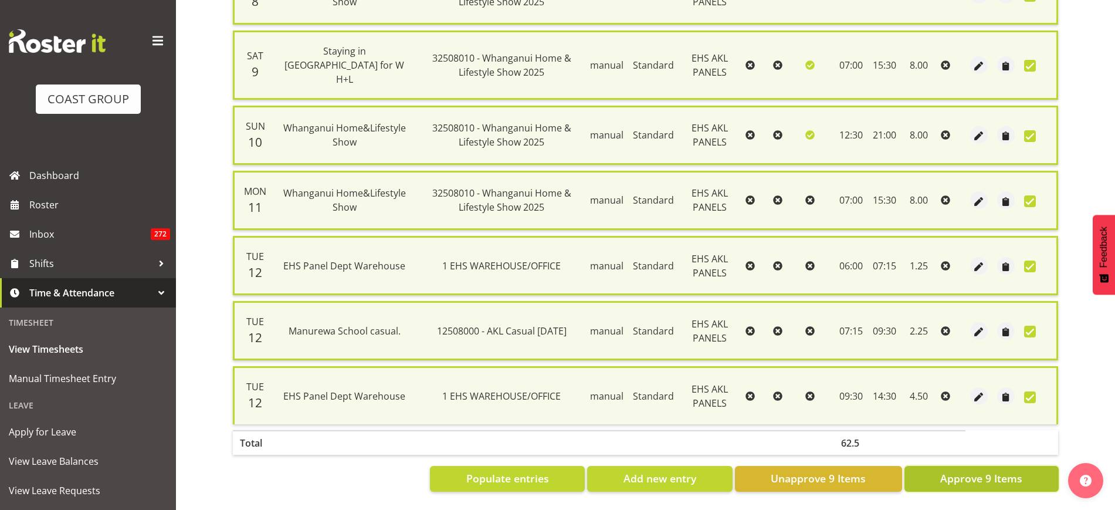
click at [980, 470] on span "Approve 9 Items" at bounding box center [981, 477] width 82 height 15
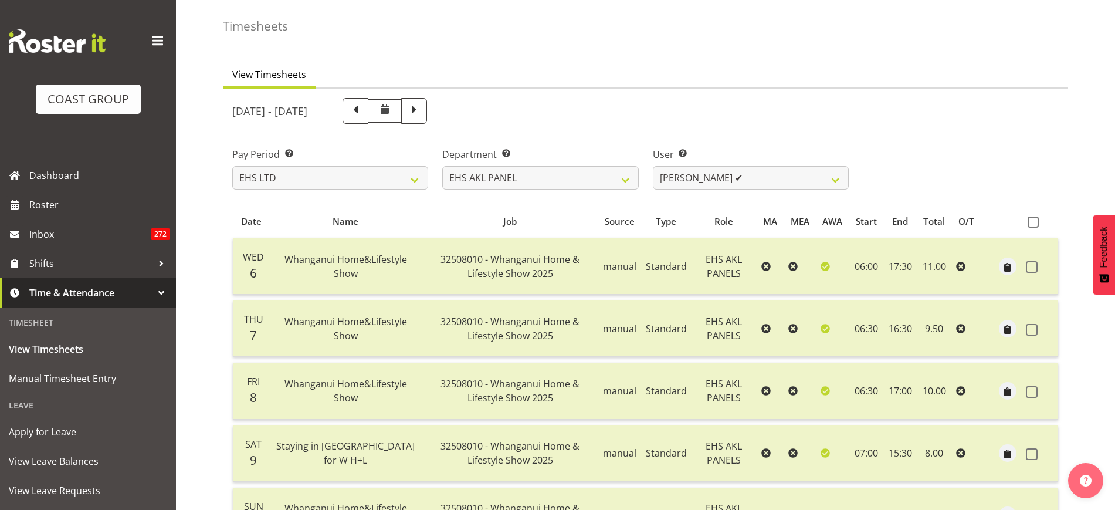
scroll to position [0, 0]
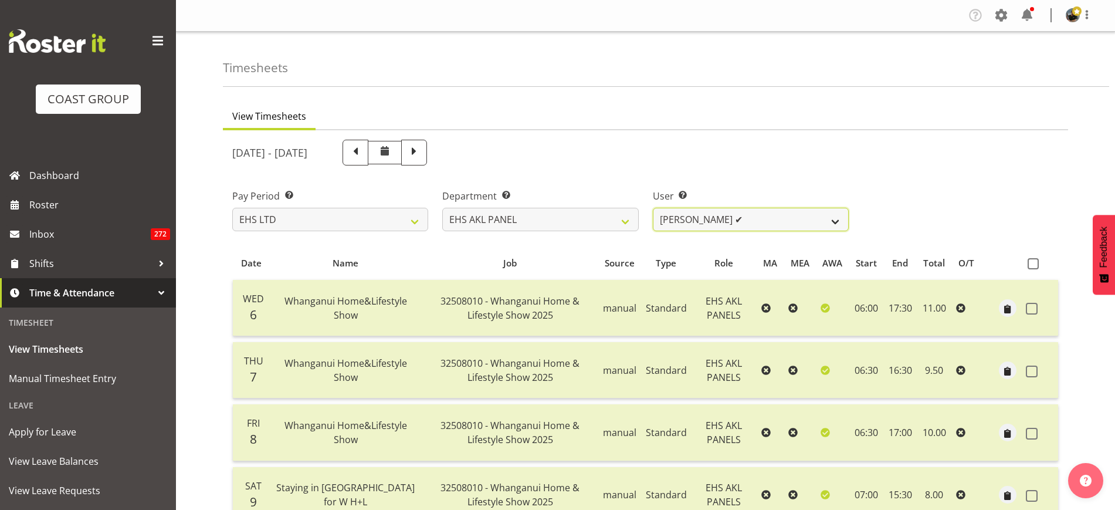
click at [840, 216] on select "Abe Denton ✔ Cameron Phillips ✔ Chad Phillips ✔ Emmett Denton ✔ Fiona Berghoffe…" at bounding box center [751, 219] width 196 height 23
click at [653, 208] on select "Abe Denton ✔ Cameron Phillips ✔ Chad Phillips ✔ Emmett Denton ✔ Fiona Berghoffe…" at bounding box center [751, 219] width 196 height 23
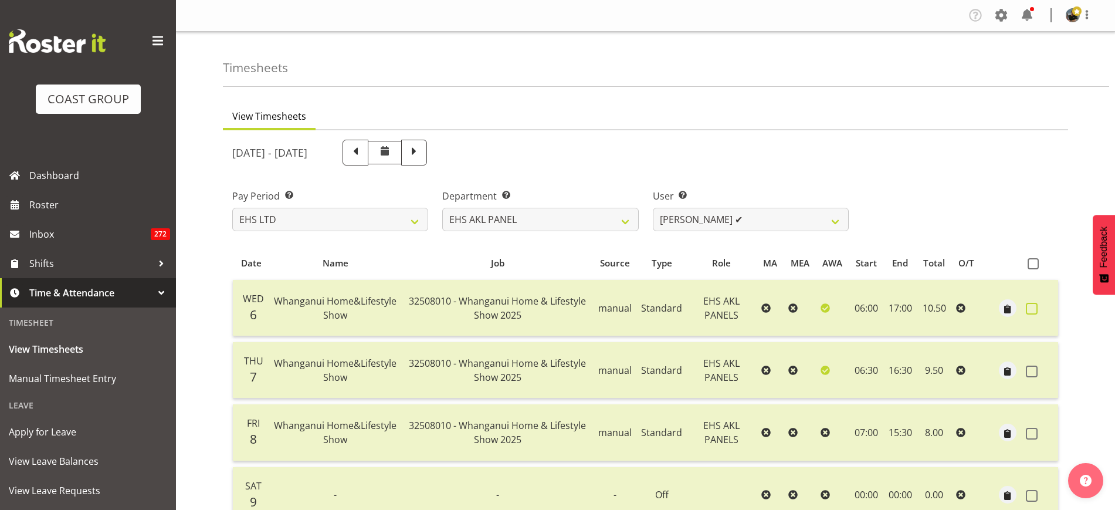
click at [1032, 313] on span at bounding box center [1032, 309] width 12 height 12
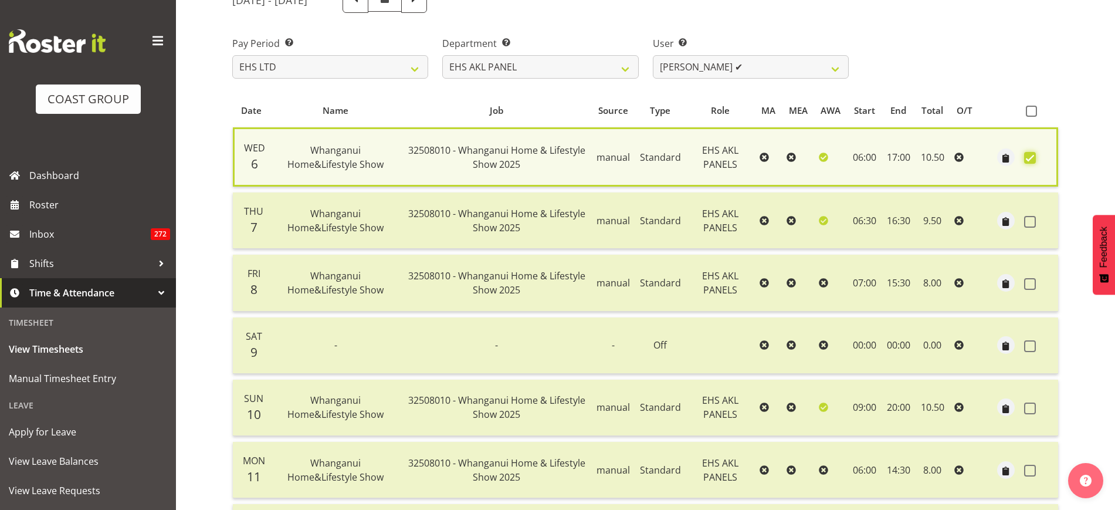
scroll to position [424, 0]
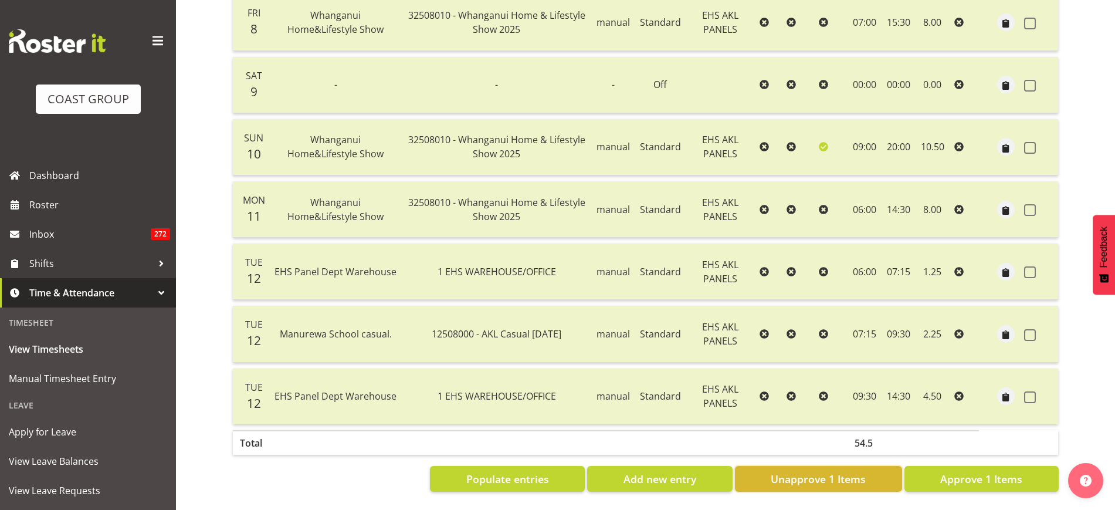
click at [794, 471] on span "Unapprove 1 Items" at bounding box center [818, 478] width 95 height 15
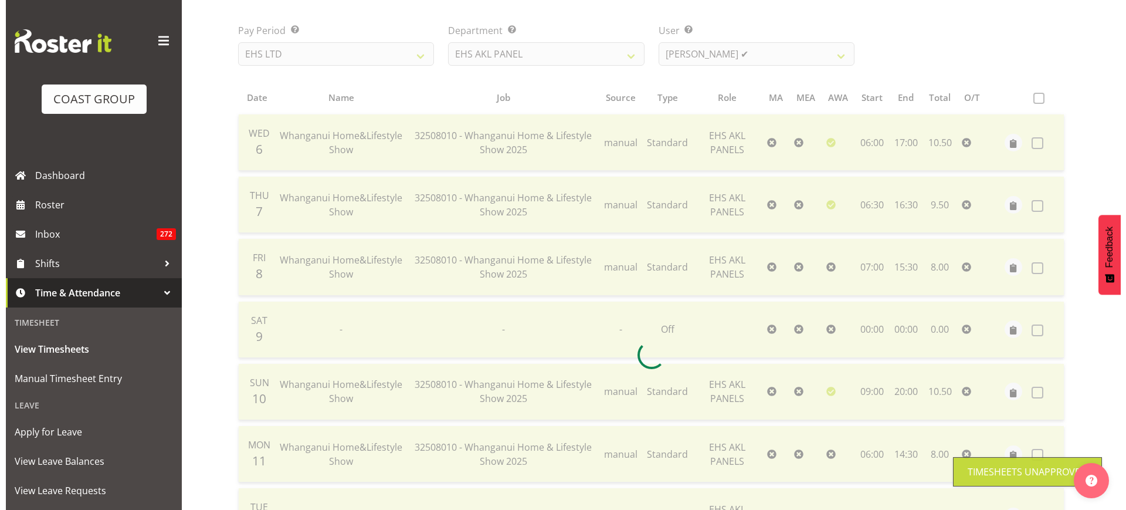
scroll to position [128, 0]
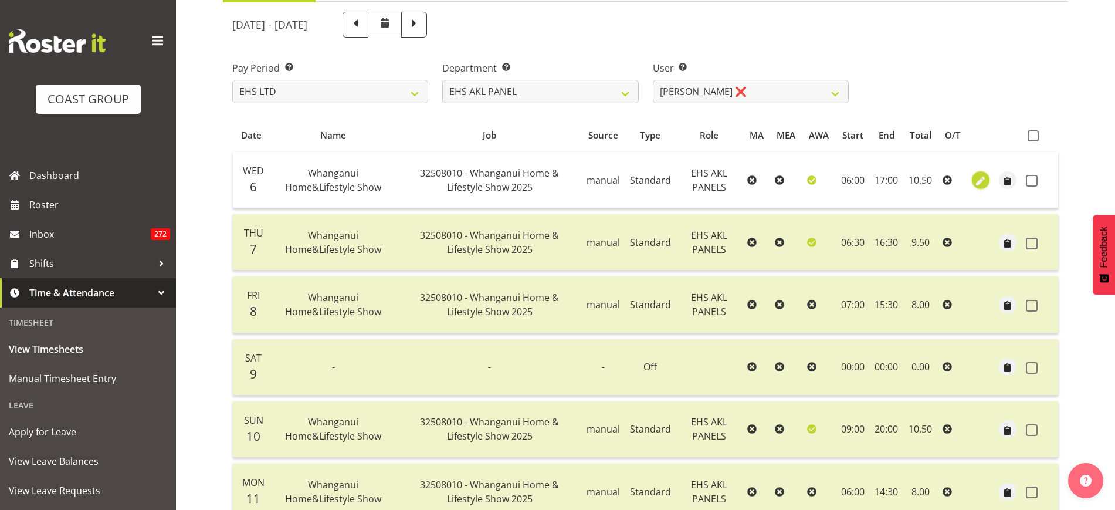
click at [982, 180] on span "button" at bounding box center [980, 180] width 13 height 13
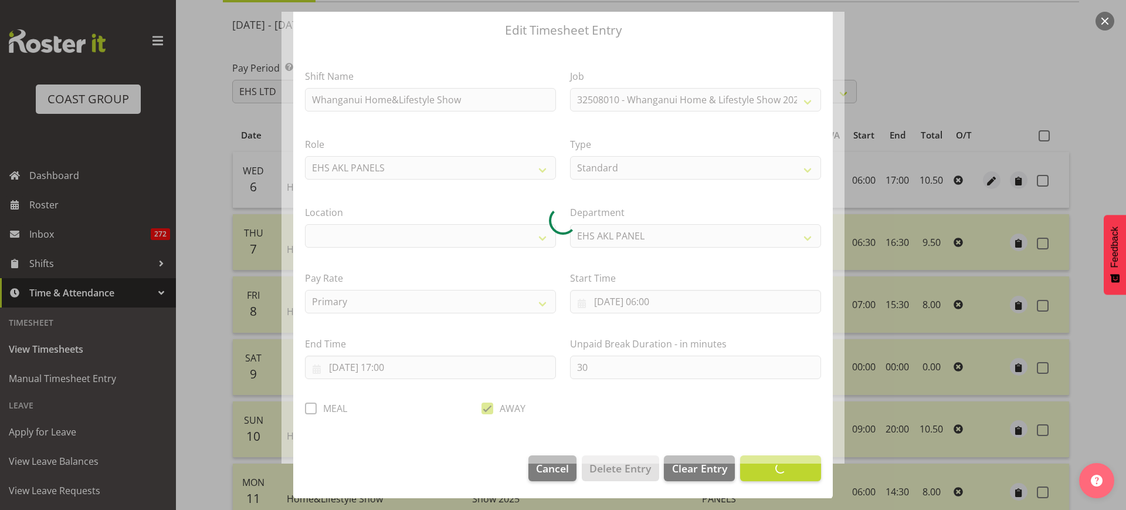
scroll to position [35, 0]
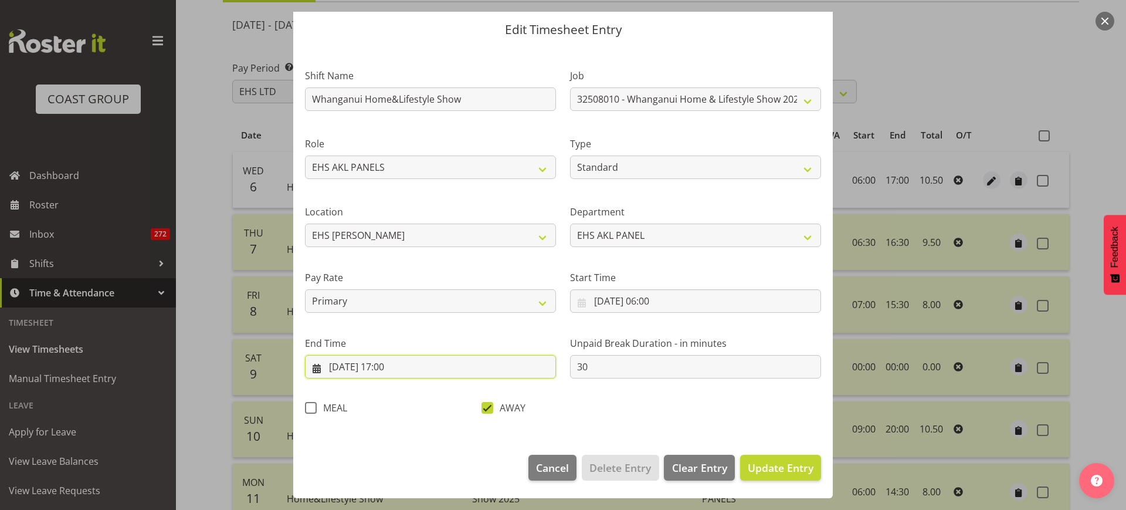
click at [430, 370] on input "06/08/2025, 17:00" at bounding box center [430, 366] width 251 height 23
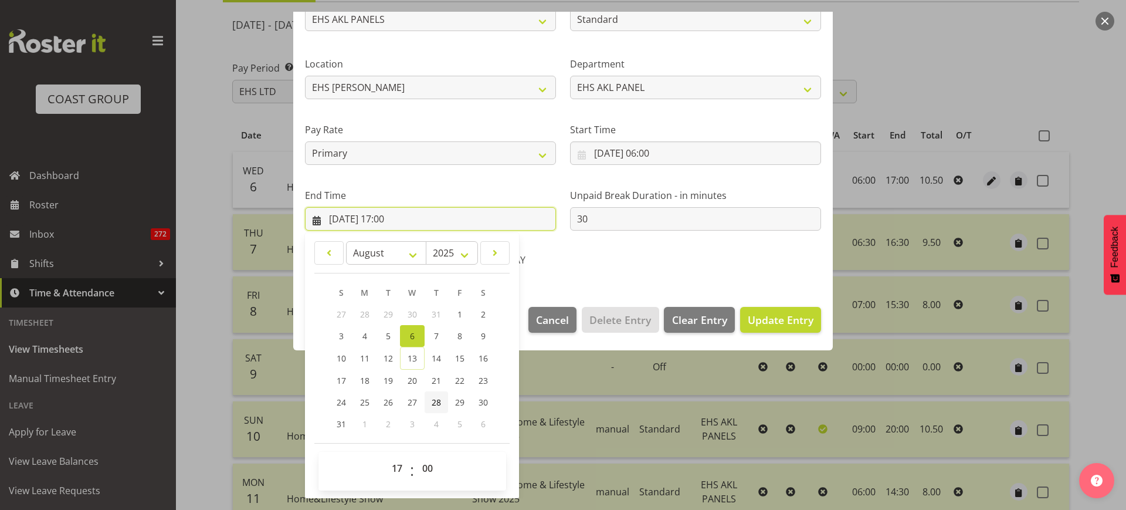
scroll to position [184, 0]
click at [428, 468] on select "00 01 02 03 04 05 06 07 08 09 10 11 12 13 14 15 16 17 18 19 20 21 22 23 24 25 2…" at bounding box center [429, 467] width 26 height 23
click at [416, 456] on select "00 01 02 03 04 05 06 07 08 09 10 11 12 13 14 15 16 17 18 19 20 21 22 23 24 25 2…" at bounding box center [429, 467] width 26 height 23
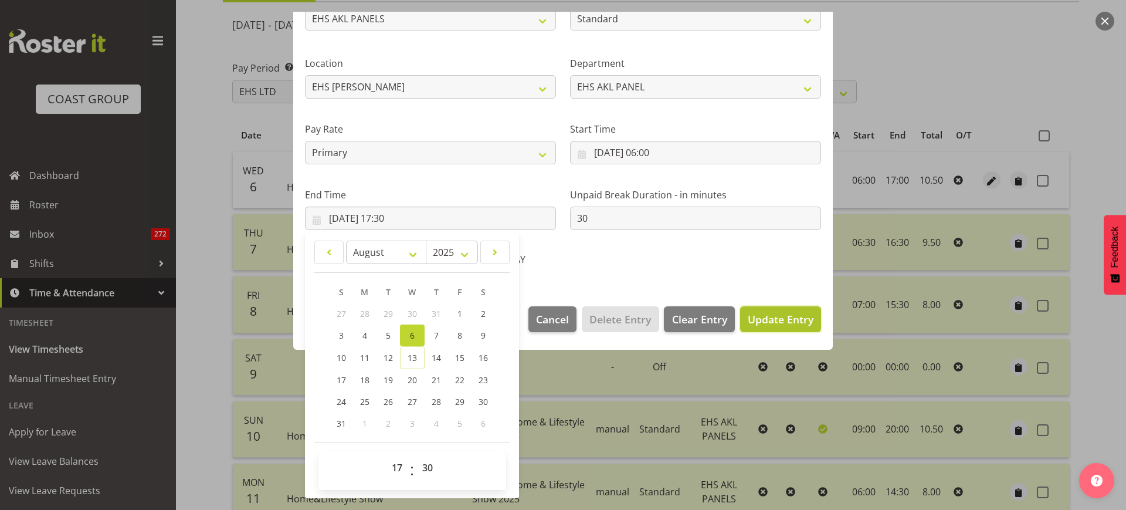
click at [750, 316] on span "Update Entry" at bounding box center [781, 319] width 66 height 14
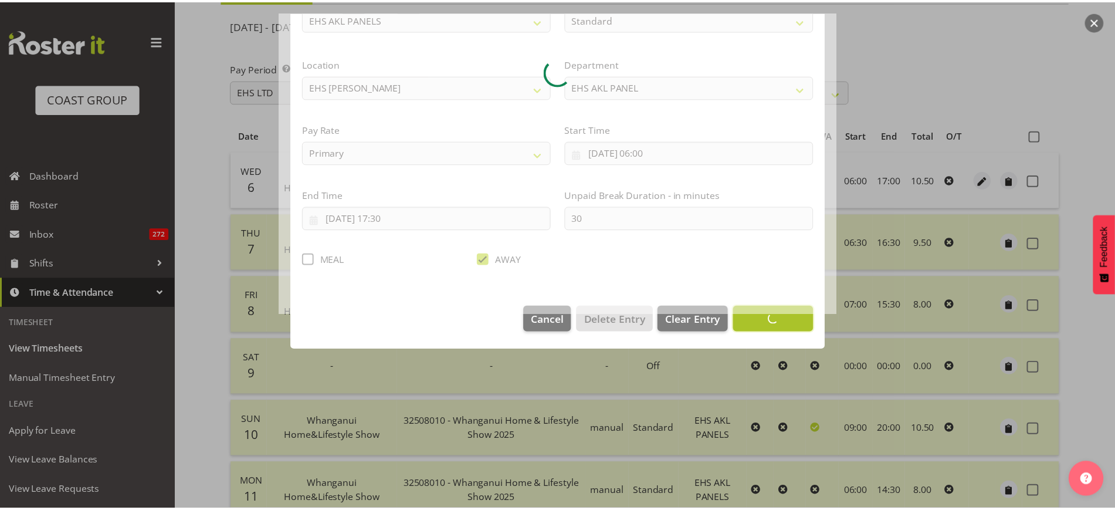
scroll to position [35, 0]
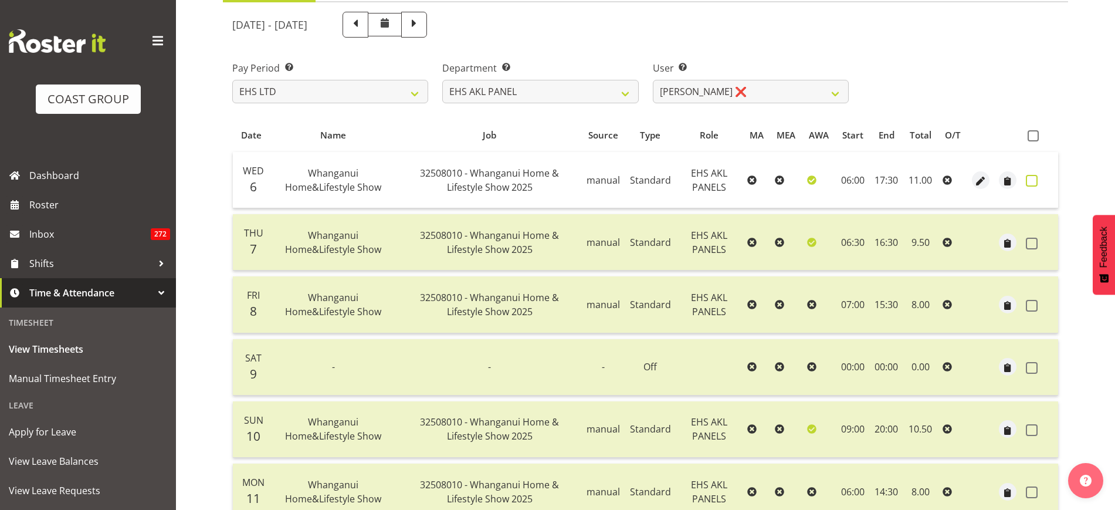
click at [1034, 181] on span at bounding box center [1032, 181] width 12 height 12
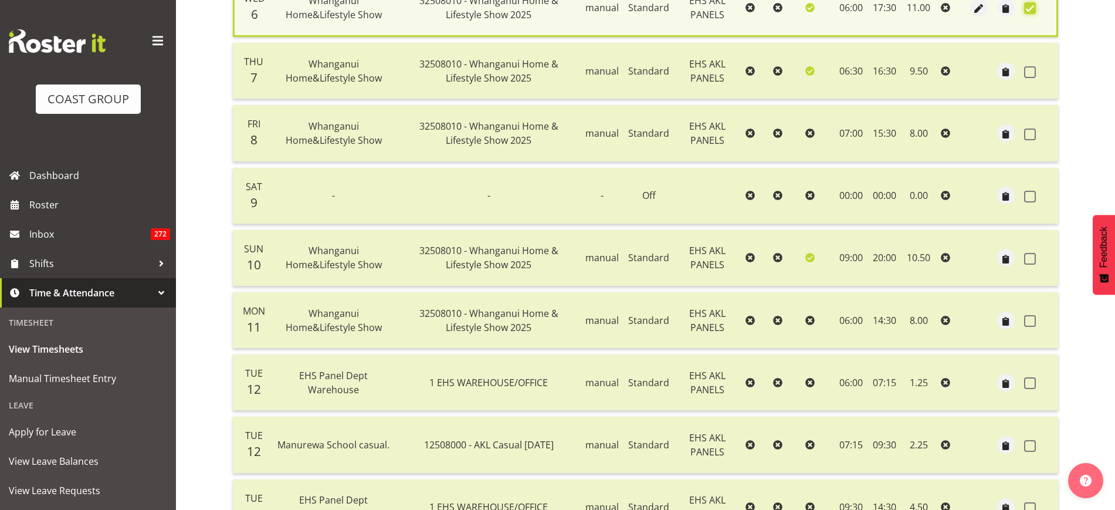
scroll to position [424, 0]
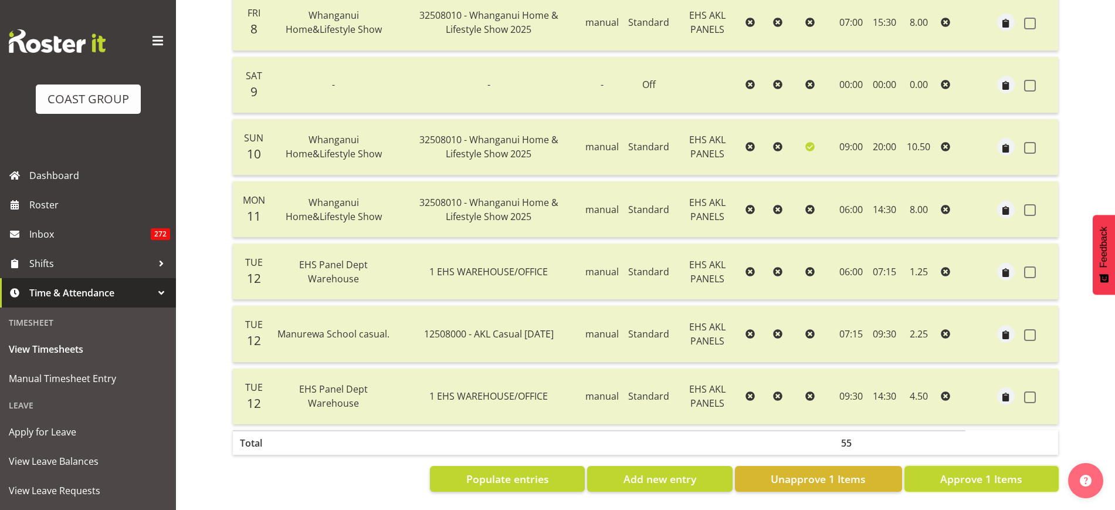
click at [950, 471] on span "Approve 1 Items" at bounding box center [981, 478] width 82 height 15
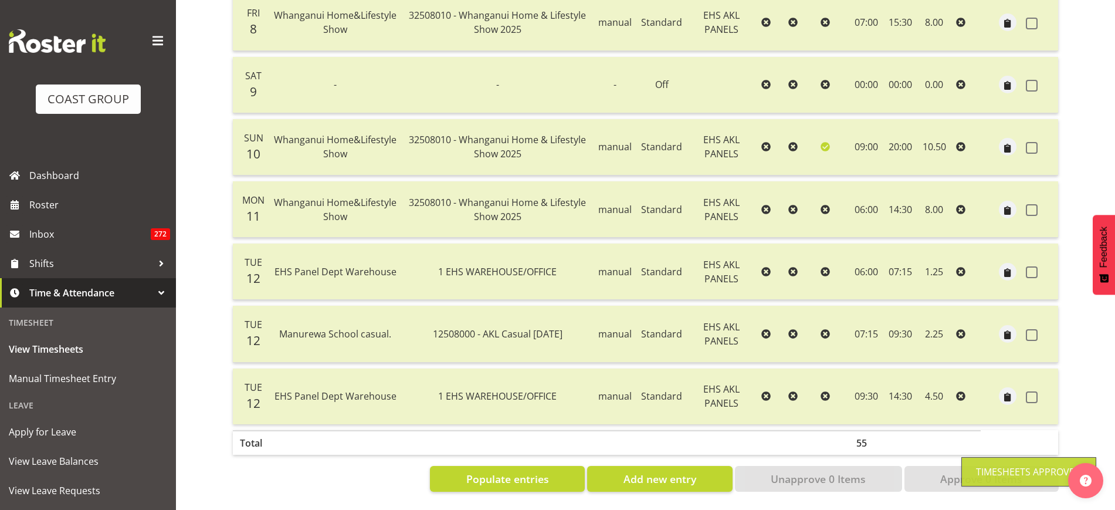
scroll to position [55, 0]
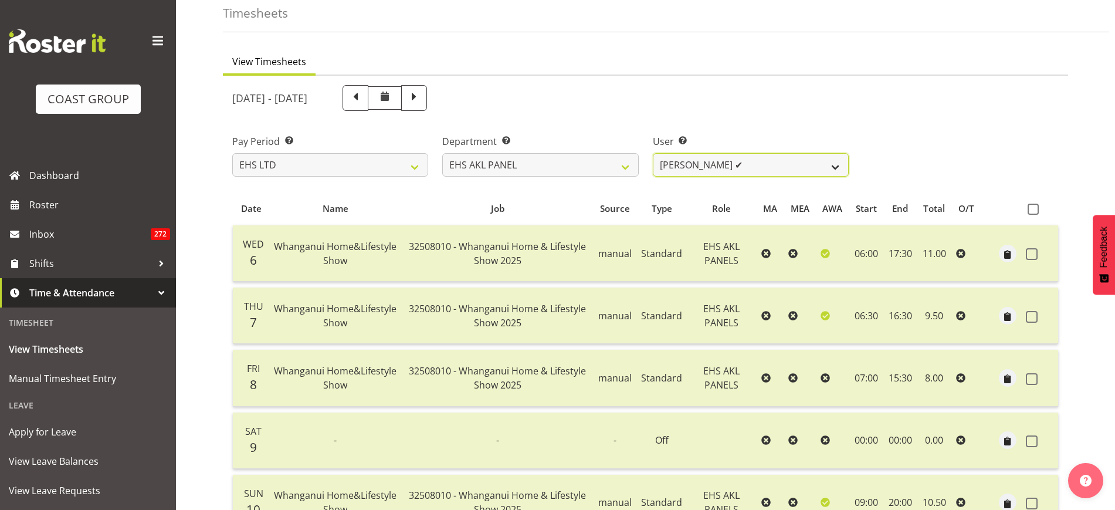
click at [834, 167] on select "Abe Denton ✔ Cameron Phillips ✔ Chad Phillips ✔ Emmett Denton ✔ Fiona Berghoffe…" at bounding box center [751, 164] width 196 height 23
click at [653, 153] on select "Abe Denton ✔ Cameron Phillips ✔ Chad Phillips ✔ Emmett Denton ✔ Fiona Berghoffe…" at bounding box center [751, 164] width 196 height 23
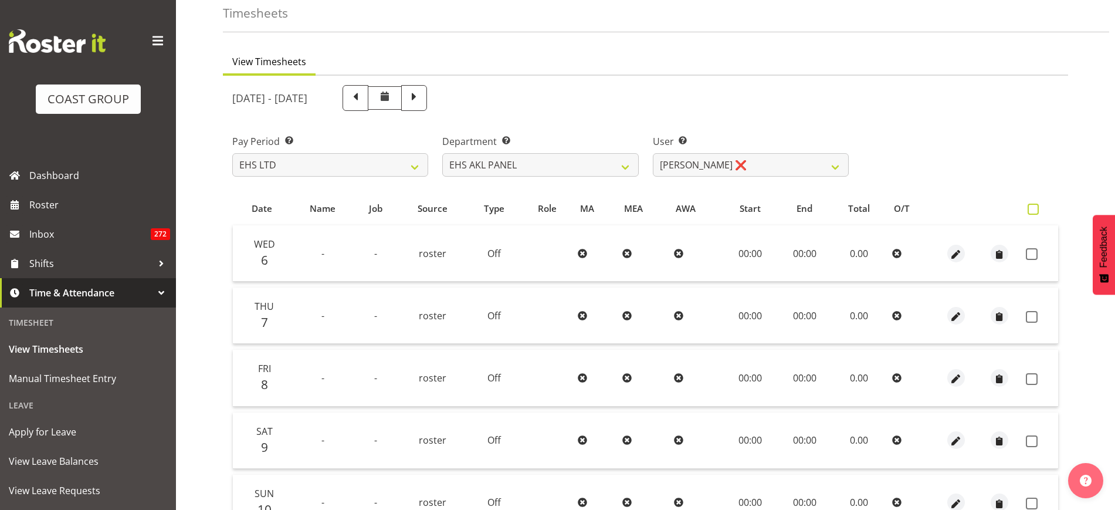
click at [1033, 210] on span at bounding box center [1033, 209] width 11 height 11
click at [1033, 210] on input "checkbox" at bounding box center [1032, 209] width 8 height 8
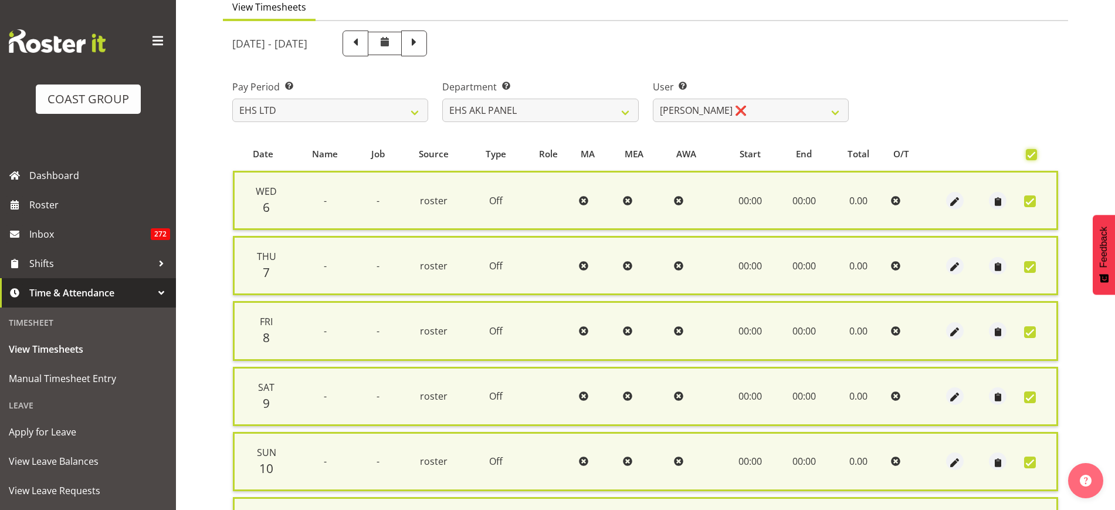
scroll to position [316, 0]
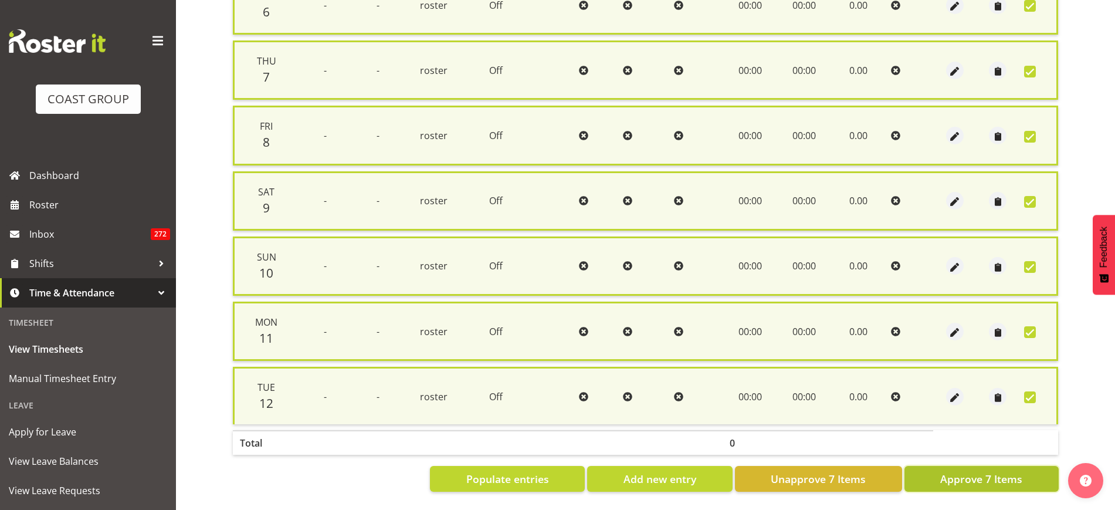
click at [974, 471] on span "Approve 7 Items" at bounding box center [981, 478] width 82 height 15
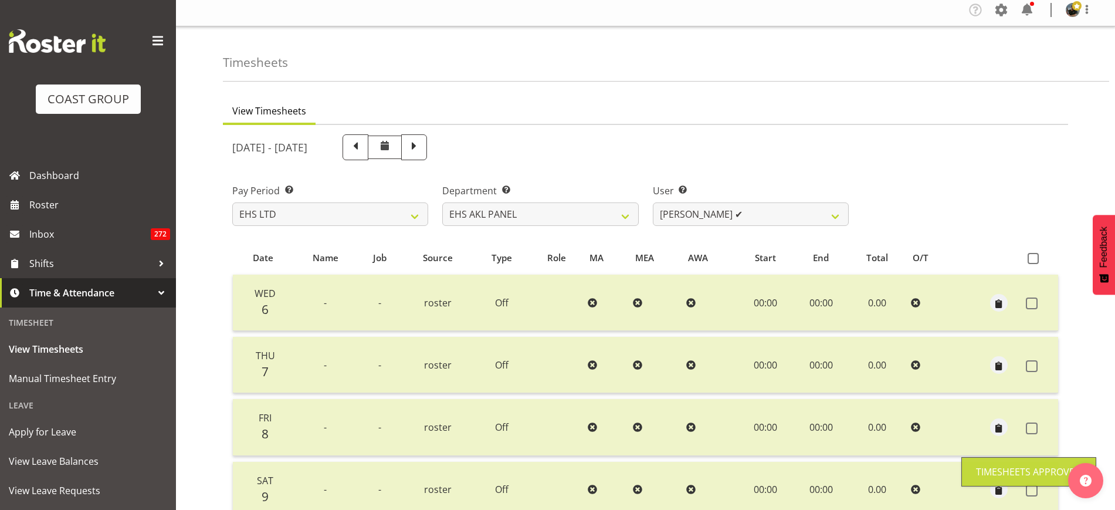
scroll to position [0, 0]
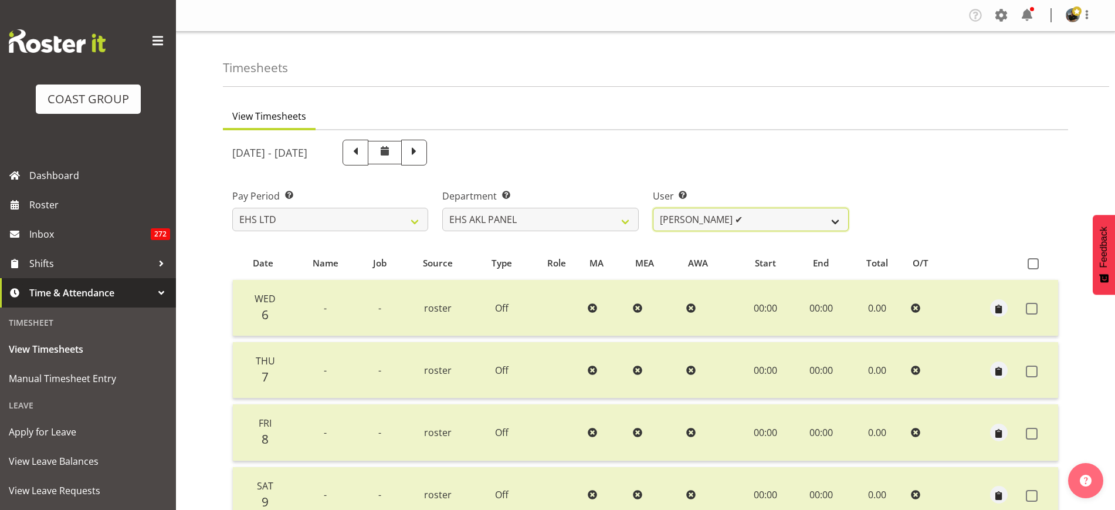
click at [835, 224] on select "Abe Denton ✔ Cameron Phillips ✔ Chad Phillips ✔ Emmett Denton ✔ Fiona Berghoffe…" at bounding box center [751, 219] width 196 height 23
click at [653, 208] on select "Abe Denton ✔ Cameron Phillips ✔ Chad Phillips ✔ Emmett Denton ✔ Fiona Berghoffe…" at bounding box center [751, 219] width 196 height 23
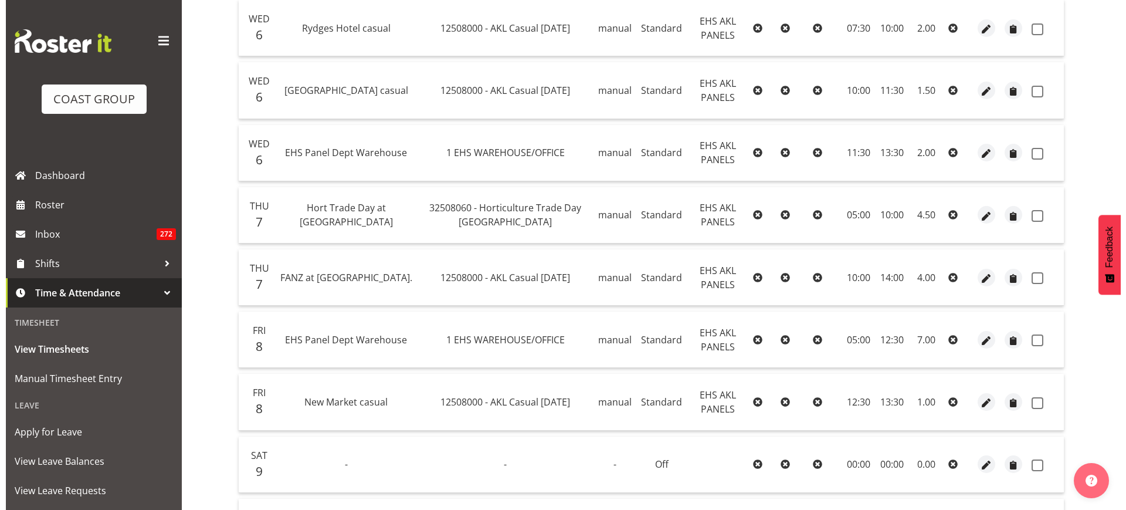
scroll to position [367, 0]
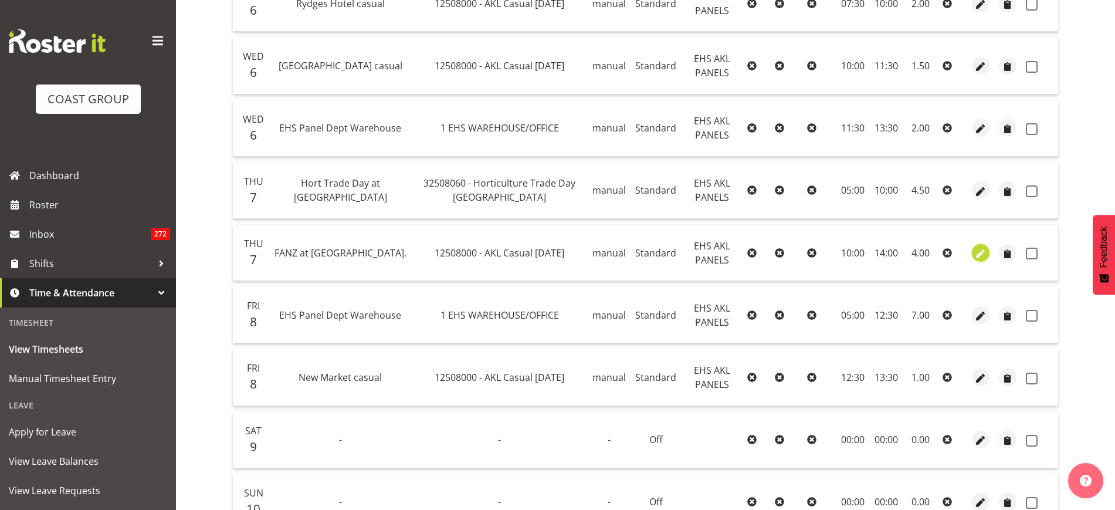
click at [980, 251] on span "button" at bounding box center [980, 253] width 13 height 13
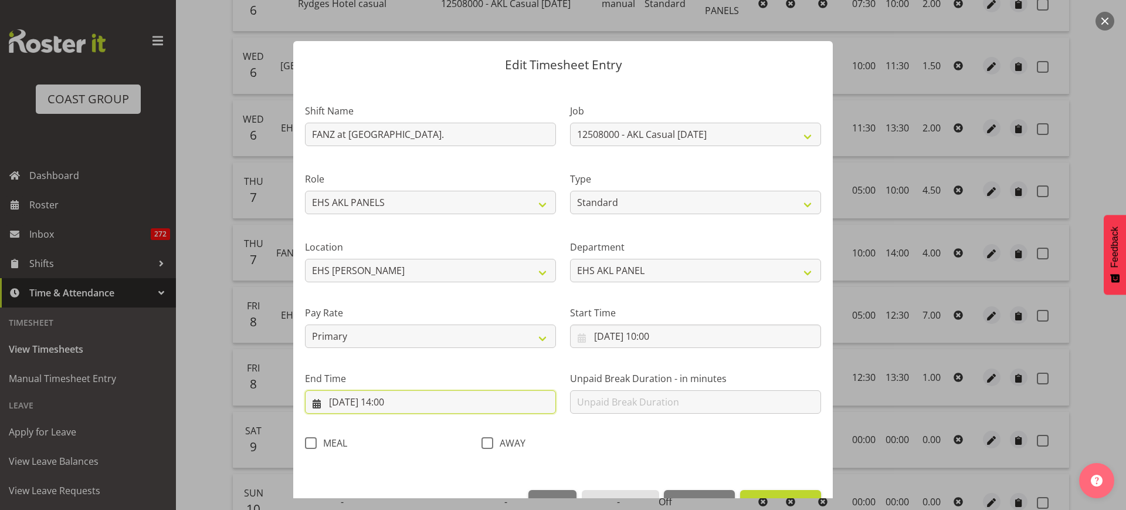
click at [434, 402] on input "07/08/2025, 14:00" at bounding box center [430, 401] width 251 height 23
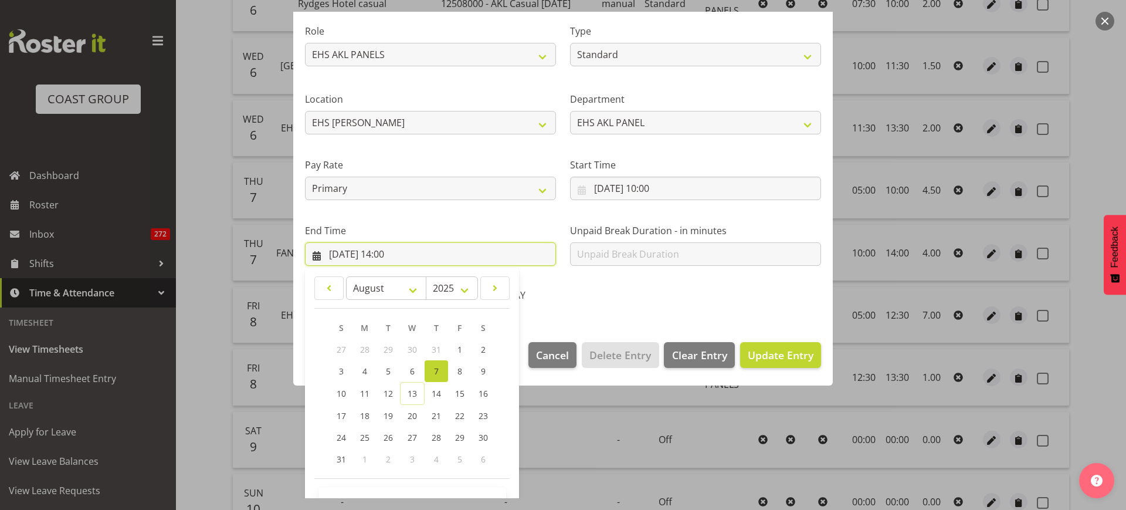
scroll to position [184, 0]
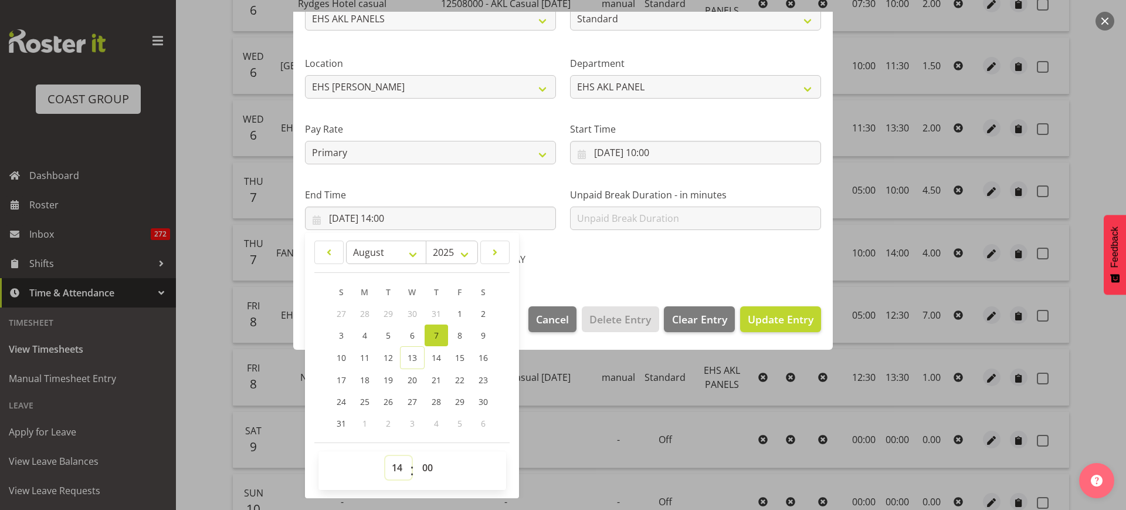
click at [400, 468] on select "00 01 02 03 04 05 06 07 08 09 10 11 12 13 14 15 16 17 18 19 20 21 22 23" at bounding box center [398, 467] width 26 height 23
click at [385, 456] on select "00 01 02 03 04 05 06 07 08 09 10 11 12 13 14 15 16 17 18 19 20 21 22 23" at bounding box center [398, 467] width 26 height 23
click at [428, 469] on select "00 01 02 03 04 05 06 07 08 09 10 11 12 13 14 15 16 17 18 19 20 21 22 23 24 25 2…" at bounding box center [429, 467] width 26 height 23
click at [416, 456] on select "00 01 02 03 04 05 06 07 08 09 10 11 12 13 14 15 16 17 18 19 20 21 22 23 24 25 2…" at bounding box center [429, 467] width 26 height 23
click at [770, 316] on span "Update Entry" at bounding box center [781, 319] width 66 height 14
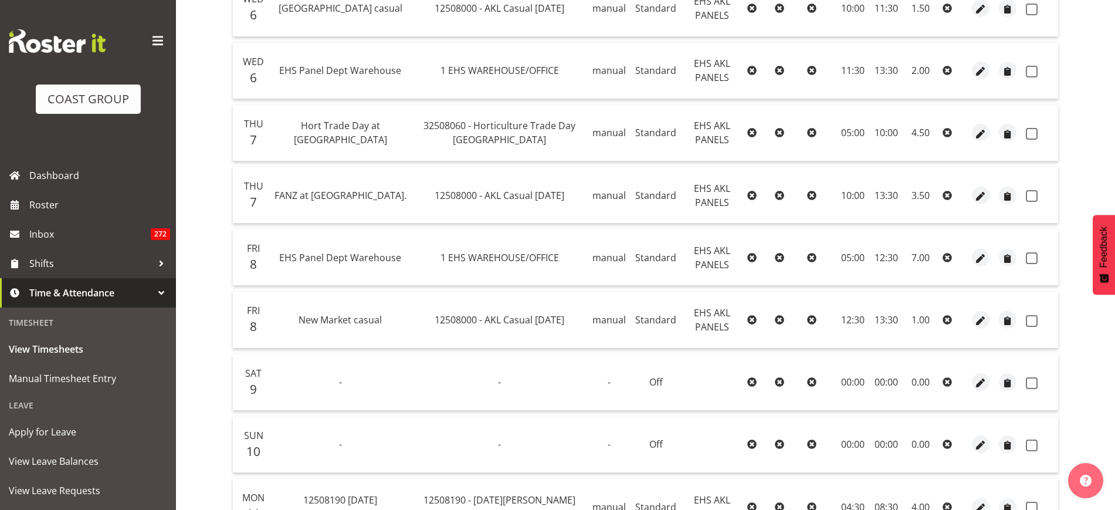
scroll to position [62, 0]
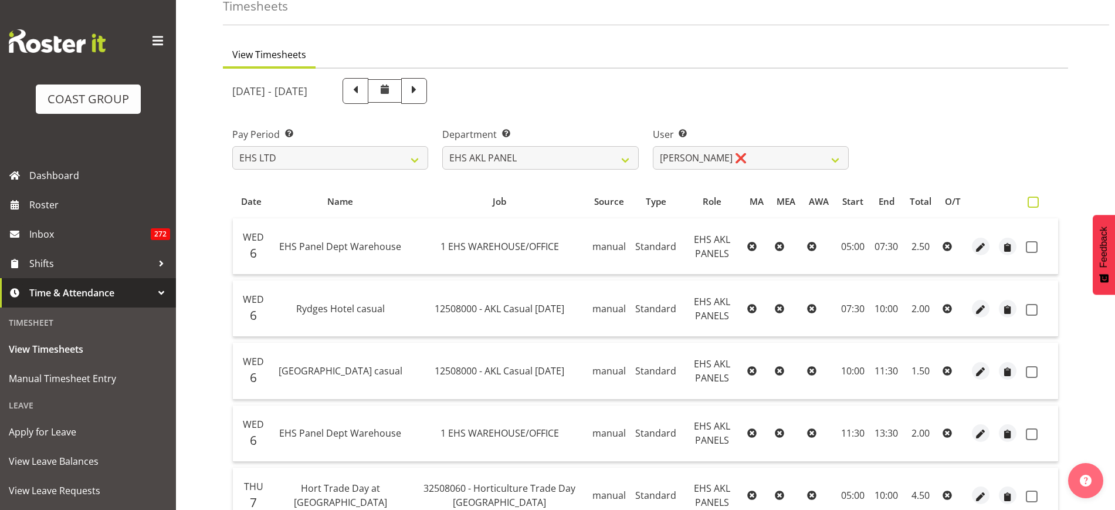
click at [1031, 199] on span at bounding box center [1033, 202] width 11 height 11
click at [1031, 199] on input "checkbox" at bounding box center [1032, 202] width 8 height 8
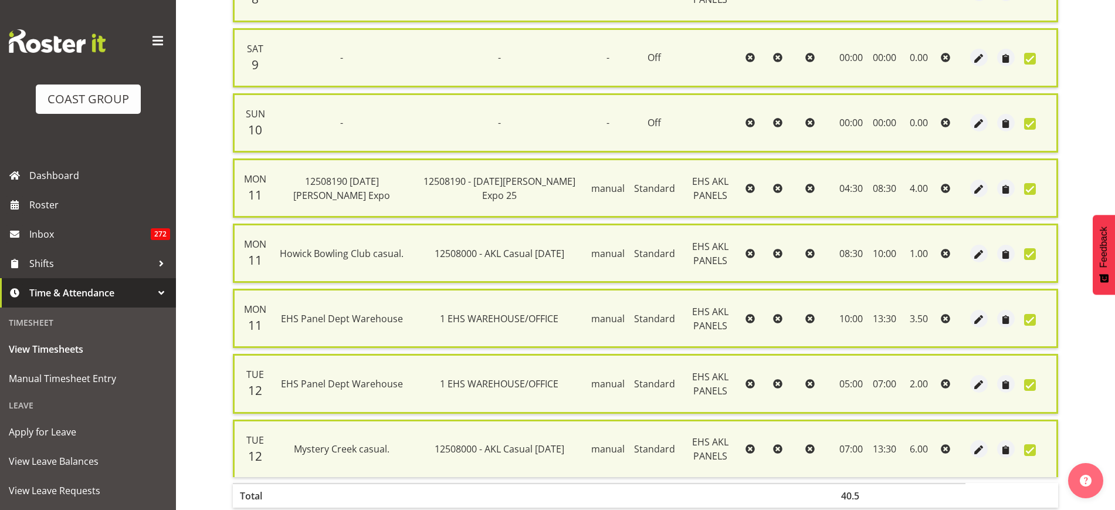
scroll to position [838, 0]
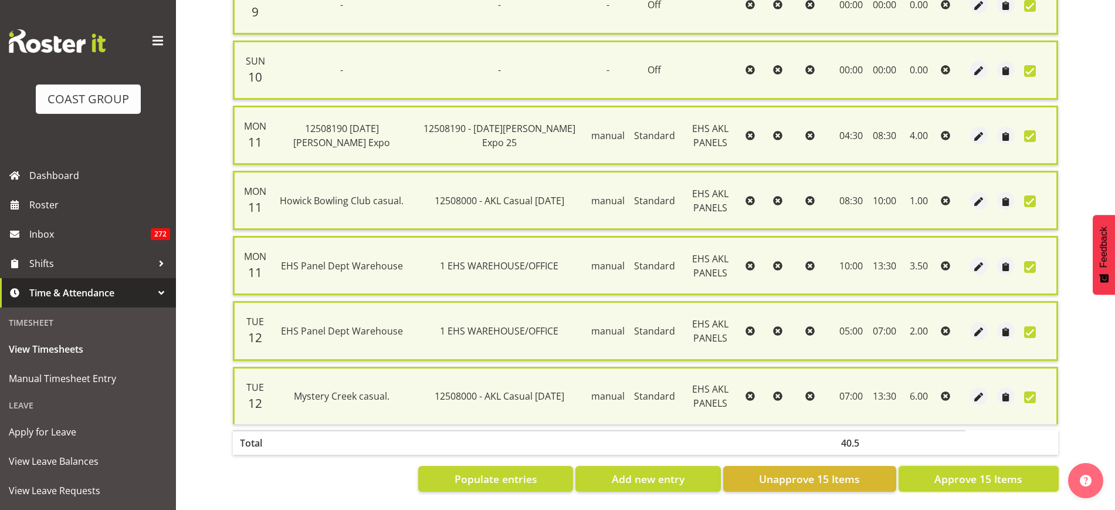
click at [954, 471] on span "Approve 15 Items" at bounding box center [978, 478] width 88 height 15
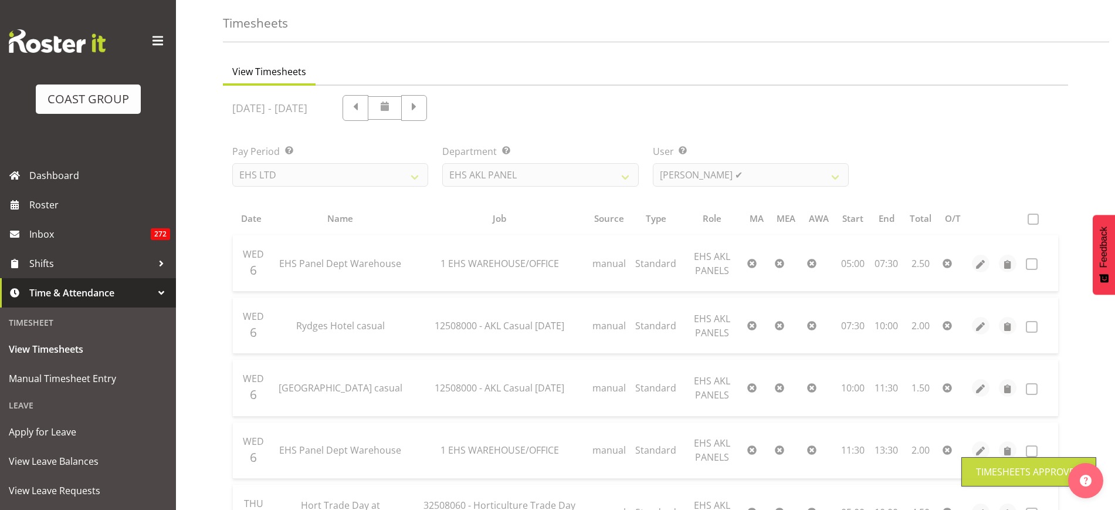
scroll to position [0, 0]
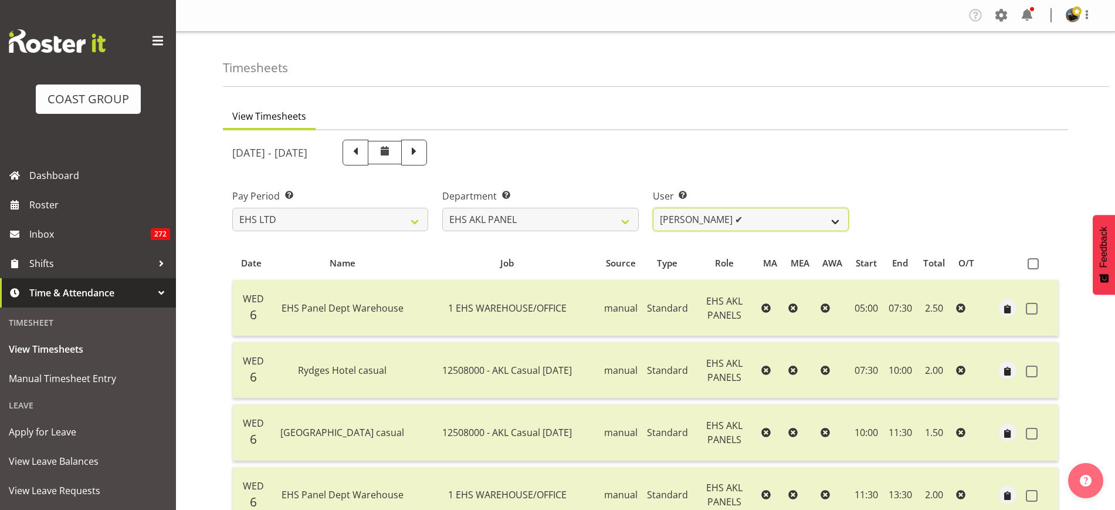
click at [835, 220] on select "Abe Denton ✔ Cameron Phillips ✔ Chad Phillips ✔ Emmett Denton ✔ Fiona Berghoffe…" at bounding box center [751, 219] width 196 height 23
click at [653, 208] on select "Abe Denton ✔ Cameron Phillips ✔ Chad Phillips ✔ Emmett Denton ✔ Fiona Berghoffe…" at bounding box center [751, 219] width 196 height 23
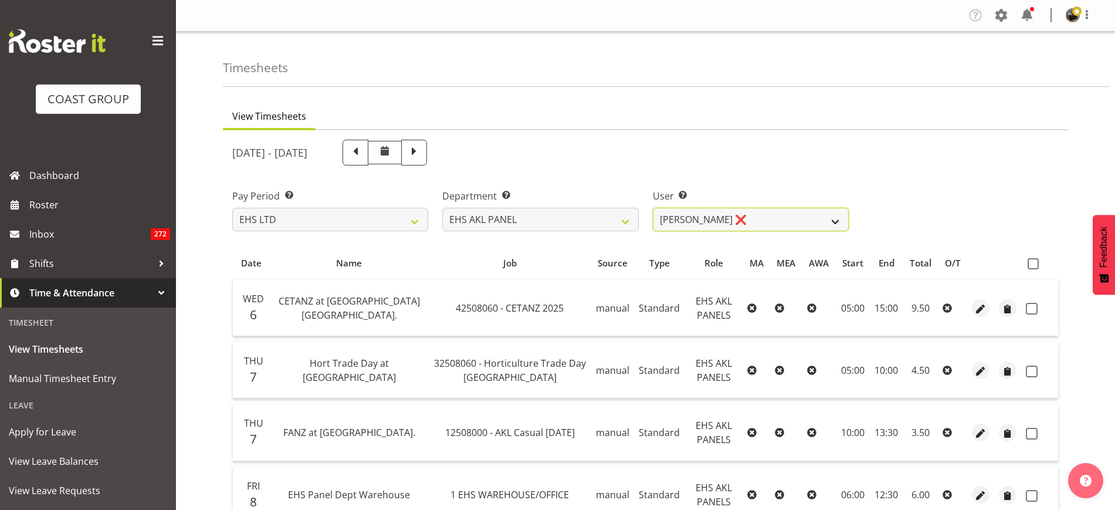
click at [837, 218] on select "Abe Denton ✔ Cameron Phillips ✔ Chad Phillips ✔ Emmett Denton ✔ Fiona Berghoffe…" at bounding box center [751, 219] width 196 height 23
click at [653, 208] on select "Abe Denton ✔ Cameron Phillips ✔ Chad Phillips ✔ Emmett Denton ✔ Fiona Berghoffe…" at bounding box center [751, 219] width 196 height 23
click at [837, 219] on select "Abe Denton ✔ Cameron Phillips ✔ Chad Phillips ✔ Emmett Denton ✔ Fiona Berghoffe…" at bounding box center [751, 219] width 196 height 23
click at [653, 208] on select "Abe Denton ✔ Cameron Phillips ✔ Chad Phillips ✔ Emmett Denton ✔ Fiona Berghoffe…" at bounding box center [751, 219] width 196 height 23
click at [979, 307] on span "button" at bounding box center [980, 308] width 13 height 13
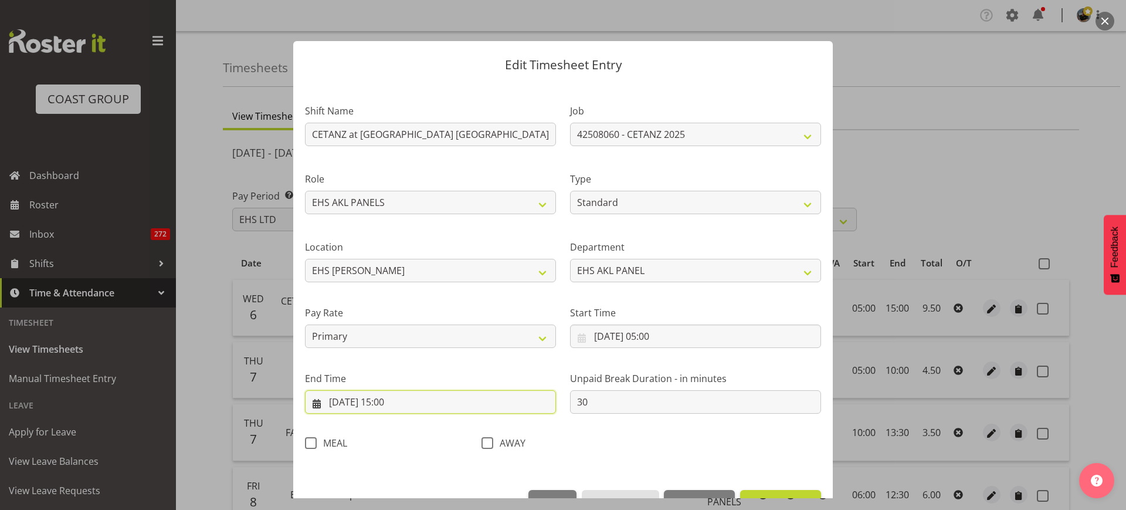
click at [461, 401] on input "06/08/2025, 15:00" at bounding box center [430, 401] width 251 height 23
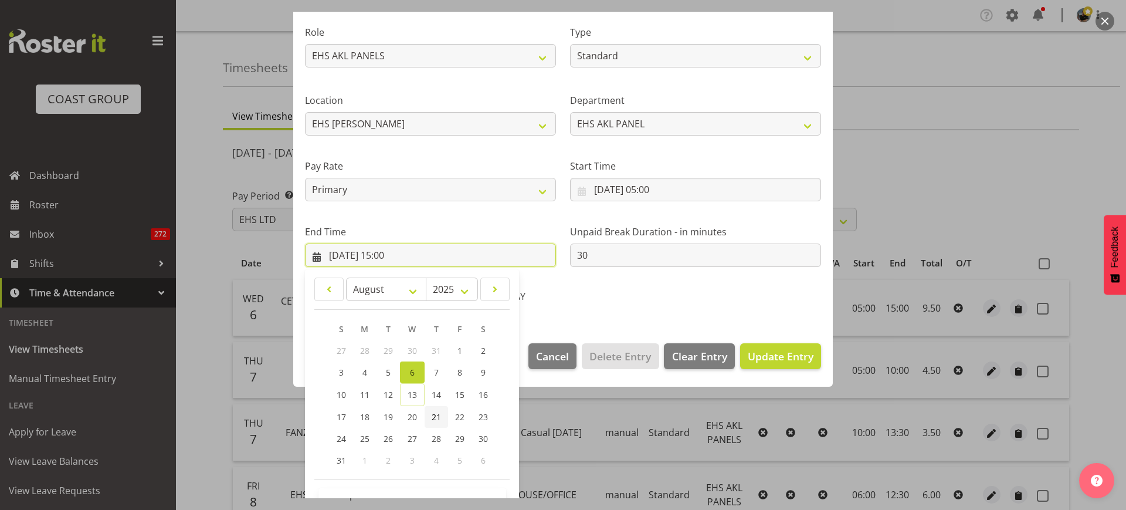
scroll to position [184, 0]
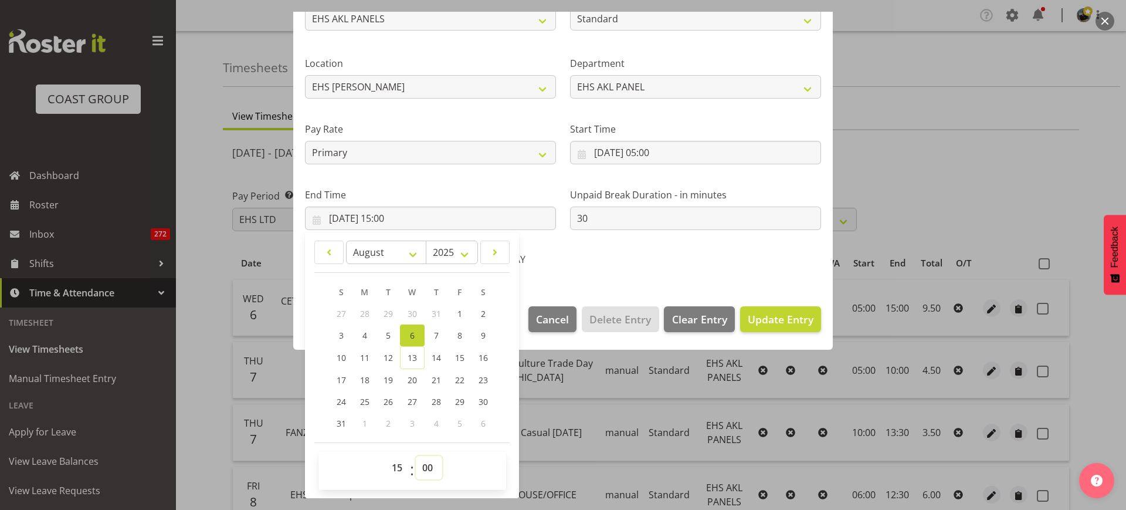
click at [428, 466] on select "00 01 02 03 04 05 06 07 08 09 10 11 12 13 14 15 16 17 18 19 20 21 22 23 24 25 2…" at bounding box center [429, 467] width 26 height 23
click at [416, 456] on select "00 01 02 03 04 05 06 07 08 09 10 11 12 13 14 15 16 17 18 19 20 21 22 23 24 25 2…" at bounding box center [429, 467] width 26 height 23
click at [775, 319] on span "Update Entry" at bounding box center [781, 319] width 66 height 14
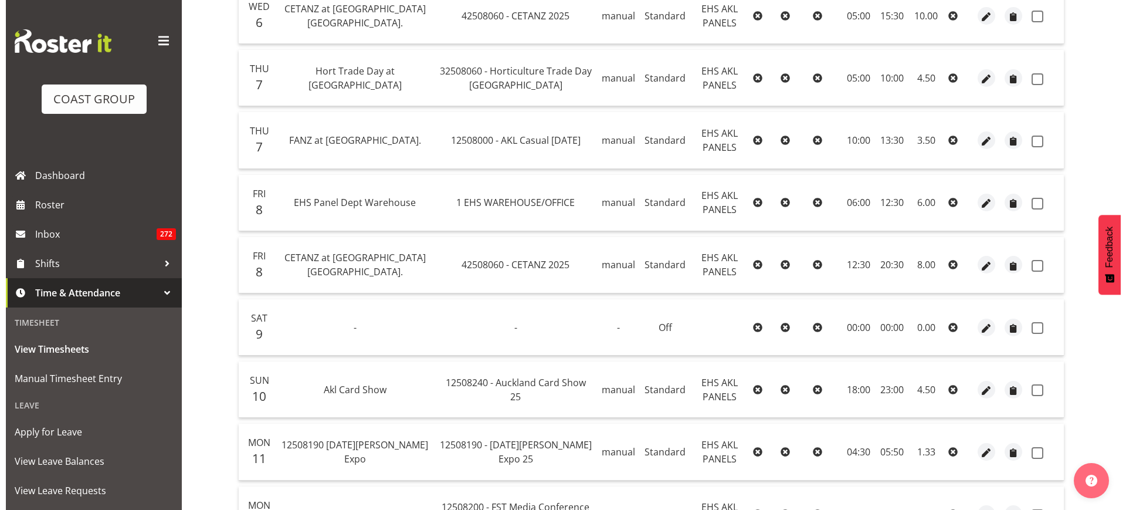
scroll to position [315, 0]
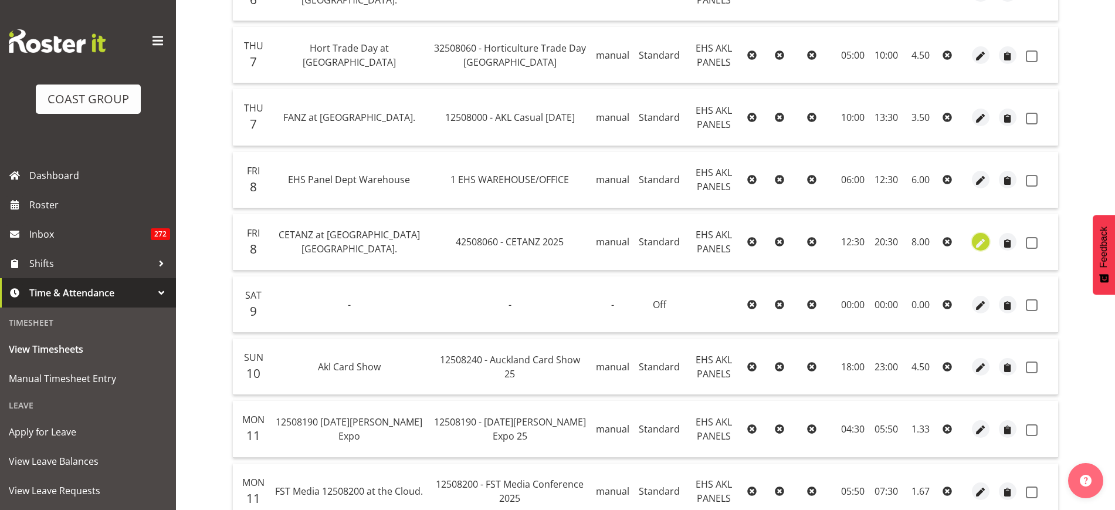
click at [981, 245] on span "button" at bounding box center [980, 242] width 13 height 13
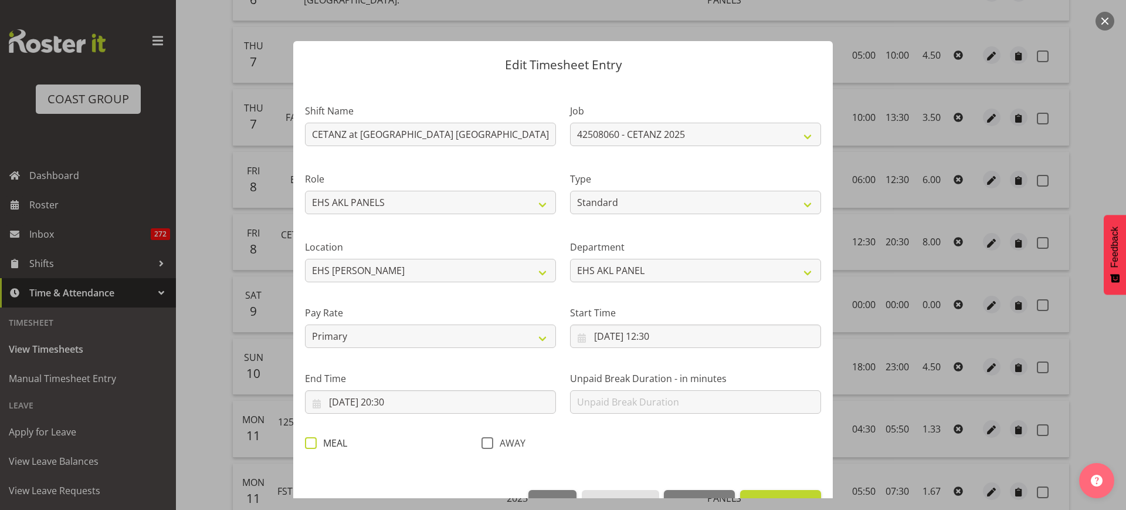
click at [311, 443] on span at bounding box center [311, 443] width 12 height 12
click at [311, 443] on input "MEAL" at bounding box center [309, 443] width 8 height 8
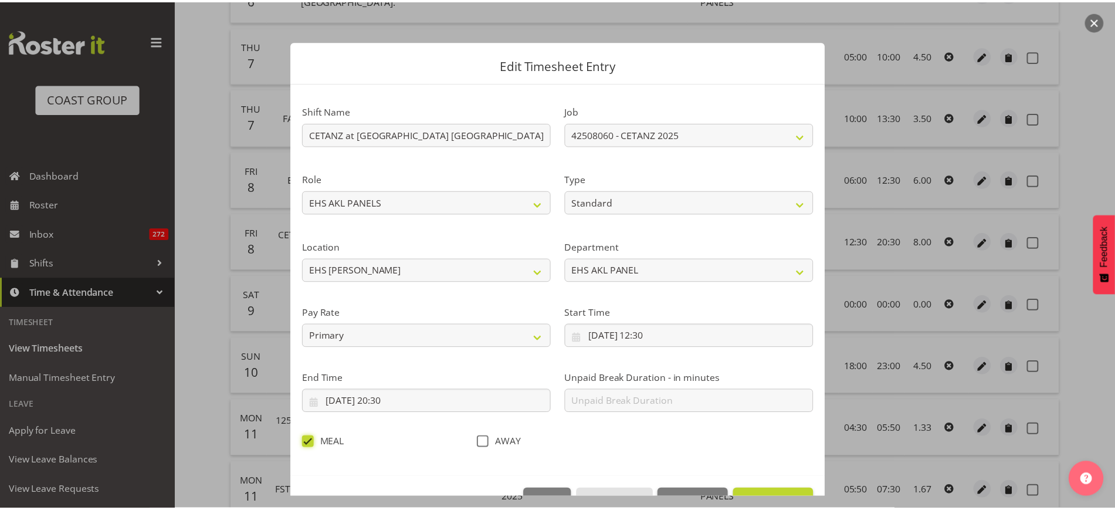
scroll to position [35, 0]
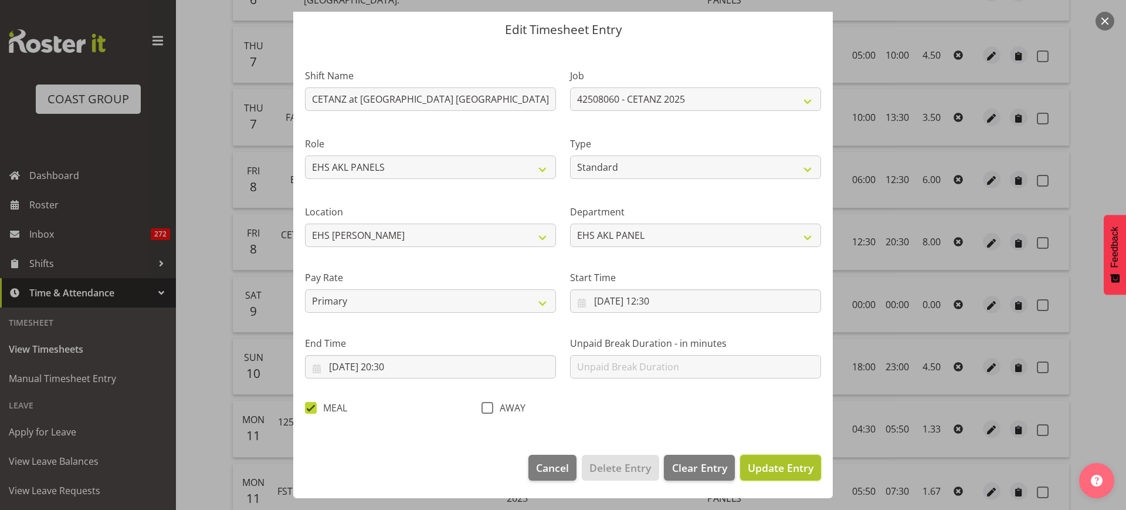
click at [770, 463] on span "Update Entry" at bounding box center [781, 468] width 66 height 14
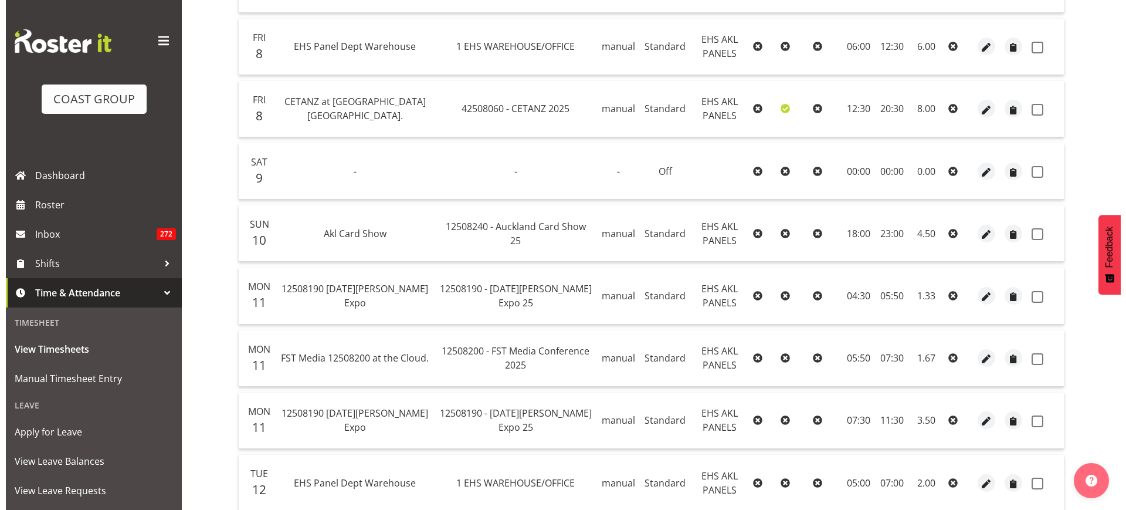
scroll to position [462, 0]
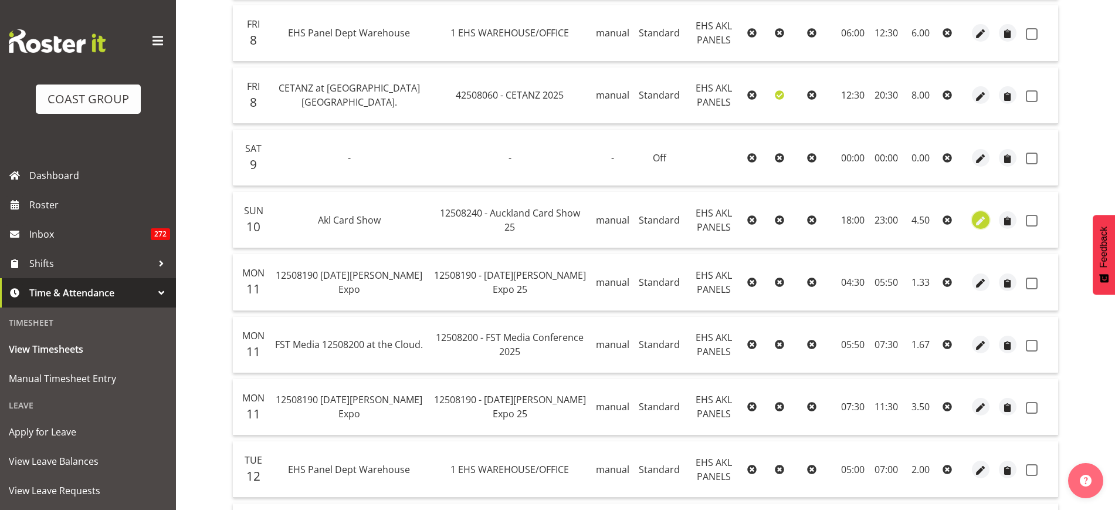
click at [980, 224] on span "button" at bounding box center [980, 220] width 13 height 13
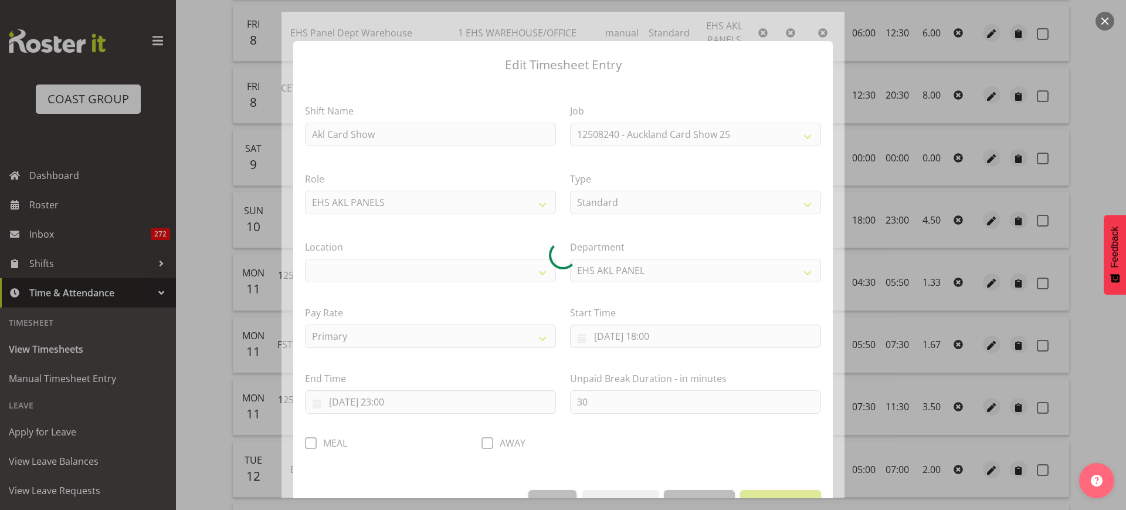
scroll to position [35, 0]
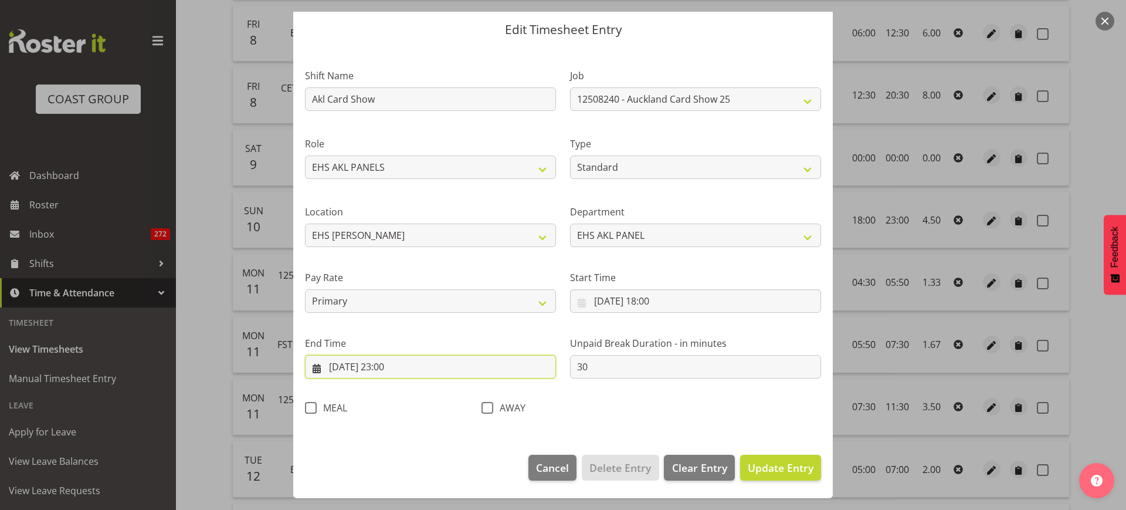
click at [435, 365] on input "10/08/2025, 23:00" at bounding box center [430, 366] width 251 height 23
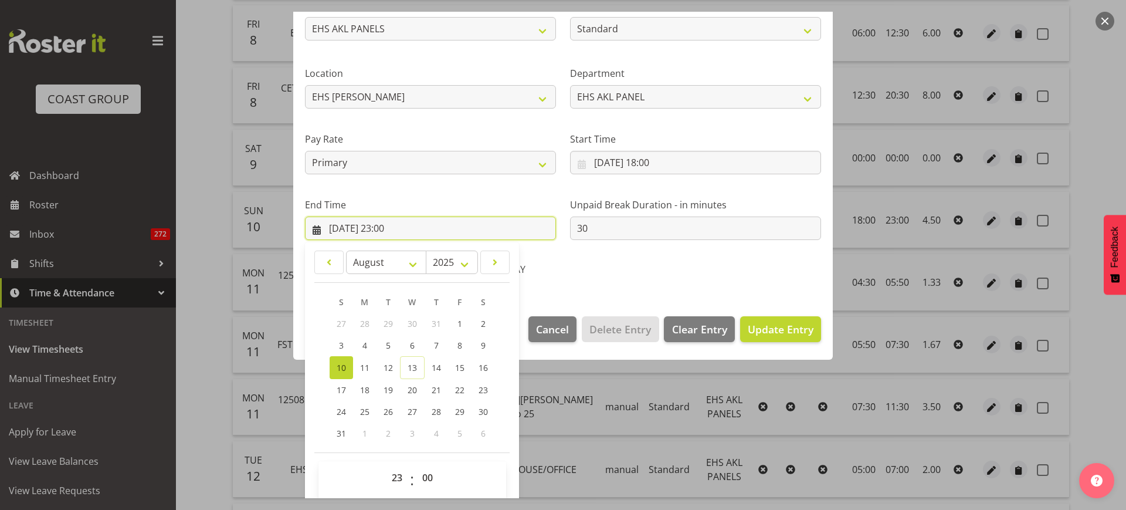
scroll to position [182, 0]
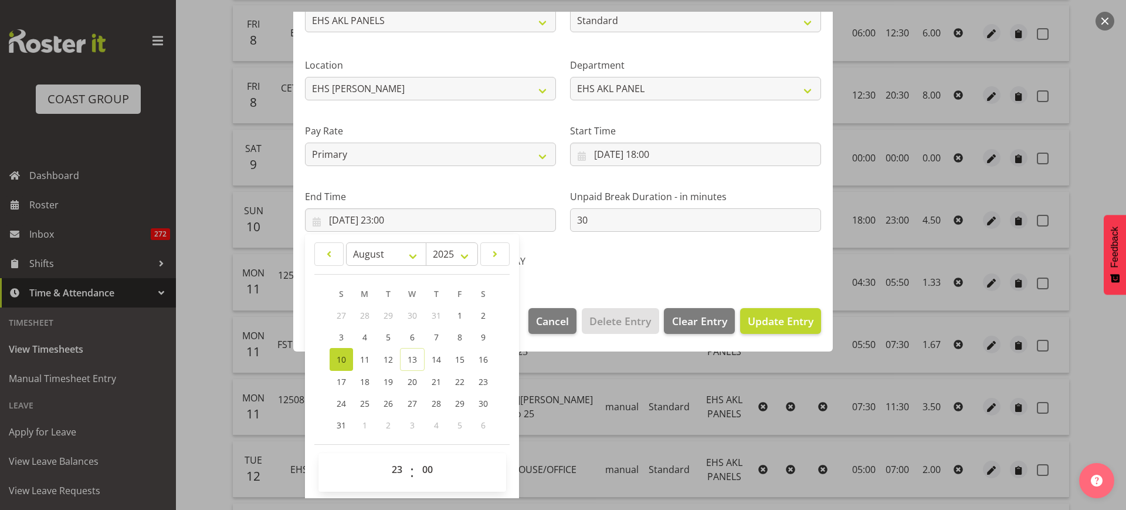
click at [657, 280] on section "Shift Name Akl Card Show Job 1 Carlton Events 1 Carlton Hamilton 1 Carlton Well…" at bounding box center [563, 98] width 540 height 395
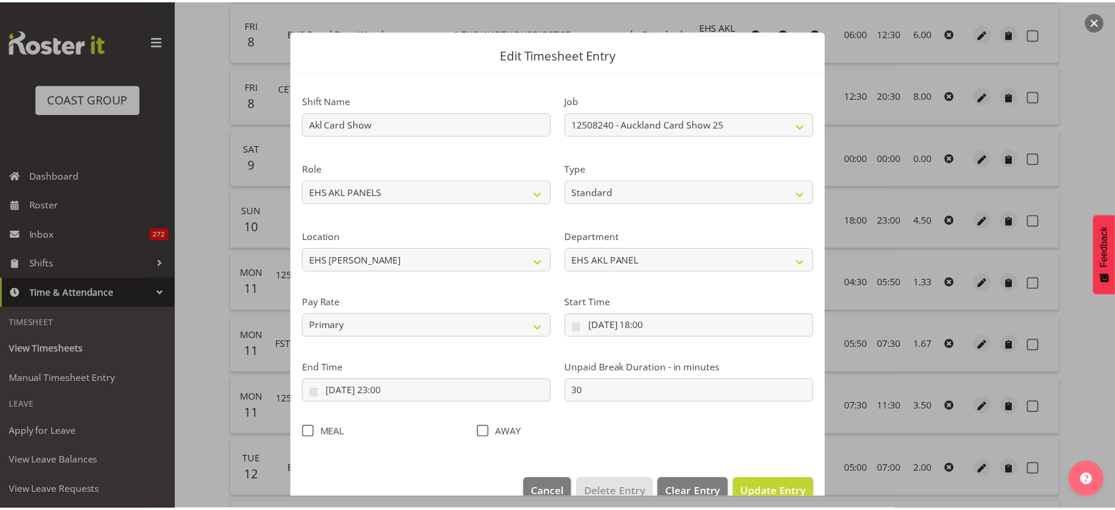
scroll to position [0, 0]
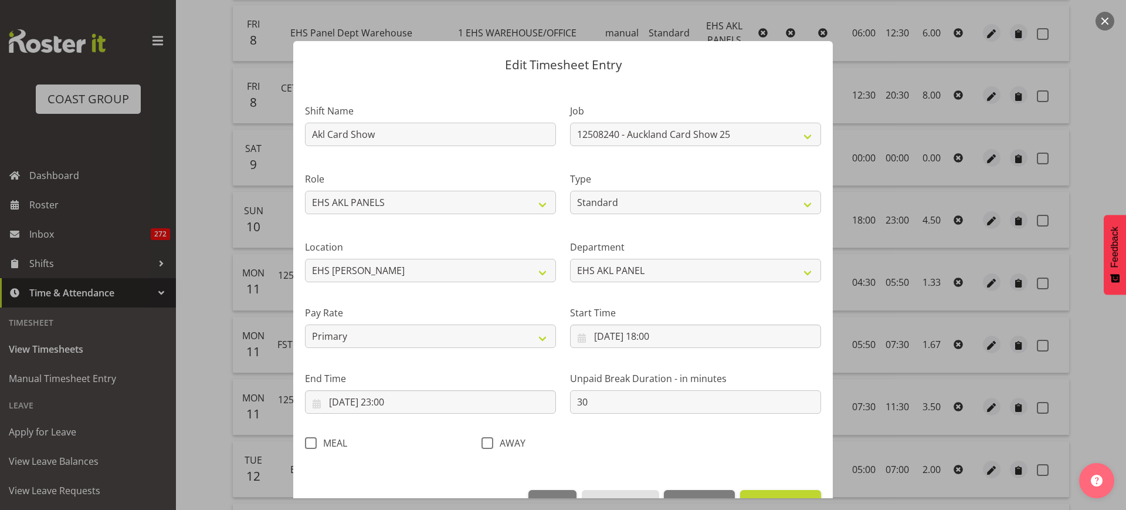
click at [1106, 18] on button "button" at bounding box center [1105, 21] width 19 height 19
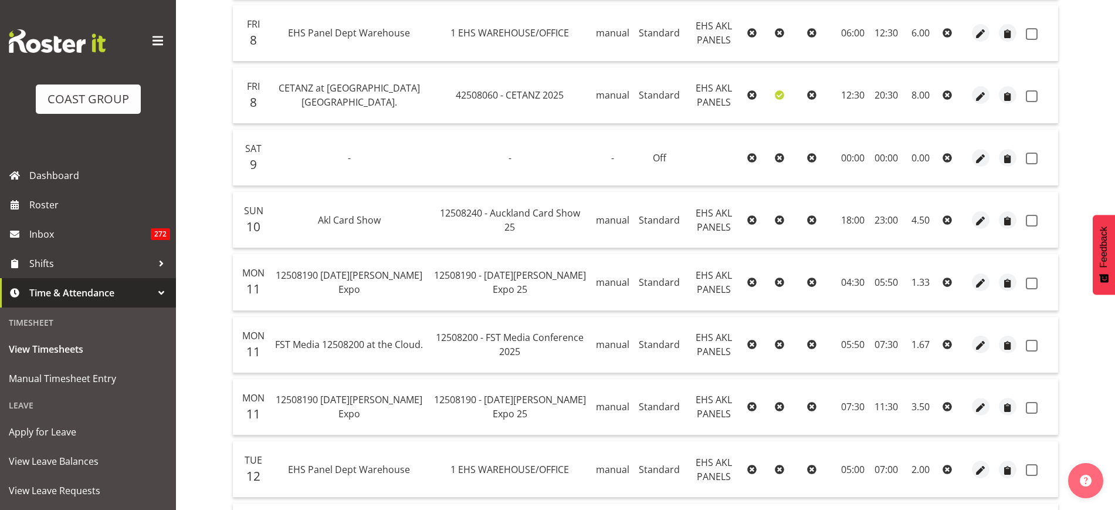
scroll to position [22, 0]
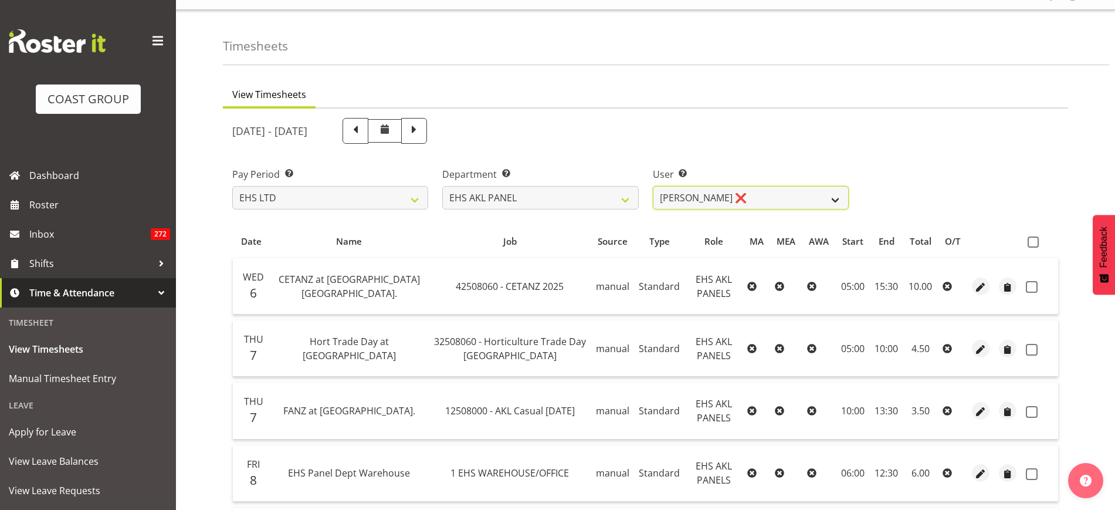
click at [834, 200] on select "Abe Denton ✔ Cameron Phillips ✔ Chad Phillips ✔ Emmett Denton ✔ Fiona Berghoffe…" at bounding box center [751, 197] width 196 height 23
click at [653, 186] on select "Abe Denton ✔ Cameron Phillips ✔ Chad Phillips ✔ Emmett Denton ✔ Fiona Berghoffe…" at bounding box center [751, 197] width 196 height 23
click at [835, 199] on select "Abe Denton ✔ Cameron Phillips ✔ Chad Phillips ✔ Emmett Denton ✔ Fiona Berghoffe…" at bounding box center [751, 197] width 196 height 23
click at [653, 186] on select "Abe Denton ✔ Cameron Phillips ✔ Chad Phillips ✔ Emmett Denton ✔ Fiona Berghoffe…" at bounding box center [751, 197] width 196 height 23
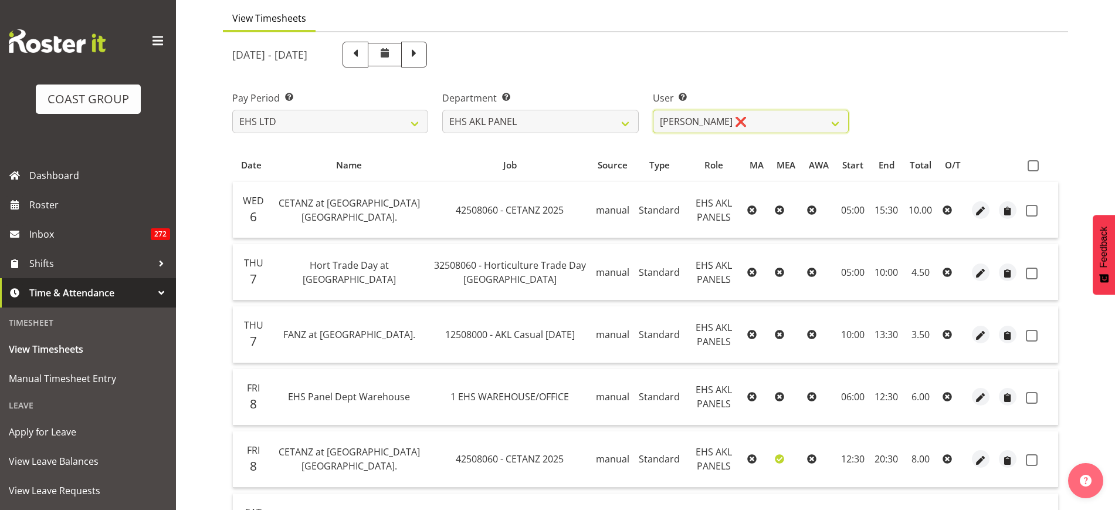
scroll to position [94, 0]
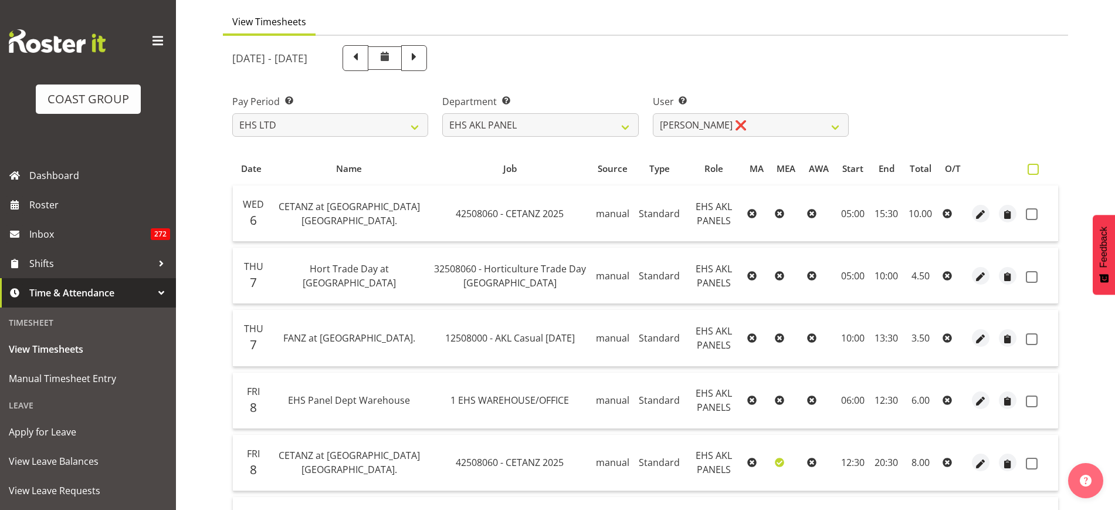
click at [1034, 168] on span at bounding box center [1033, 169] width 11 height 11
click at [1034, 168] on input "checkbox" at bounding box center [1032, 169] width 8 height 8
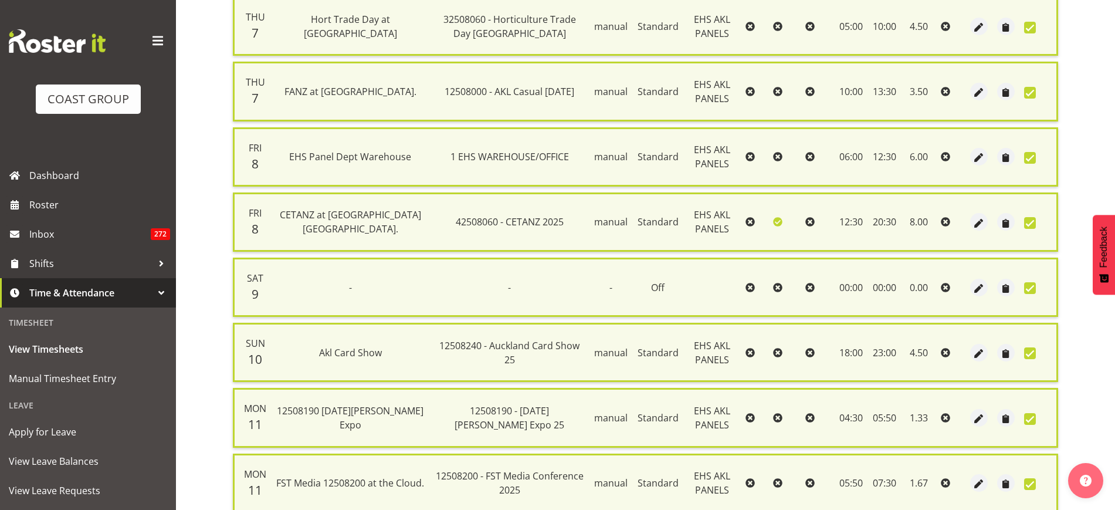
scroll to position [55, 0]
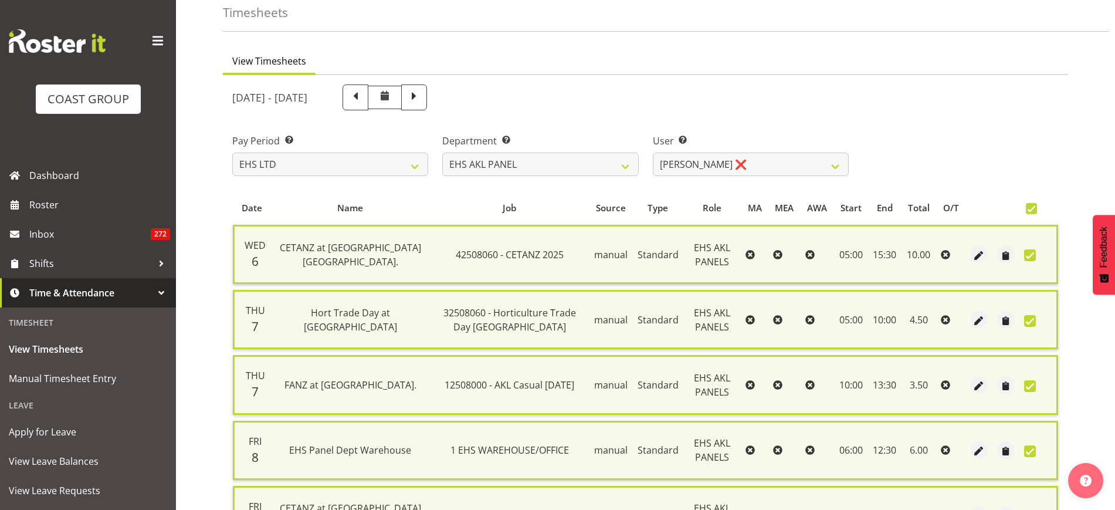
click at [1030, 209] on span at bounding box center [1031, 208] width 11 height 11
click at [1030, 209] on input "checkbox" at bounding box center [1030, 209] width 8 height 8
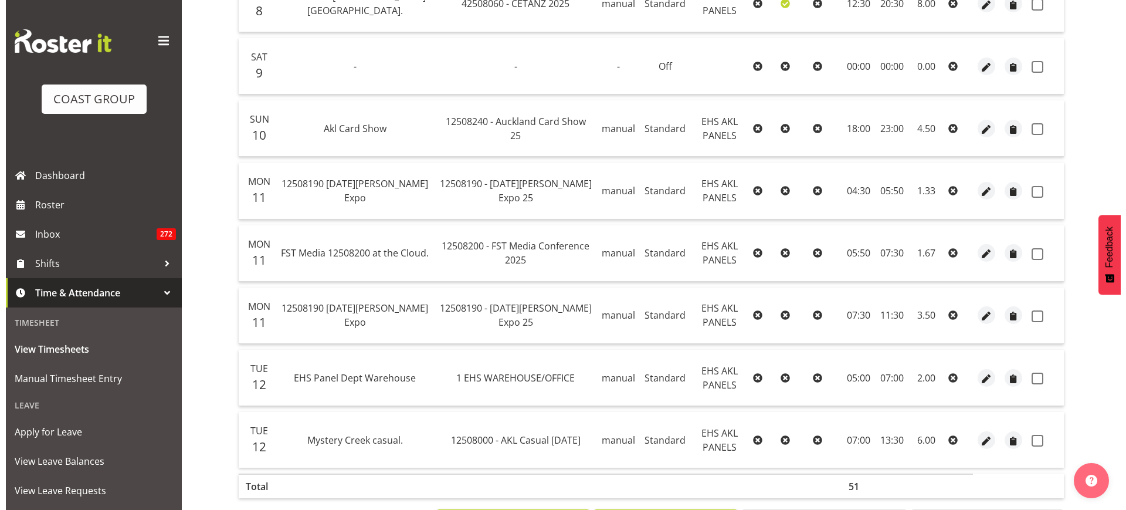
scroll to position [608, 0]
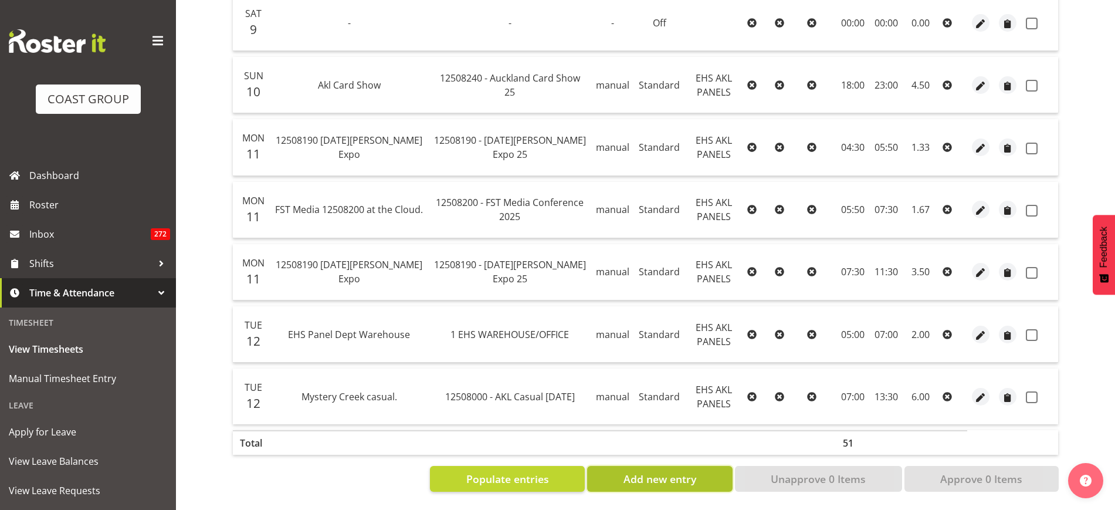
click at [648, 471] on span "Add new entry" at bounding box center [660, 478] width 73 height 15
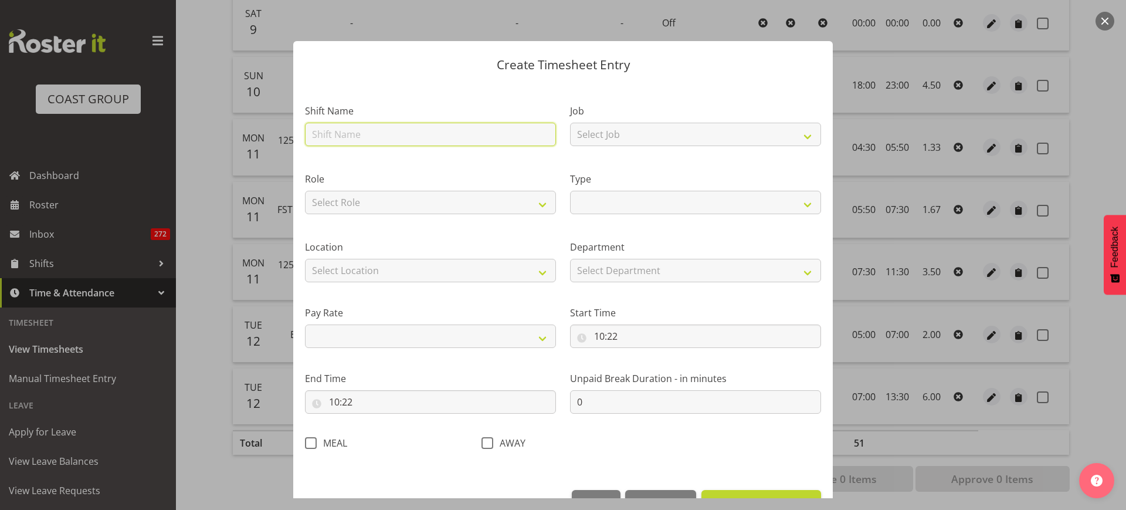
click at [383, 136] on input "text" at bounding box center [430, 134] width 251 height 23
click at [798, 138] on select "Select Job 1 Carlton Events 1 Carlton Hamilton 1 Carlton Wellington 1 EHS WAREH…" at bounding box center [695, 134] width 251 height 23
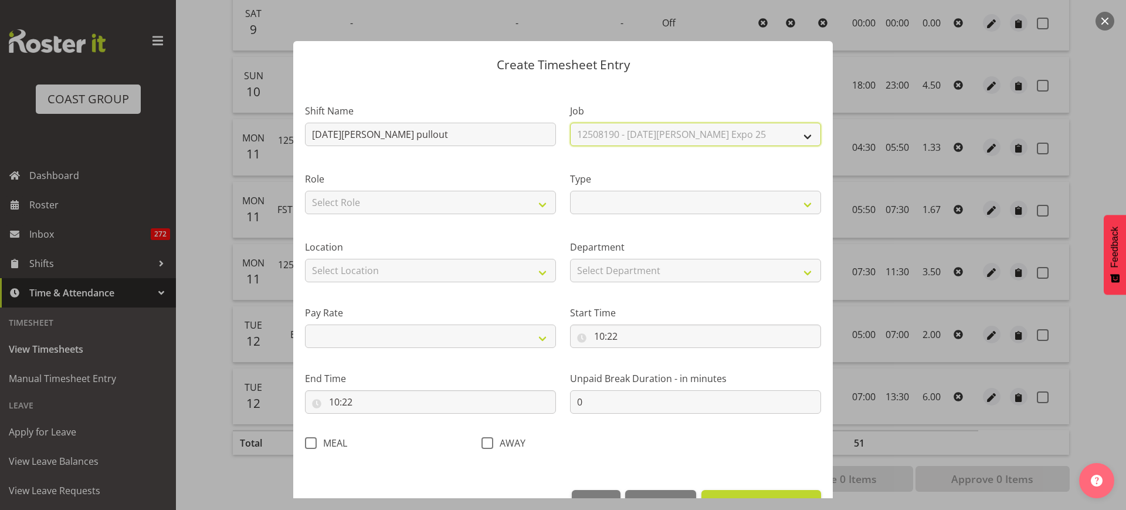
click at [570, 123] on select "Select Job 1 Carlton Events 1 Carlton Hamilton 1 Carlton Wellington 1 EHS WAREH…" at bounding box center [695, 134] width 251 height 23
click at [540, 204] on select "Select Role EHS AKL PANELS EHS AKL FURNITURE" at bounding box center [430, 202] width 251 height 23
click at [305, 191] on select "Select Role EHS AKL PANELS EHS AKL FURNITURE" at bounding box center [430, 202] width 251 height 23
click at [794, 204] on select "Off Standard Public Holiday Public Holiday (Worked) Day In Lieu Annual Leave Si…" at bounding box center [695, 202] width 251 height 23
click at [570, 191] on select "Off Standard Public Holiday Public Holiday (Worked) Day In Lieu Annual Leave Si…" at bounding box center [695, 202] width 251 height 23
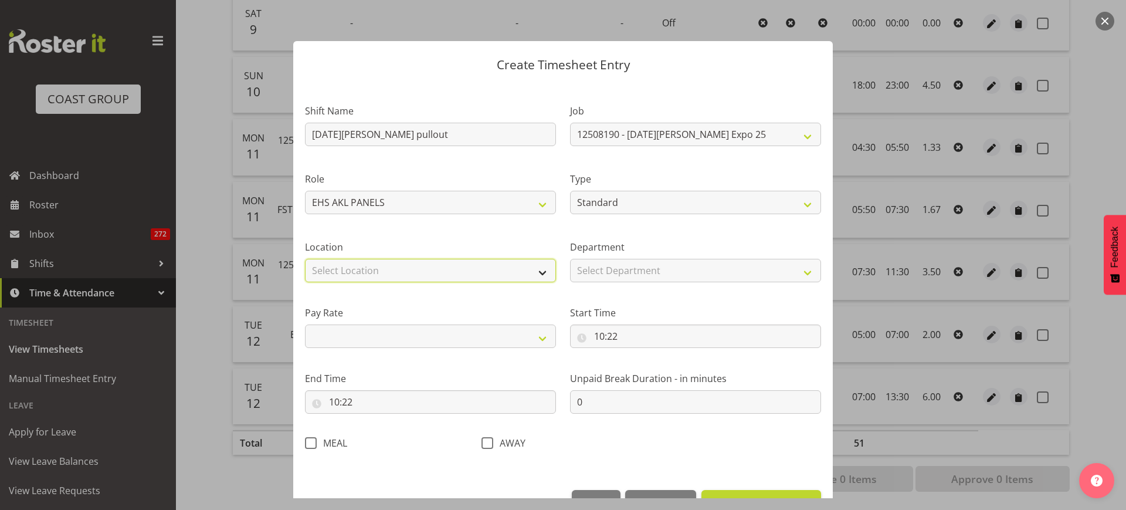
click at [539, 272] on select "Select Location CARLTON EVENTS Carlton Hamilton Carlton Wellington DW CHC DW DI…" at bounding box center [430, 270] width 251 height 23
click at [305, 259] on select "Select Location CARLTON EVENTS Carlton Hamilton Carlton Wellington DW CHC DW DI…" at bounding box center [430, 270] width 251 height 23
click at [801, 271] on select "Select Department EHS AKL PANEL EHS AKL FURNITURE" at bounding box center [695, 270] width 251 height 23
click at [570, 259] on select "Select Department EHS AKL PANEL EHS AKL FURNITURE" at bounding box center [695, 270] width 251 height 23
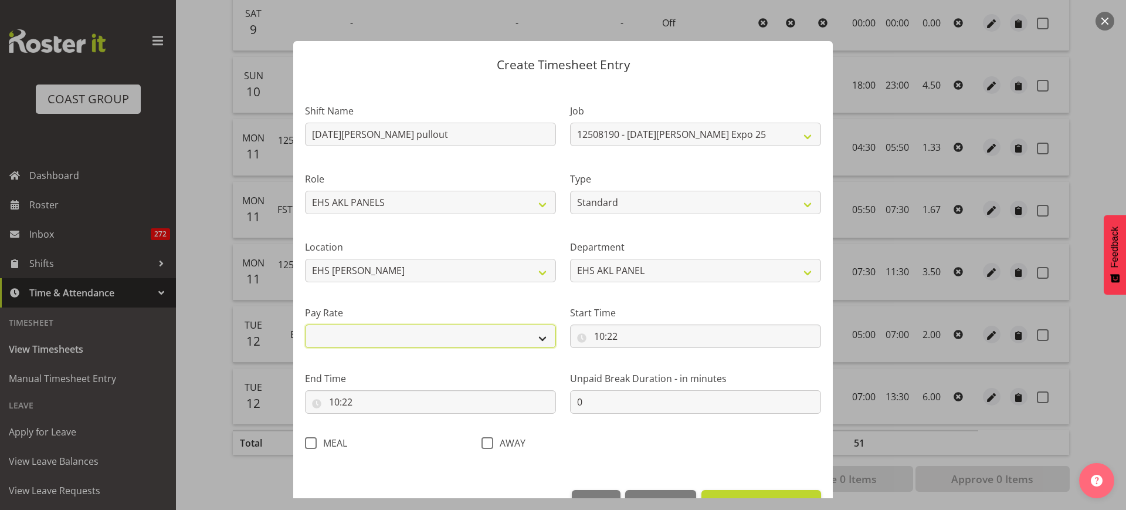
click at [537, 337] on select "Primary Secondary Tertiary Fourth Fifth" at bounding box center [430, 335] width 251 height 23
click at [305, 324] on select "Primary Secondary Tertiary Fourth Fifth" at bounding box center [430, 335] width 251 height 23
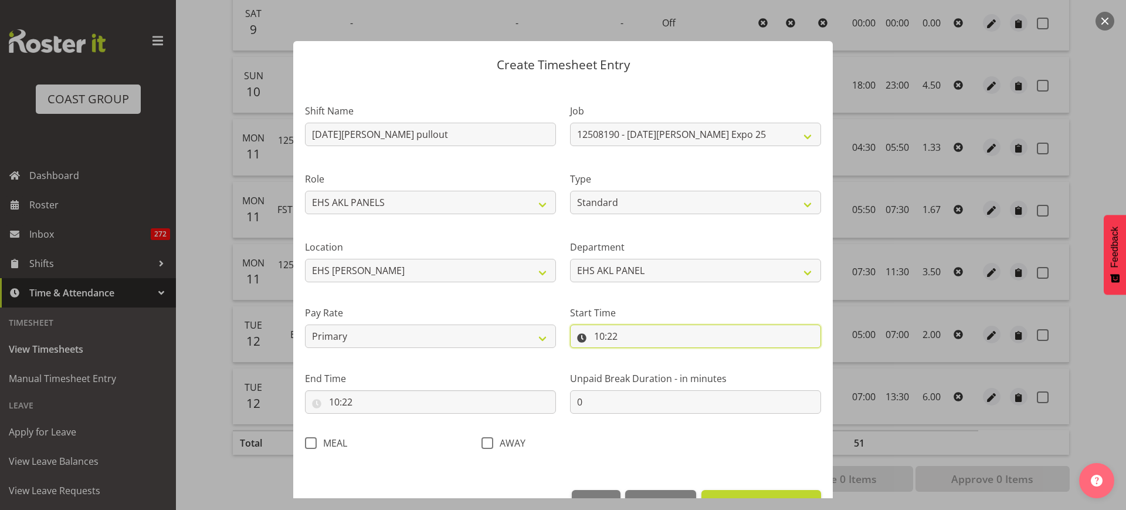
click at [692, 338] on input "10:22" at bounding box center [695, 335] width 251 height 23
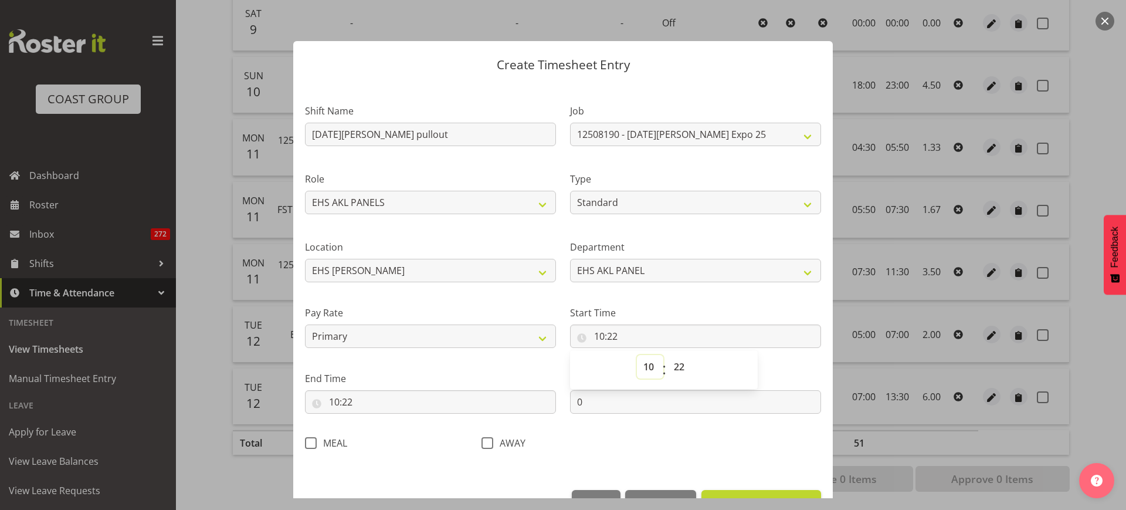
click at [642, 369] on select "00 01 02 03 04 05 06 07 08 09 10 11 12 13 14 15 16 17 18 19 20 21 22 23" at bounding box center [650, 366] width 26 height 23
click at [719, 306] on label "Start Time" at bounding box center [695, 313] width 251 height 14
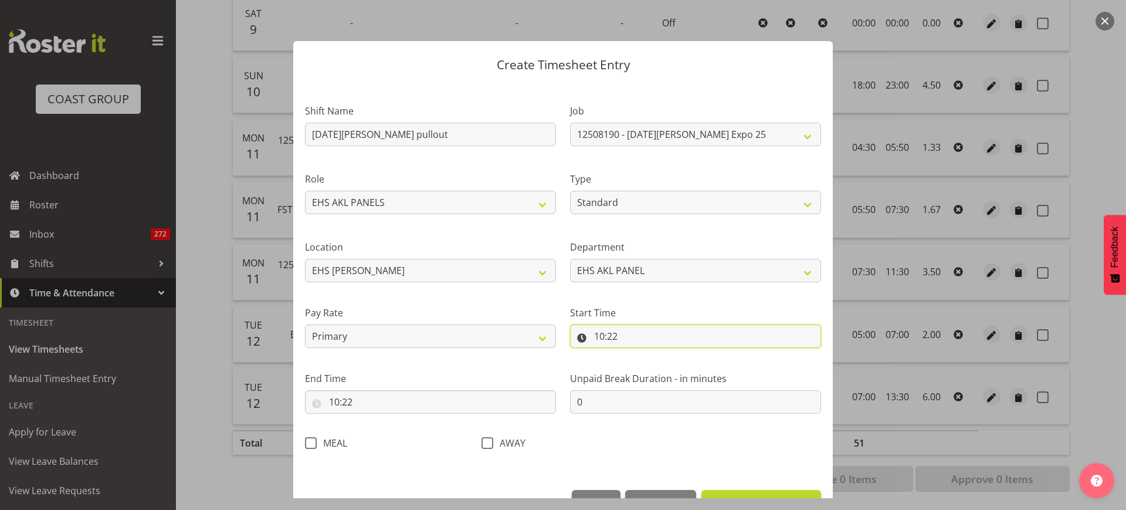
click at [658, 330] on input "10:22" at bounding box center [695, 335] width 251 height 23
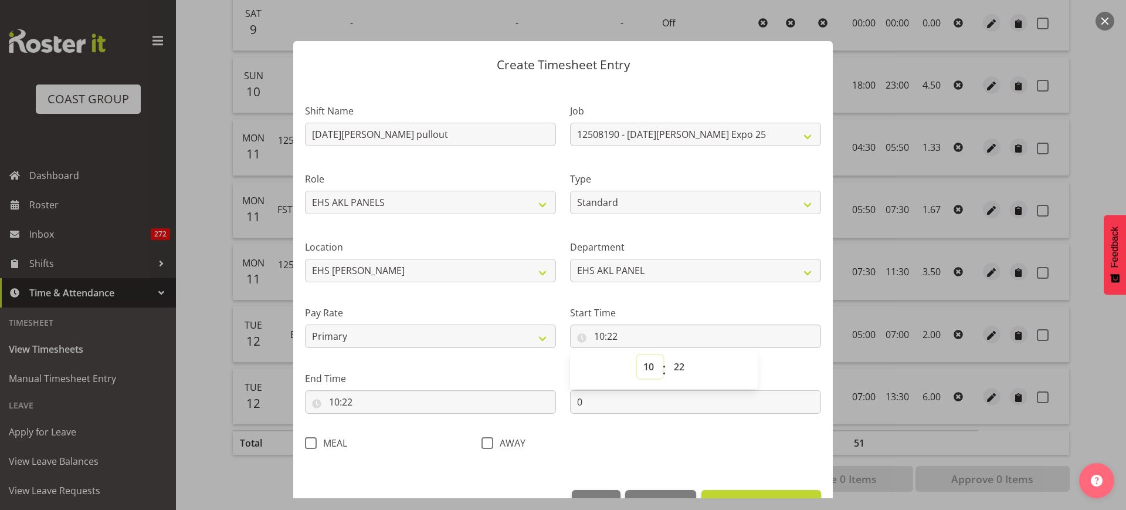
click at [642, 367] on select "00 01 02 03 04 05 06 07 08 09 10 11 12 13 14 15 16 17 18 19 20 21 22 23" at bounding box center [650, 366] width 26 height 23
click at [637, 355] on select "00 01 02 03 04 05 06 07 08 09 10 11 12 13 14 15 16 17 18 19 20 21 22 23" at bounding box center [650, 366] width 26 height 23
click at [673, 364] on select "00 01 02 03 04 05 06 07 08 09 10 11 12 13 14 15 16 17 18 19 20 21 22 23 24 25 2…" at bounding box center [681, 366] width 26 height 23
click at [668, 355] on select "00 01 02 03 04 05 06 07 08 09 10 11 12 13 14 15 16 17 18 19 20 21 22 23 24 25 2…" at bounding box center [681, 366] width 26 height 23
click at [677, 367] on select "00 01 02 03 04 05 06 07 08 09 10 11 12 13 14 15 16 17 18 19 20 21 22 23 24 25 2…" at bounding box center [681, 366] width 26 height 23
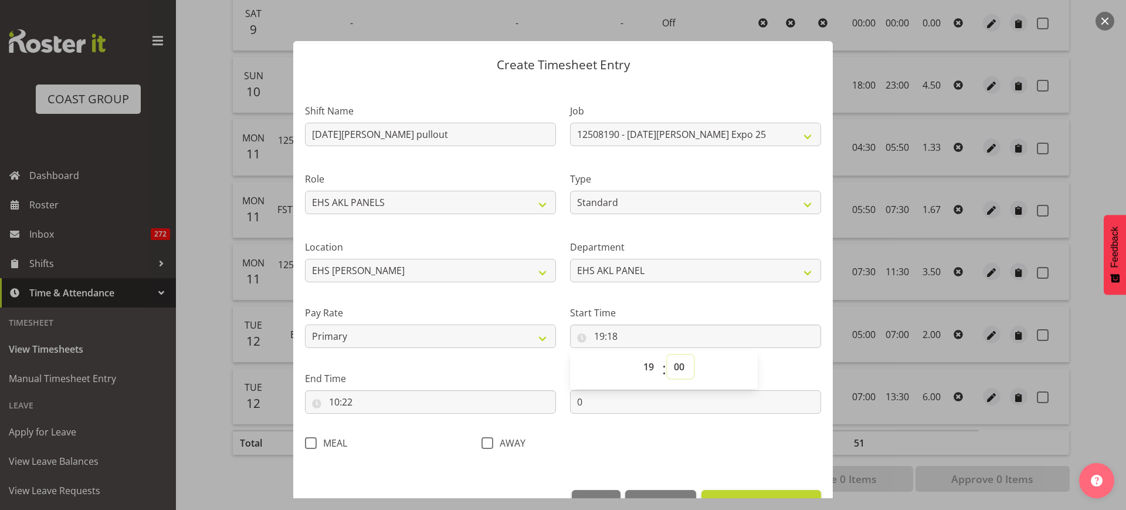
click at [668, 355] on select "00 01 02 03 04 05 06 07 08 09 10 11 12 13 14 15 16 17 18 19 20 21 22 23 24 25 2…" at bounding box center [681, 366] width 26 height 23
click at [417, 404] on input "10:22" at bounding box center [430, 401] width 251 height 23
click at [385, 431] on select "00 01 02 03 04 05 06 07 08 09 10 11 12 13 14 15 16 17 18 19 20 21 22 23" at bounding box center [385, 432] width 26 height 23
click at [372, 421] on select "00 01 02 03 04 05 06 07 08 09 10 11 12 13 14 15 16 17 18 19 20 21 22 23" at bounding box center [385, 432] width 26 height 23
click at [415, 433] on select "00 01 02 03 04 05 06 07 08 09 10 11 12 13 14 15 16 17 18 19 20 21 22 23 24 25 2…" at bounding box center [415, 432] width 26 height 23
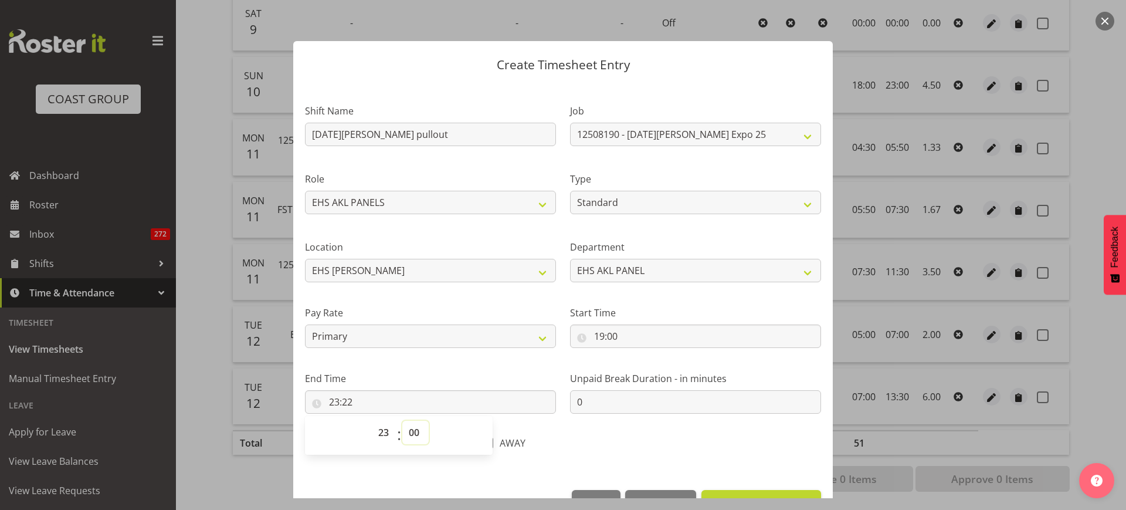
click at [402, 421] on select "00 01 02 03 04 05 06 07 08 09 10 11 12 13 14 15 16 17 18 19 20 21 22 23 24 25 2…" at bounding box center [415, 432] width 26 height 23
click at [740, 434] on div "Shift Name Noel Leeming pullout Job 1 Carlton Events 1 Carlton Hamilton 1 Carlt…" at bounding box center [563, 273] width 530 height 372
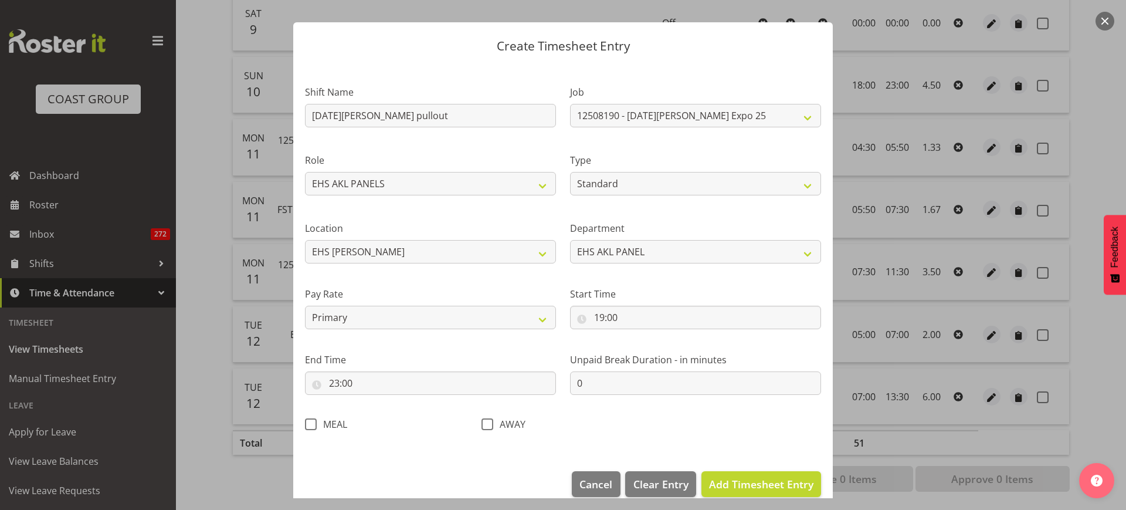
scroll to position [35, 0]
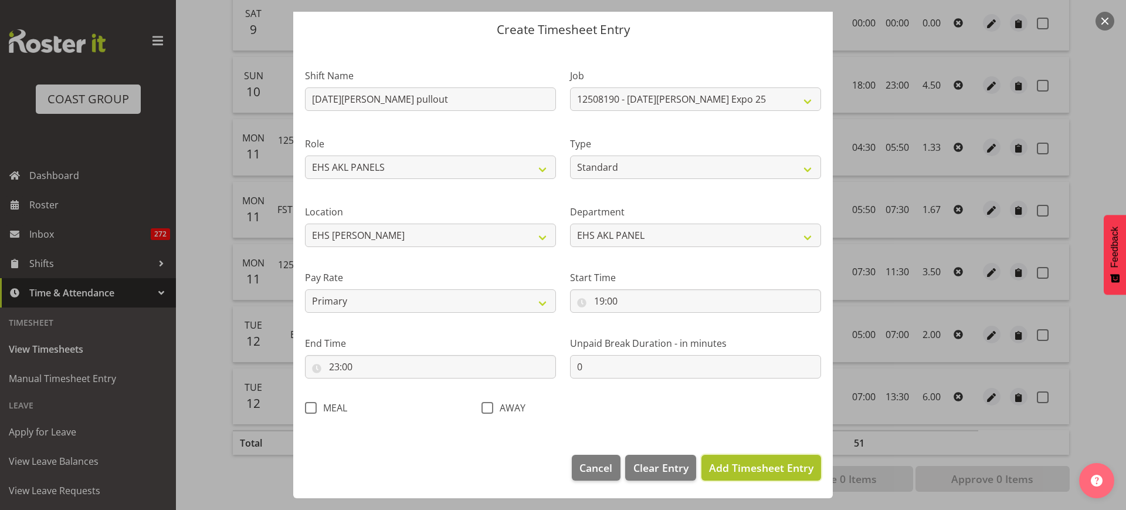
click at [739, 472] on span "Add Timesheet Entry" at bounding box center [761, 468] width 104 height 14
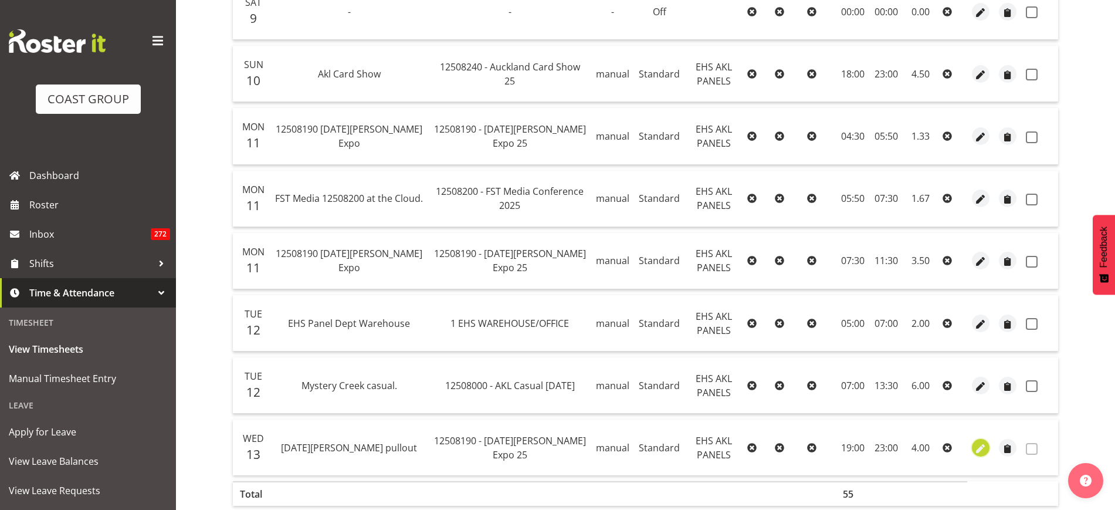
click at [978, 450] on span "button" at bounding box center [980, 448] width 13 height 13
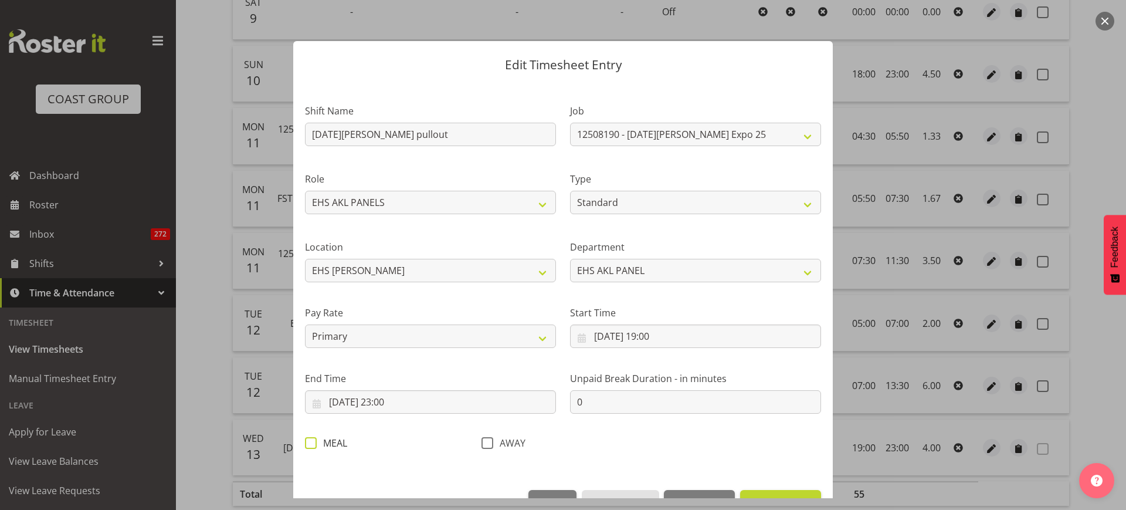
click at [310, 445] on span at bounding box center [311, 443] width 12 height 12
click at [310, 445] on input "MEAL" at bounding box center [309, 443] width 8 height 8
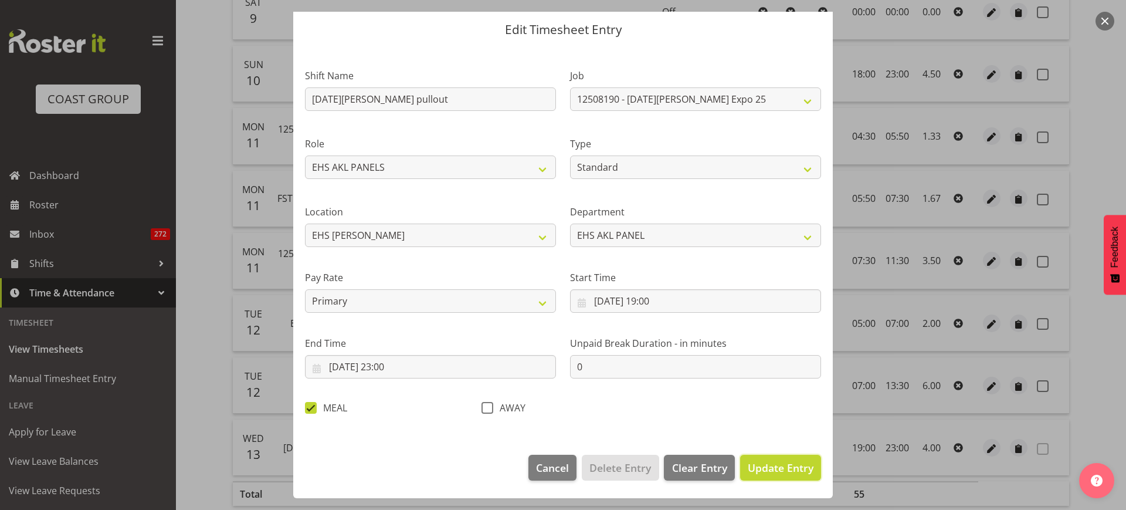
click at [755, 466] on span "Update Entry" at bounding box center [781, 468] width 66 height 14
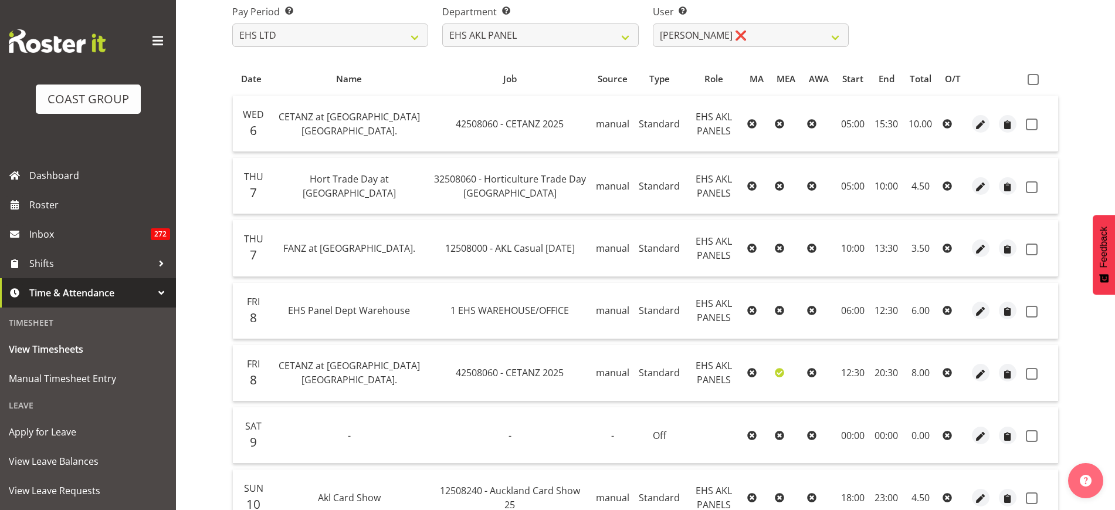
scroll to position [157, 0]
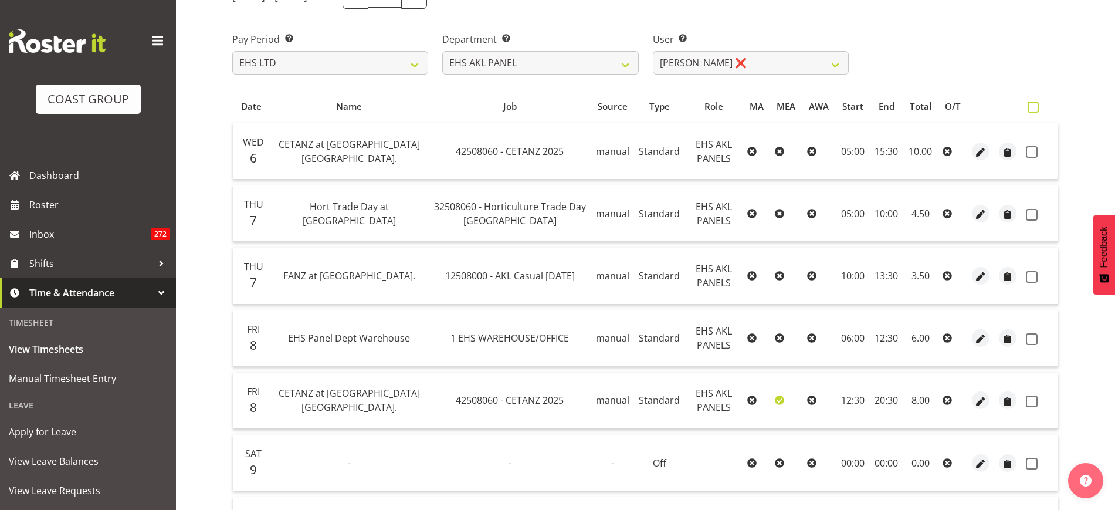
click at [1033, 104] on span at bounding box center [1033, 106] width 11 height 11
click at [1033, 104] on input "checkbox" at bounding box center [1032, 107] width 8 height 8
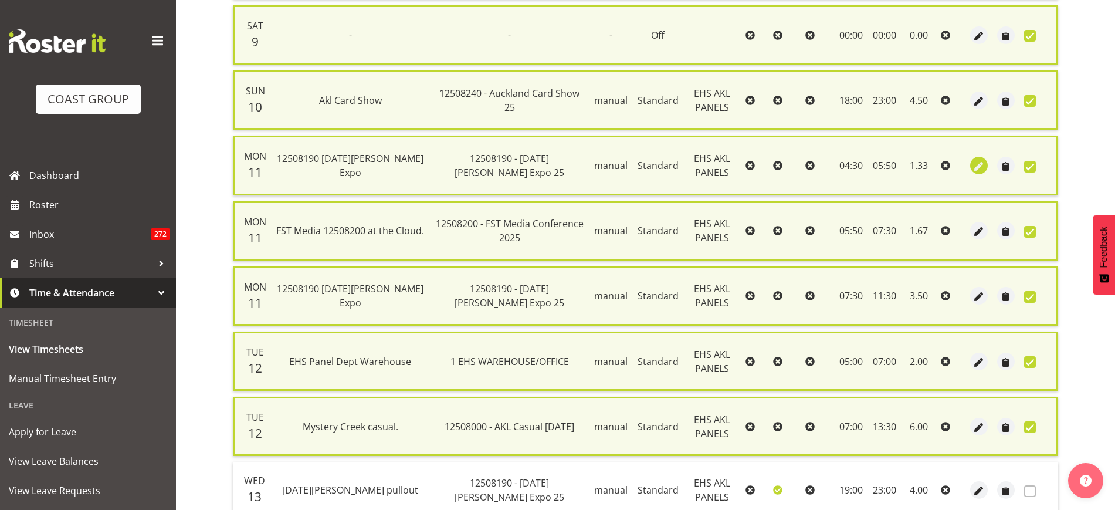
scroll to position [705, 0]
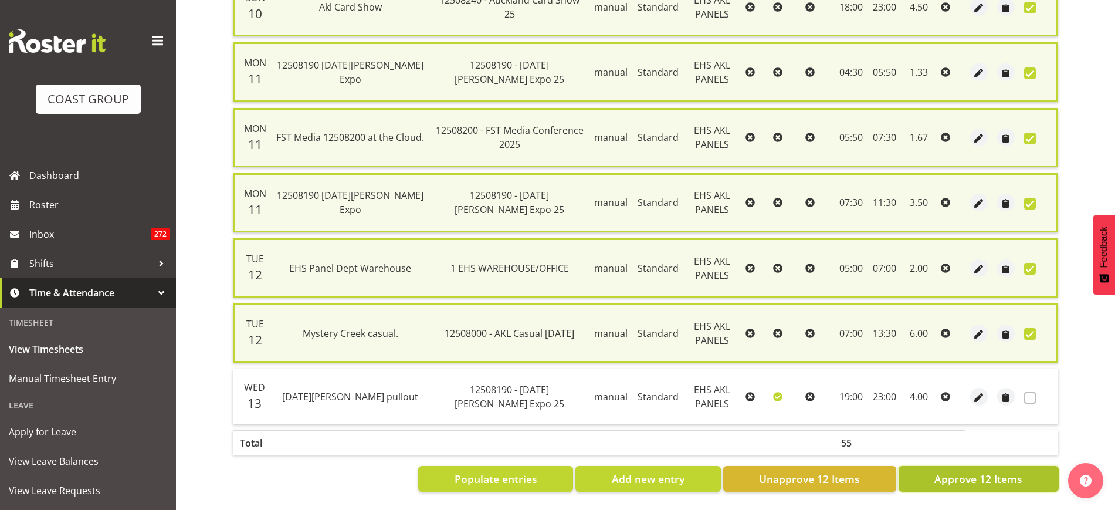
click at [957, 471] on span "Approve 12 Items" at bounding box center [978, 478] width 88 height 15
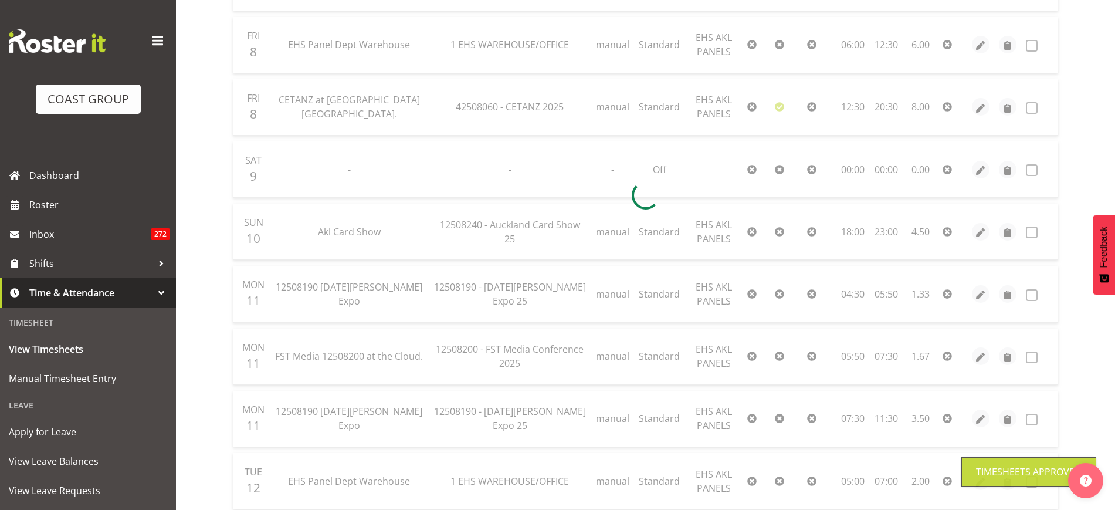
scroll to position [83, 0]
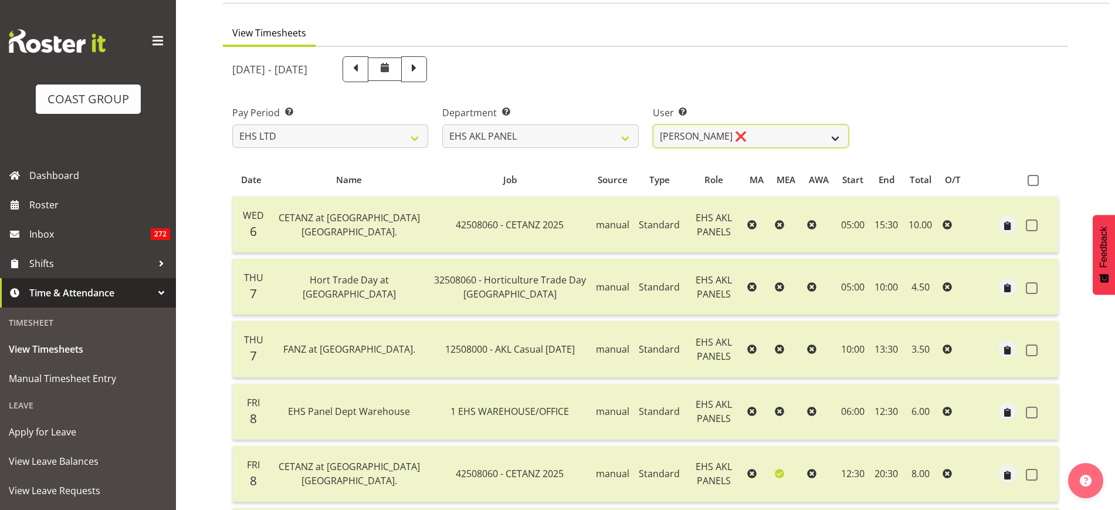
click at [835, 142] on select "Abe Denton ✔ Cameron Phillips ✔ Chad Phillips ✔ Emmett Denton ✔ Fiona Berghoffe…" at bounding box center [751, 135] width 196 height 23
click at [1029, 179] on span at bounding box center [1033, 180] width 11 height 11
click at [1029, 179] on input "checkbox" at bounding box center [1032, 181] width 8 height 8
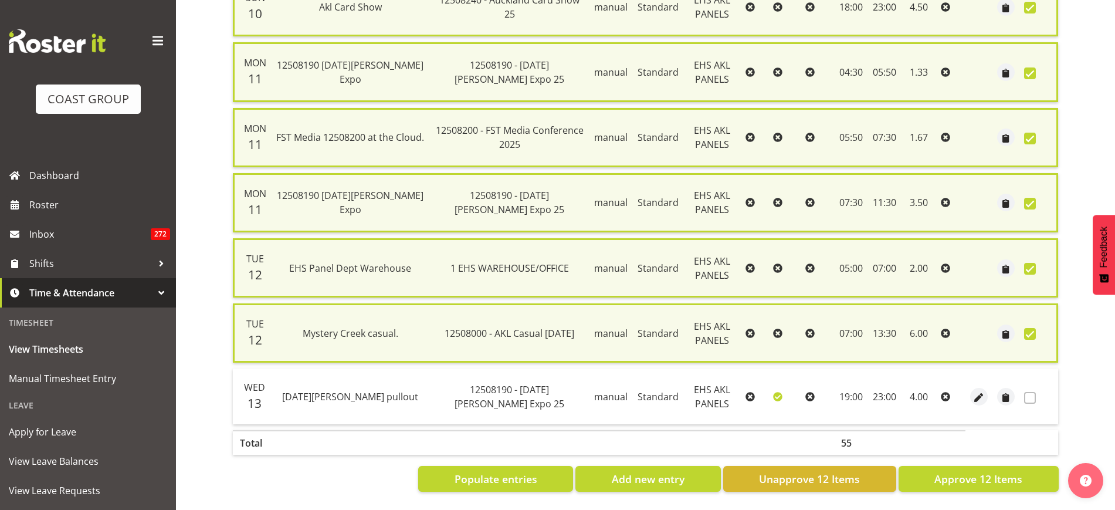
scroll to position [705, 0]
click at [973, 471] on span "Approve 12 Items" at bounding box center [978, 478] width 88 height 15
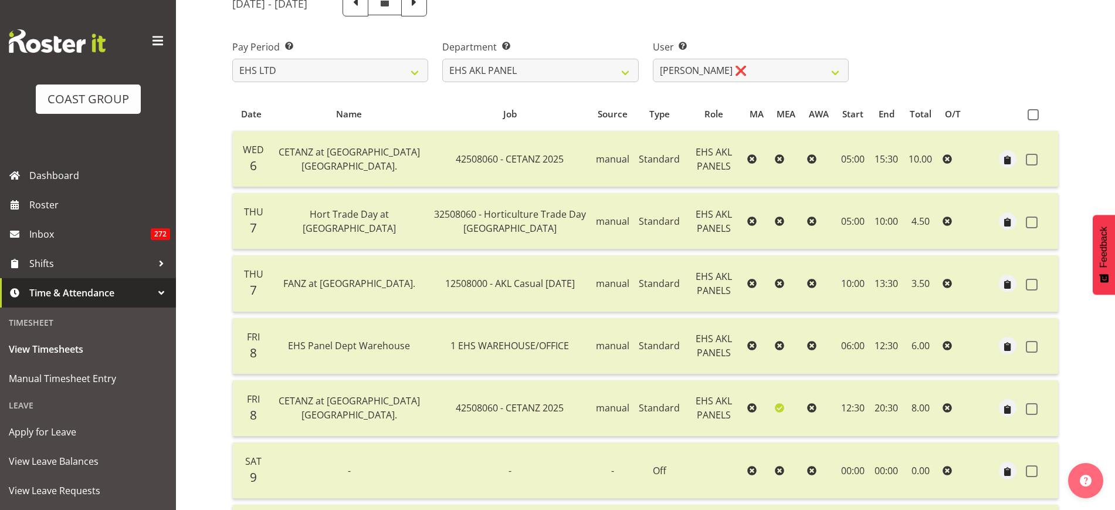
scroll to position [83, 0]
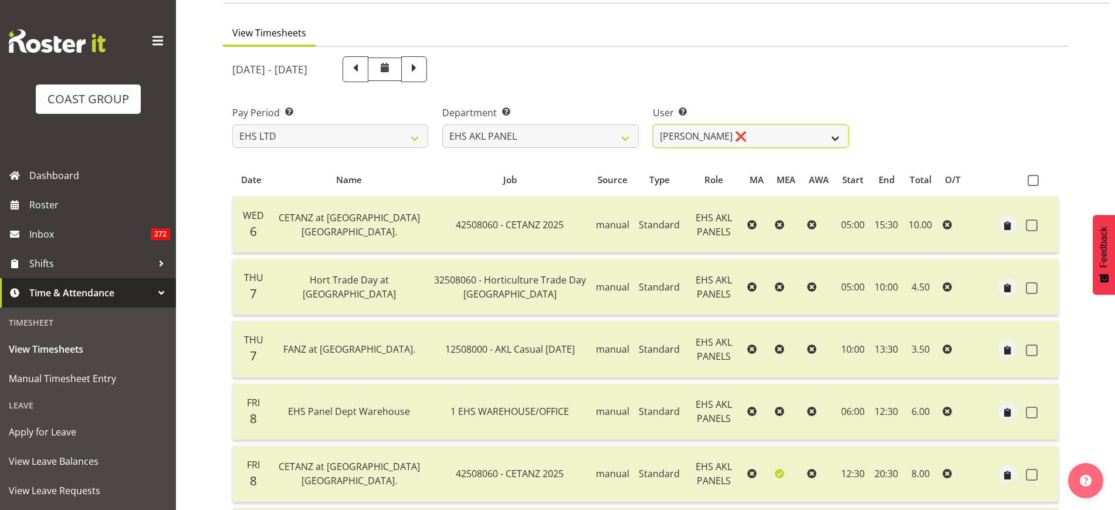
click at [837, 138] on select "Abe Denton ✔ Cameron Phillips ✔ Chad Phillips ✔ Emmett Denton ✔ Fiona Berghoffe…" at bounding box center [751, 135] width 196 height 23
click at [1028, 181] on span at bounding box center [1033, 180] width 11 height 11
click at [1028, 181] on input "checkbox" at bounding box center [1032, 181] width 8 height 8
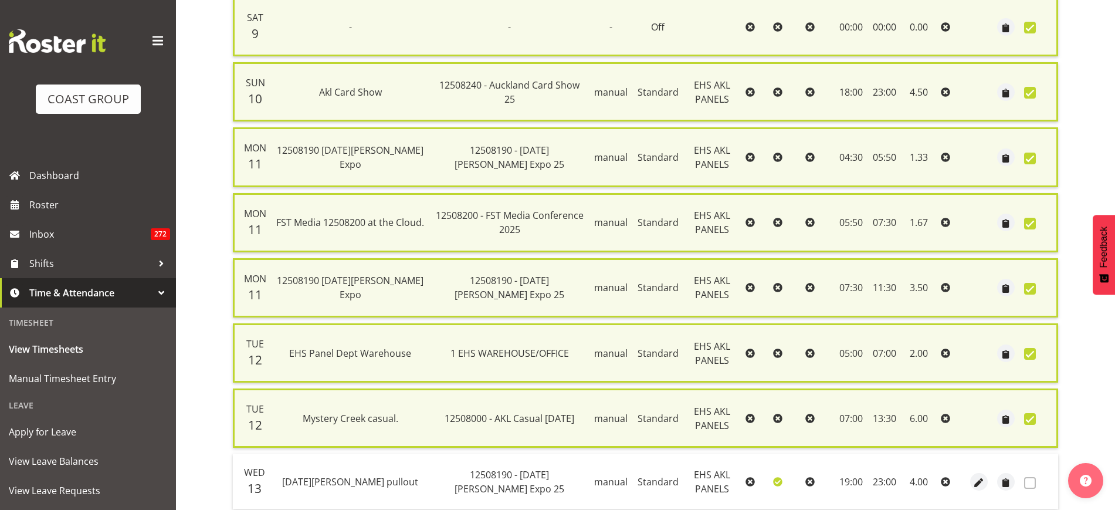
scroll to position [705, 0]
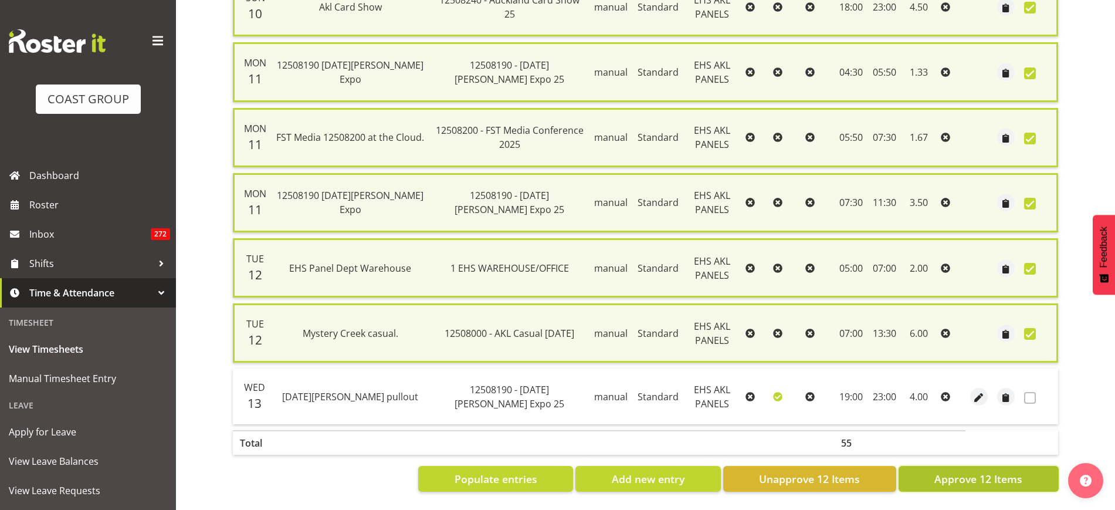
click at [971, 471] on span "Approve 12 Items" at bounding box center [978, 478] width 88 height 15
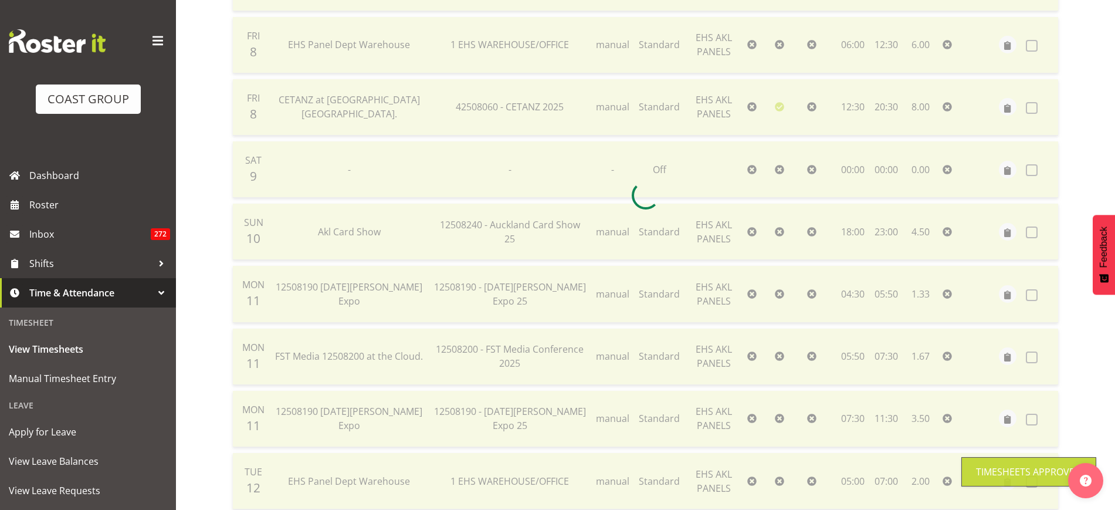
scroll to position [10, 0]
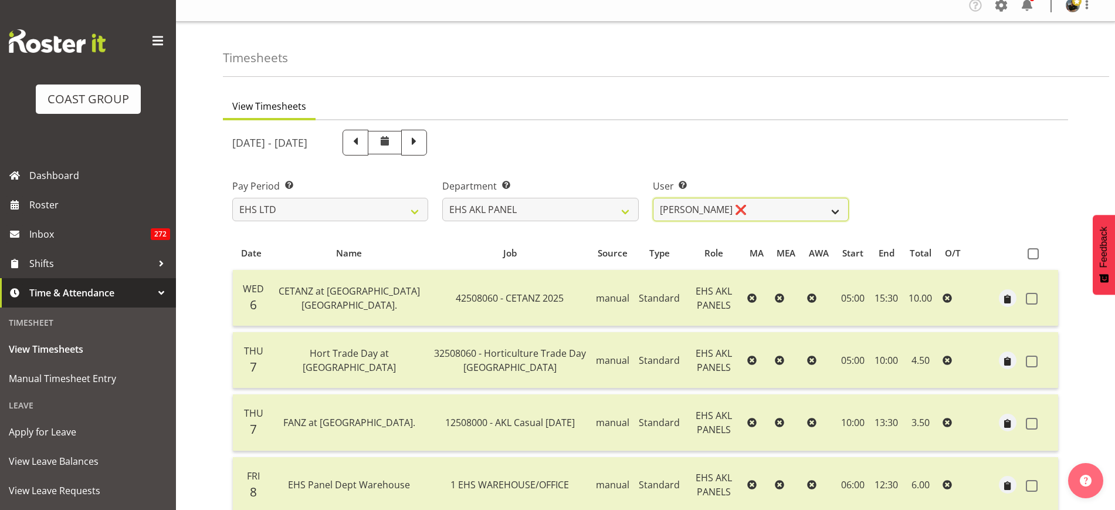
click at [835, 211] on select "Abe Denton ✔ Cameron Phillips ✔ Chad Phillips ✔ Emmett Denton ✔ Fiona Berghoffe…" at bounding box center [751, 209] width 196 height 23
click at [653, 198] on select "Abe Denton ✔ Cameron Phillips ✔ Chad Phillips ✔ Emmett Denton ✔ Fiona Berghoffe…" at bounding box center [751, 209] width 196 height 23
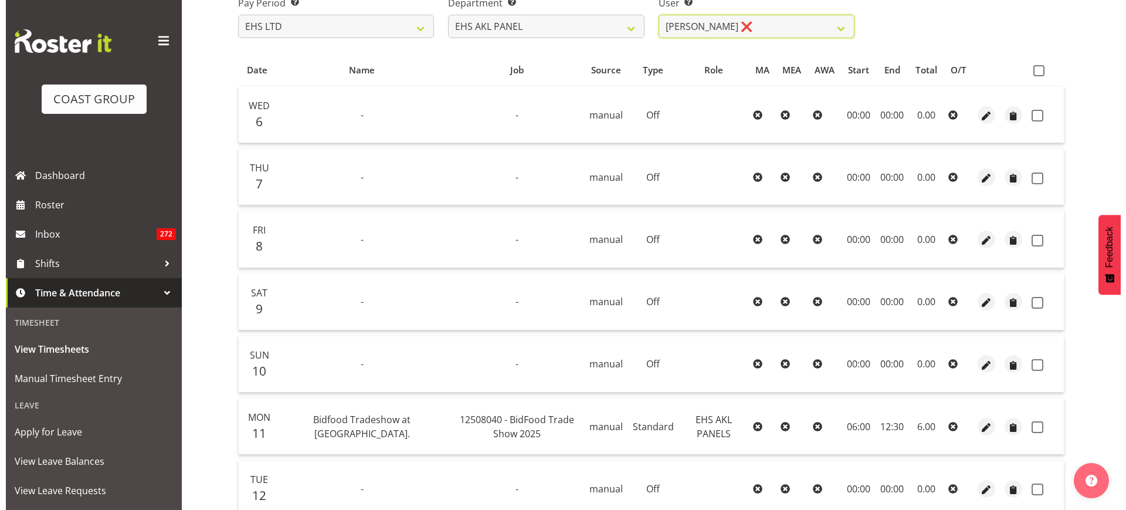
scroll to position [230, 0]
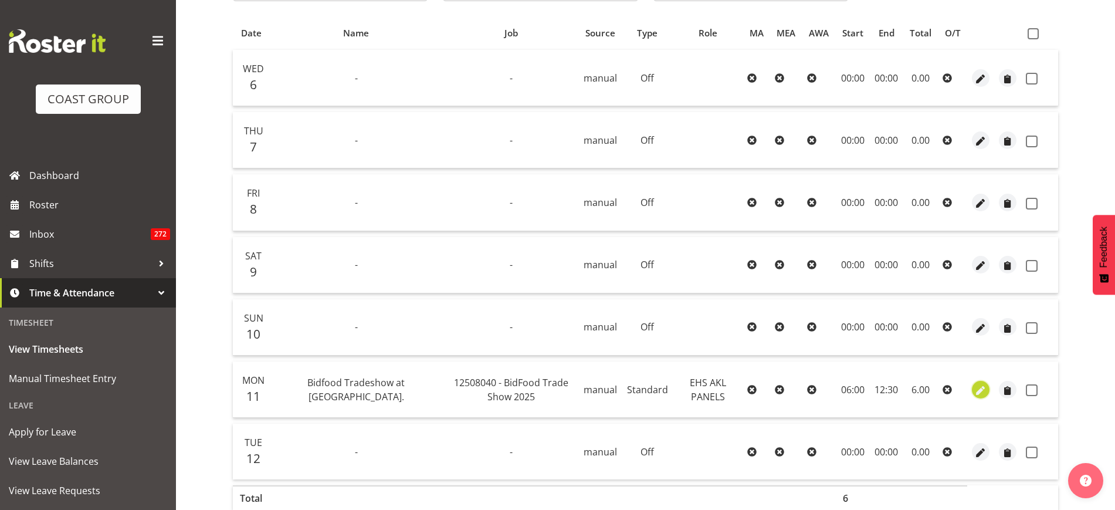
click at [978, 388] on span "button" at bounding box center [980, 390] width 13 height 13
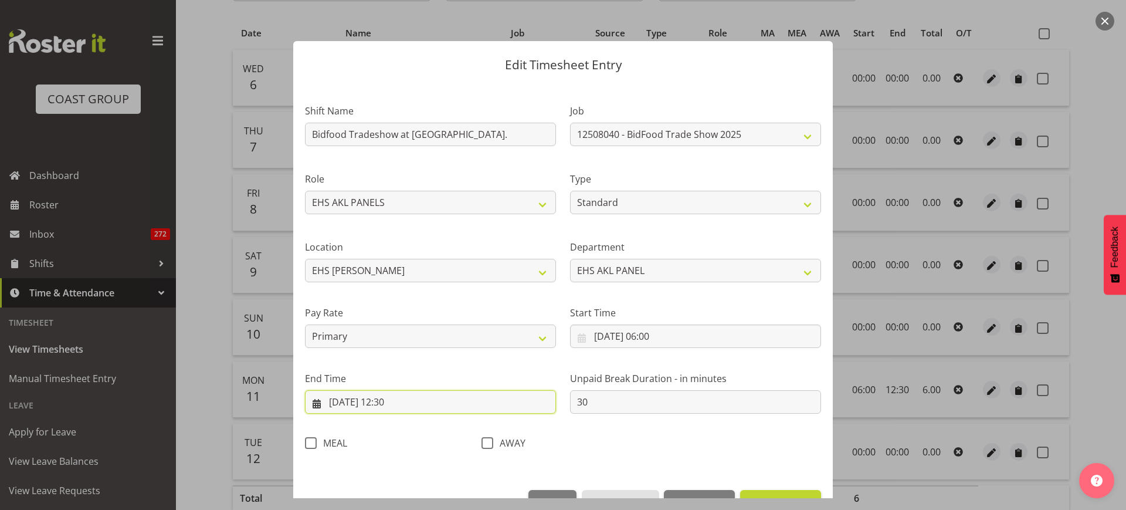
click at [429, 404] on input "11/08/2025, 12:30" at bounding box center [430, 401] width 251 height 23
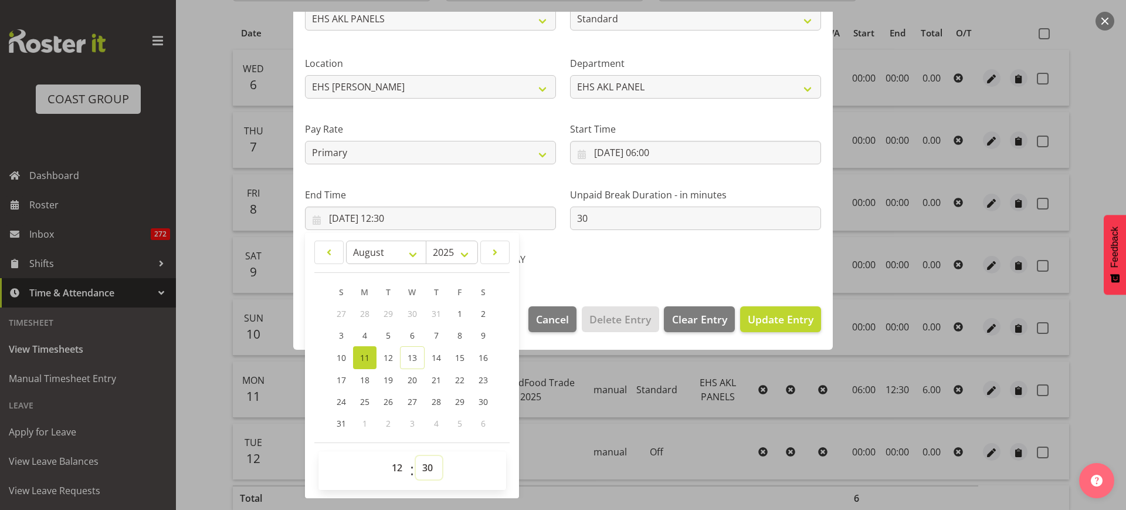
click at [429, 471] on select "00 01 02 03 04 05 06 07 08 09 10 11 12 13 14 15 16 17 18 19 20 21 22 23 24 25 2…" at bounding box center [429, 467] width 26 height 23
click at [429, 468] on select "00 01 02 03 04 05 06 07 08 09 10 11 12 13 14 15 16 17 18 19 20 21 22 23 24 25 2…" at bounding box center [429, 467] width 26 height 23
click at [416, 456] on select "00 01 02 03 04 05 06 07 08 09 10 11 12 13 14 15 16 17 18 19 20 21 22 23 24 25 2…" at bounding box center [429, 467] width 26 height 23
click at [765, 317] on span "Update Entry" at bounding box center [781, 319] width 66 height 14
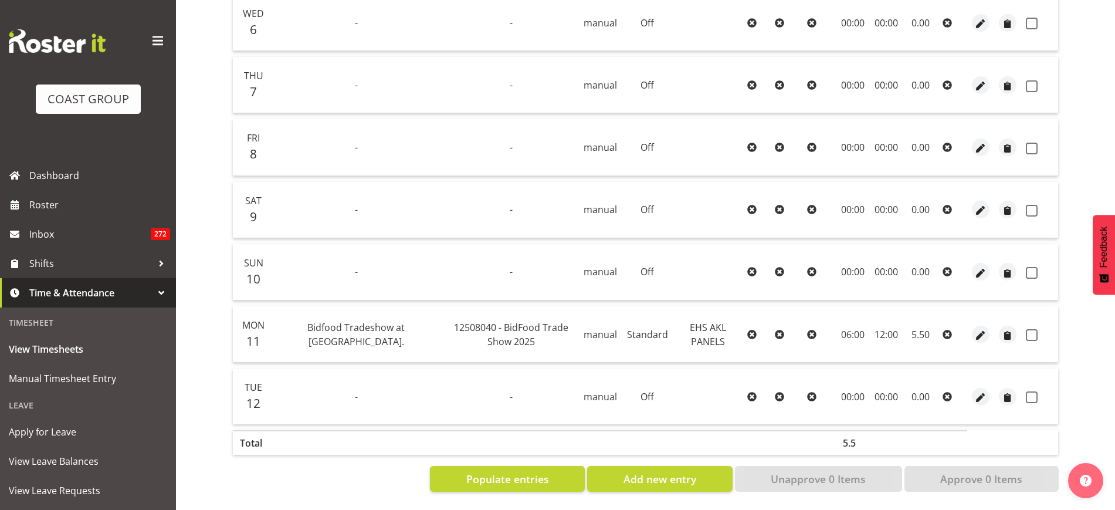
scroll to position [3, 0]
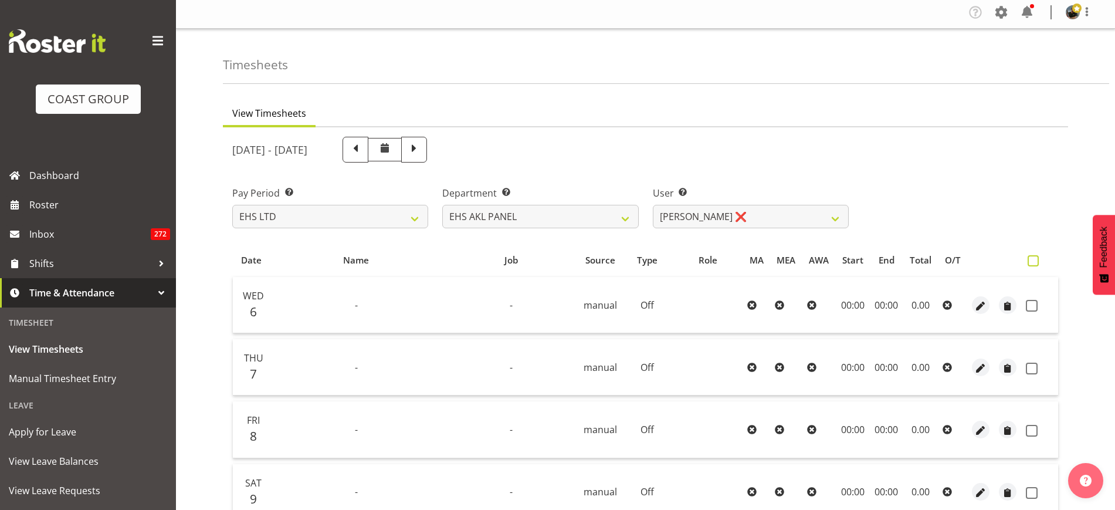
click at [1037, 263] on span at bounding box center [1033, 260] width 11 height 11
click at [1035, 263] on input "checkbox" at bounding box center [1032, 261] width 8 height 8
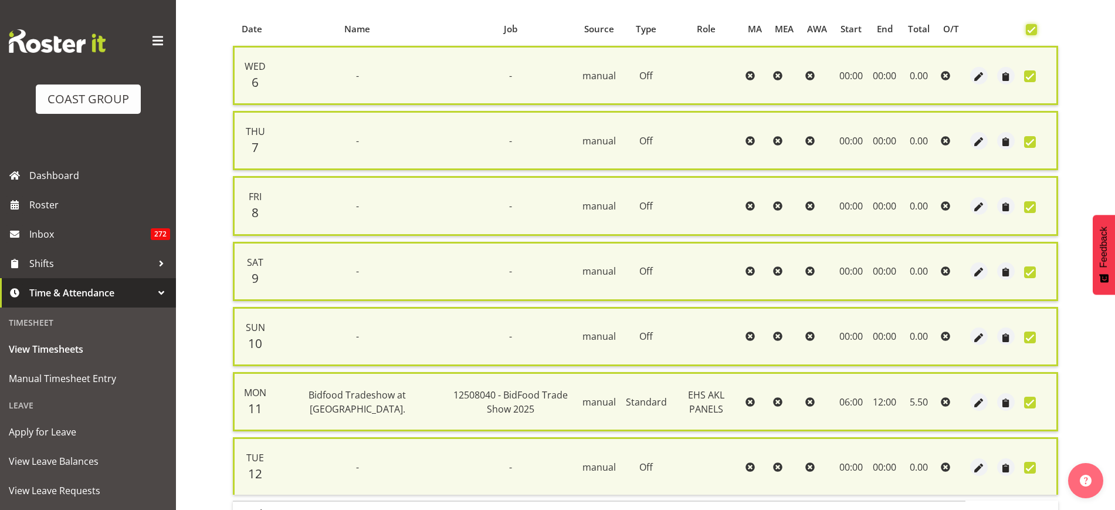
scroll to position [316, 0]
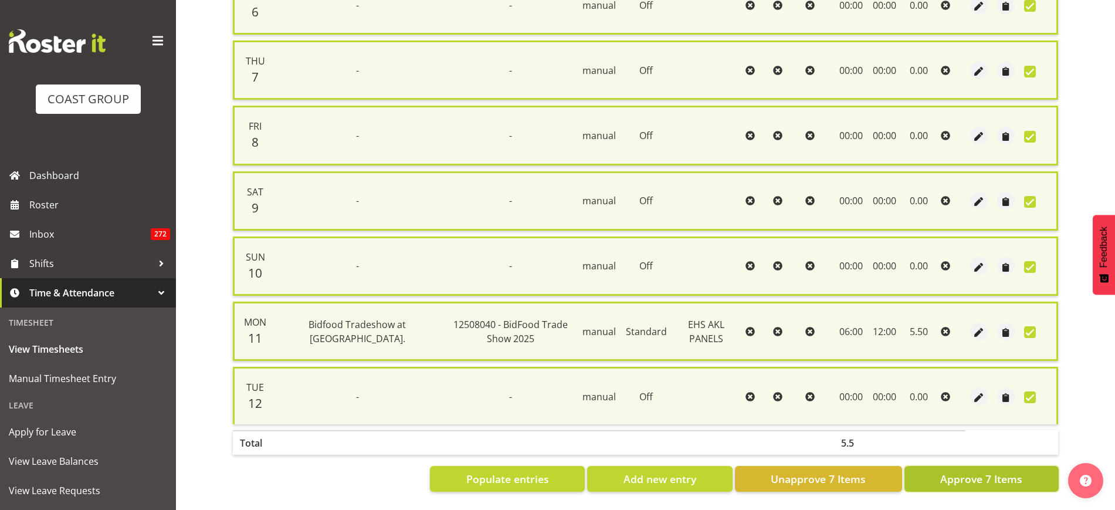
click at [974, 471] on span "Approve 7 Items" at bounding box center [981, 478] width 82 height 15
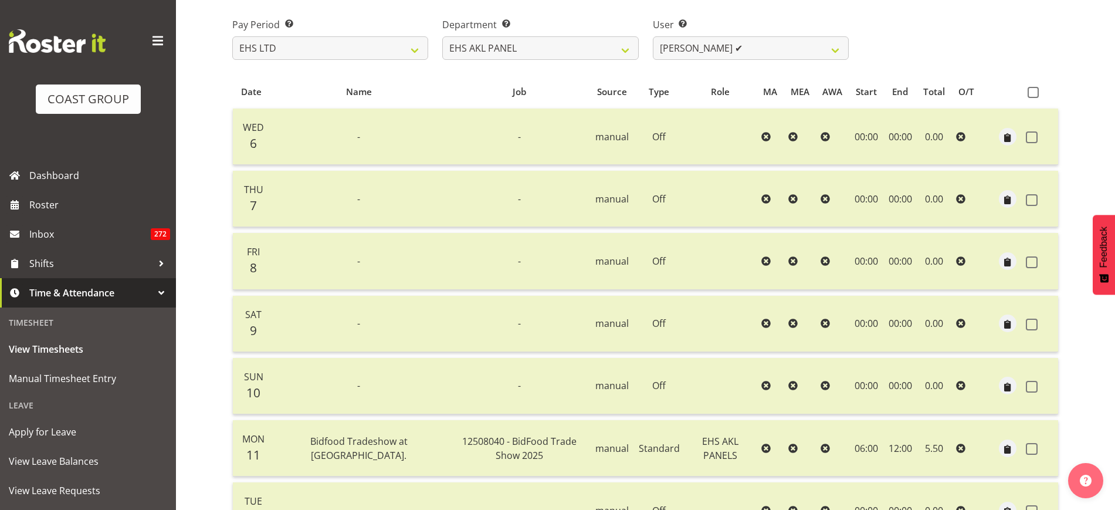
scroll to position [0, 0]
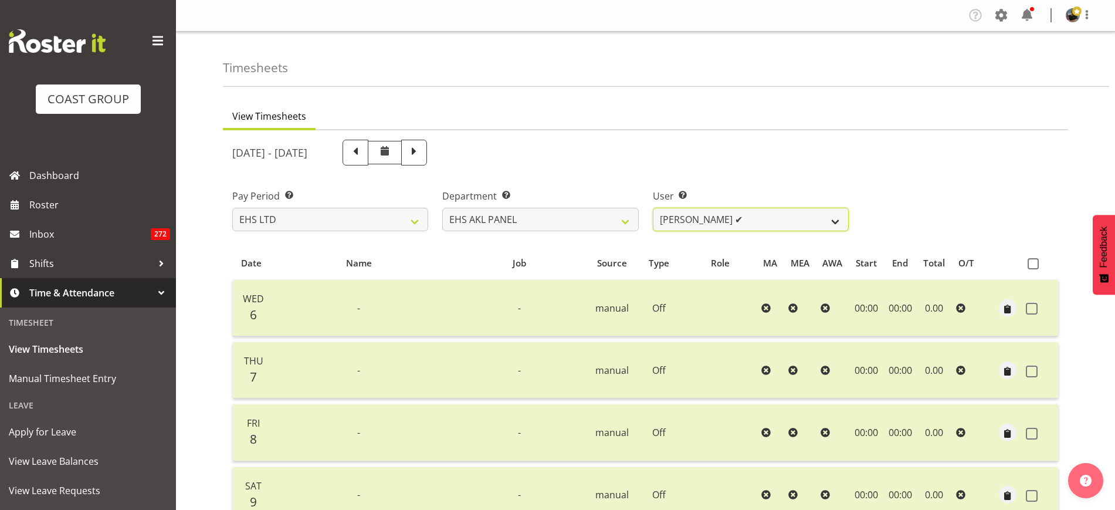
click at [831, 224] on select "Abe Denton ✔ Cameron Phillips ✔ Chad Phillips ✔ Emmett Denton ✔ Fiona Berghoffe…" at bounding box center [751, 219] width 196 height 23
click at [653, 208] on select "Abe Denton ✔ Cameron Phillips ✔ Chad Phillips ✔ Emmett Denton ✔ Fiona Berghoffe…" at bounding box center [751, 219] width 196 height 23
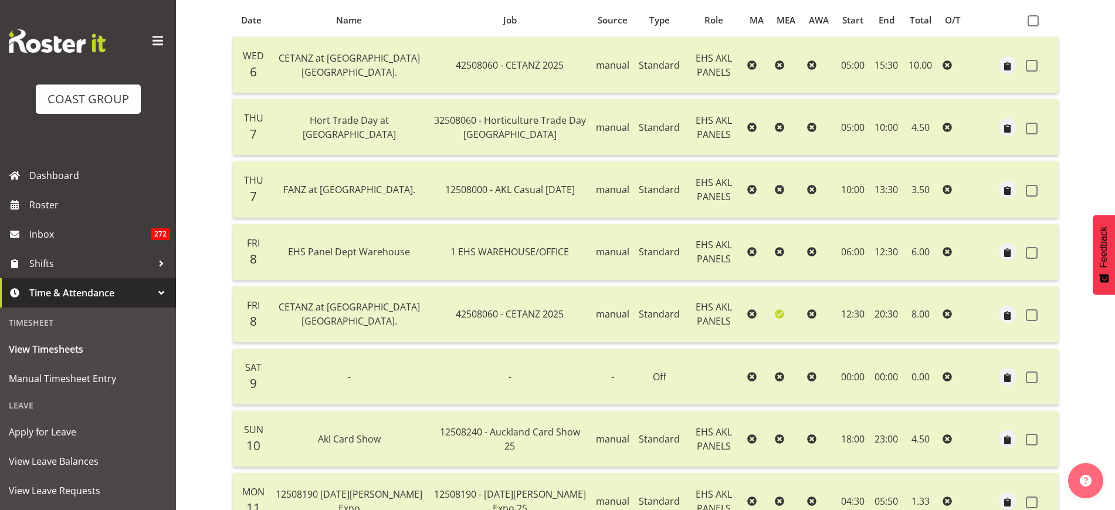
scroll to position [83, 0]
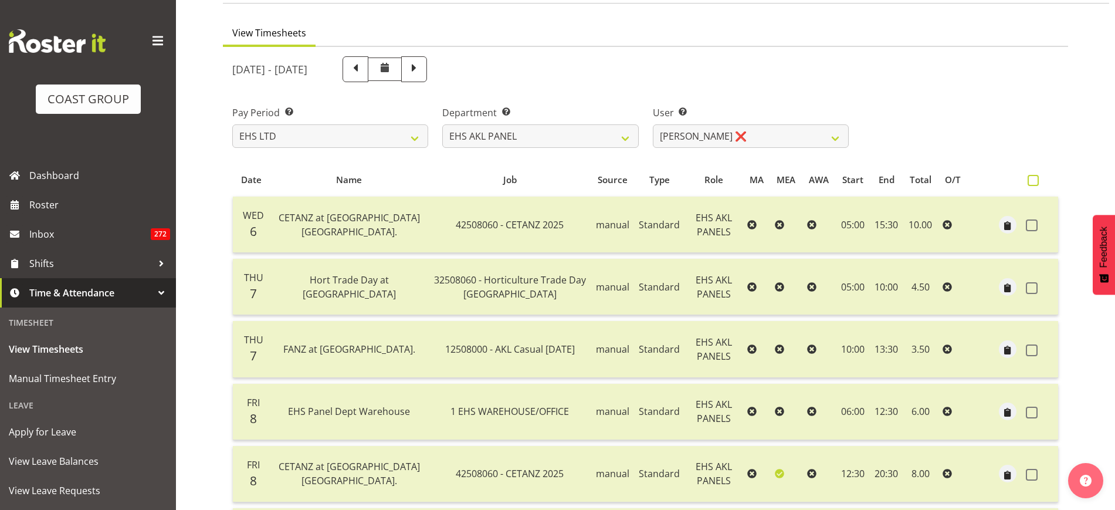
click at [1040, 178] on label at bounding box center [1036, 180] width 17 height 11
click at [1035, 178] on input "checkbox" at bounding box center [1032, 181] width 8 height 8
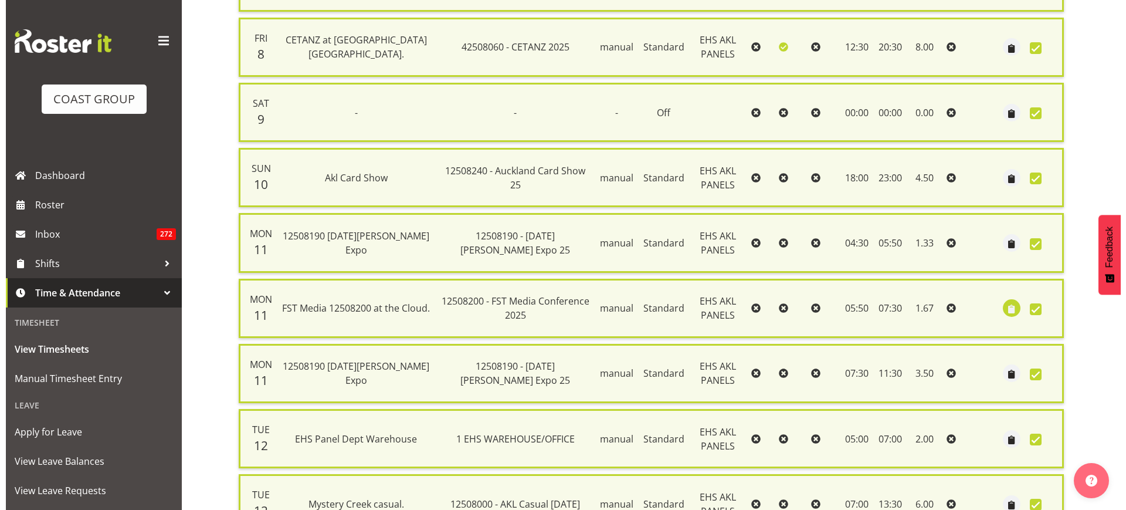
scroll to position [705, 0]
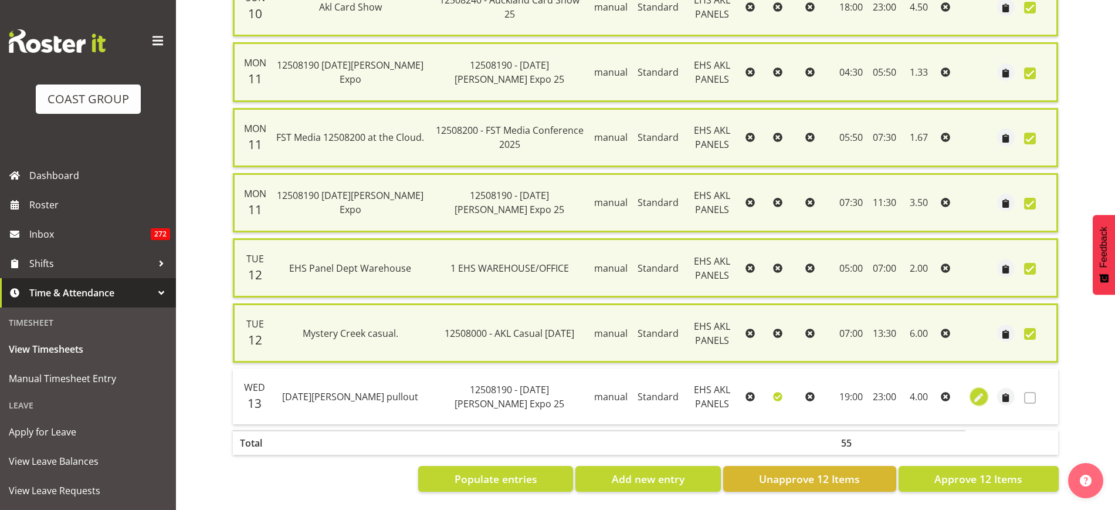
click at [984, 391] on span "button" at bounding box center [979, 397] width 13 height 13
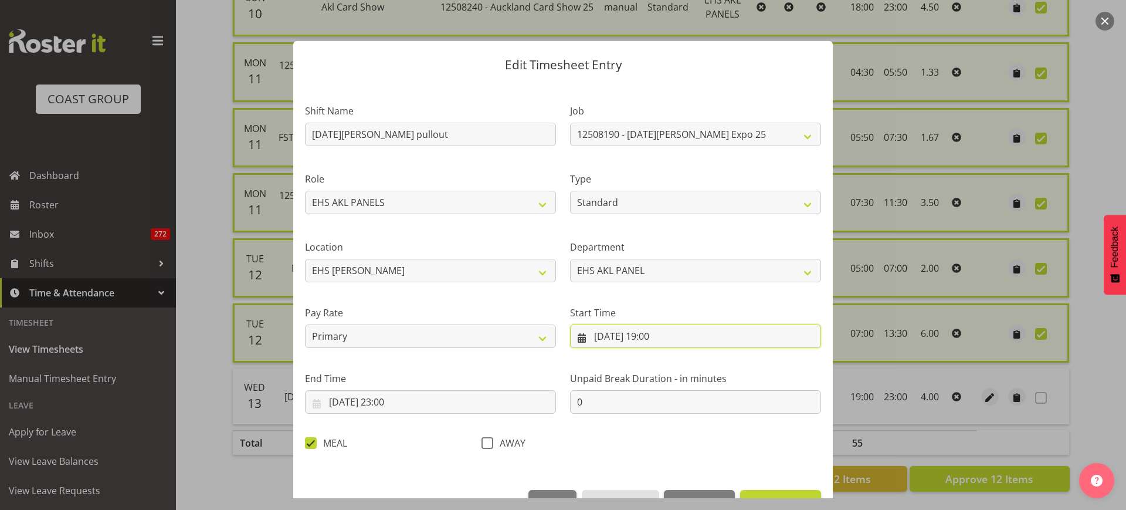
click at [715, 337] on input "13/08/2025, 19:00" at bounding box center [695, 335] width 251 height 23
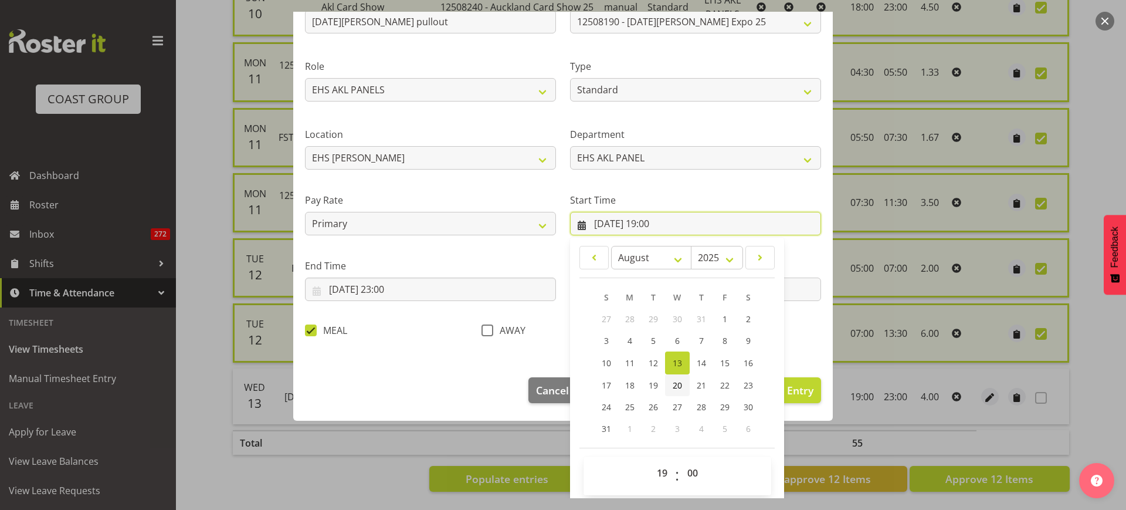
scroll to position [118, 0]
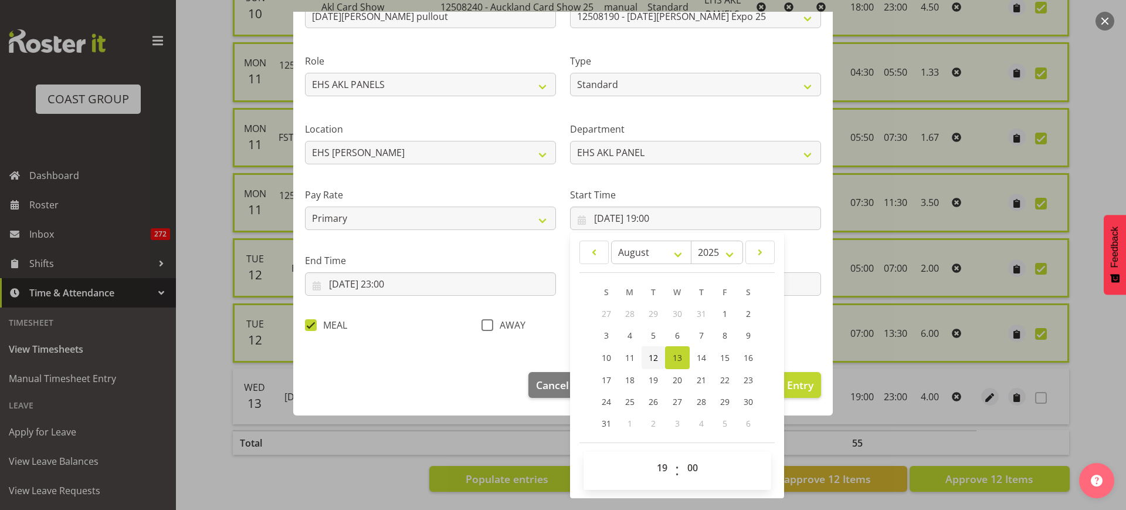
click at [654, 361] on link "12" at bounding box center [653, 357] width 23 height 23
click at [444, 283] on input "13/08/2025, 23:00" at bounding box center [430, 283] width 251 height 23
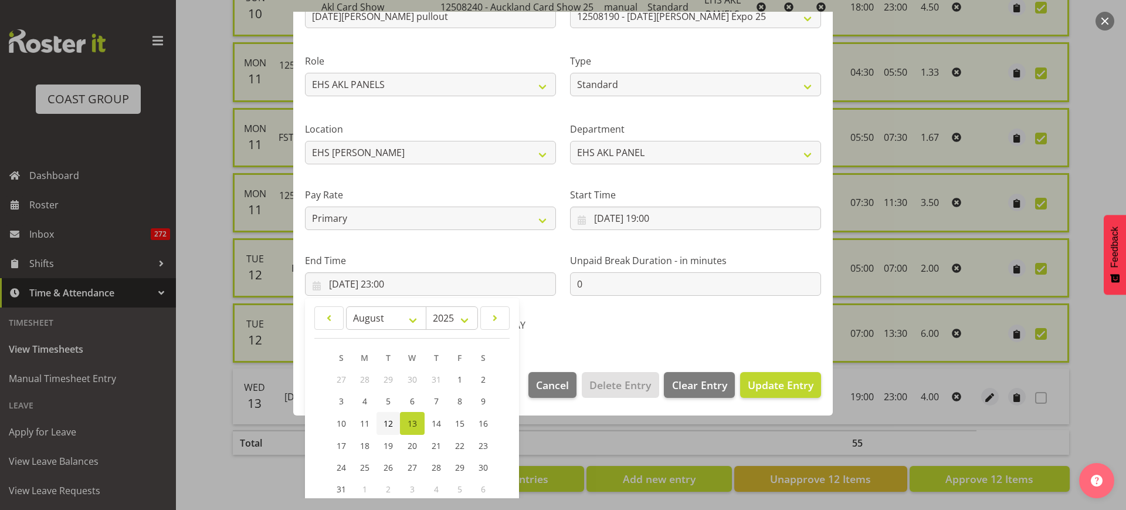
click at [387, 422] on span "12" at bounding box center [388, 423] width 9 height 11
click at [757, 382] on span "Update Entry" at bounding box center [781, 385] width 66 height 14
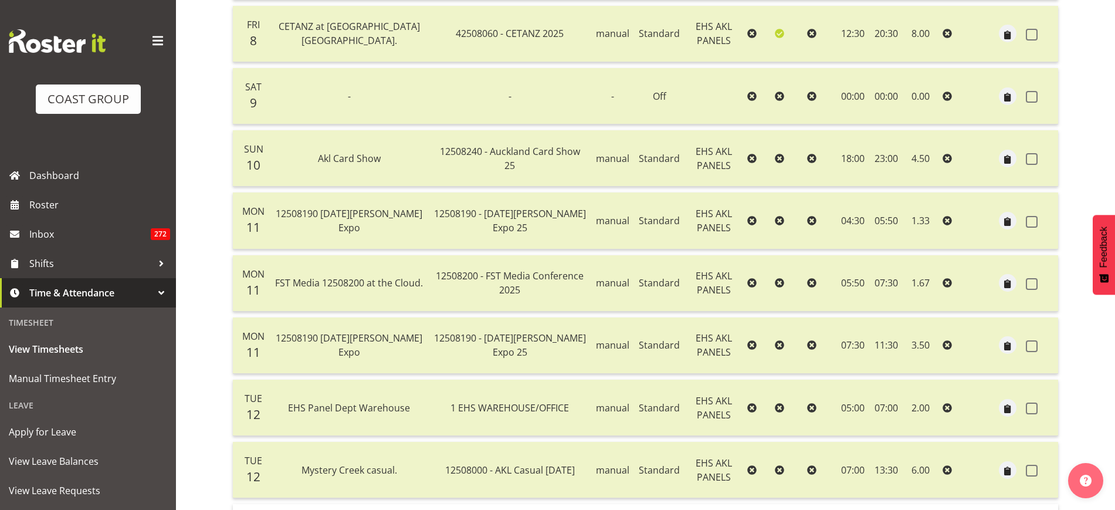
scroll to position [670, 0]
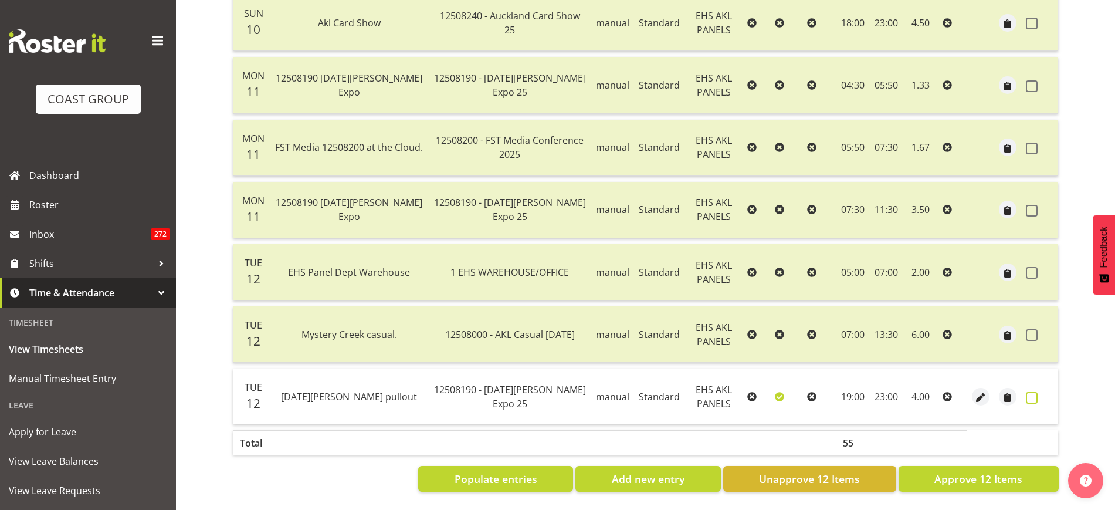
click at [1032, 392] on span at bounding box center [1032, 398] width 12 height 12
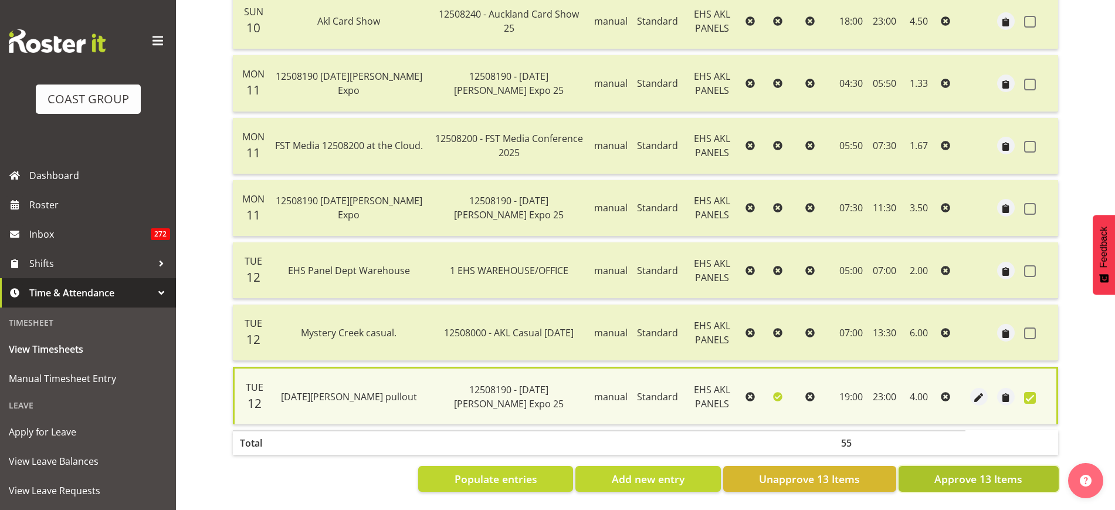
click at [946, 471] on span "Approve 13 Items" at bounding box center [978, 478] width 88 height 15
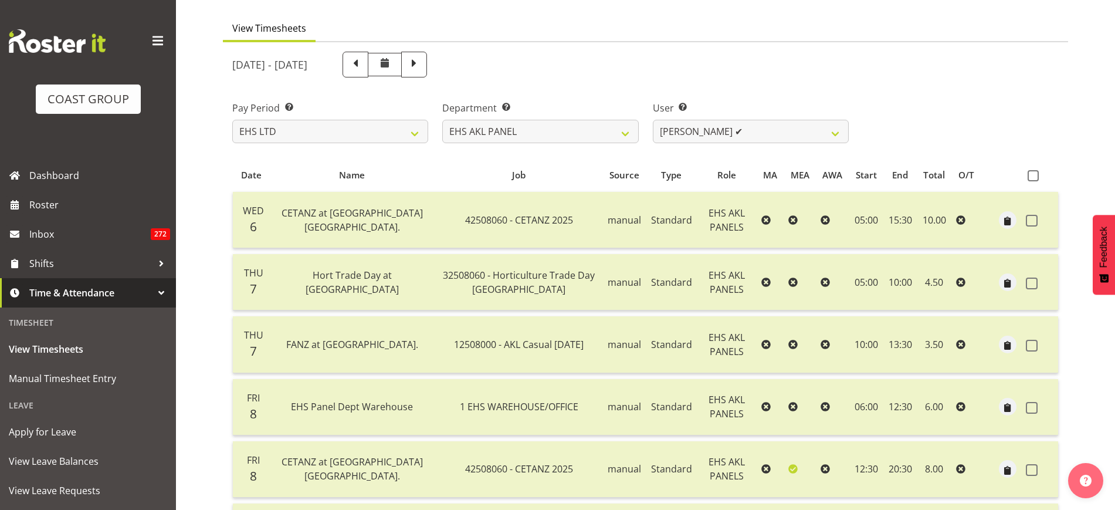
scroll to position [83, 0]
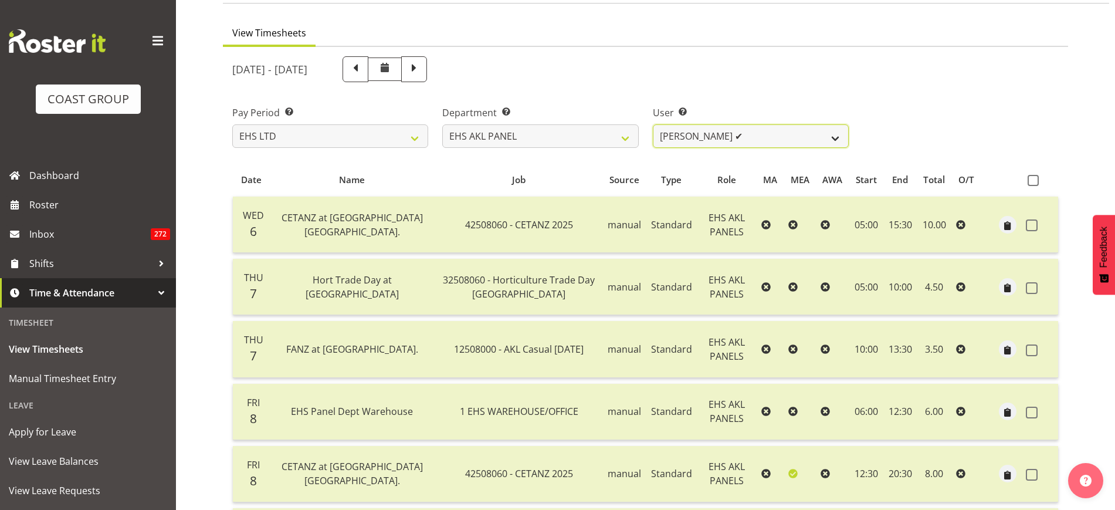
click at [835, 137] on select "Abe Denton ✔ Cameron Phillips ✔ Chad Phillips ✔ Emmett Denton ✔ Fiona Berghoffe…" at bounding box center [751, 135] width 196 height 23
click at [653, 124] on select "Abe Denton ✔ Cameron Phillips ✔ Chad Phillips ✔ Emmett Denton ✔ Fiona Berghoffe…" at bounding box center [751, 135] width 196 height 23
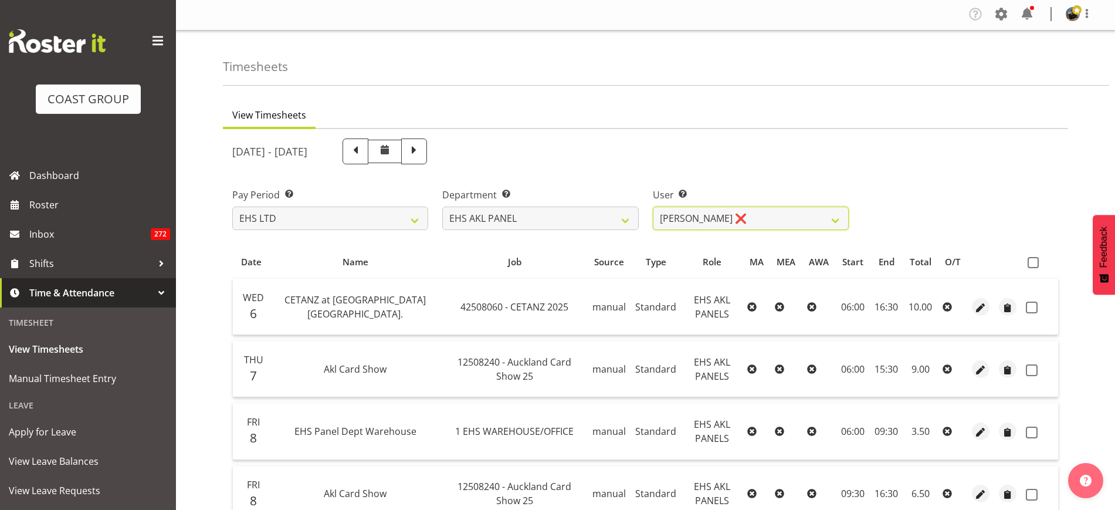
scroll to position [0, 0]
click at [1037, 262] on span at bounding box center [1033, 263] width 11 height 11
click at [1035, 262] on input "checkbox" at bounding box center [1032, 264] width 8 height 8
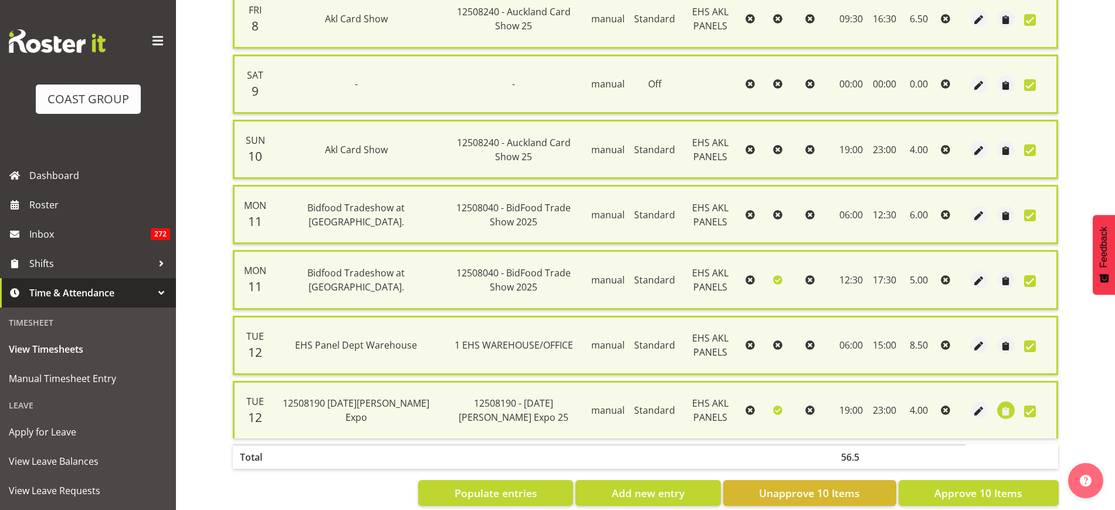
scroll to position [512, 0]
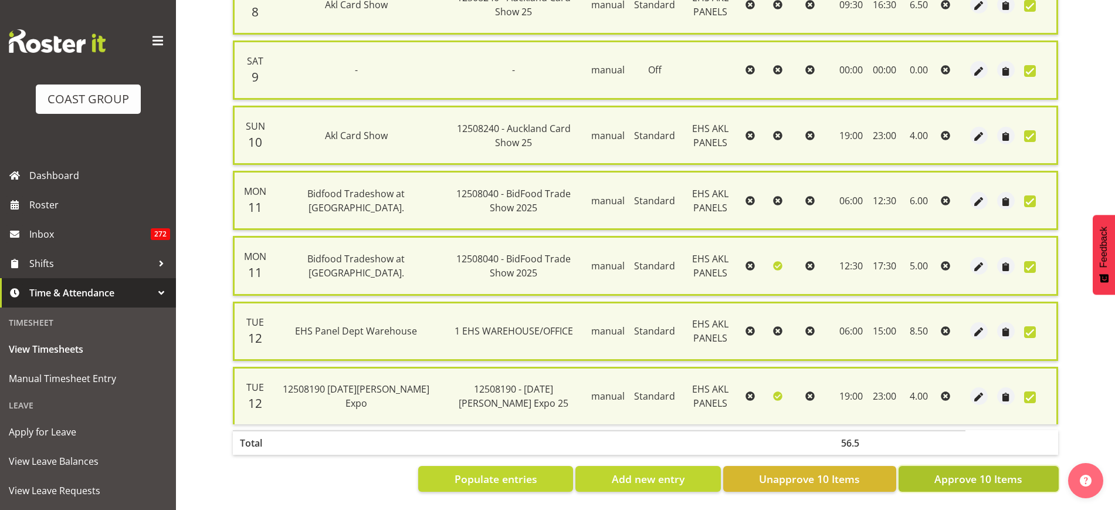
click at [975, 471] on span "Approve 10 Items" at bounding box center [978, 478] width 88 height 15
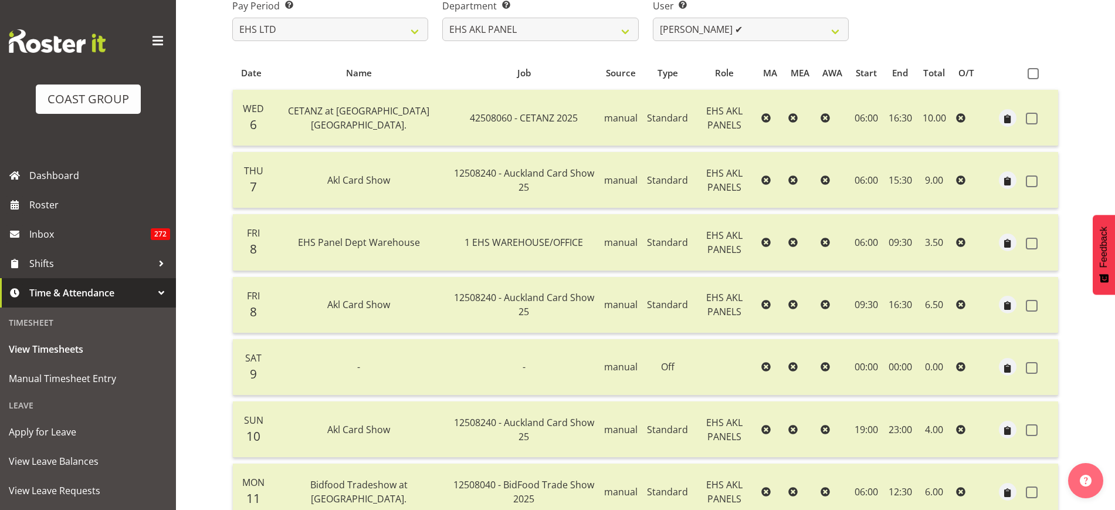
scroll to position [0, 0]
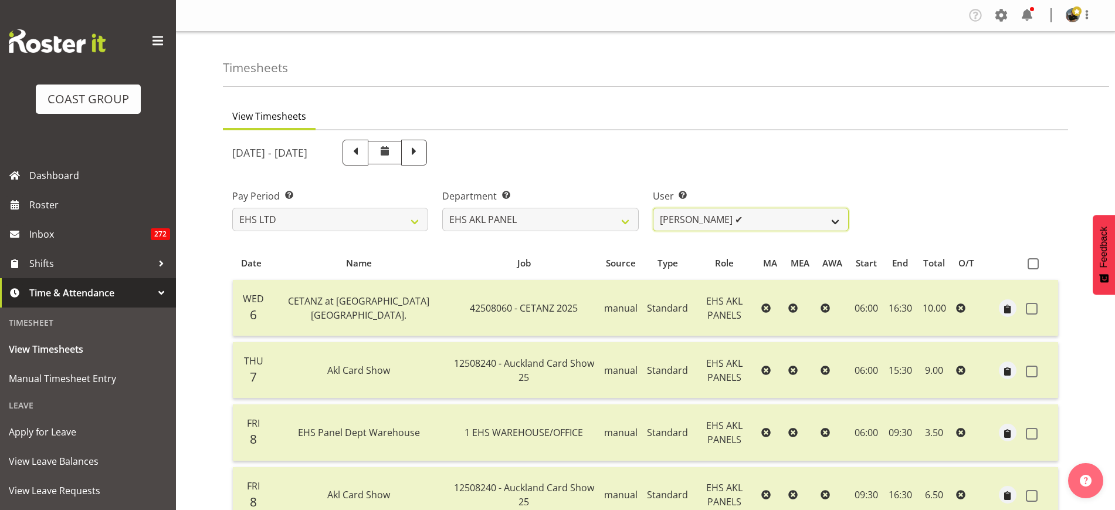
click at [833, 222] on select "Abe Denton ✔ Cameron Phillips ✔ Chad Phillips ✔ Emmett Denton ✔ Fiona Berghoffe…" at bounding box center [751, 219] width 196 height 23
click at [653, 208] on select "Abe Denton ✔ Cameron Phillips ✔ Chad Phillips ✔ Emmett Denton ✔ Fiona Berghoffe…" at bounding box center [751, 219] width 196 height 23
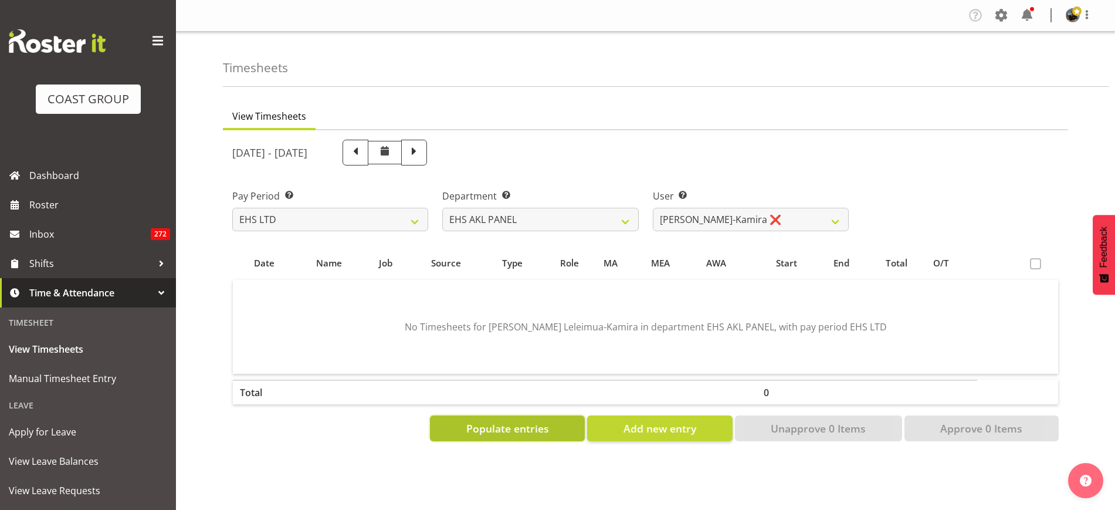
click at [532, 427] on span "Populate entries" at bounding box center [507, 428] width 83 height 15
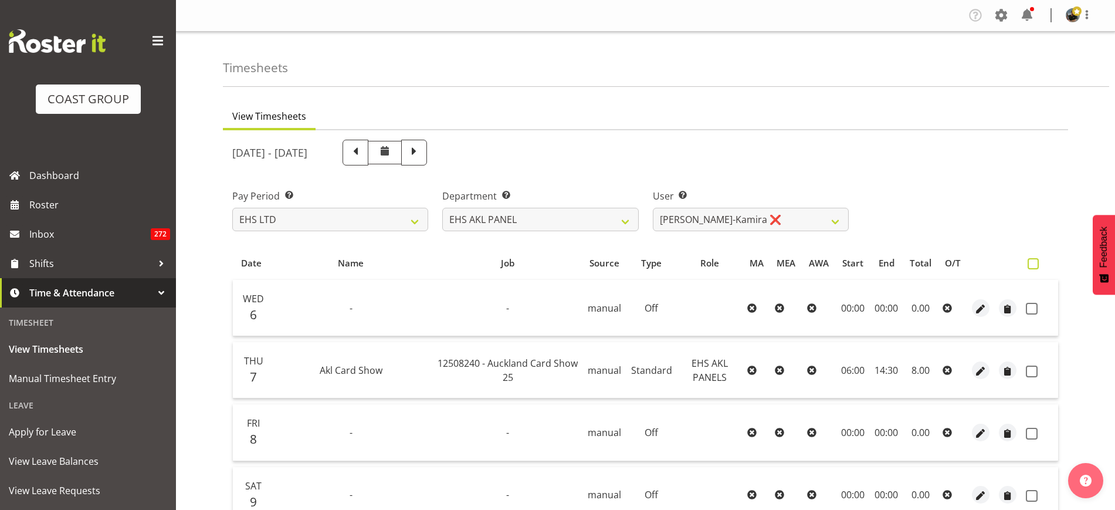
click at [1032, 266] on span at bounding box center [1033, 263] width 11 height 11
click at [1032, 266] on input "checkbox" at bounding box center [1032, 264] width 8 height 8
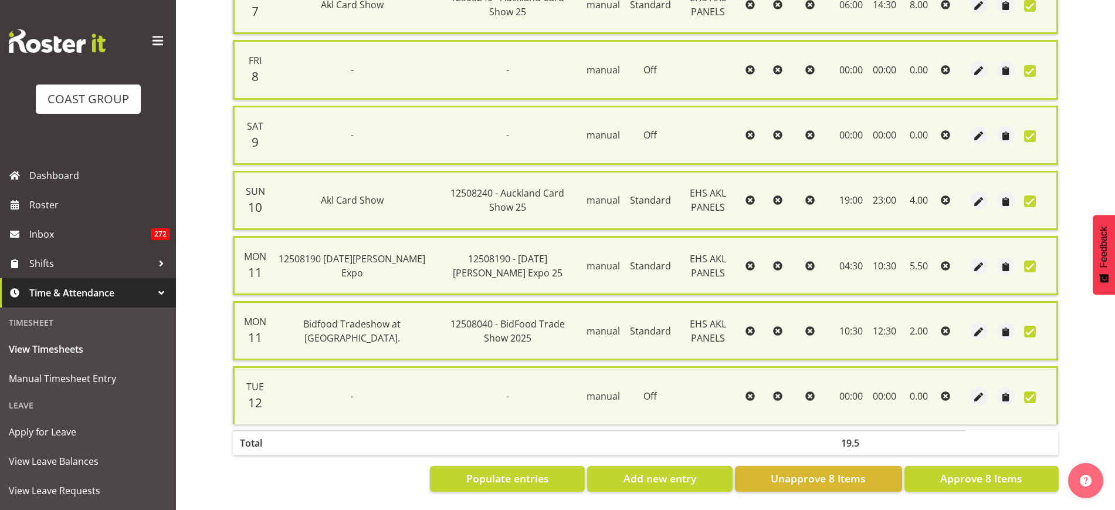
scroll to position [381, 0]
click at [960, 470] on span "Approve 8 Items" at bounding box center [981, 477] width 82 height 15
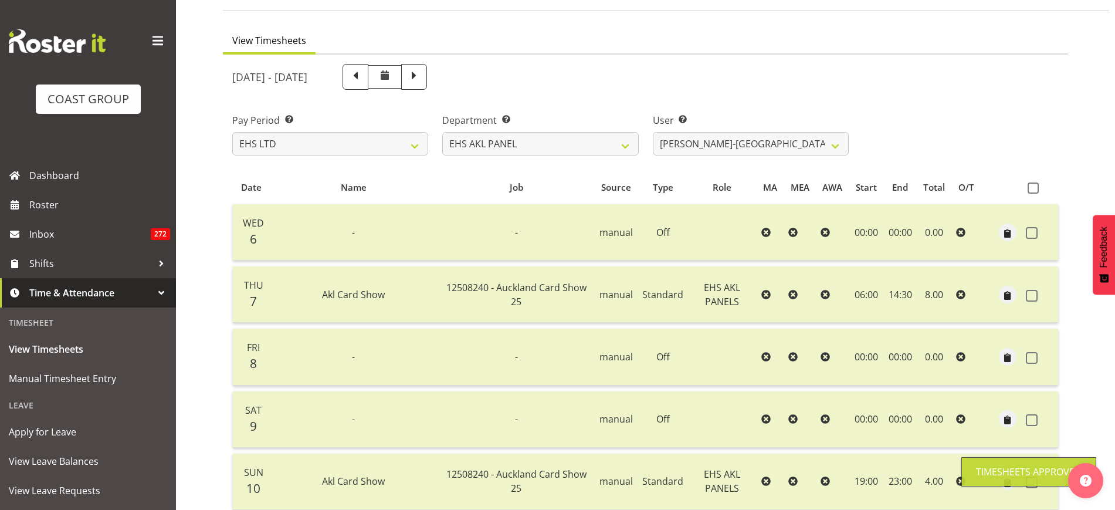
scroll to position [66, 0]
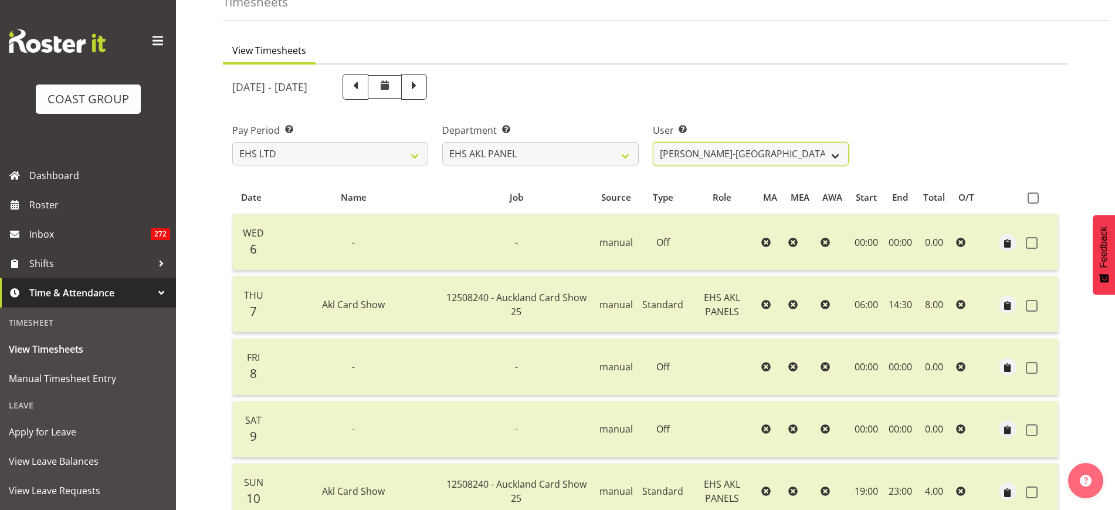
click at [831, 150] on select "Abe Denton ✔ Cameron Phillips ✔ Chad Phillips ✔ Emmett Denton ✔ Fiona Berghoffe…" at bounding box center [751, 153] width 196 height 23
click at [653, 142] on select "Abe Denton ✔ Cameron Phillips ✔ Chad Phillips ✔ Emmett Denton ✔ Fiona Berghoffe…" at bounding box center [751, 153] width 196 height 23
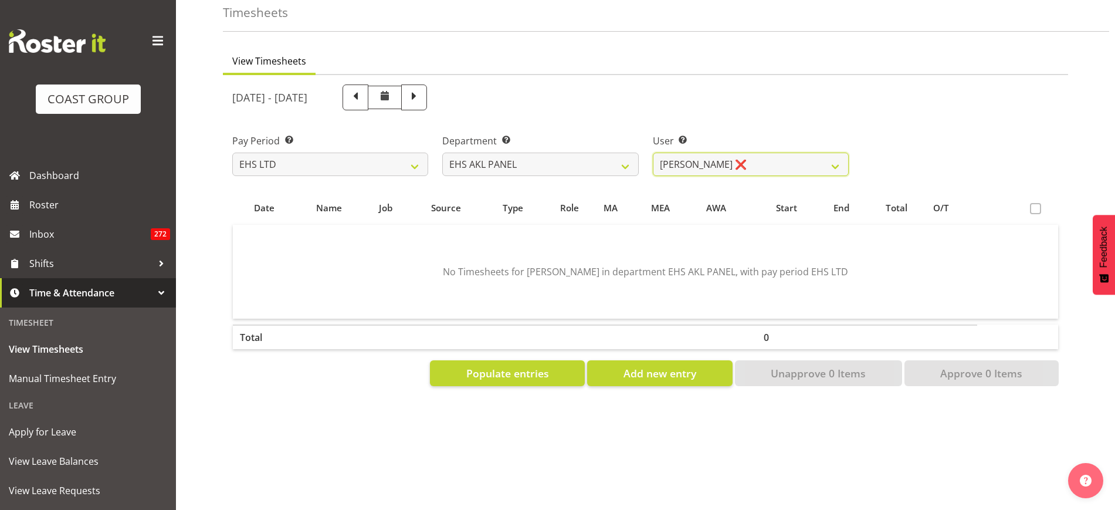
scroll to position [66, 0]
click at [552, 366] on button "Populate entries" at bounding box center [507, 373] width 155 height 26
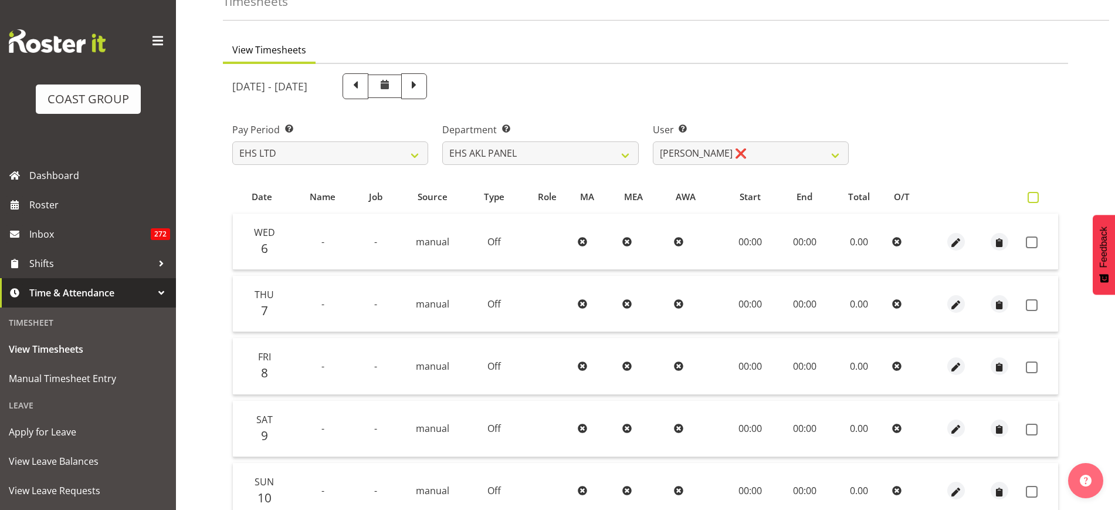
click at [1030, 196] on span at bounding box center [1033, 197] width 11 height 11
click at [1030, 196] on input "checkbox" at bounding box center [1032, 198] width 8 height 8
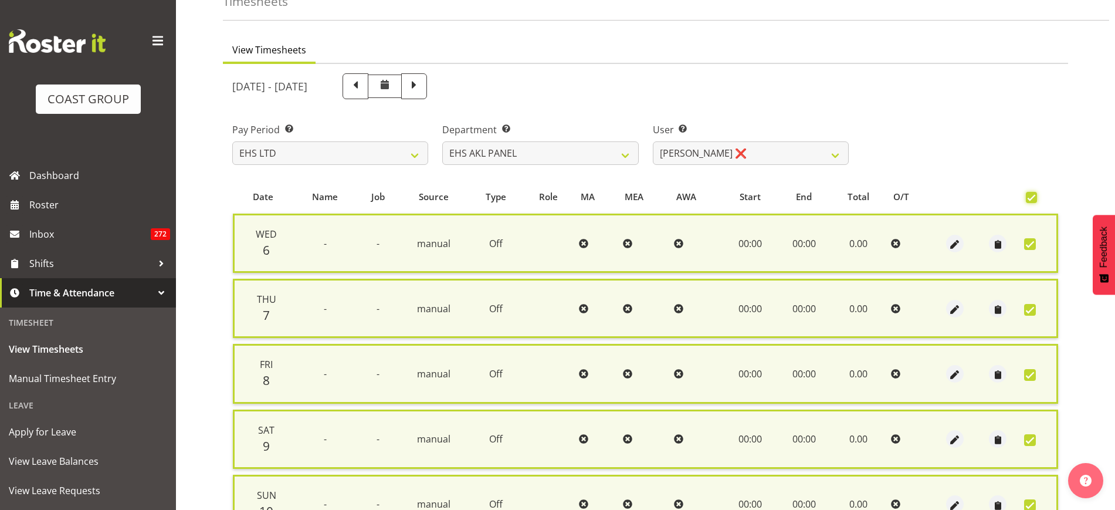
scroll to position [316, 0]
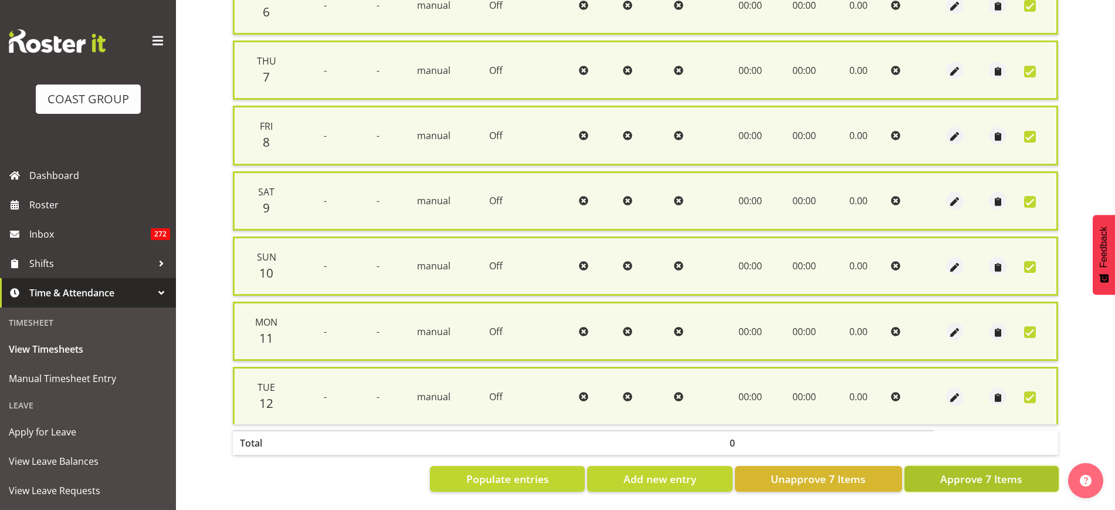
click at [970, 473] on span "Approve 7 Items" at bounding box center [981, 478] width 82 height 15
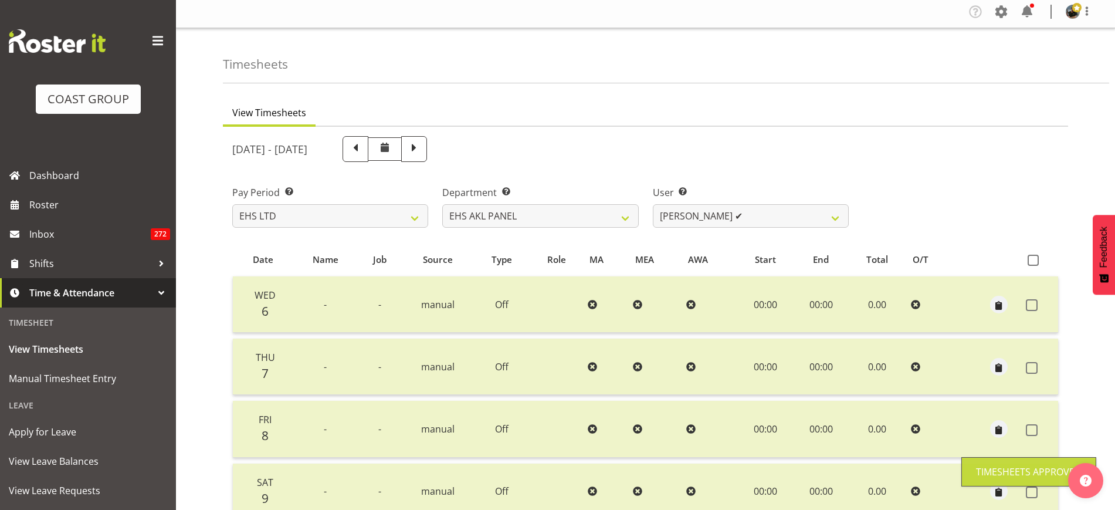
scroll to position [0, 0]
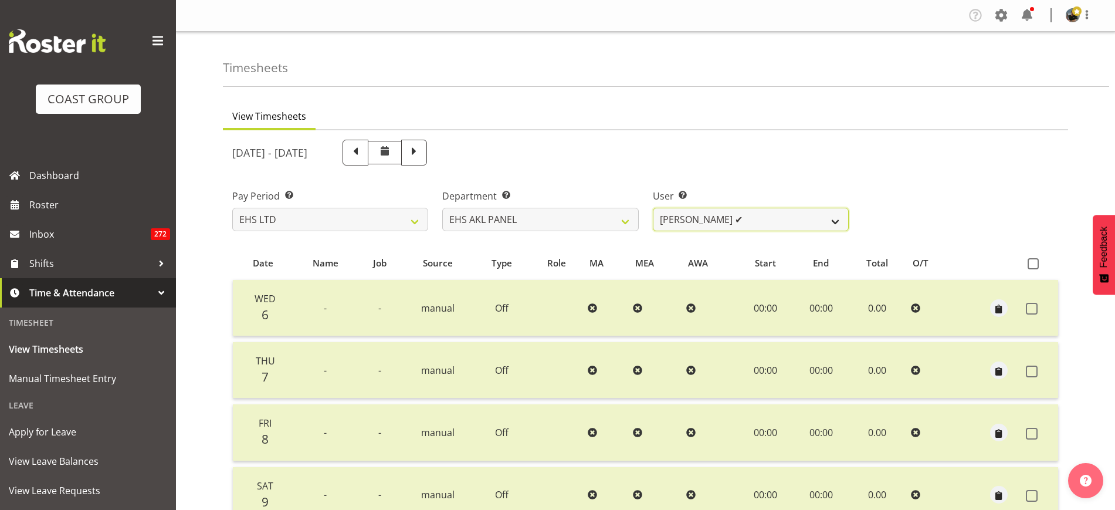
click at [838, 221] on select "Abe Denton ✔ Cameron Phillips ✔ Chad Phillips ✔ Emmett Denton ✔ Fiona Berghoffe…" at bounding box center [751, 219] width 196 height 23
click at [1044, 140] on div "August 6th - August 12th 2025" at bounding box center [645, 153] width 841 height 40
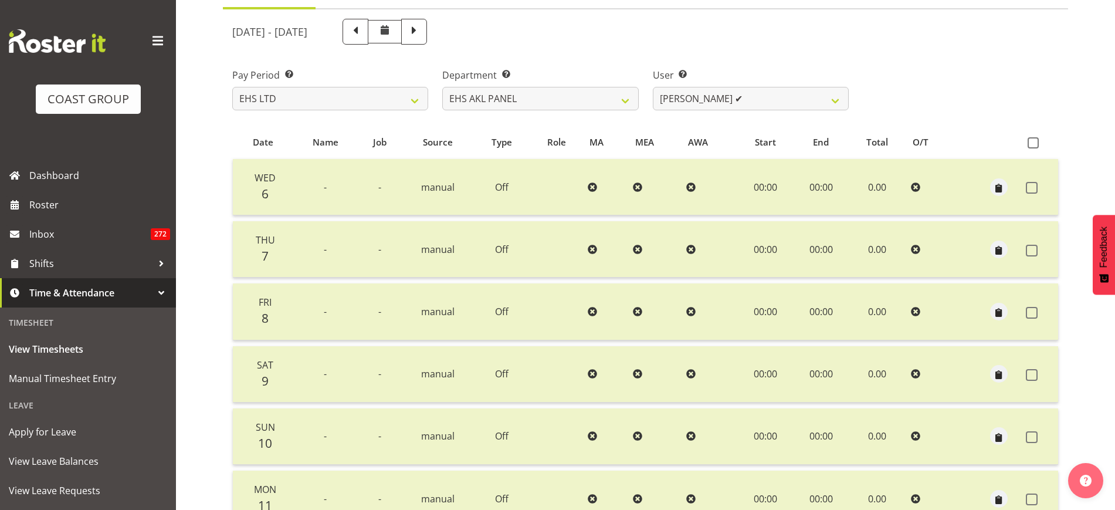
scroll to position [147, 0]
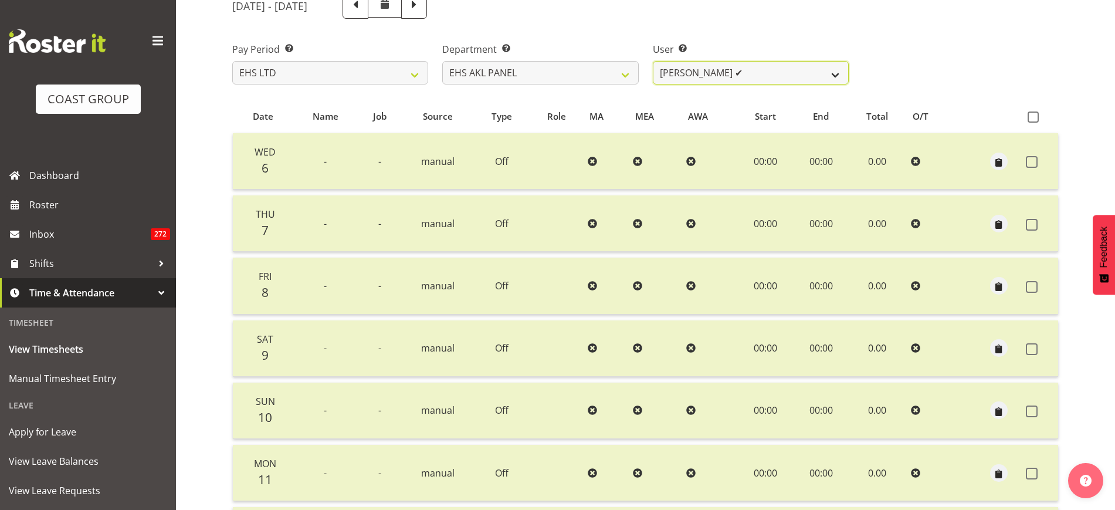
click at [835, 76] on select "Abe Denton ✔ Cameron Phillips ✔ Chad Phillips ✔ Emmett Denton ✔ Fiona Berghoffe…" at bounding box center [751, 72] width 196 height 23
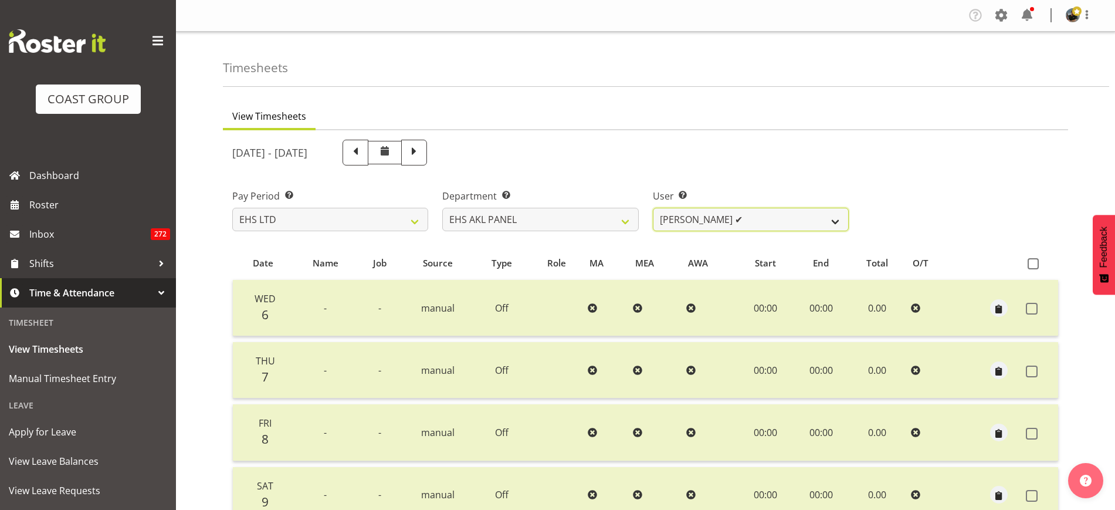
click at [833, 224] on select "Abe Denton ✔ Cameron Phillips ✔ Chad Phillips ✔ Emmett Denton ✔ Fiona Berghoffe…" at bounding box center [751, 219] width 196 height 23
click at [653, 208] on select "Abe Denton ✔ Cameron Phillips ✔ Chad Phillips ✔ Emmett Denton ✔ Fiona Berghoffe…" at bounding box center [751, 219] width 196 height 23
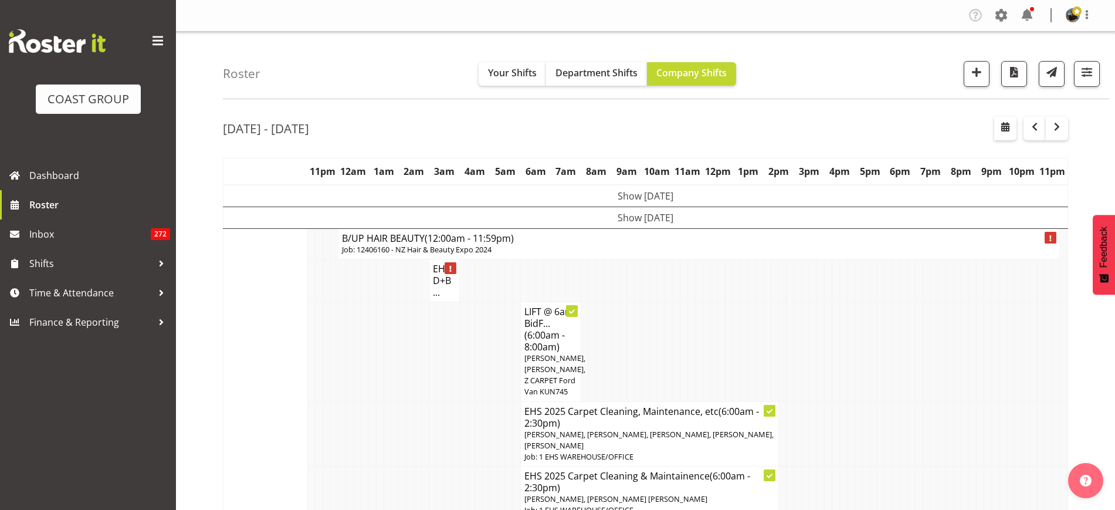
click at [661, 216] on td "Show [DATE]" at bounding box center [646, 217] width 845 height 22
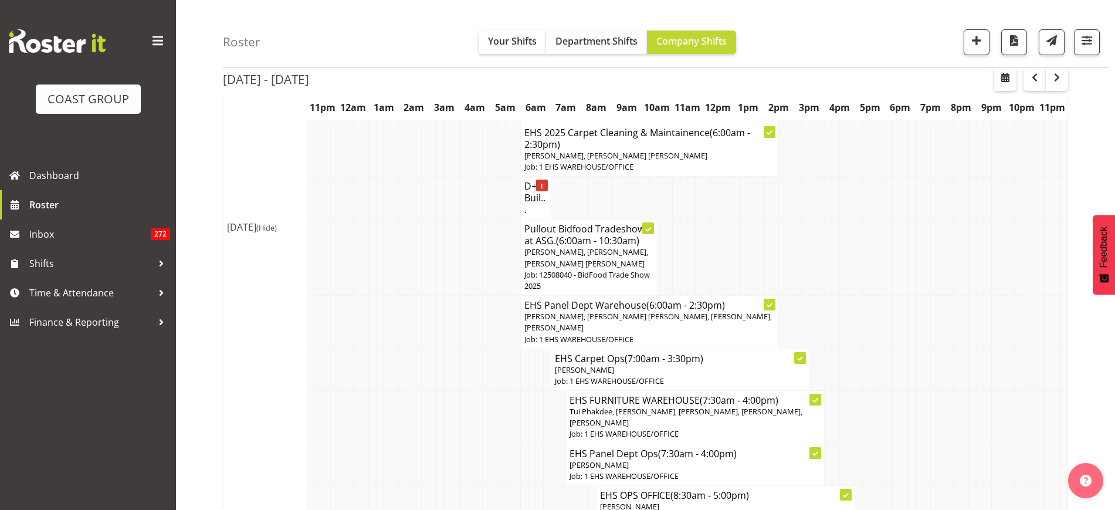
scroll to position [2053, 0]
